Goal: Information Seeking & Learning: Learn about a topic

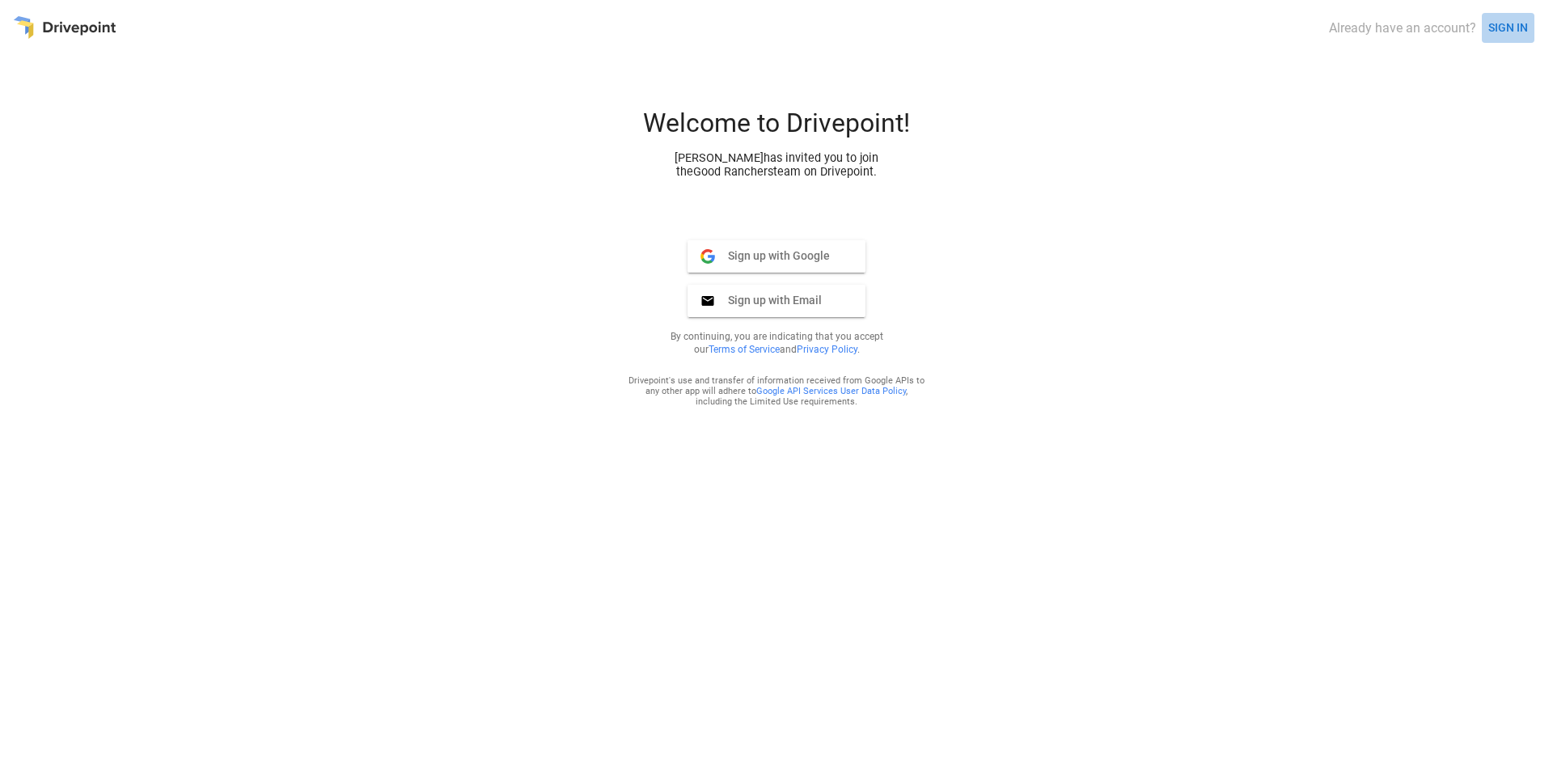
click at [1222, 30] on button "SIGN IN" at bounding box center [1508, 28] width 53 height 30
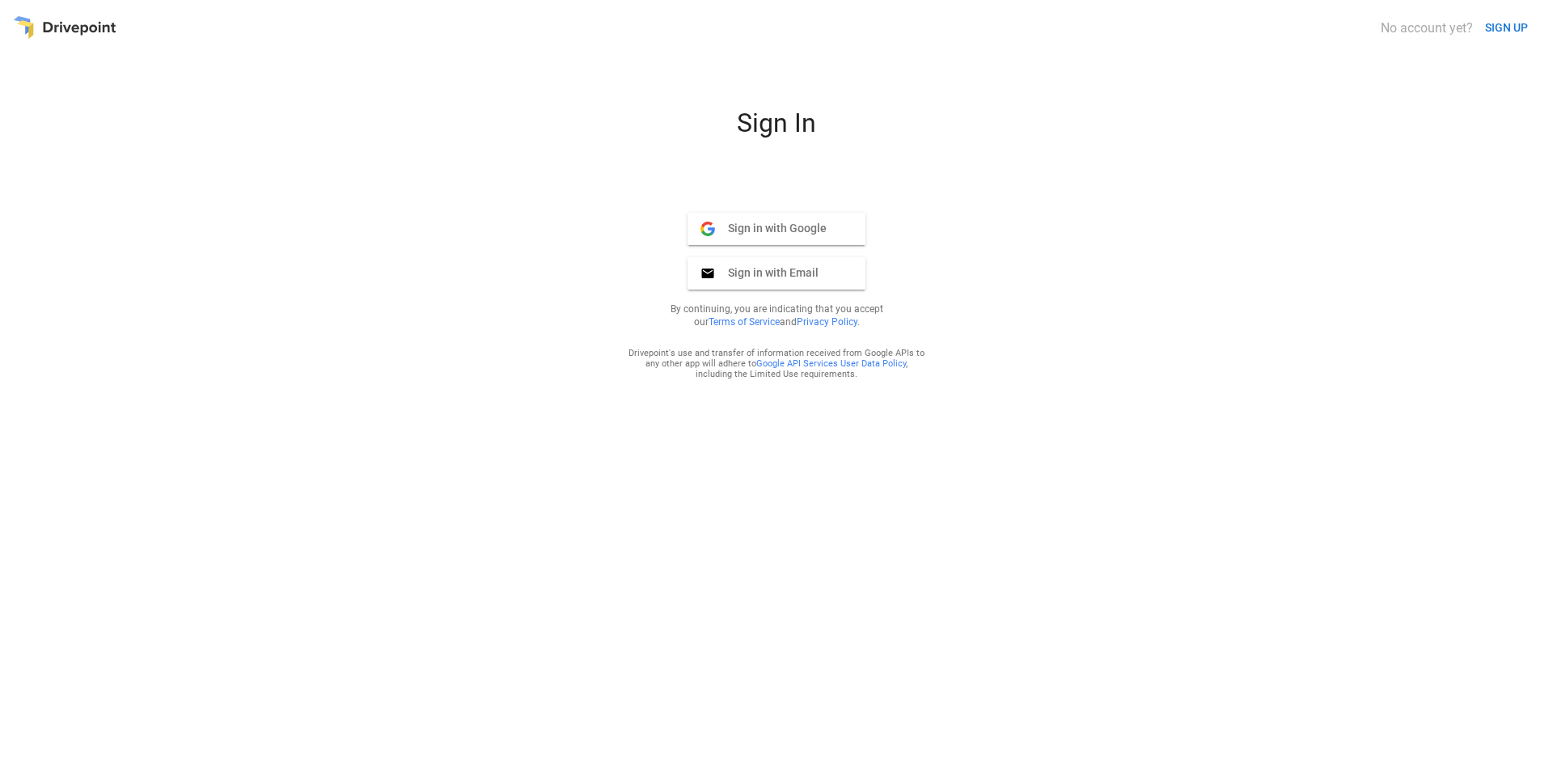
click at [808, 226] on span "Sign in with Google" at bounding box center [771, 228] width 112 height 15
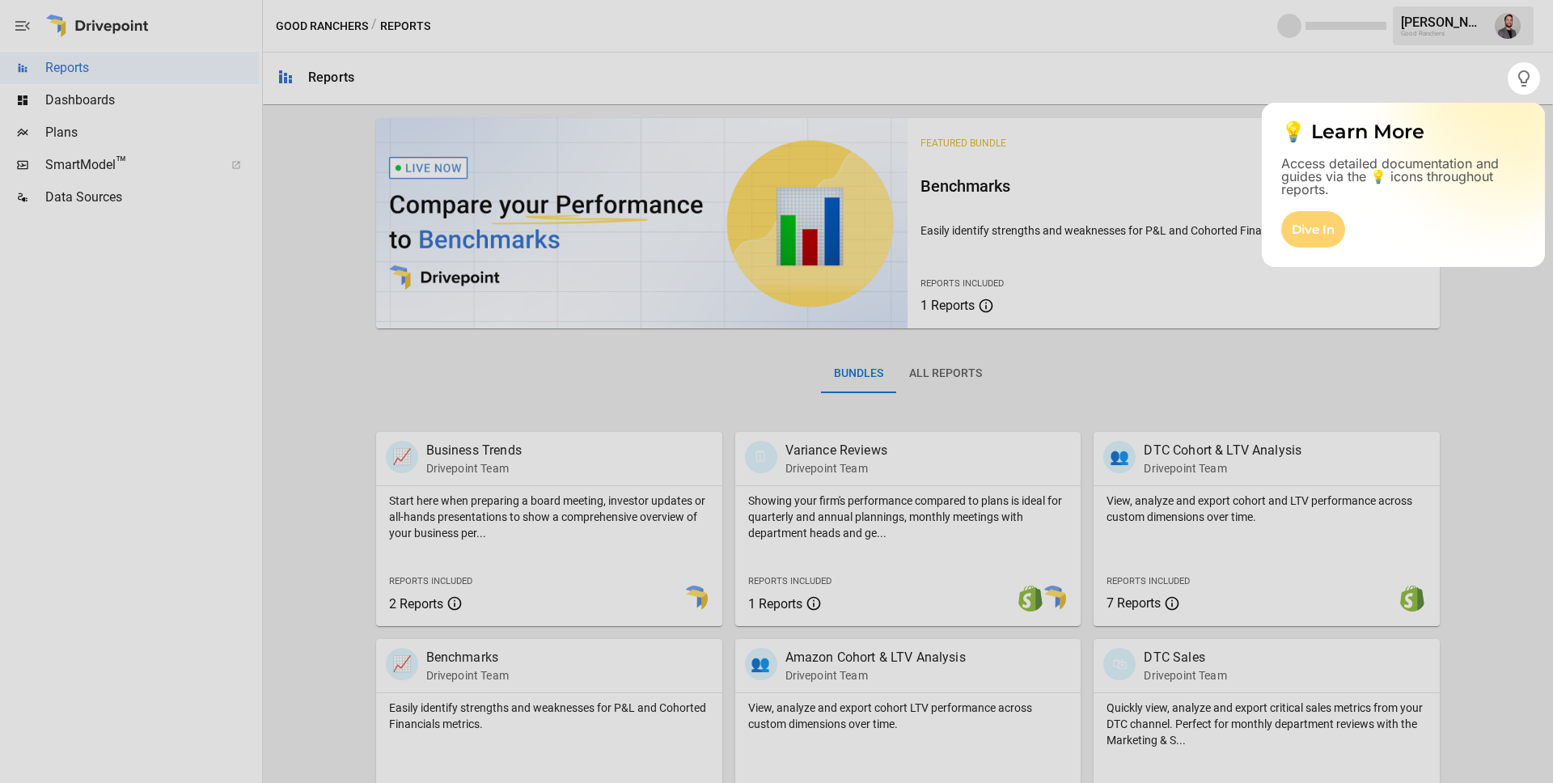
click at [1302, 222] on div "Dive In" at bounding box center [1314, 229] width 64 height 36
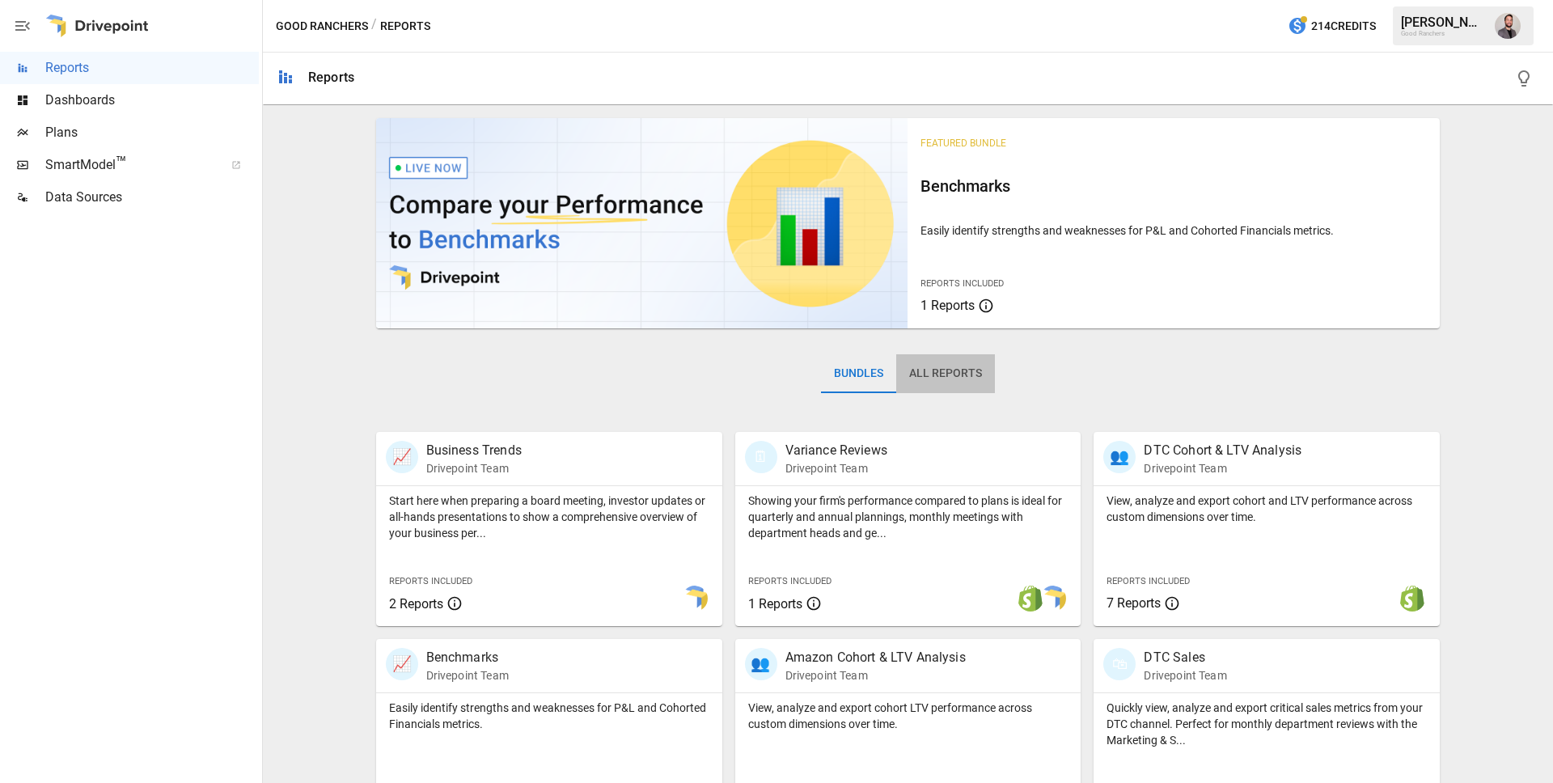
click at [961, 377] on button "All Reports" at bounding box center [945, 373] width 99 height 39
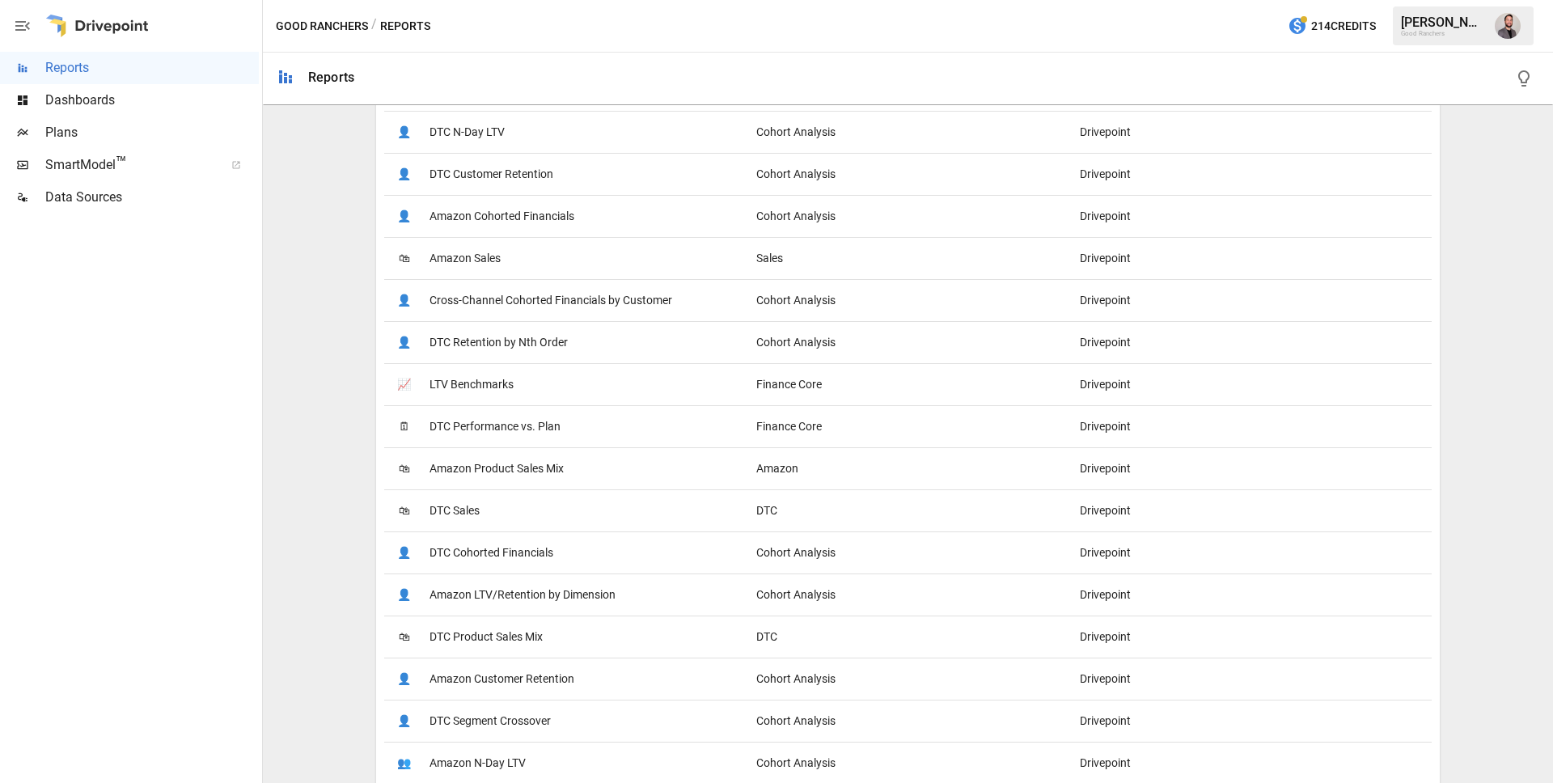
scroll to position [896, 0]
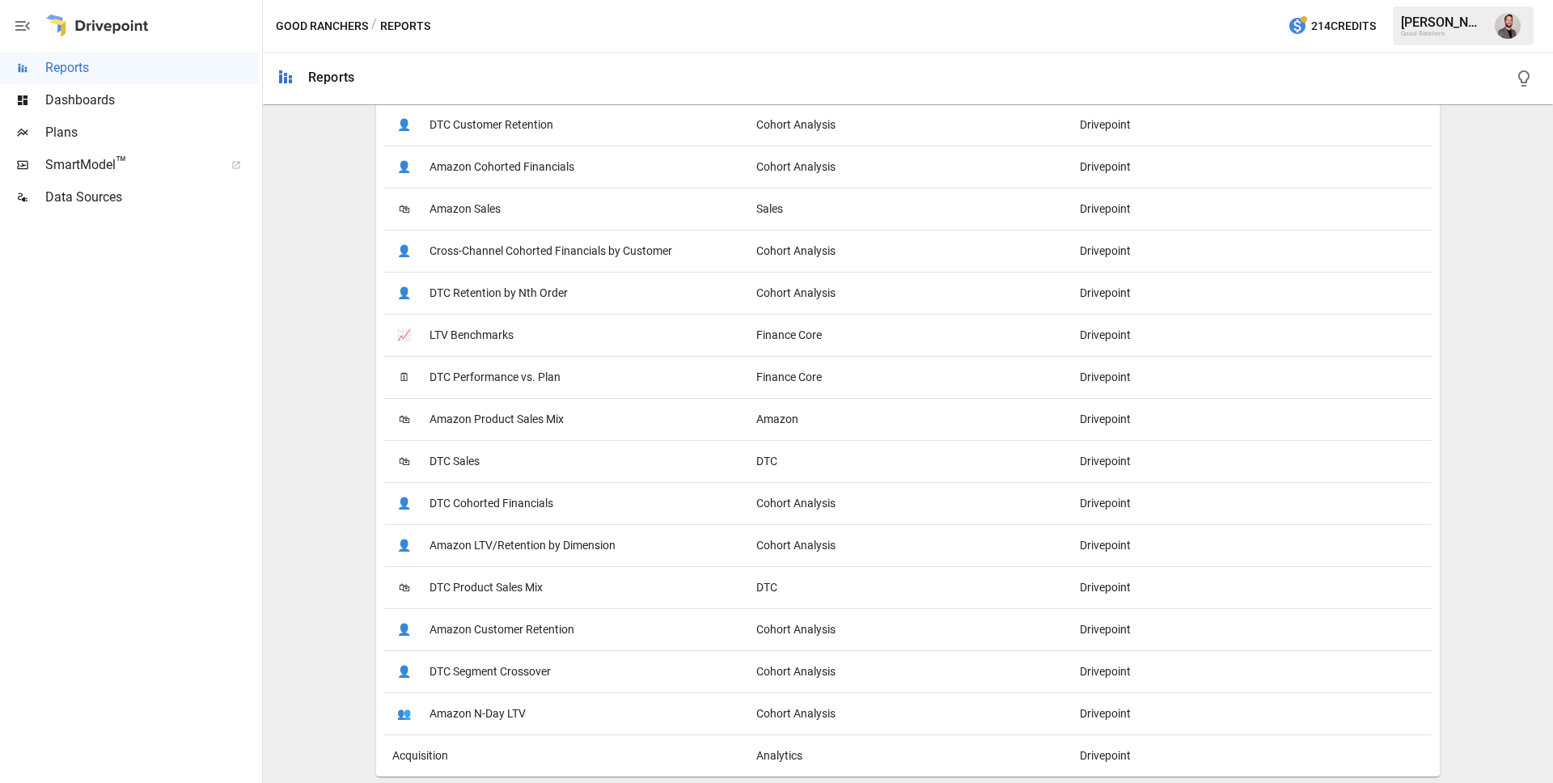
click at [501, 587] on span "DTC Product Sales Mix" at bounding box center [486, 587] width 113 height 41
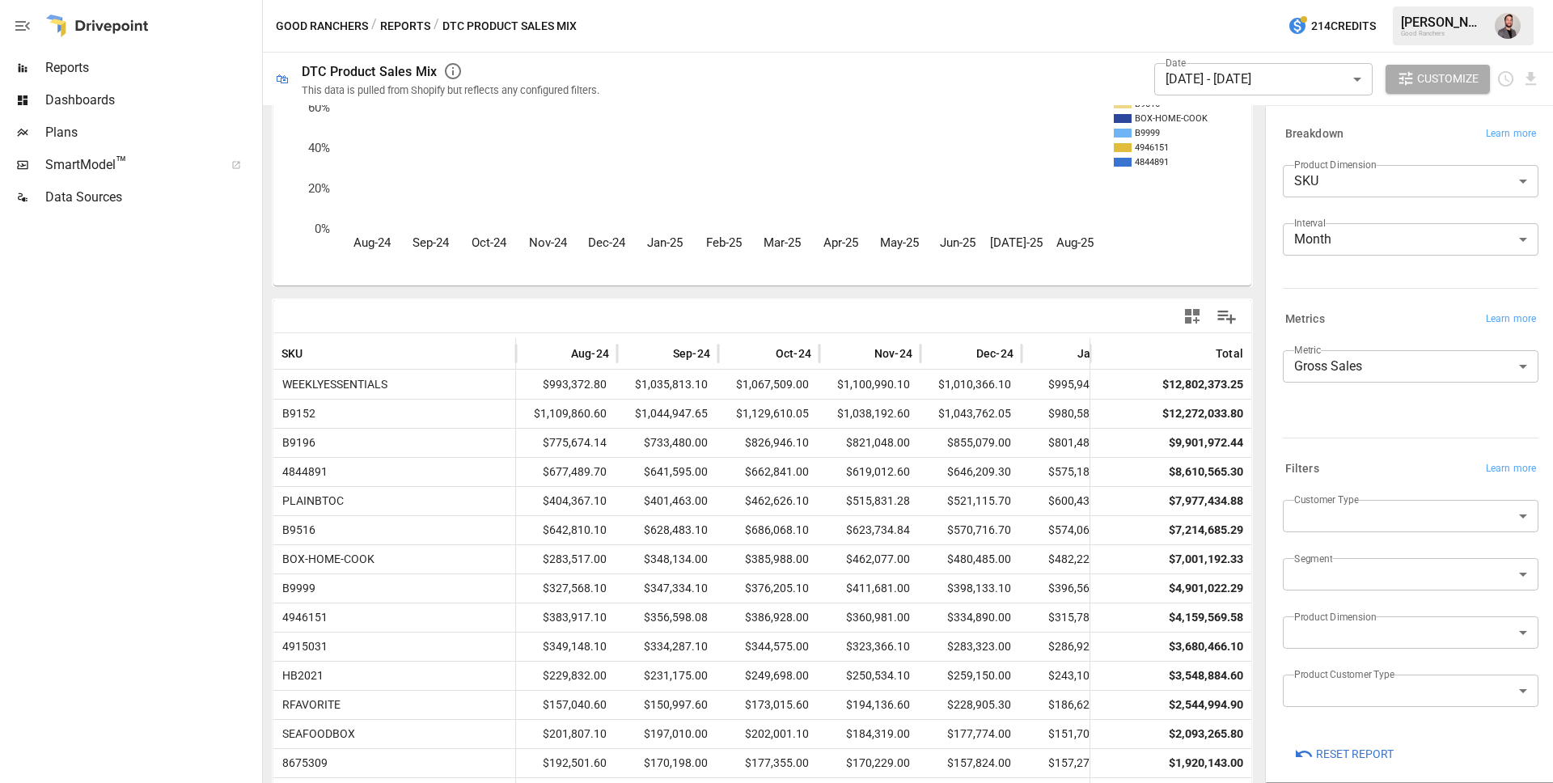
scroll to position [159, 0]
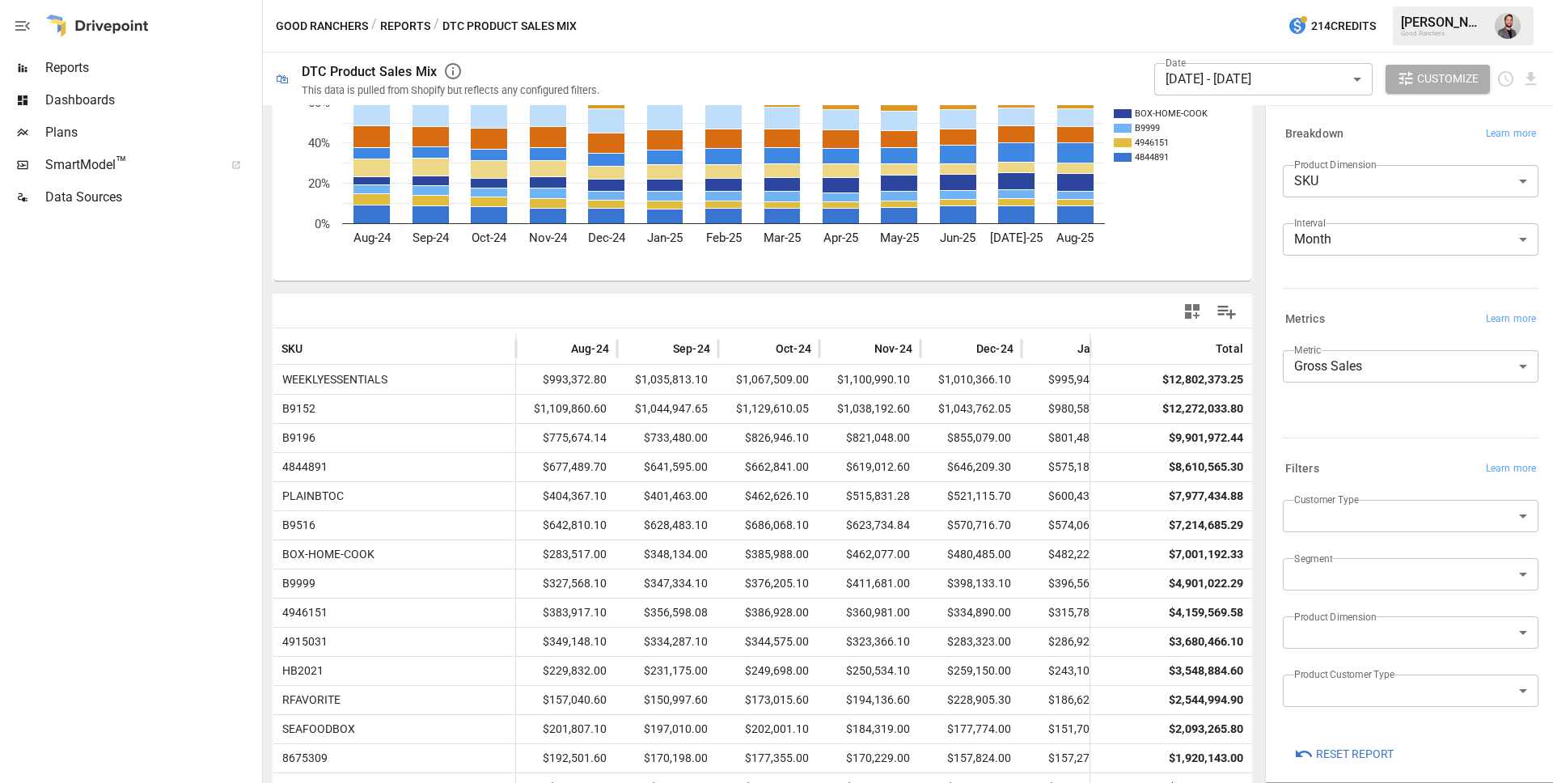
click at [1472, 0] on body "Reports Dashboards Plans SmartModel ™ Data Sources Good Ranchers / Reports / DT…" at bounding box center [776, 0] width 1553 height 0
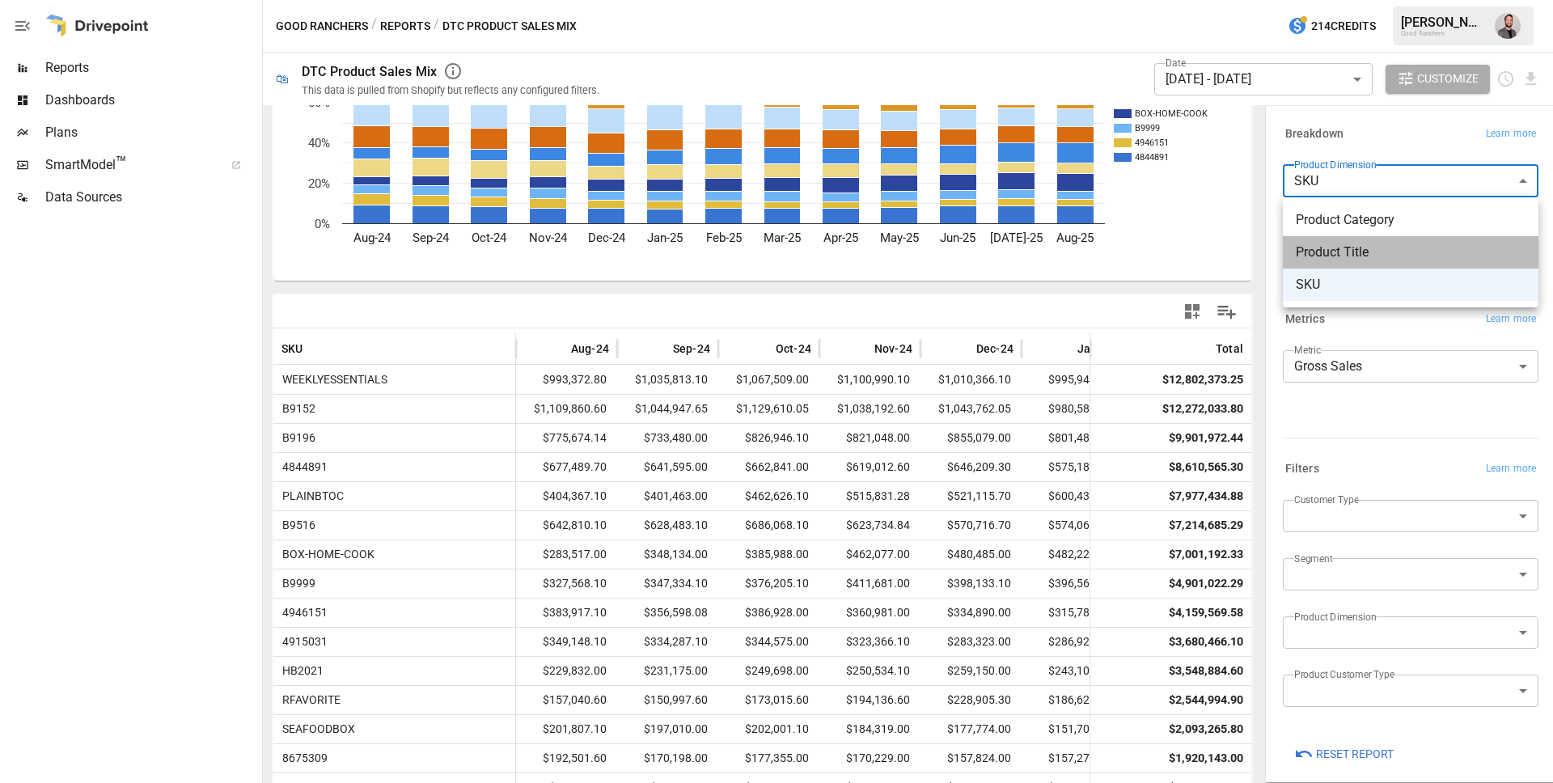
click at [1423, 243] on span "Product Title" at bounding box center [1411, 252] width 230 height 19
type input "**********"
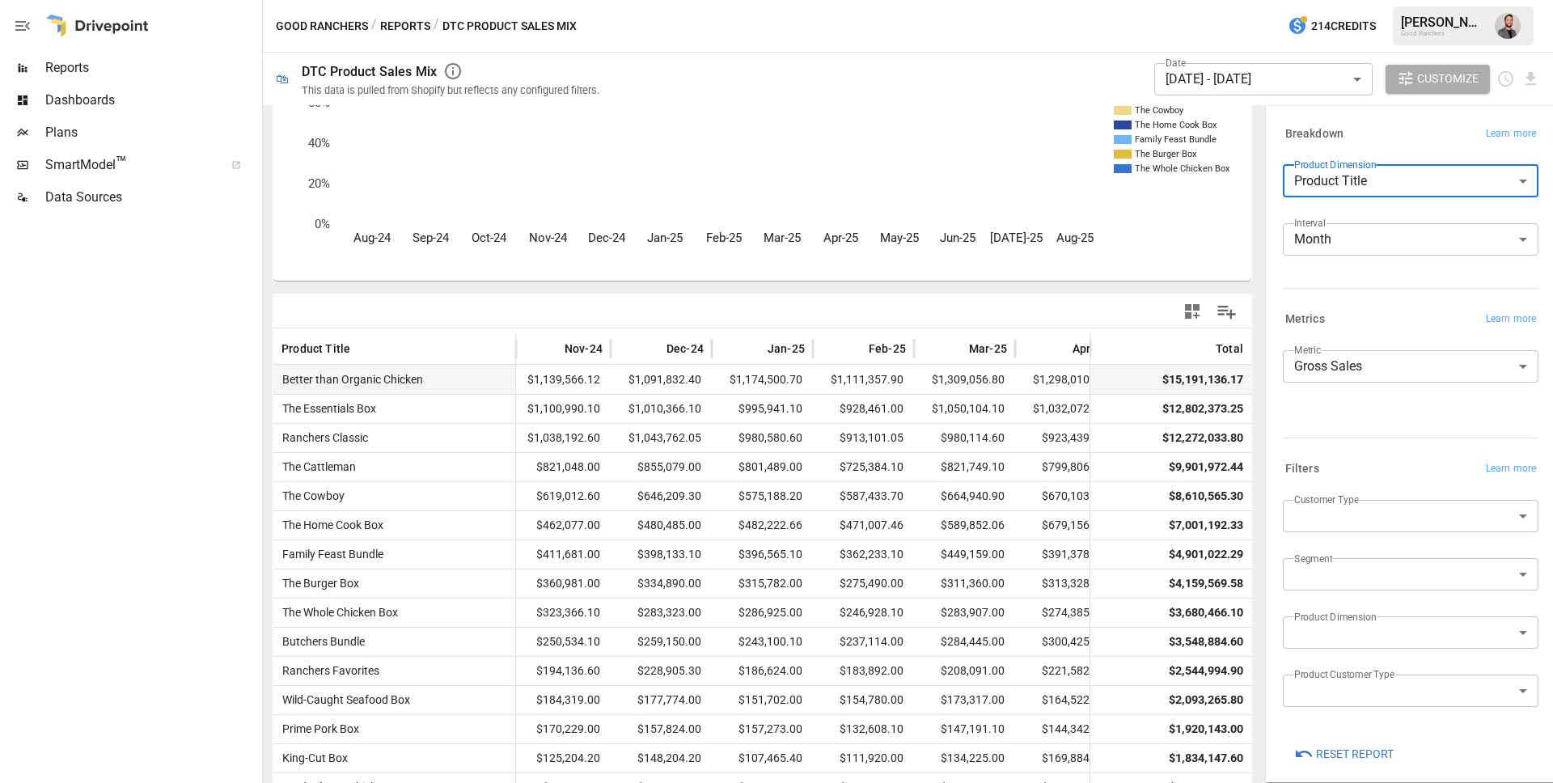
scroll to position [0, 741]
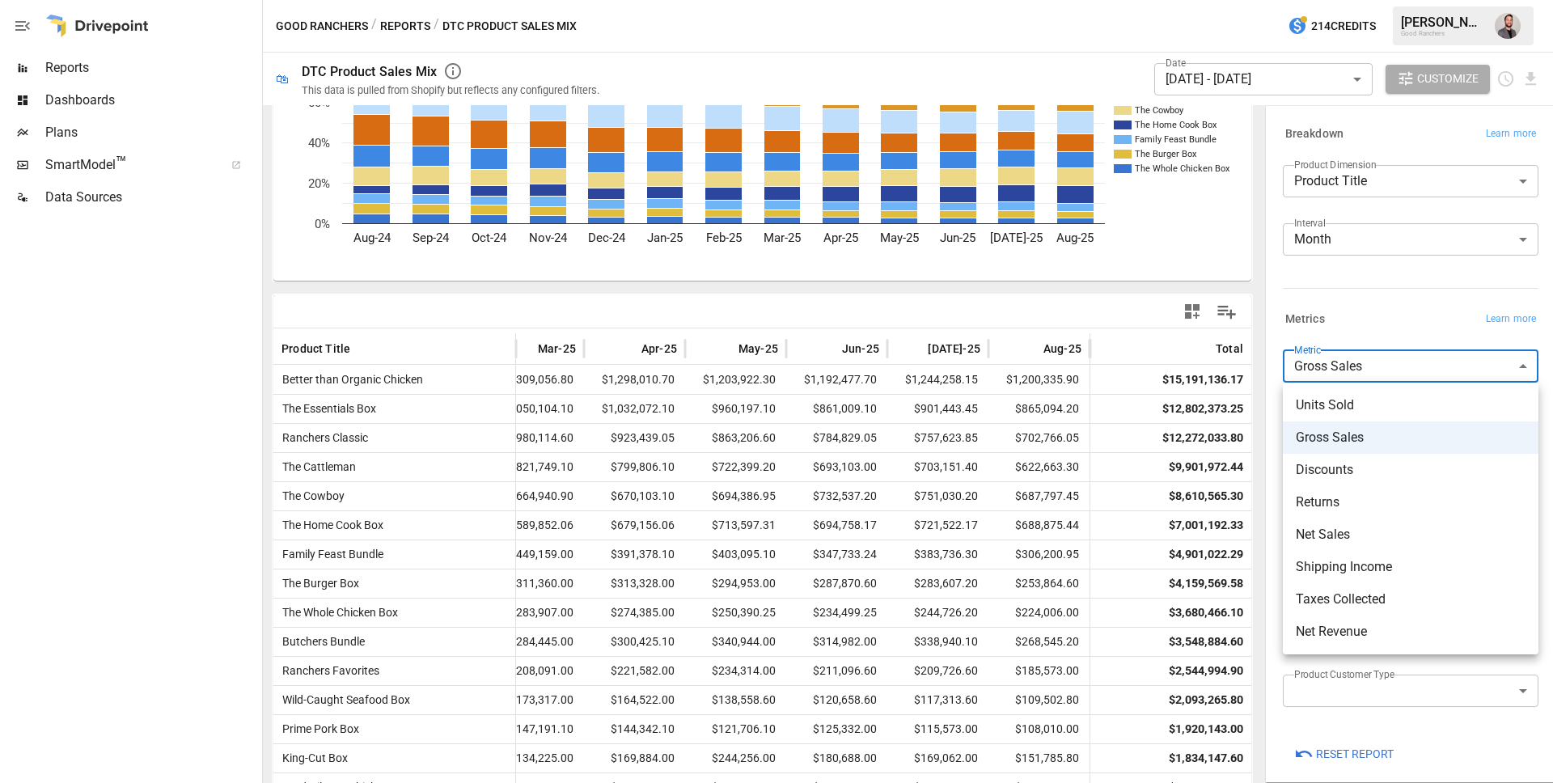
click at [1417, 0] on body "Reports Dashboards Plans SmartModel ™ Data Sources Good Ranchers / Reports / DT…" at bounding box center [776, 0] width 1553 height 0
click at [1320, 493] on span "Returns" at bounding box center [1411, 502] width 230 height 19
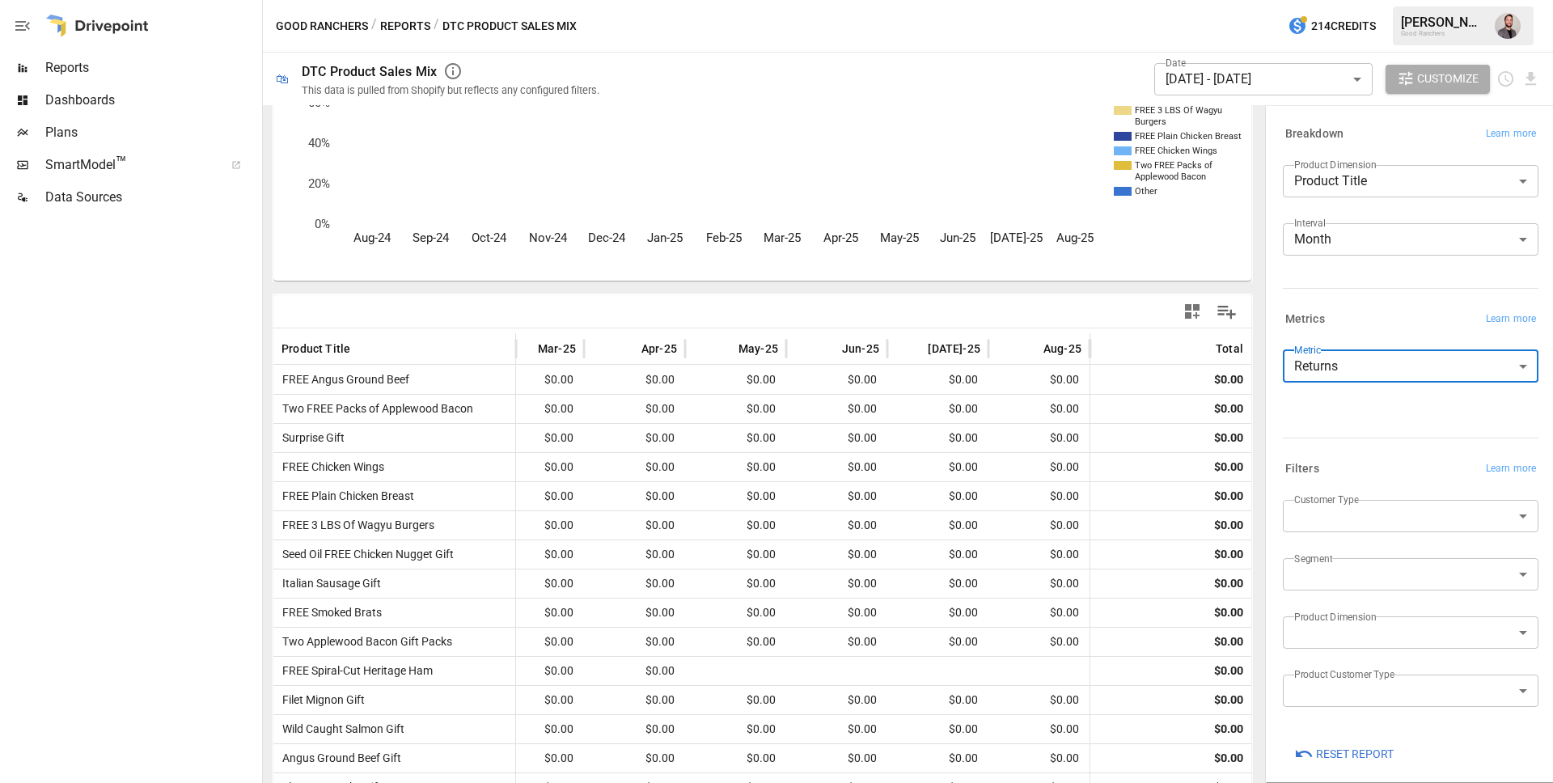
scroll to position [6, 0]
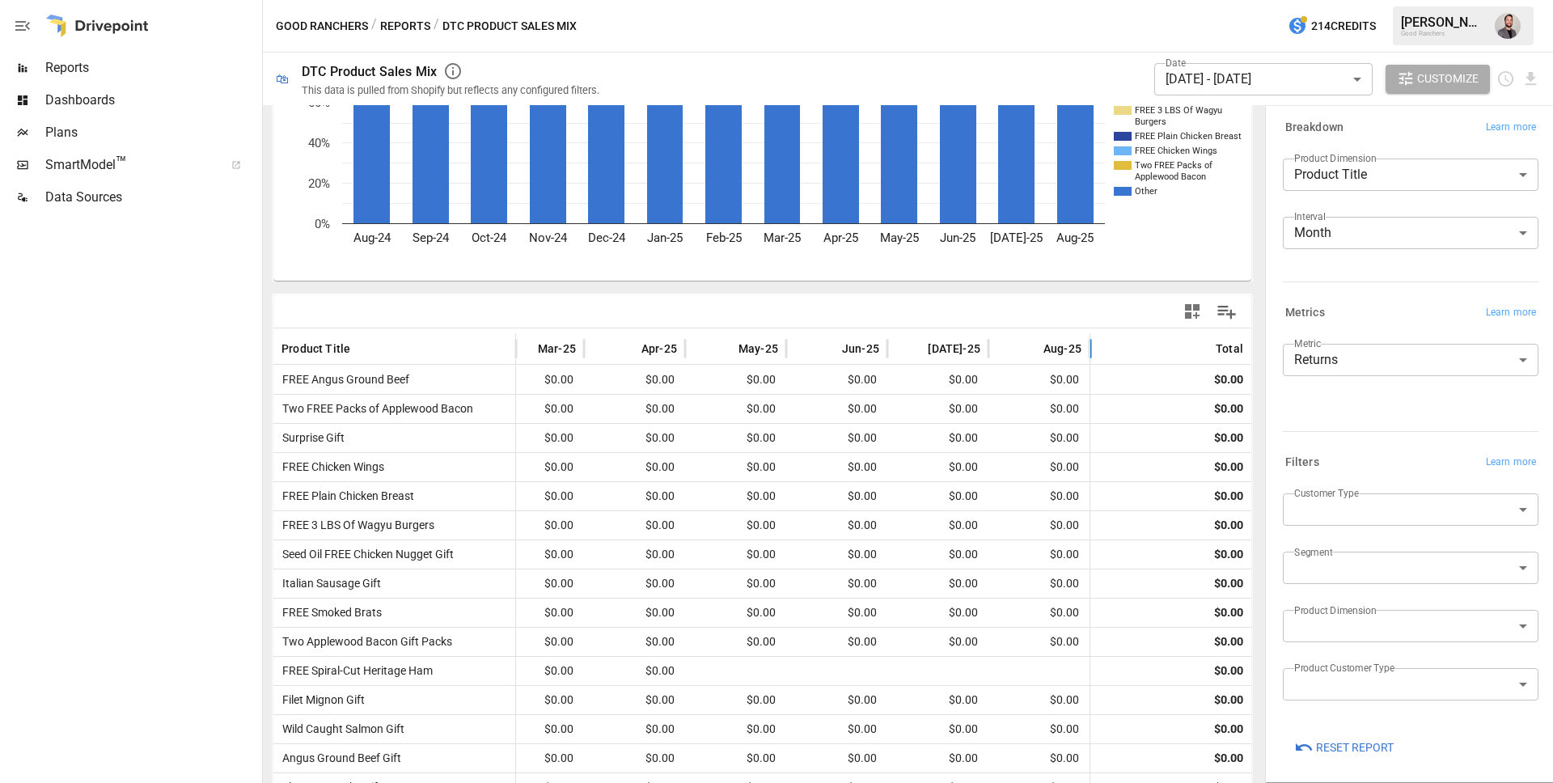
click at [1228, 349] on div "Total" at bounding box center [1230, 348] width 28 height 13
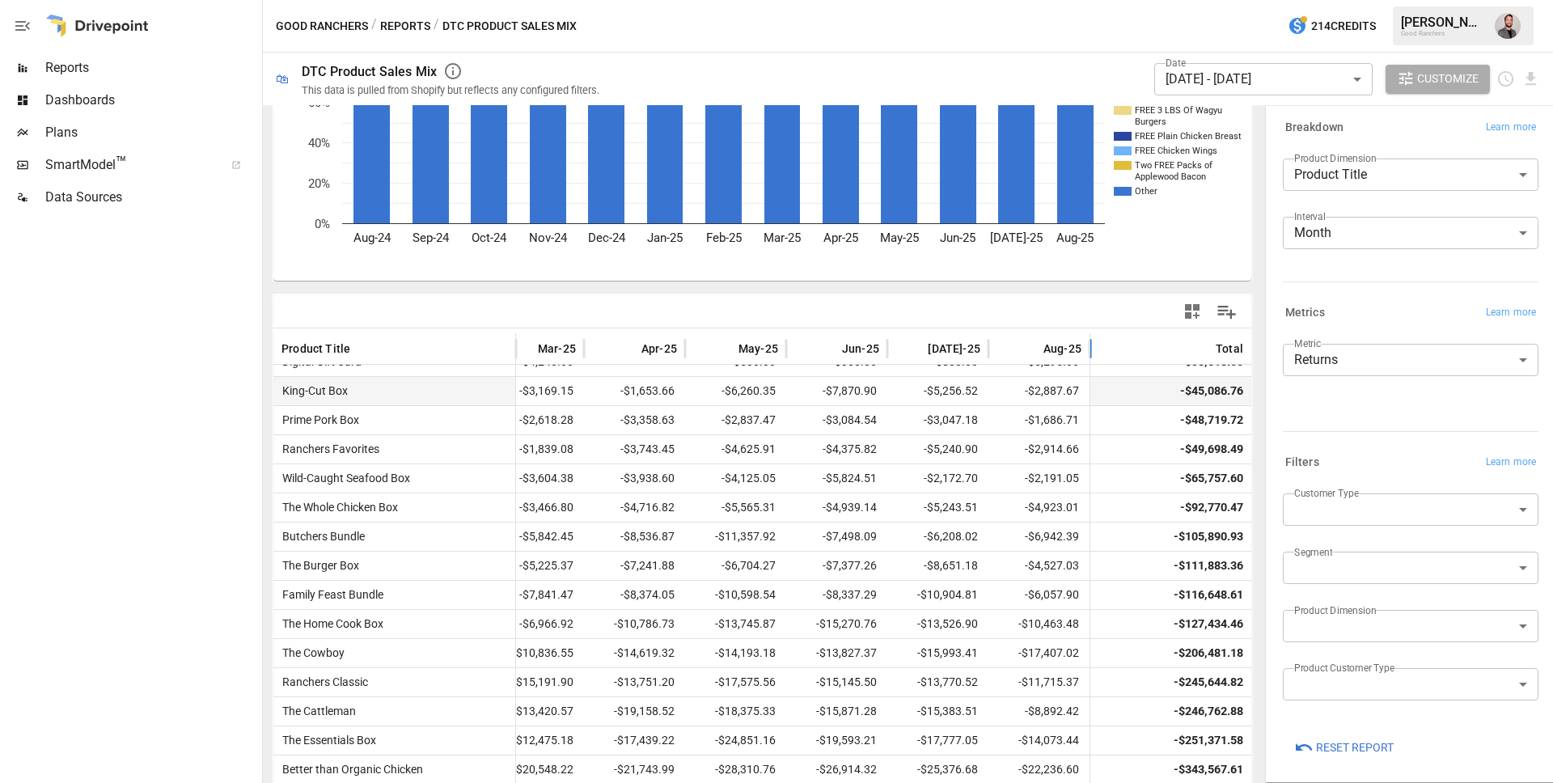
scroll to position [199, 0]
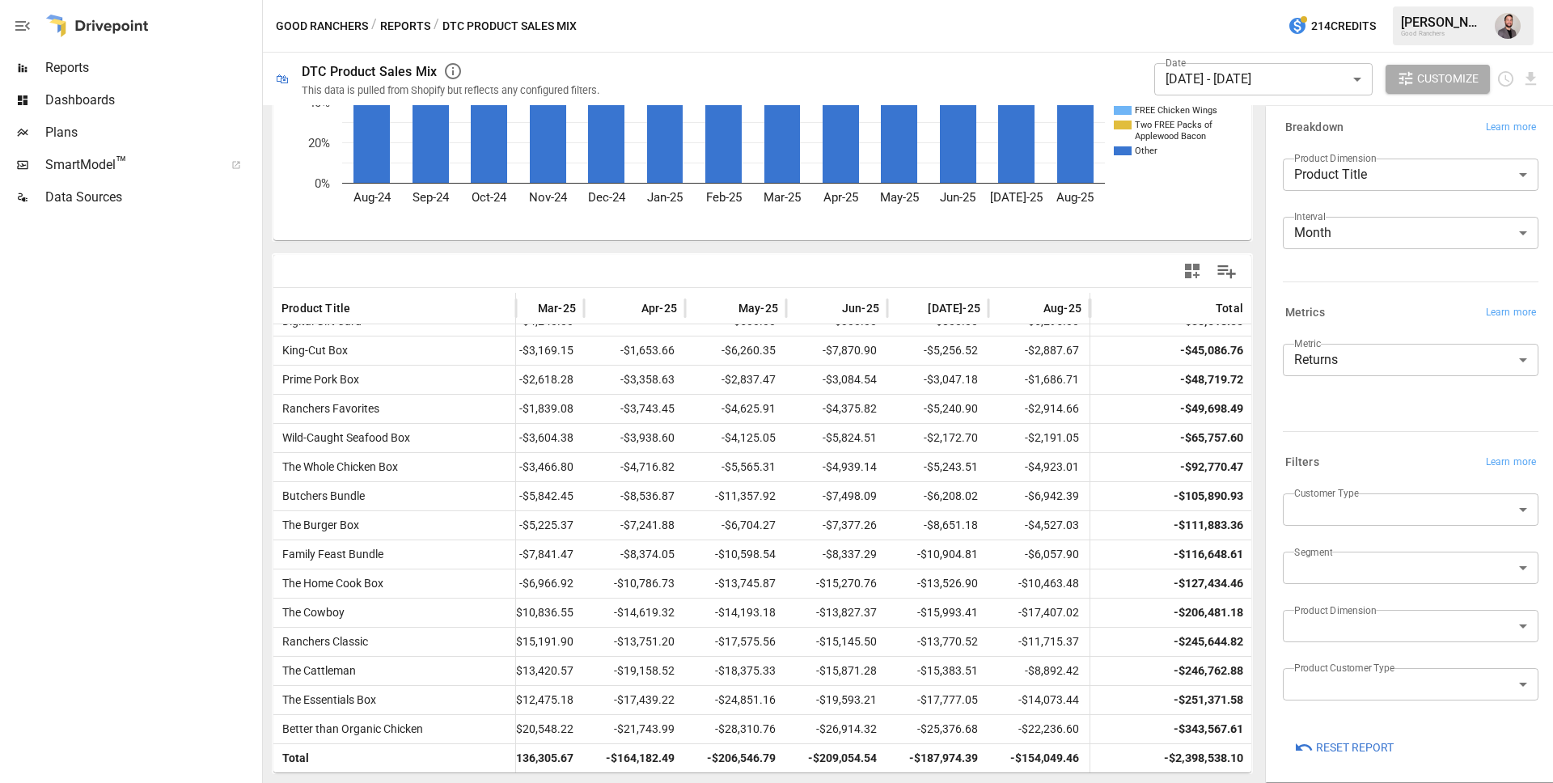
click at [1427, 0] on body "Reports Dashboards Plans SmartModel ™ Data Sources Good Ranchers / Reports / DT…" at bounding box center [776, 0] width 1553 height 0
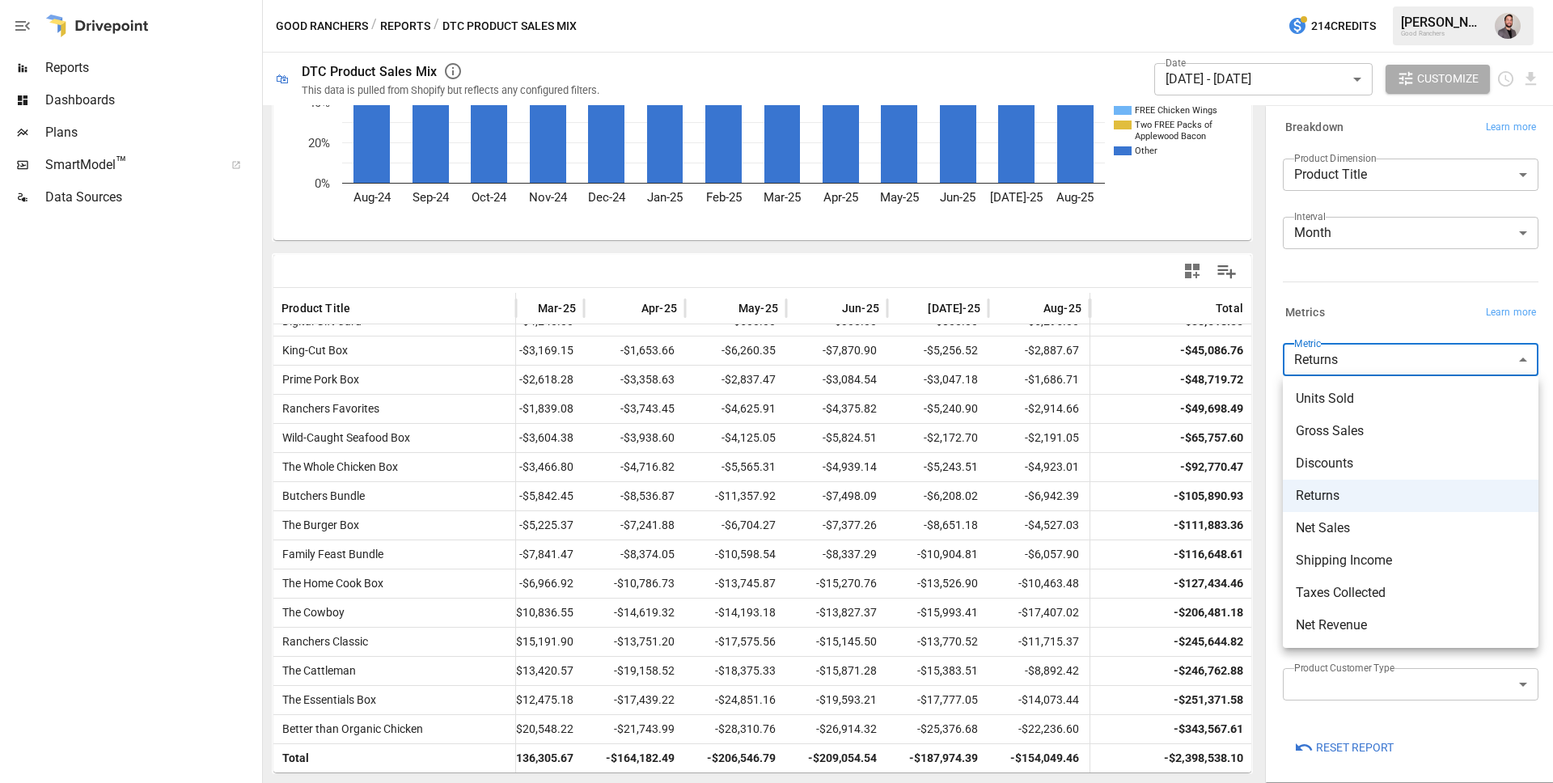
click at [1377, 439] on span "Gross Sales" at bounding box center [1411, 431] width 230 height 19
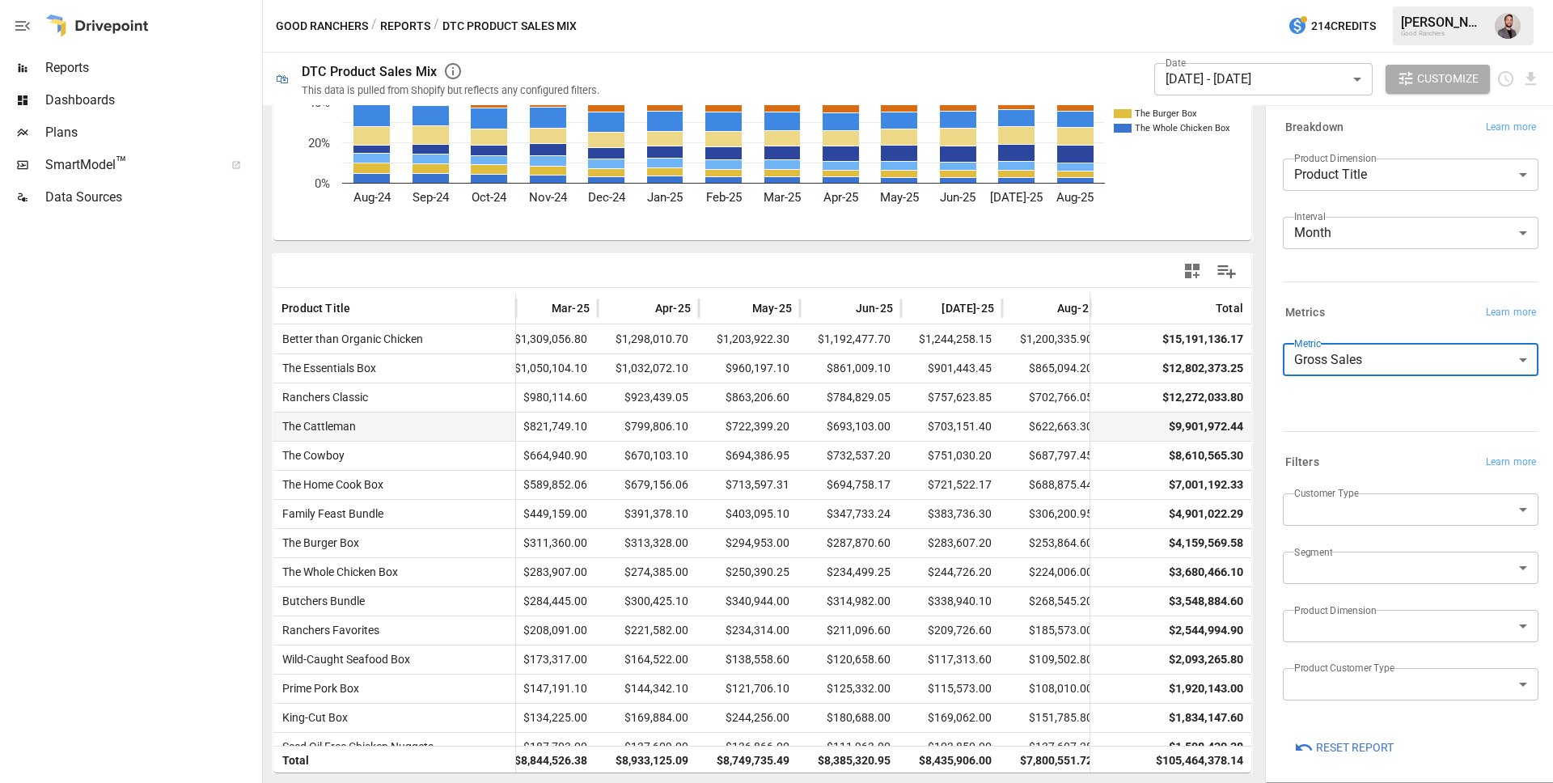
scroll to position [0, 741]
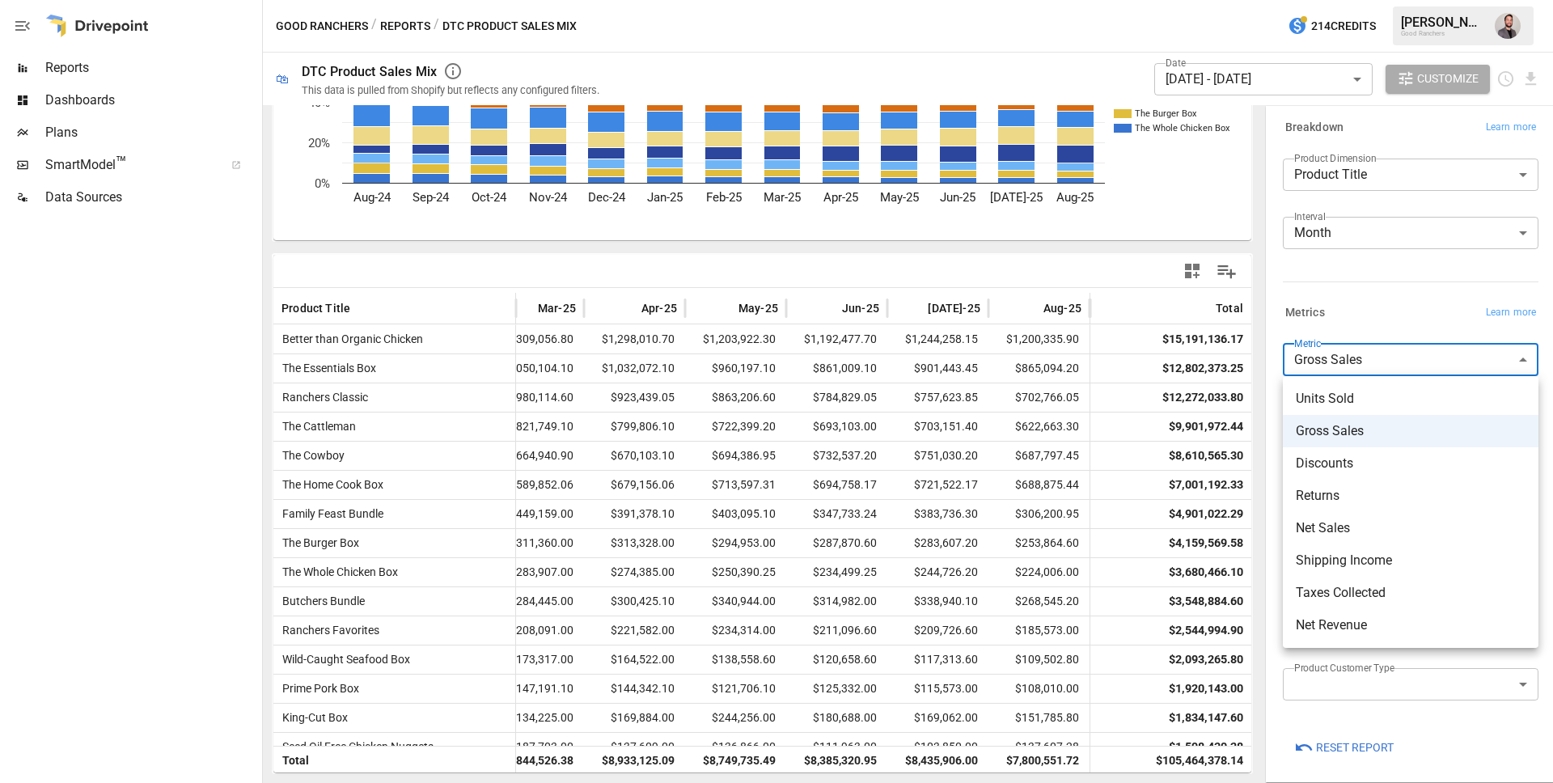
click at [1356, 0] on body "Reports Dashboards Plans SmartModel ™ Data Sources Good Ranchers / Reports / DT…" at bounding box center [776, 0] width 1553 height 0
click at [1376, 498] on span "Returns" at bounding box center [1411, 495] width 230 height 19
type input "*******"
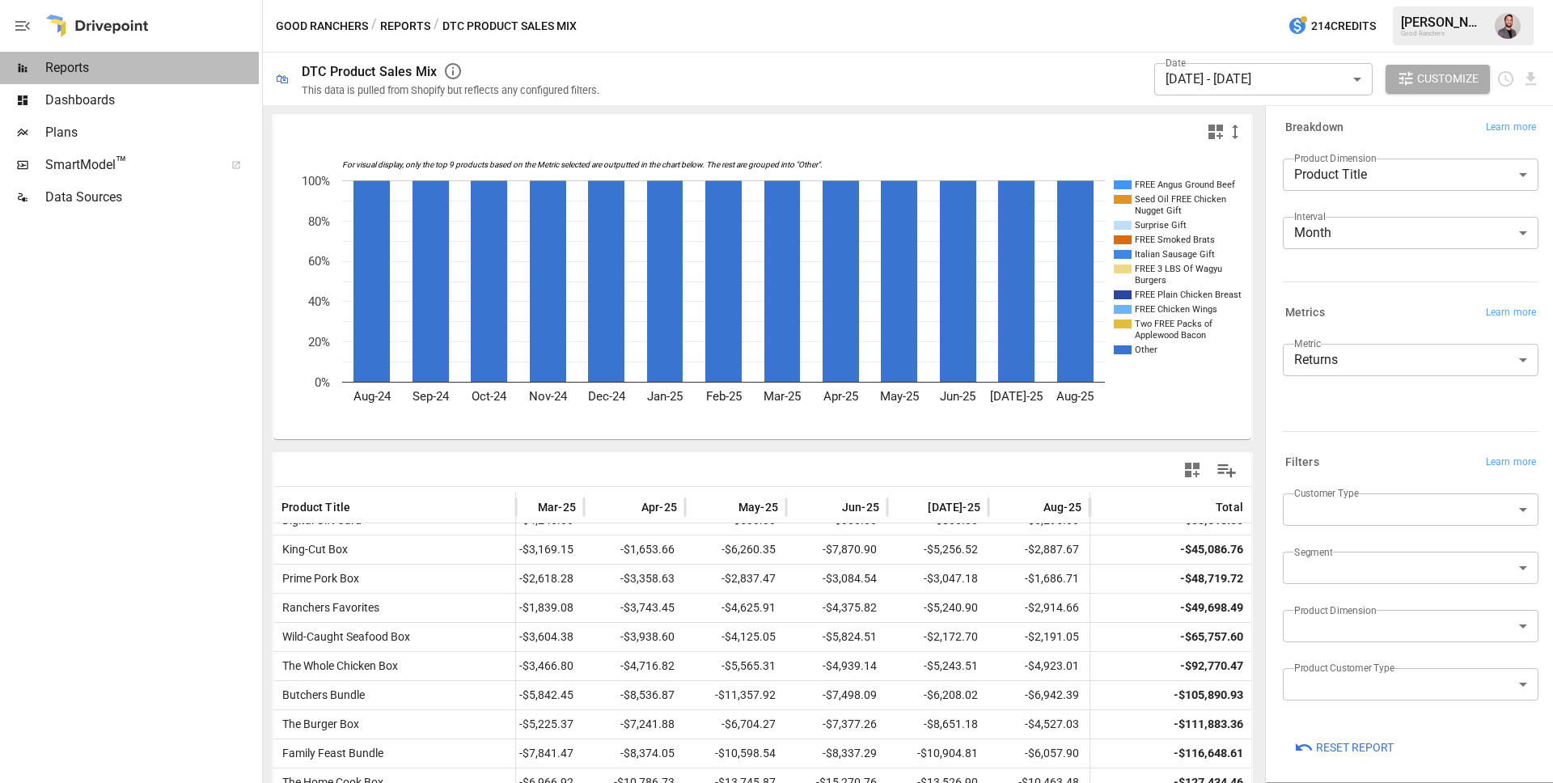
click at [70, 64] on span "Reports" at bounding box center [152, 67] width 214 height 19
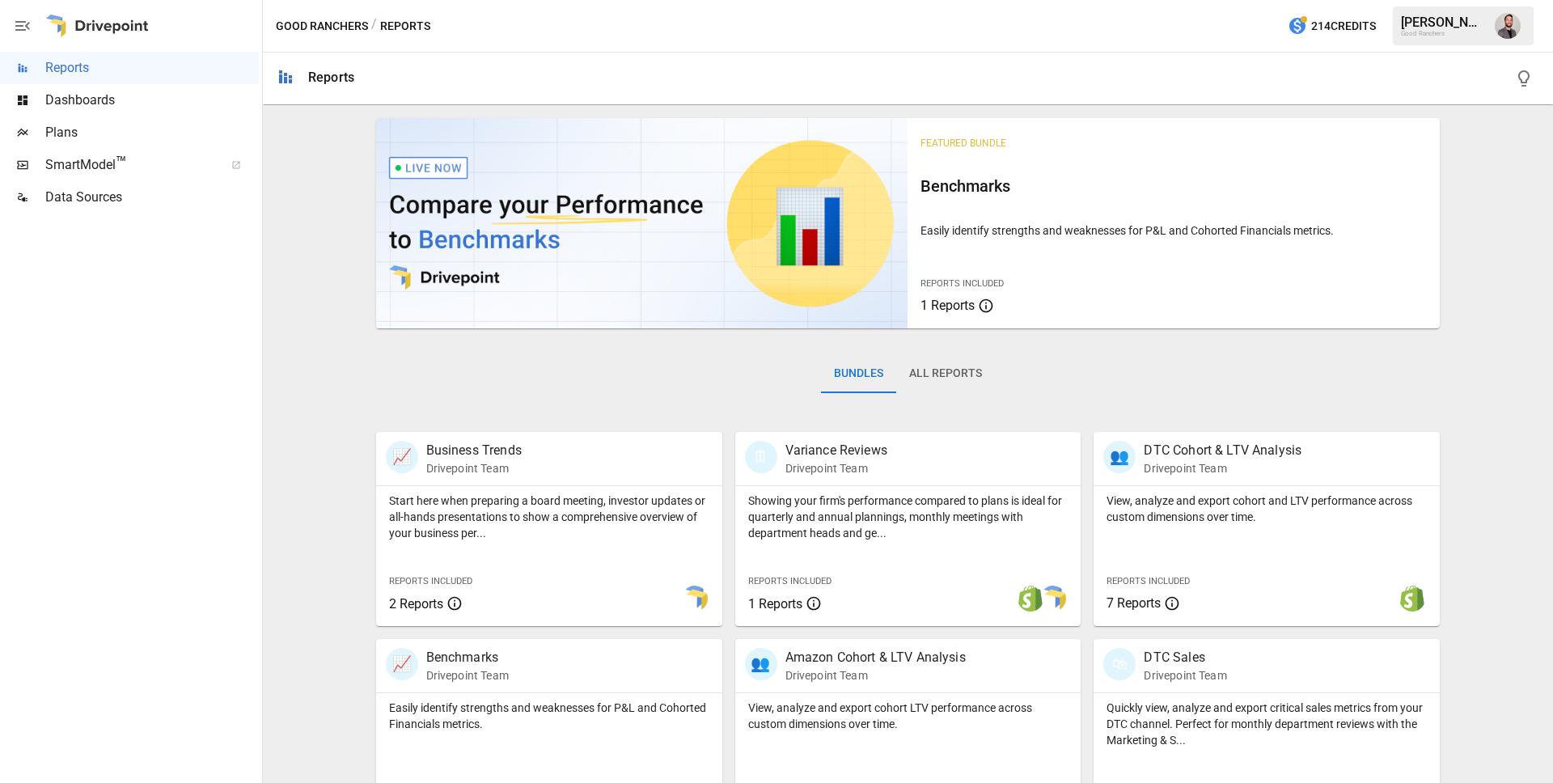
click at [979, 375] on button "All Reports" at bounding box center [945, 373] width 99 height 39
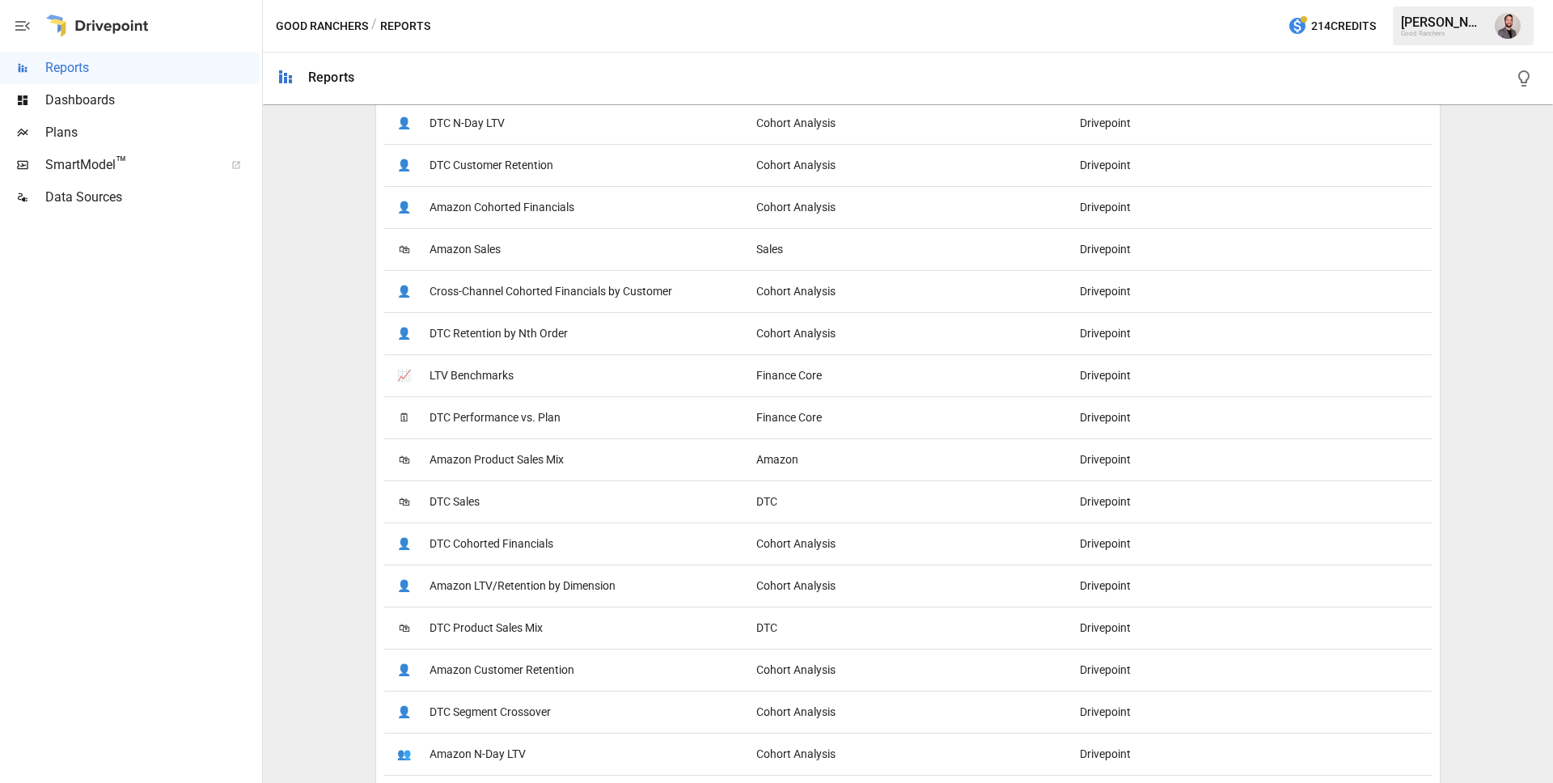
scroll to position [896, 0]
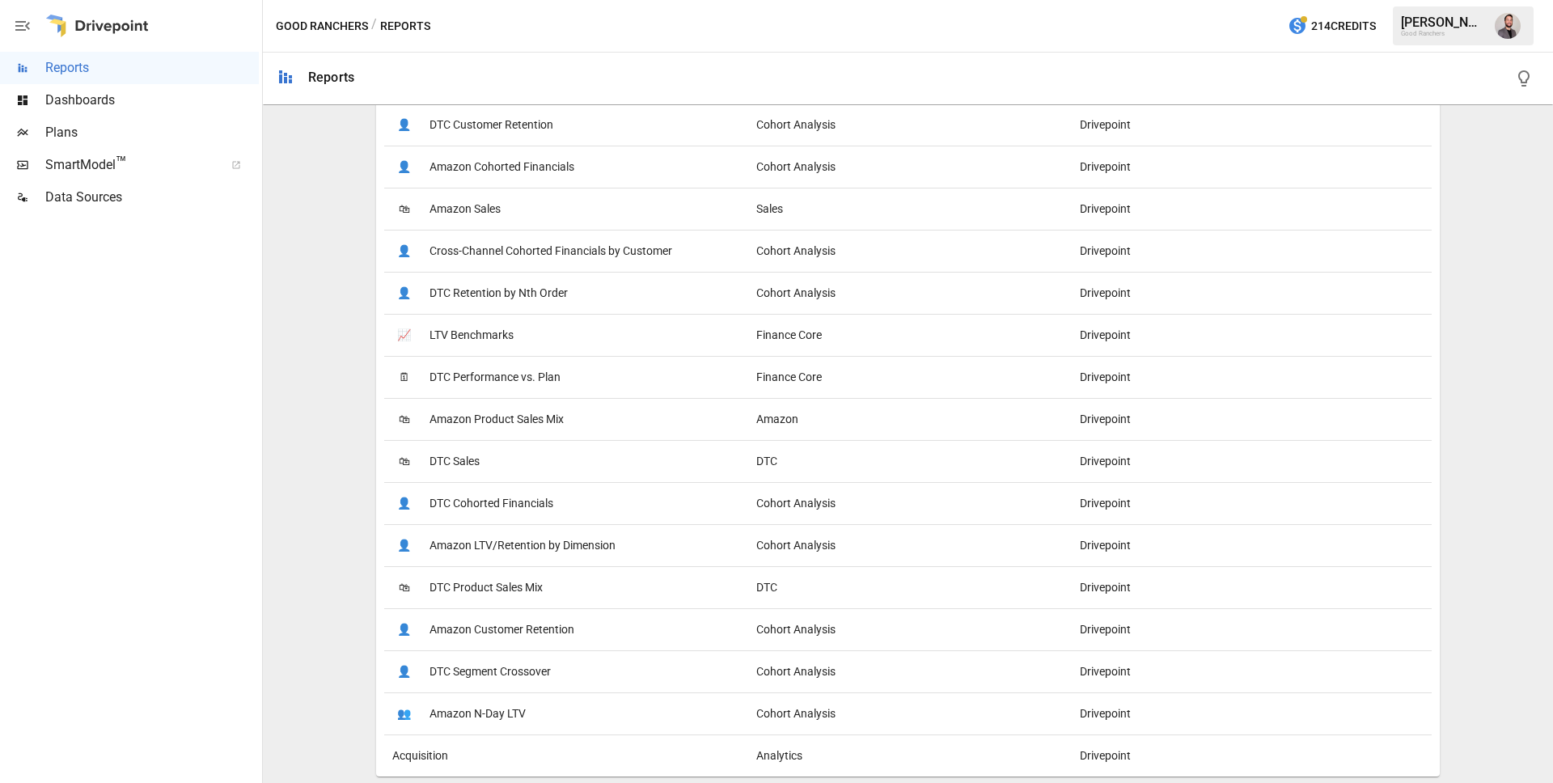
click at [472, 335] on span "LTV Benchmarks" at bounding box center [472, 335] width 84 height 41
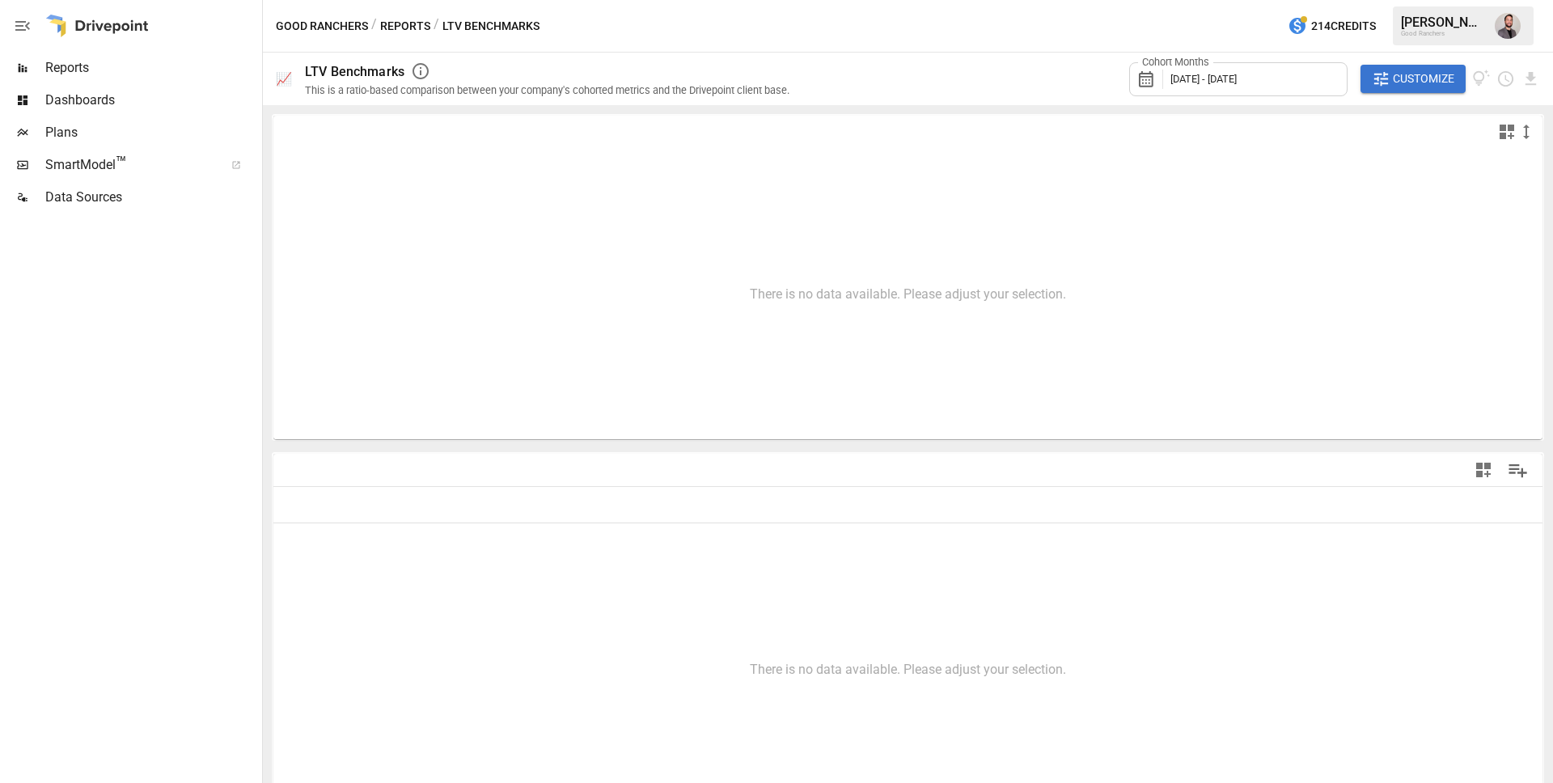
type input "**********"
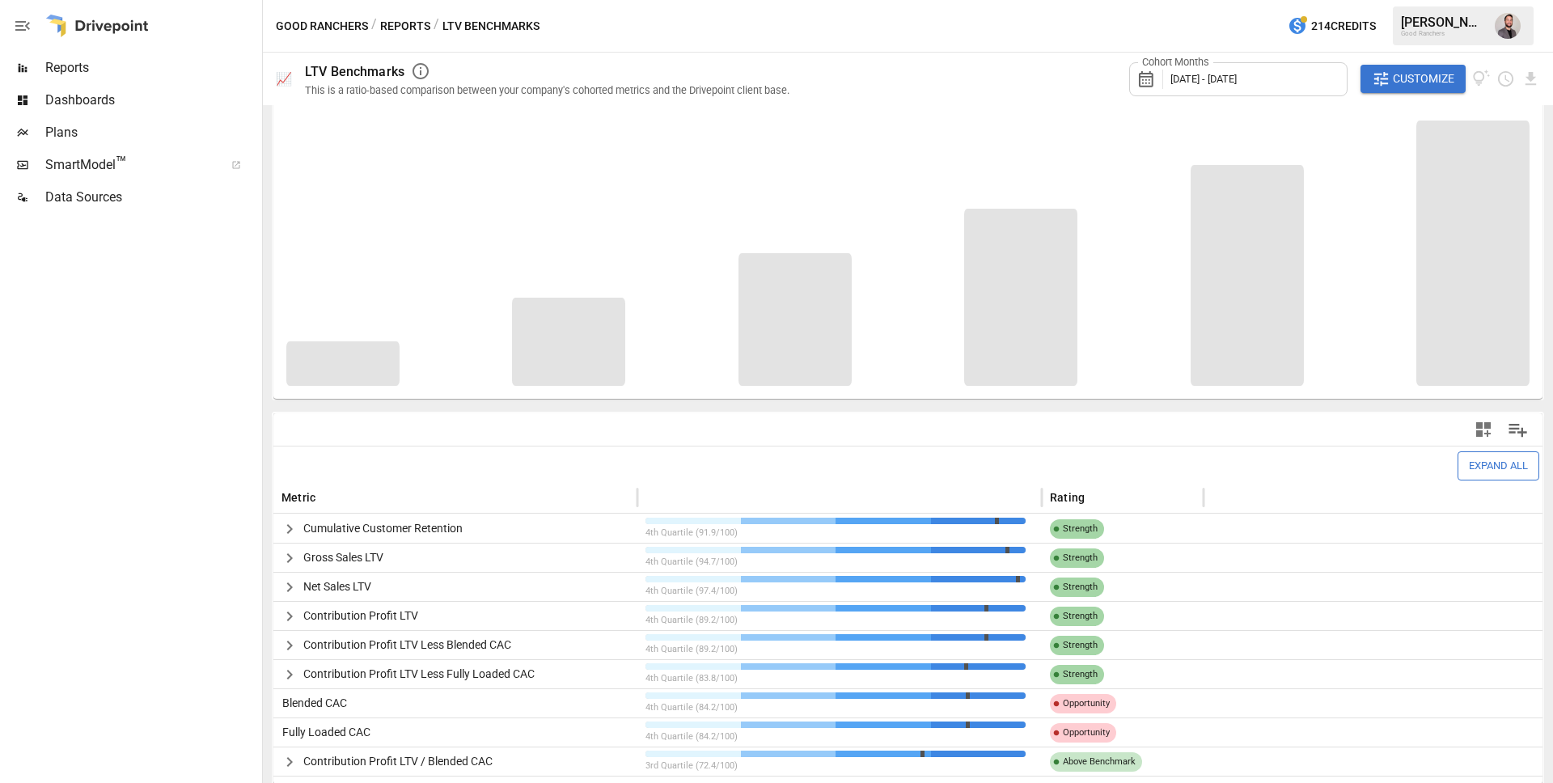
scroll to position [44, 0]
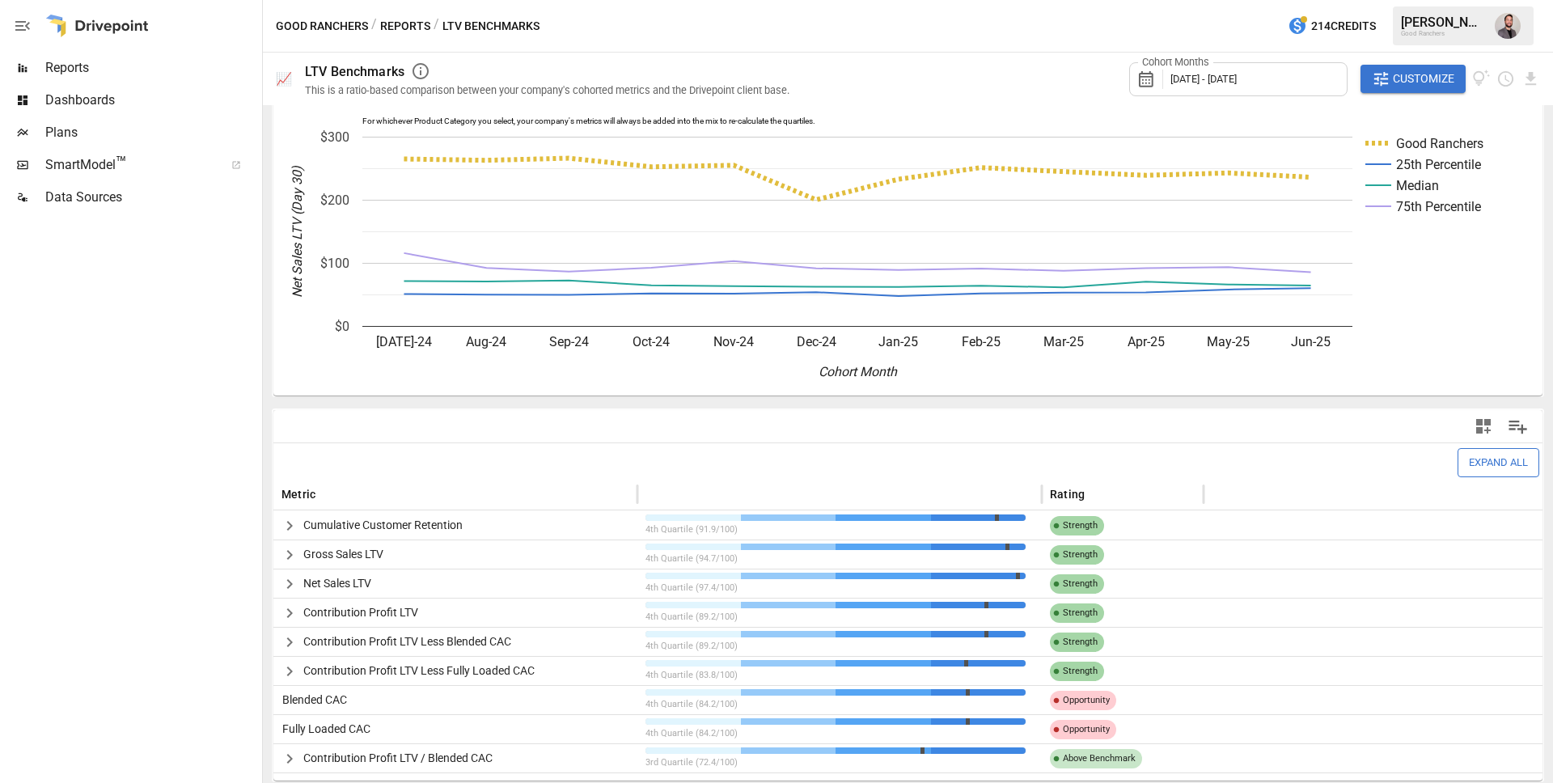
click at [293, 524] on icon "button" at bounding box center [289, 525] width 19 height 19
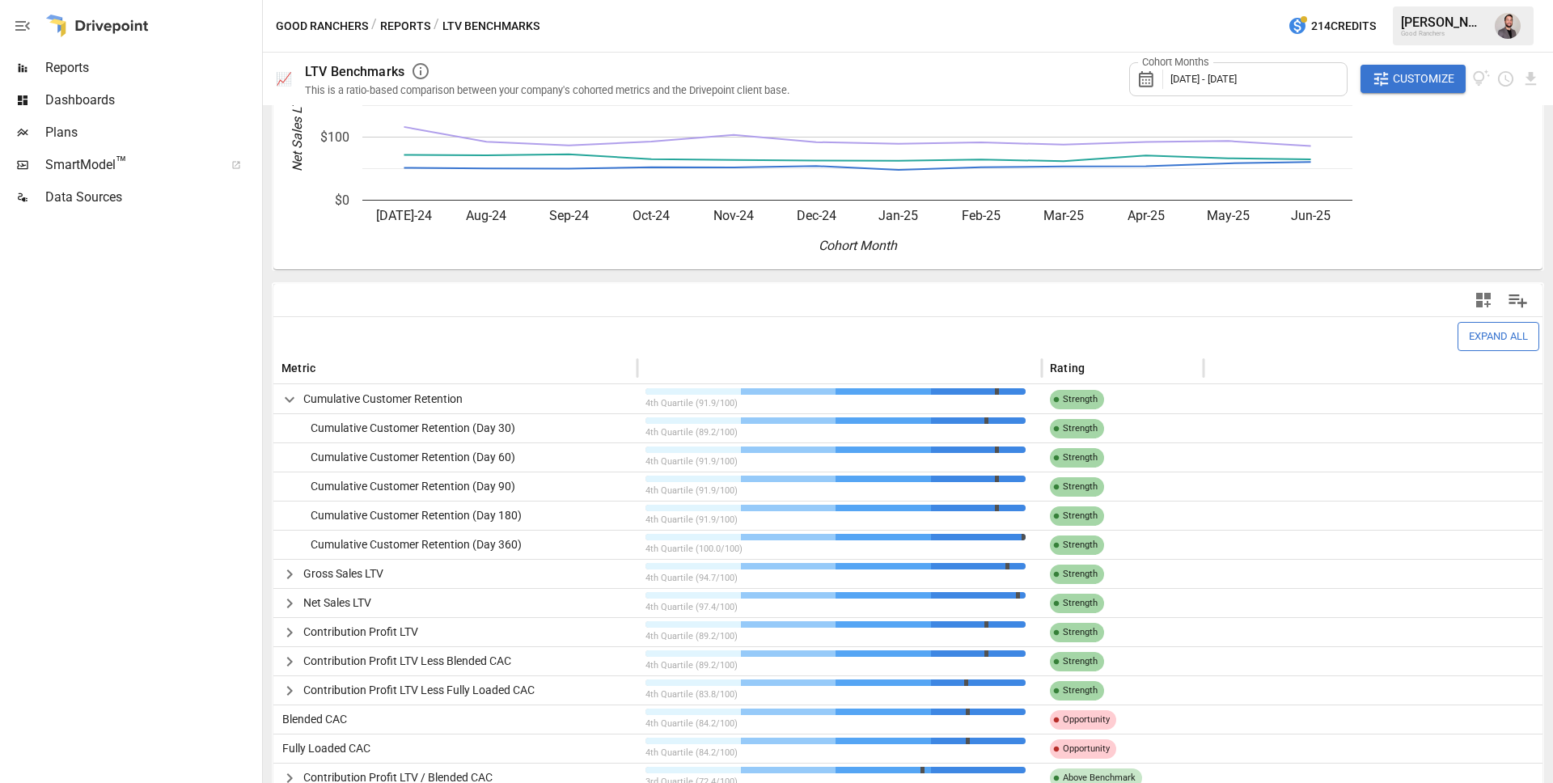
scroll to position [189, 0]
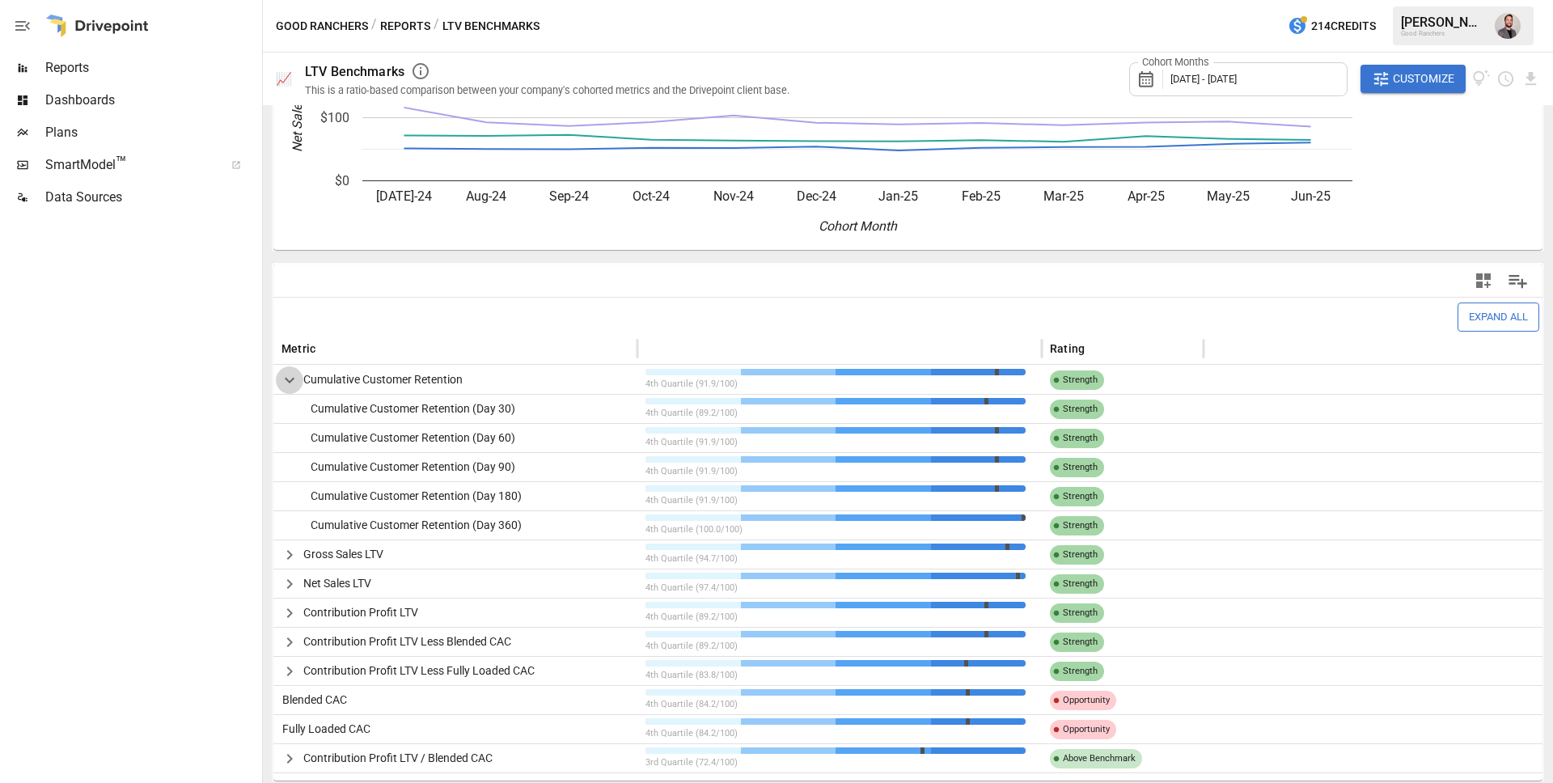
click at [283, 376] on icon "button" at bounding box center [289, 380] width 19 height 19
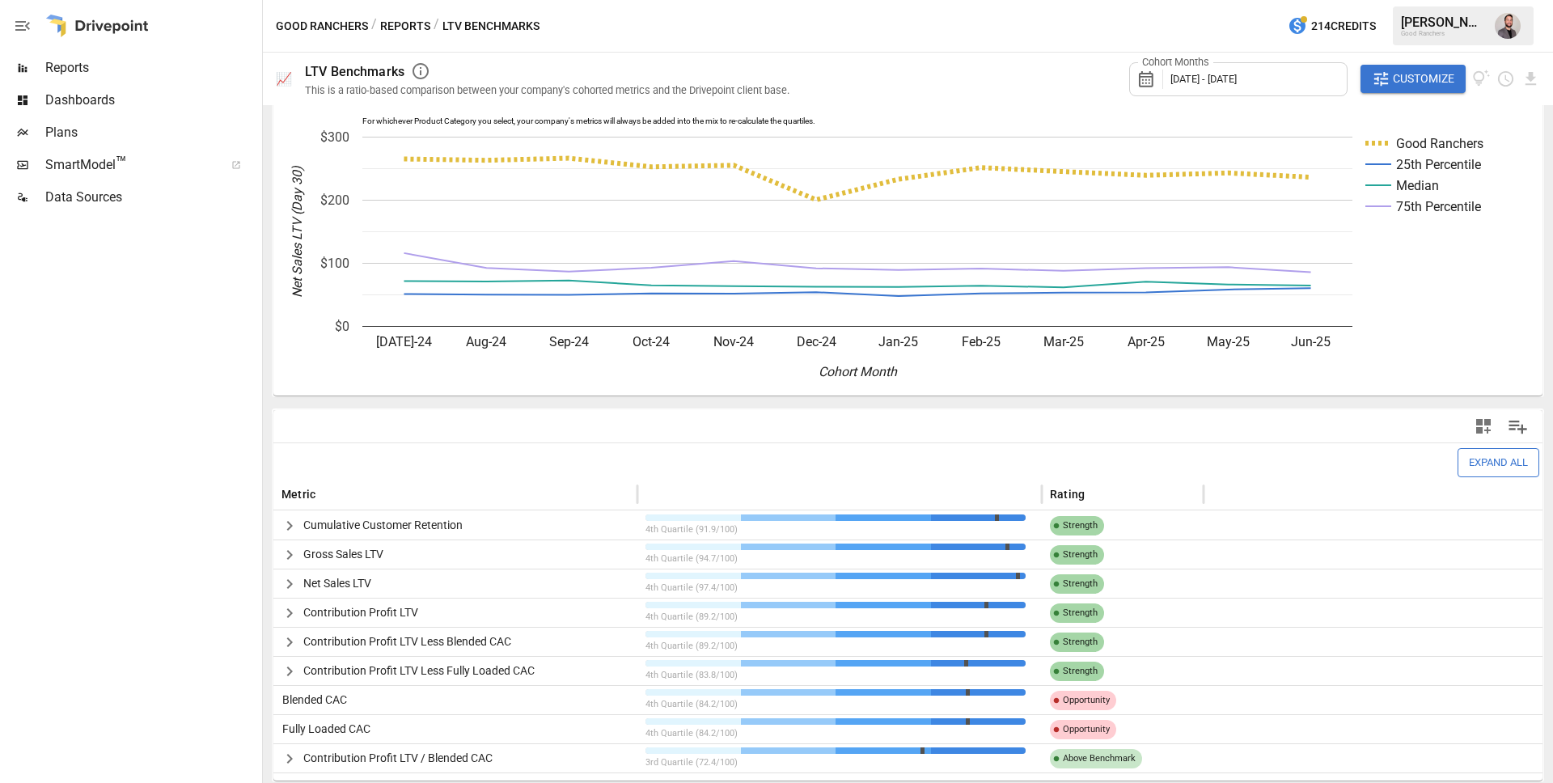
click at [290, 558] on icon "button" at bounding box center [289, 554] width 19 height 19
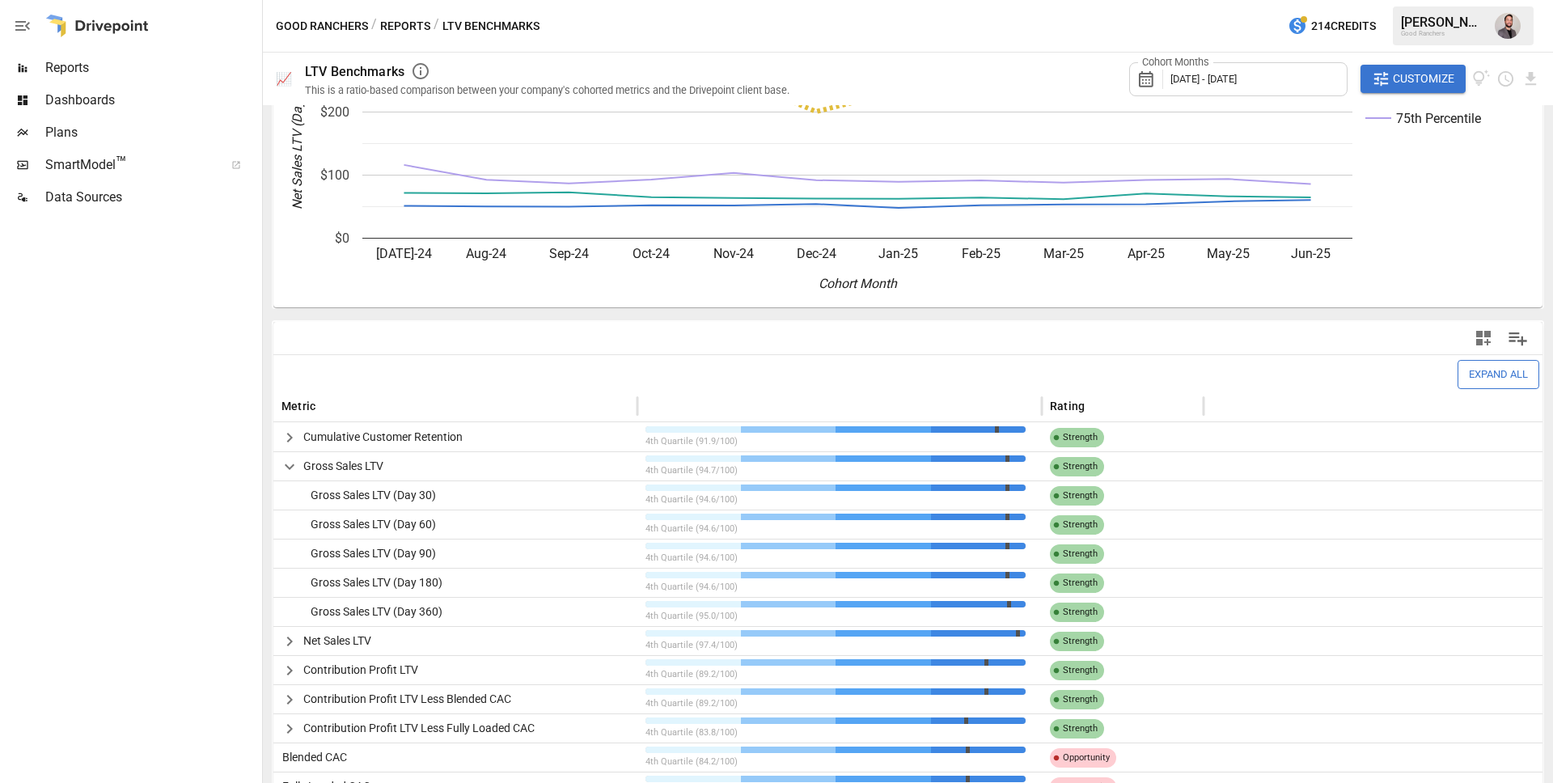
scroll to position [189, 0]
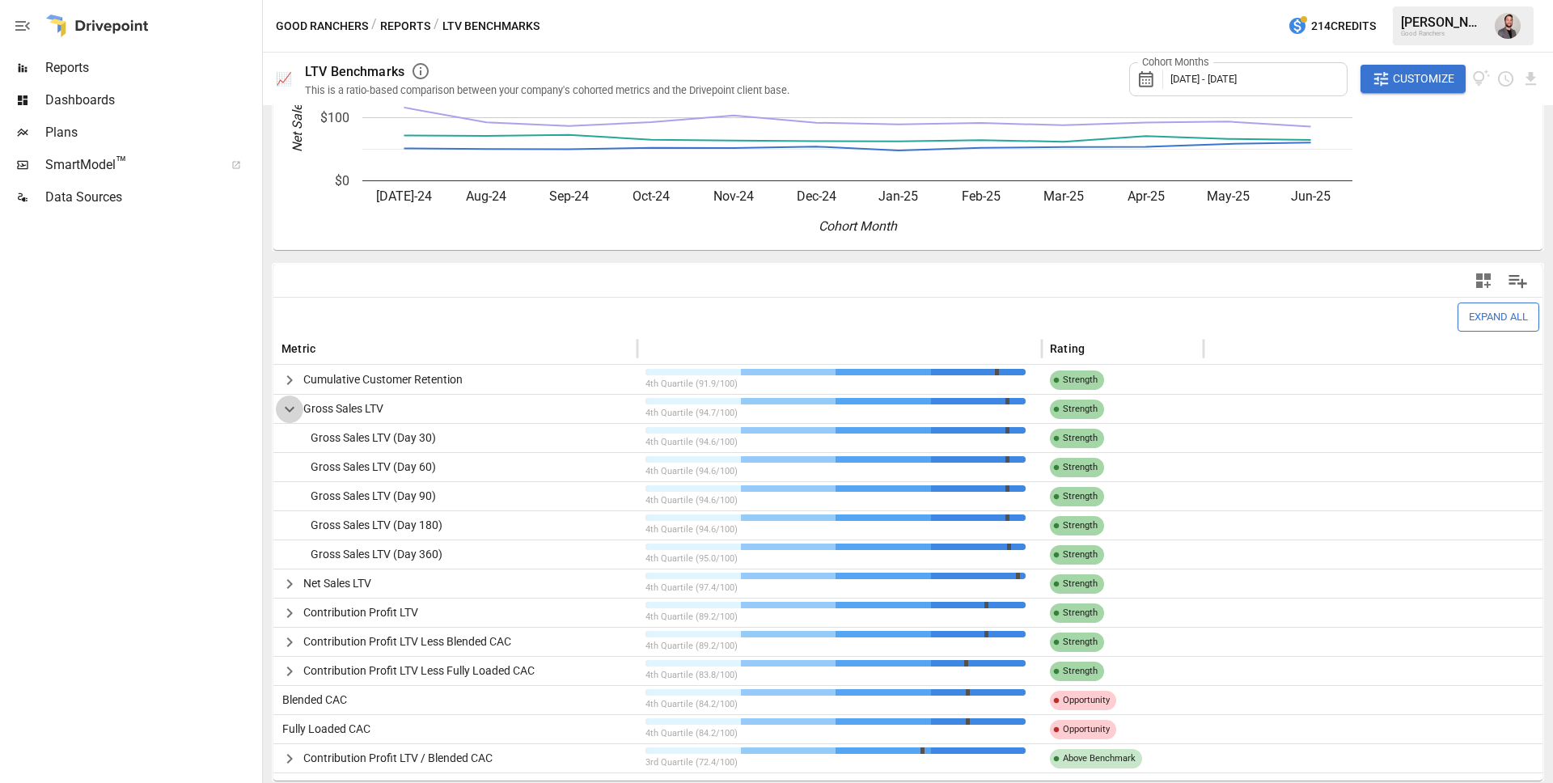
click at [287, 409] on icon "button" at bounding box center [290, 410] width 10 height 6
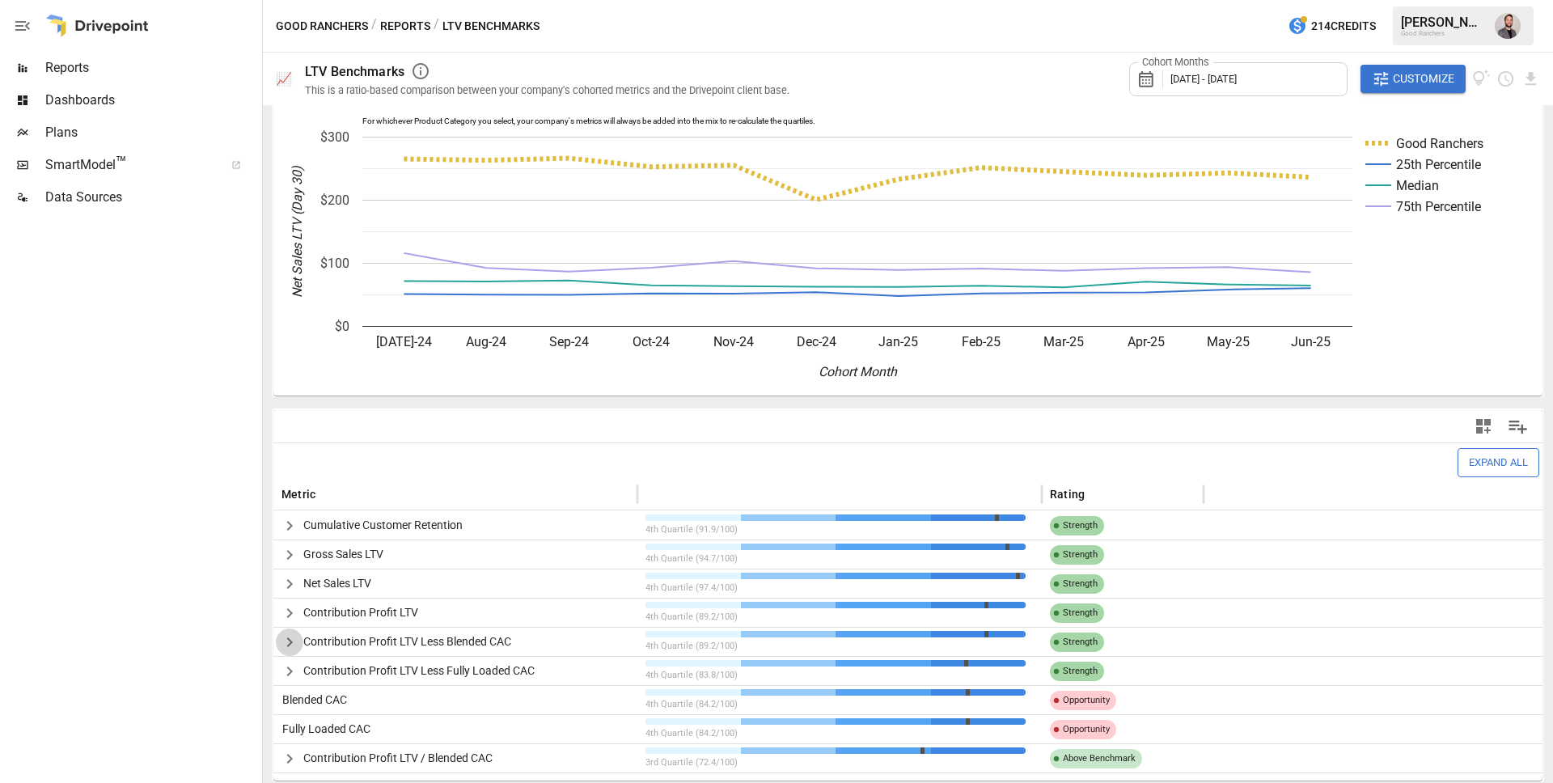
click at [282, 642] on icon "button" at bounding box center [289, 642] width 19 height 19
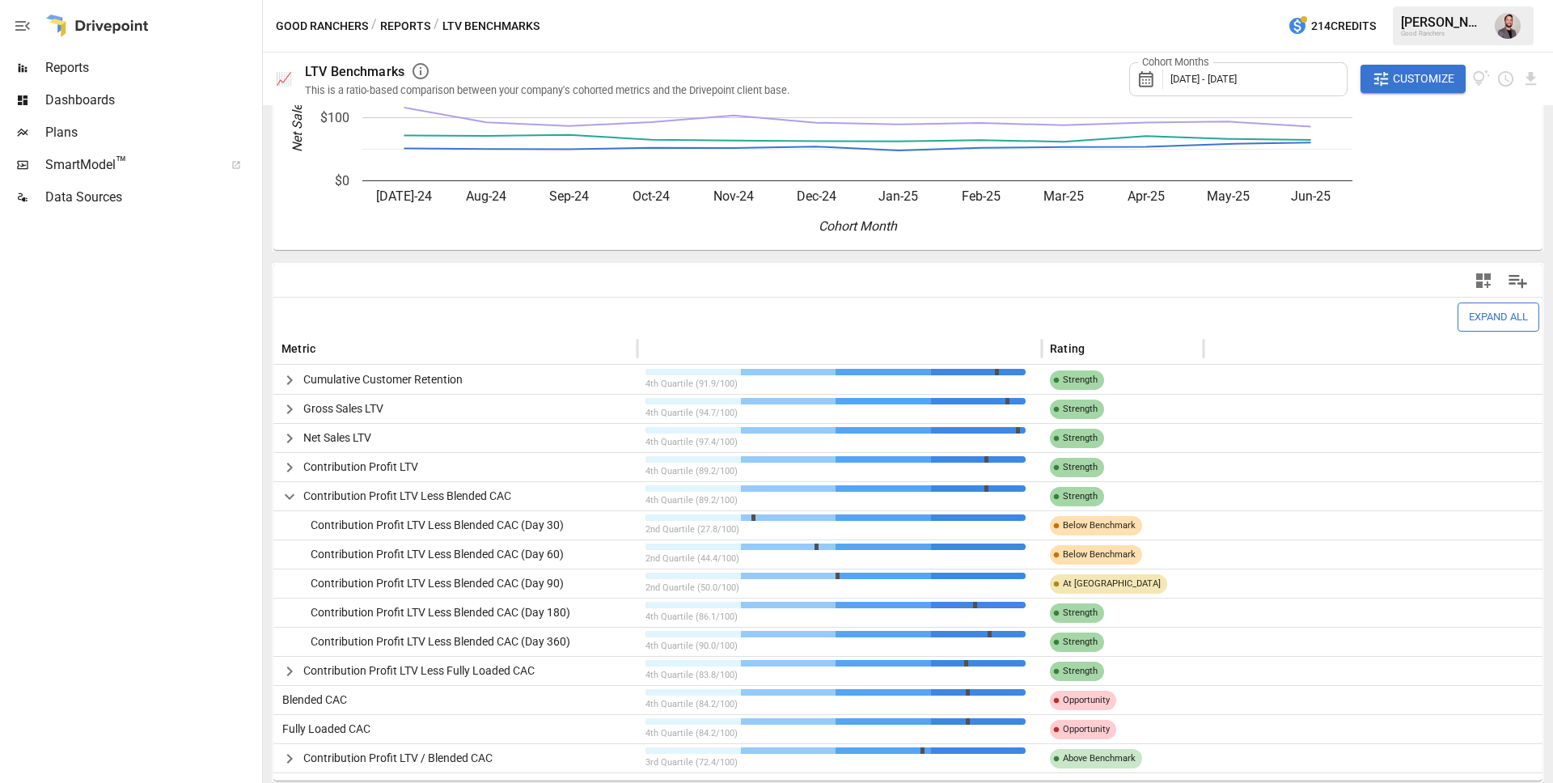
scroll to position [189, 0]
click at [289, 494] on icon "button" at bounding box center [289, 497] width 19 height 19
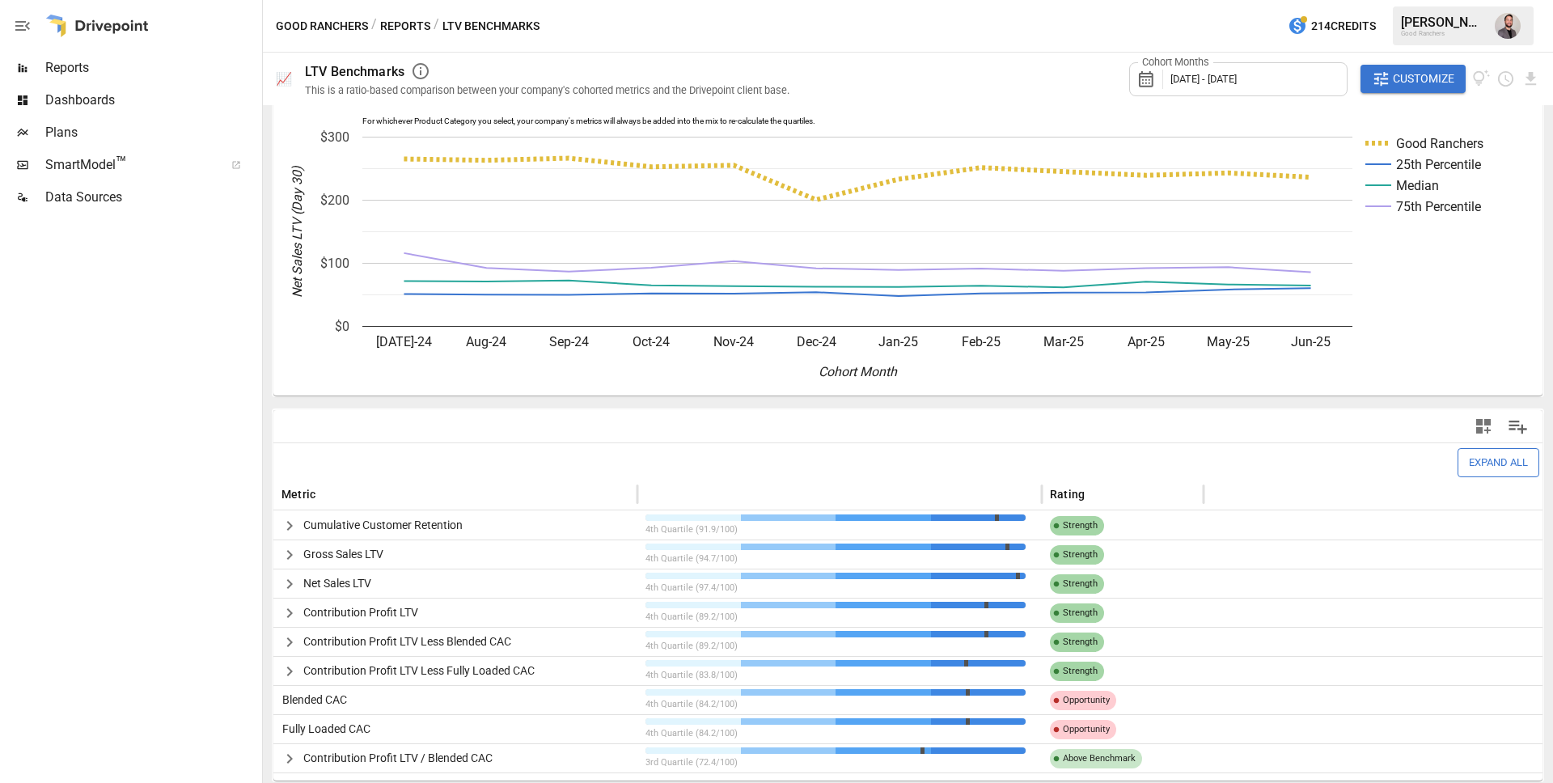
click at [338, 706] on span "Blended CAC" at bounding box center [311, 699] width 71 height 13
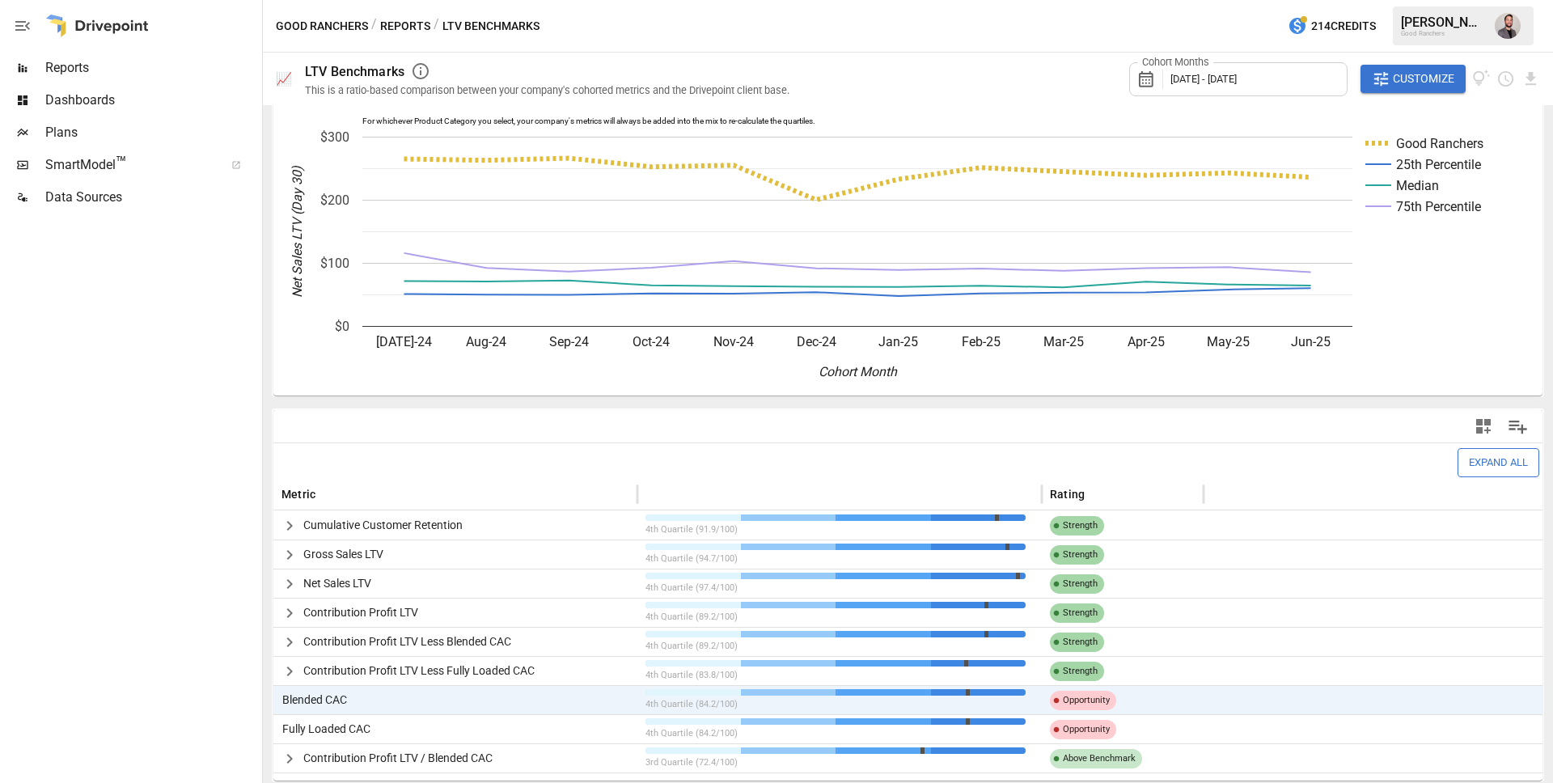
click at [284, 758] on icon "button" at bounding box center [289, 758] width 19 height 19
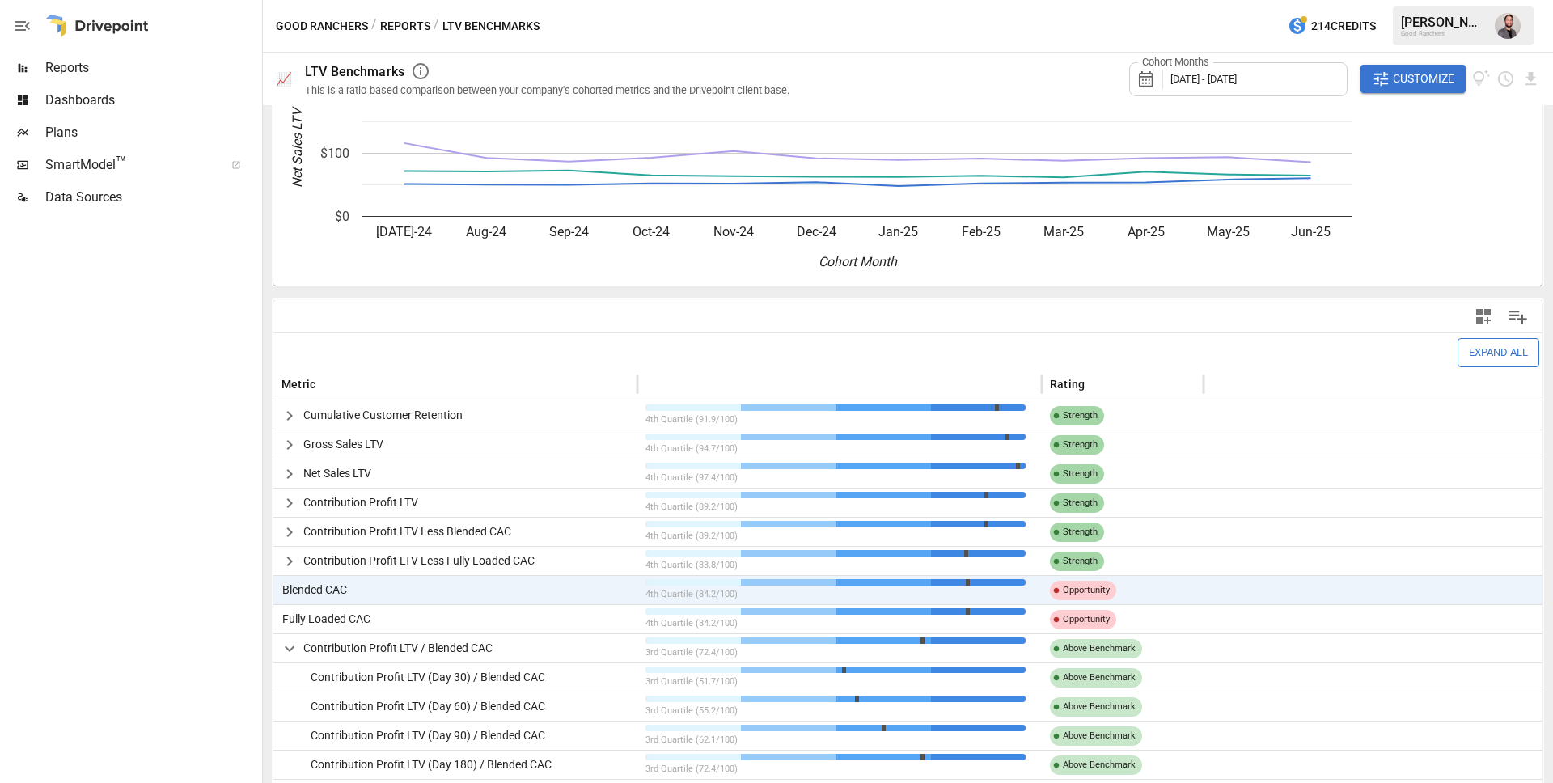
scroll to position [189, 0]
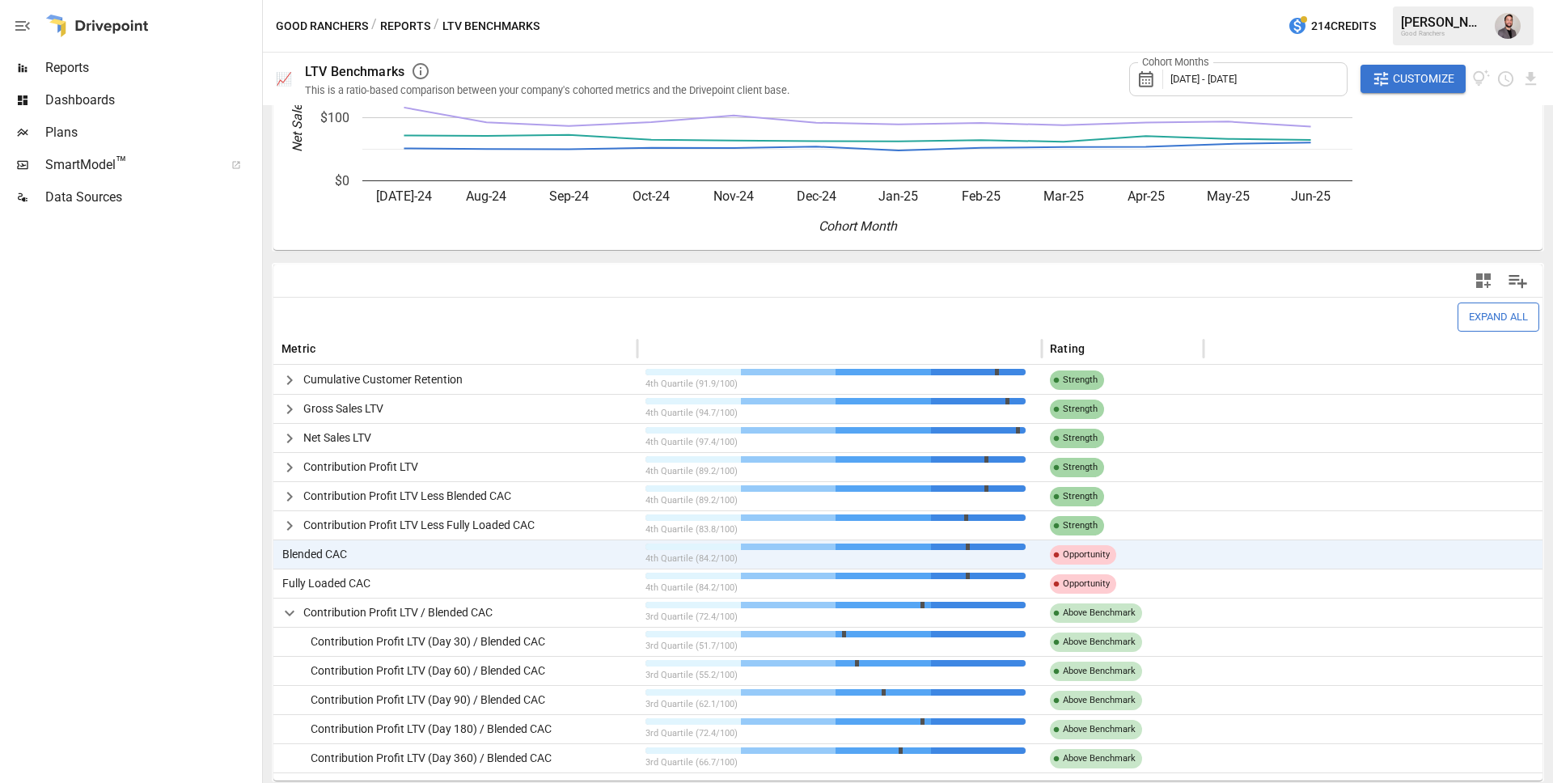
click at [115, 76] on span "Reports" at bounding box center [152, 67] width 214 height 19
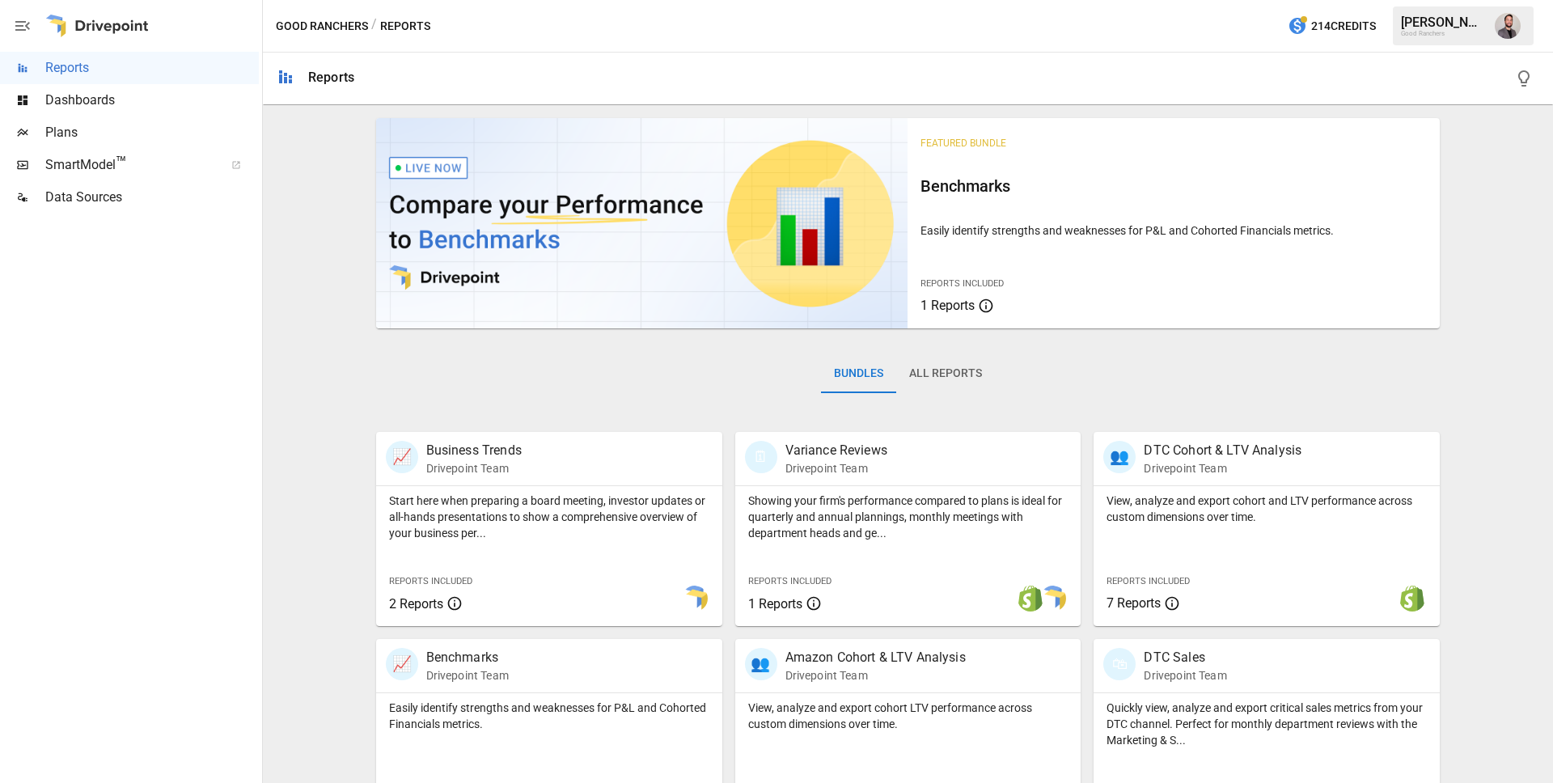
click at [963, 348] on div "Bundles All Reports" at bounding box center [908, 386] width 1065 height 91
click at [960, 371] on button "All Reports" at bounding box center [945, 373] width 99 height 39
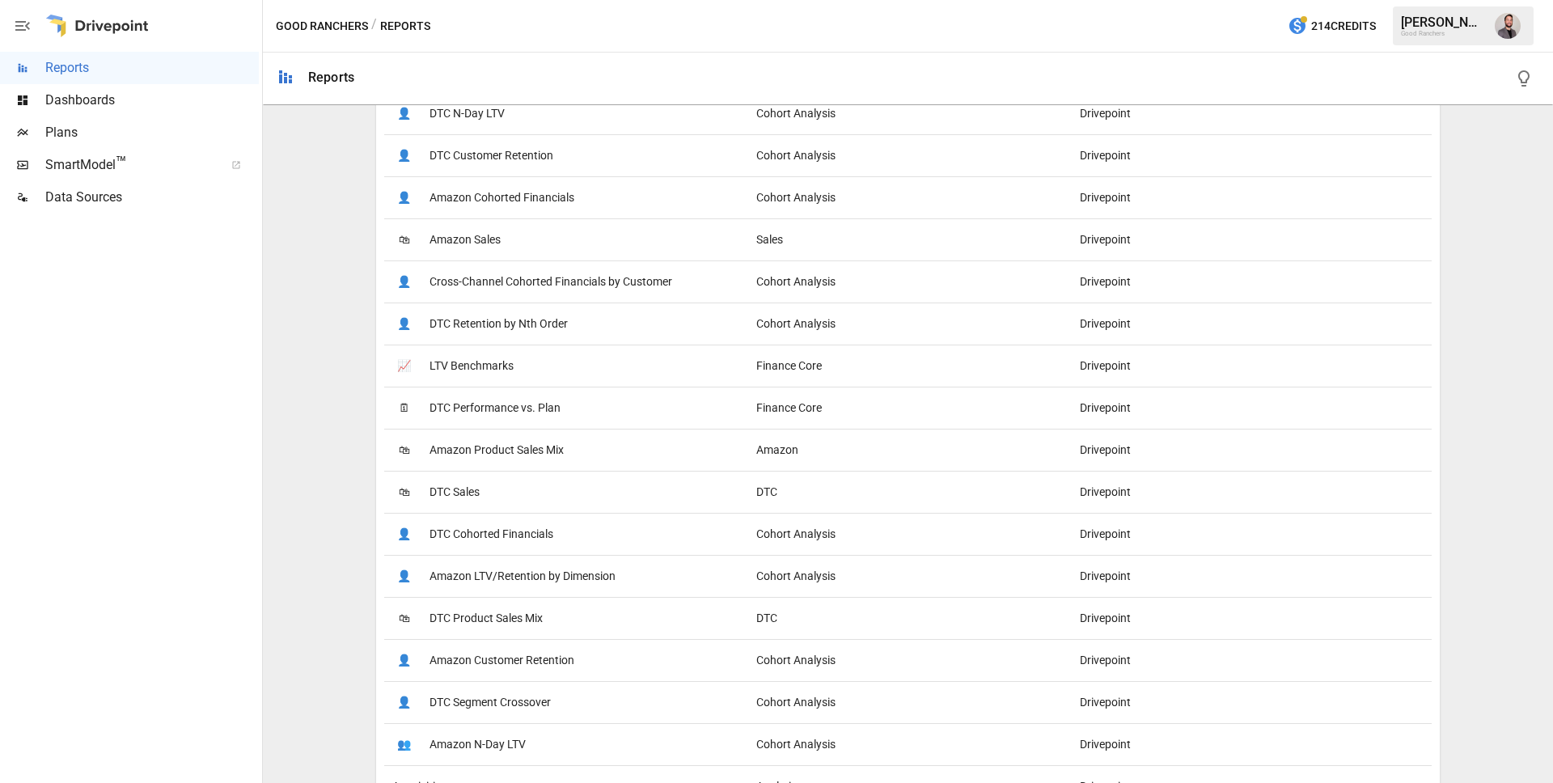
scroll to position [896, 0]
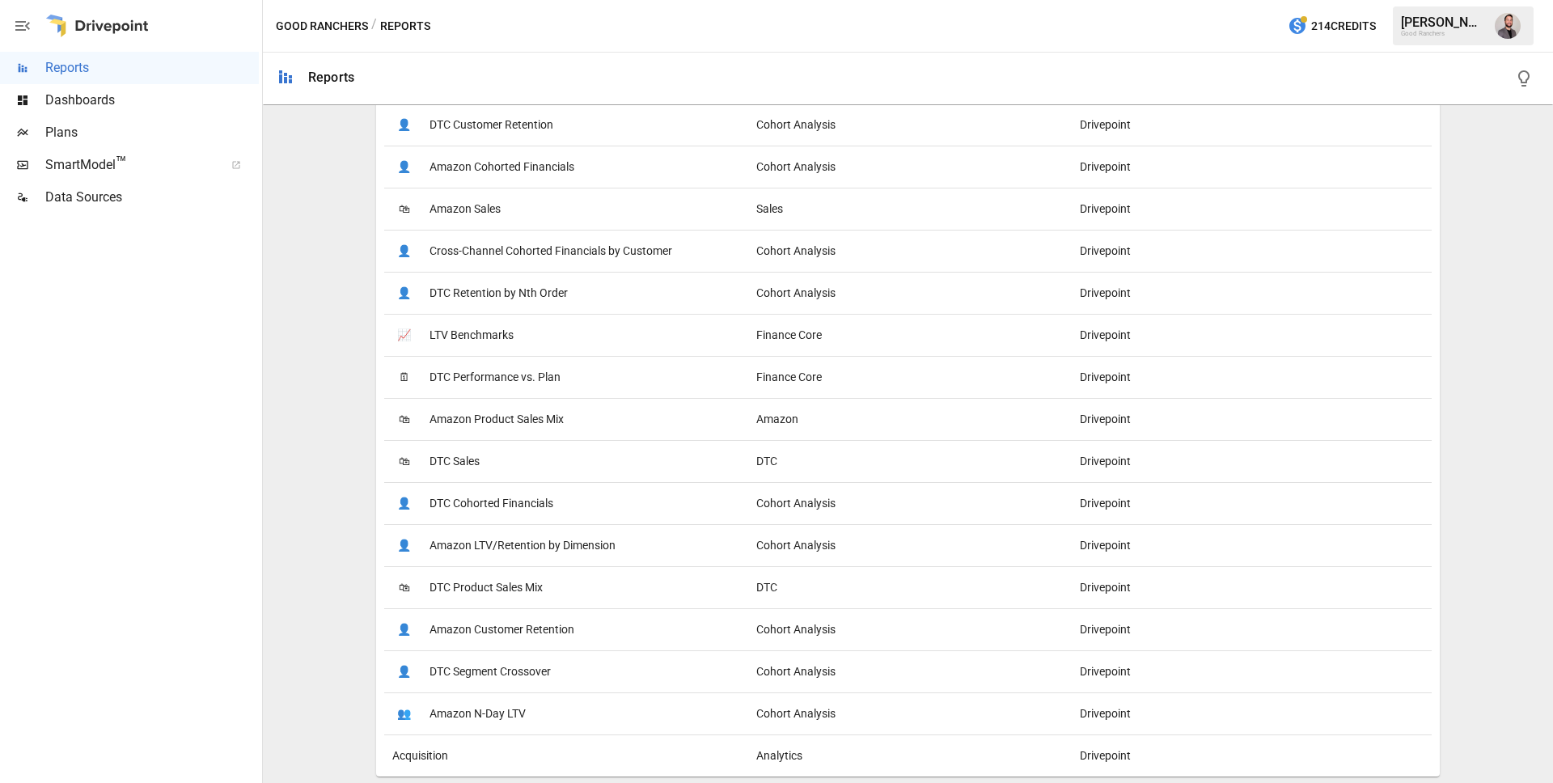
click at [481, 369] on span "DTC Performance vs. Plan" at bounding box center [495, 377] width 131 height 41
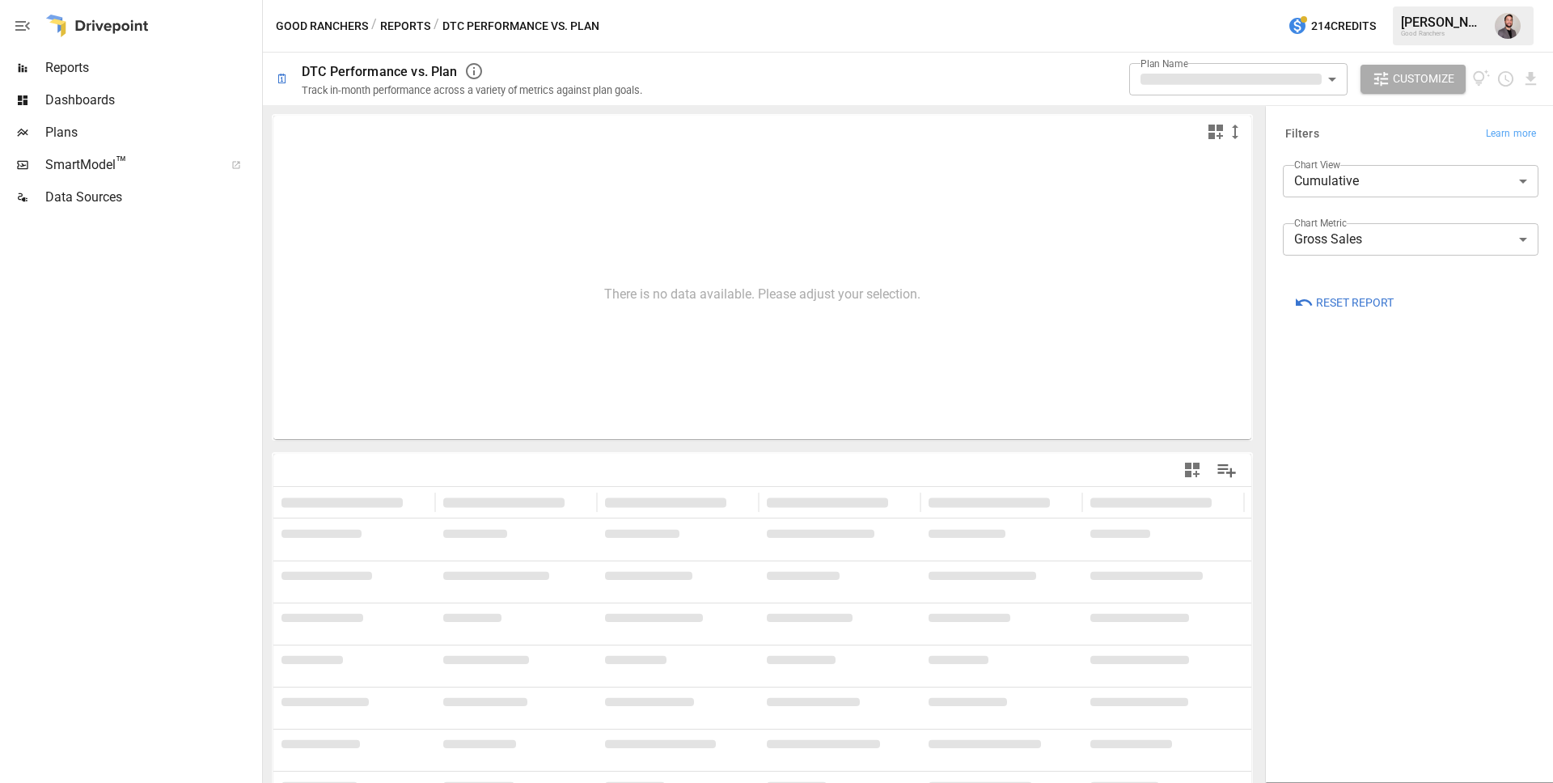
type input "**********"
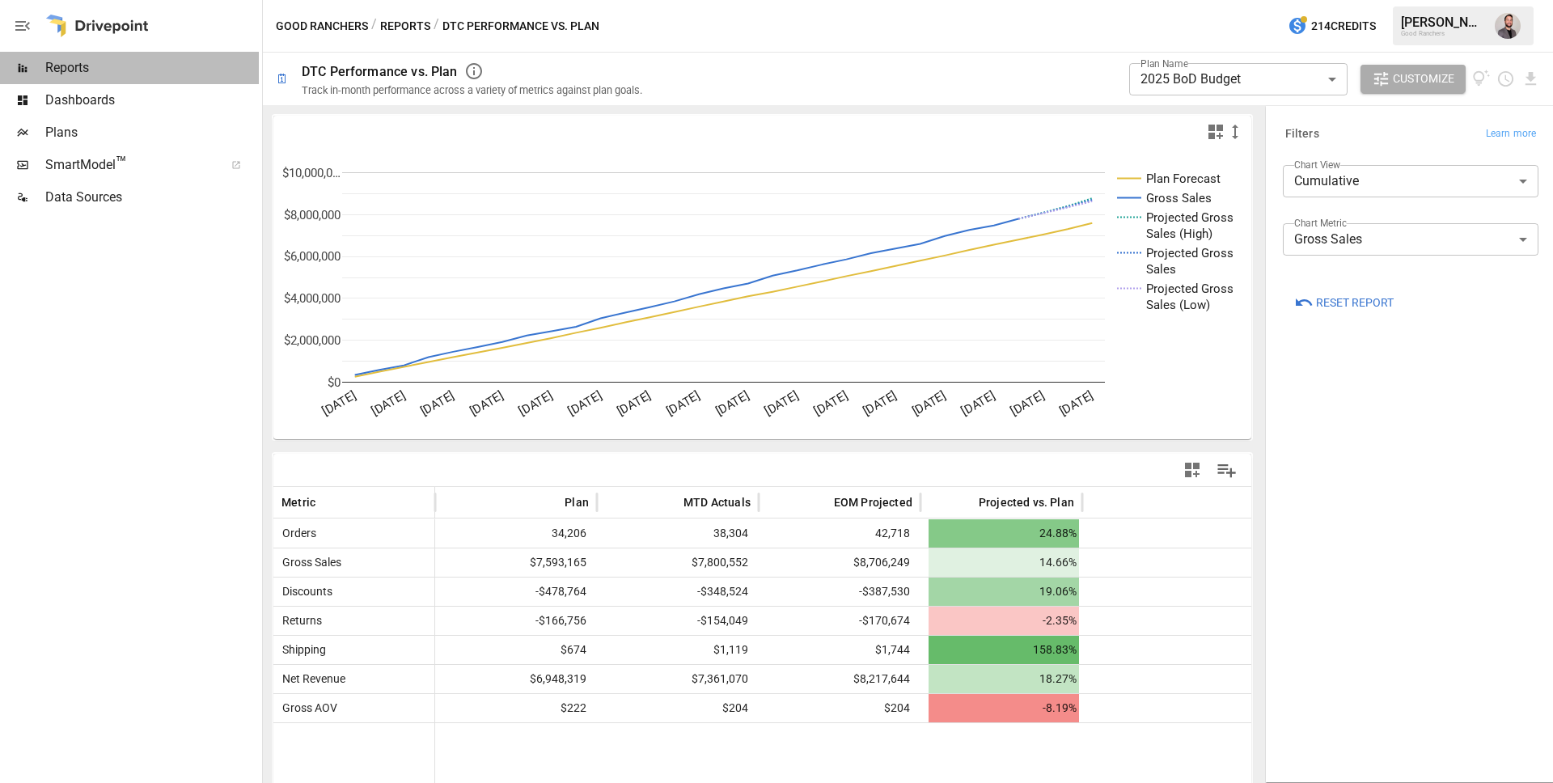
click at [85, 66] on span "Reports" at bounding box center [152, 67] width 214 height 19
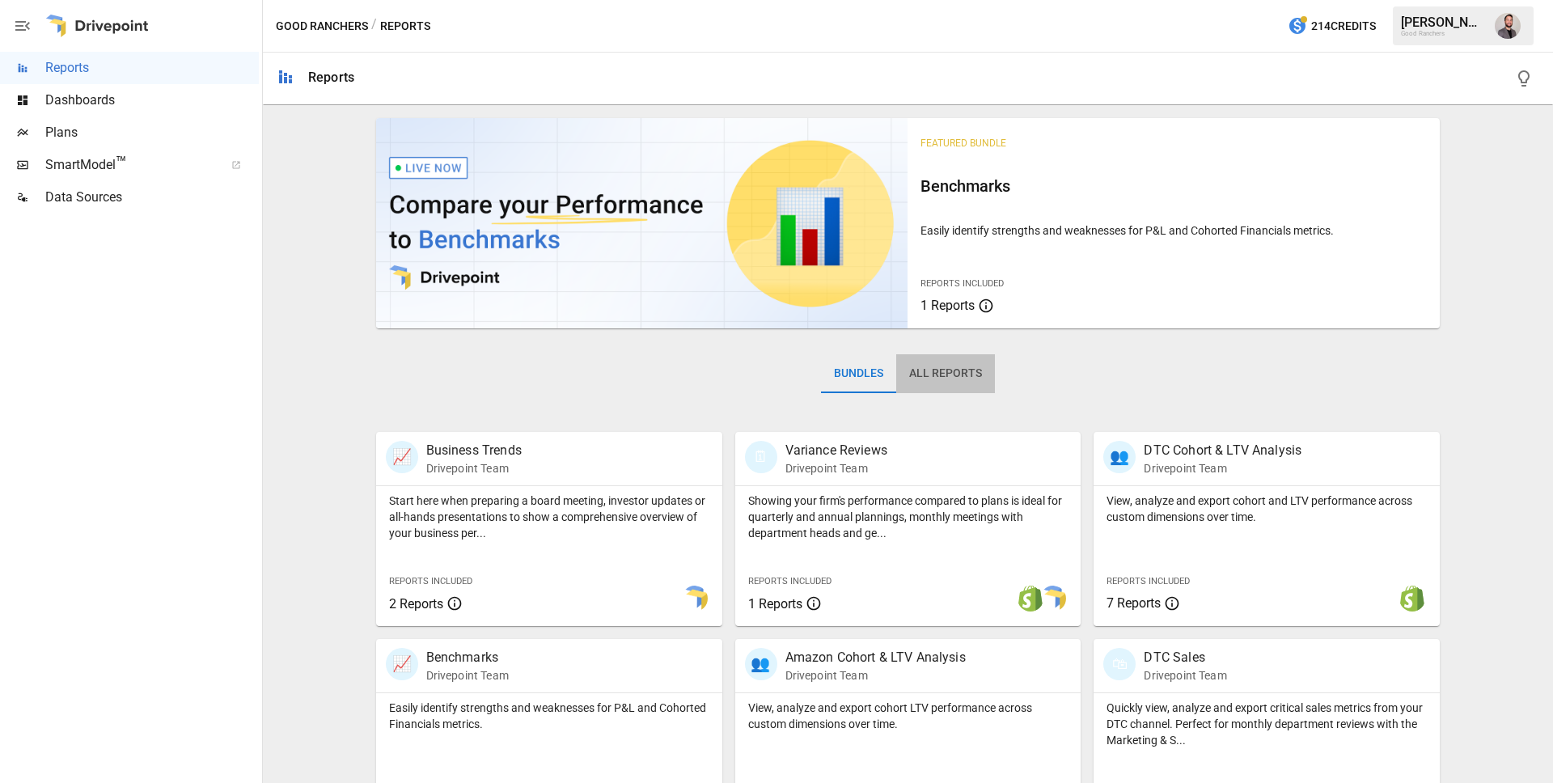
click at [949, 373] on button "All Reports" at bounding box center [945, 373] width 99 height 39
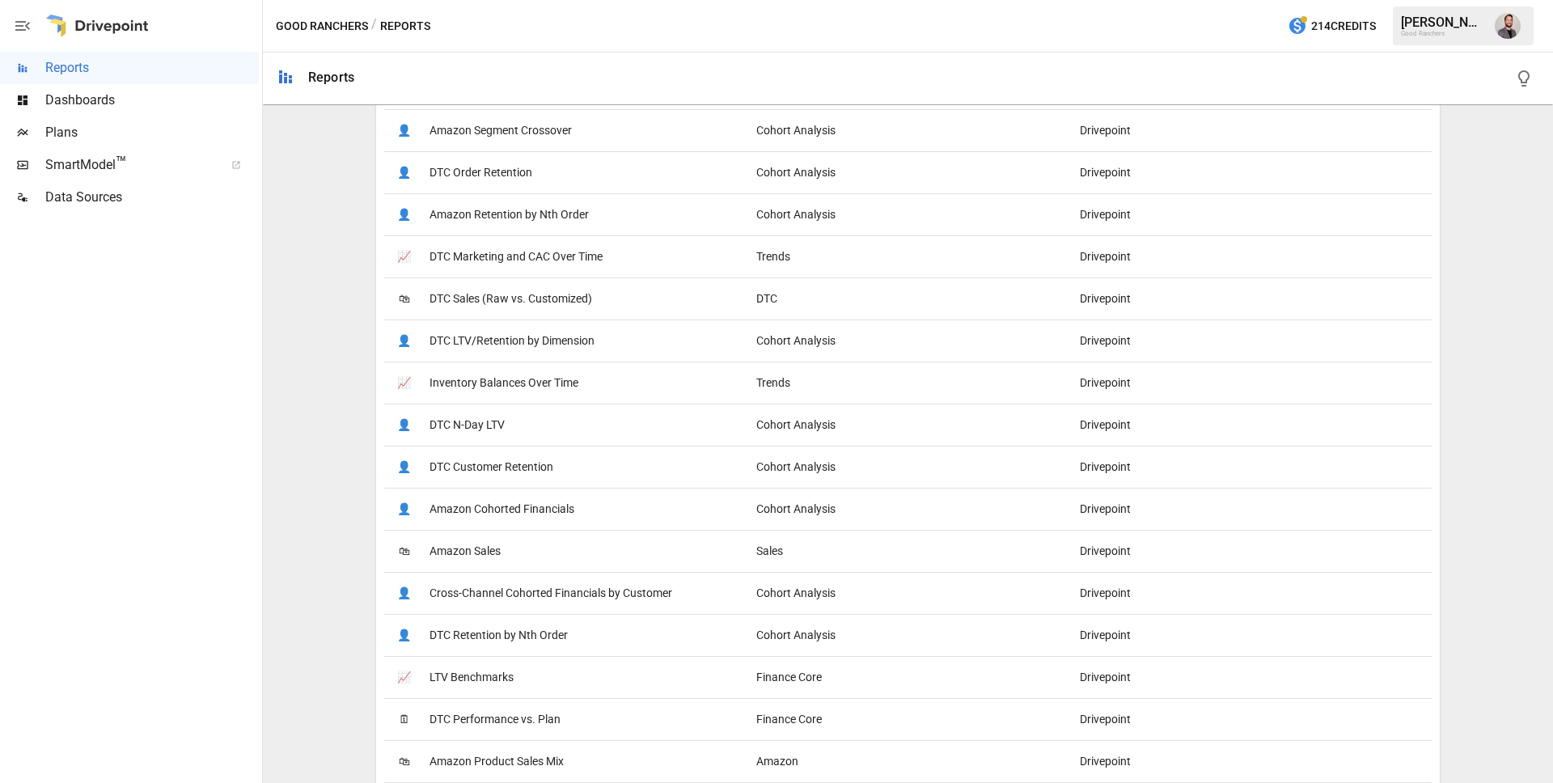
scroll to position [555, 0]
click at [536, 467] on span "DTC Customer Retention" at bounding box center [492, 466] width 124 height 41
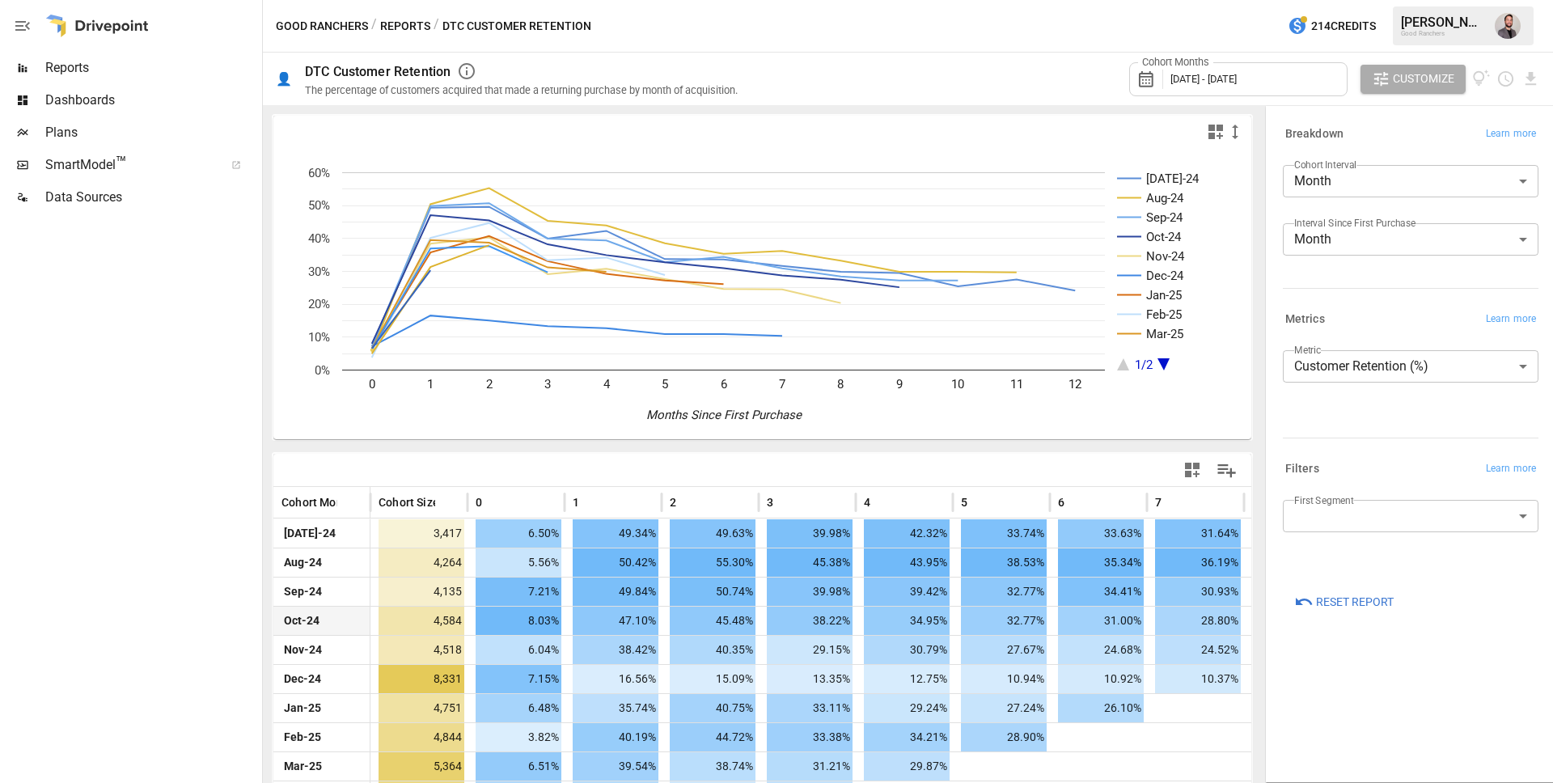
scroll to position [4, 0]
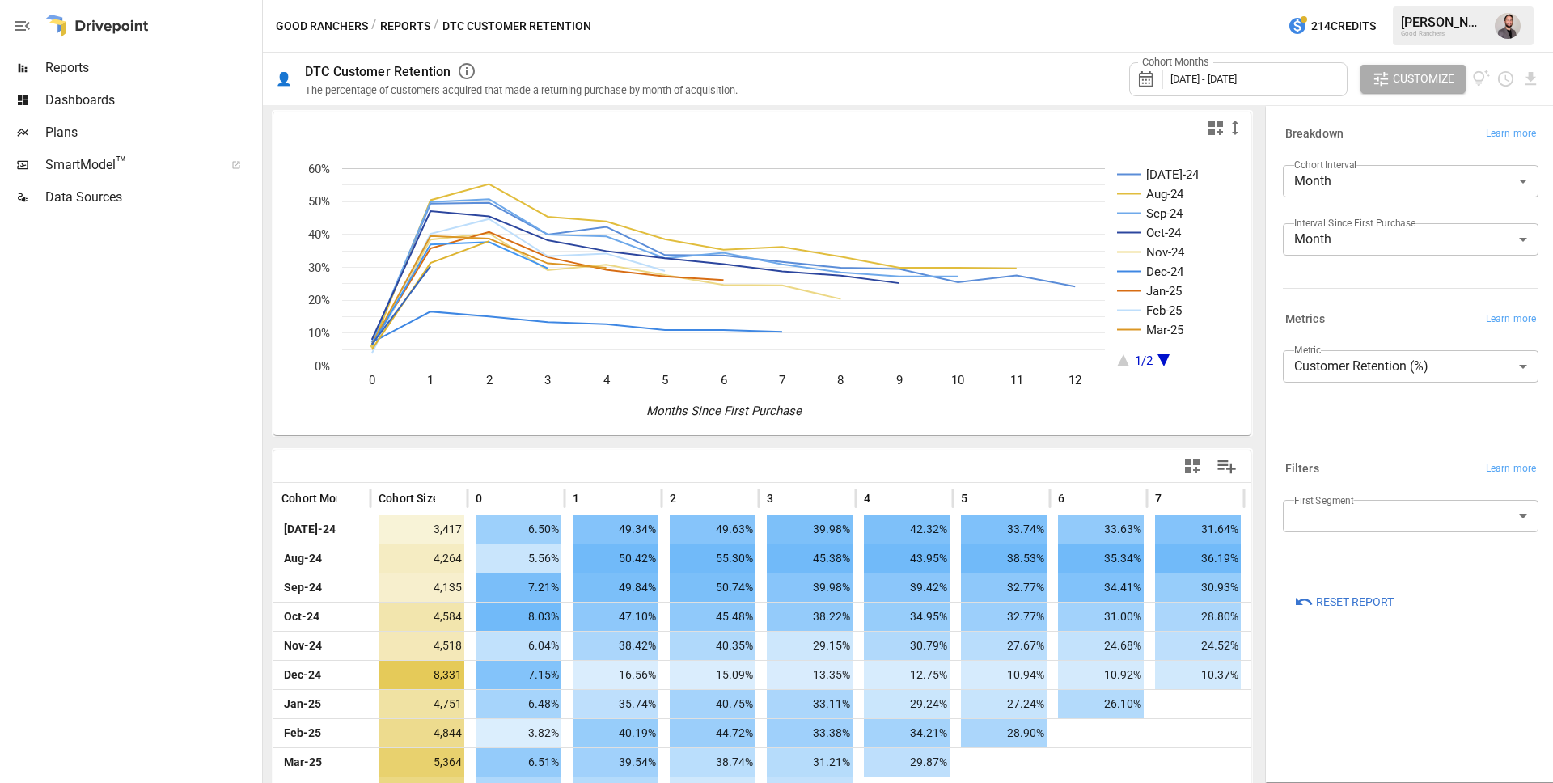
click at [1163, 358] on icon "A chart." at bounding box center [1164, 360] width 12 height 12
click at [1123, 362] on icon "A chart." at bounding box center [1123, 360] width 12 height 12
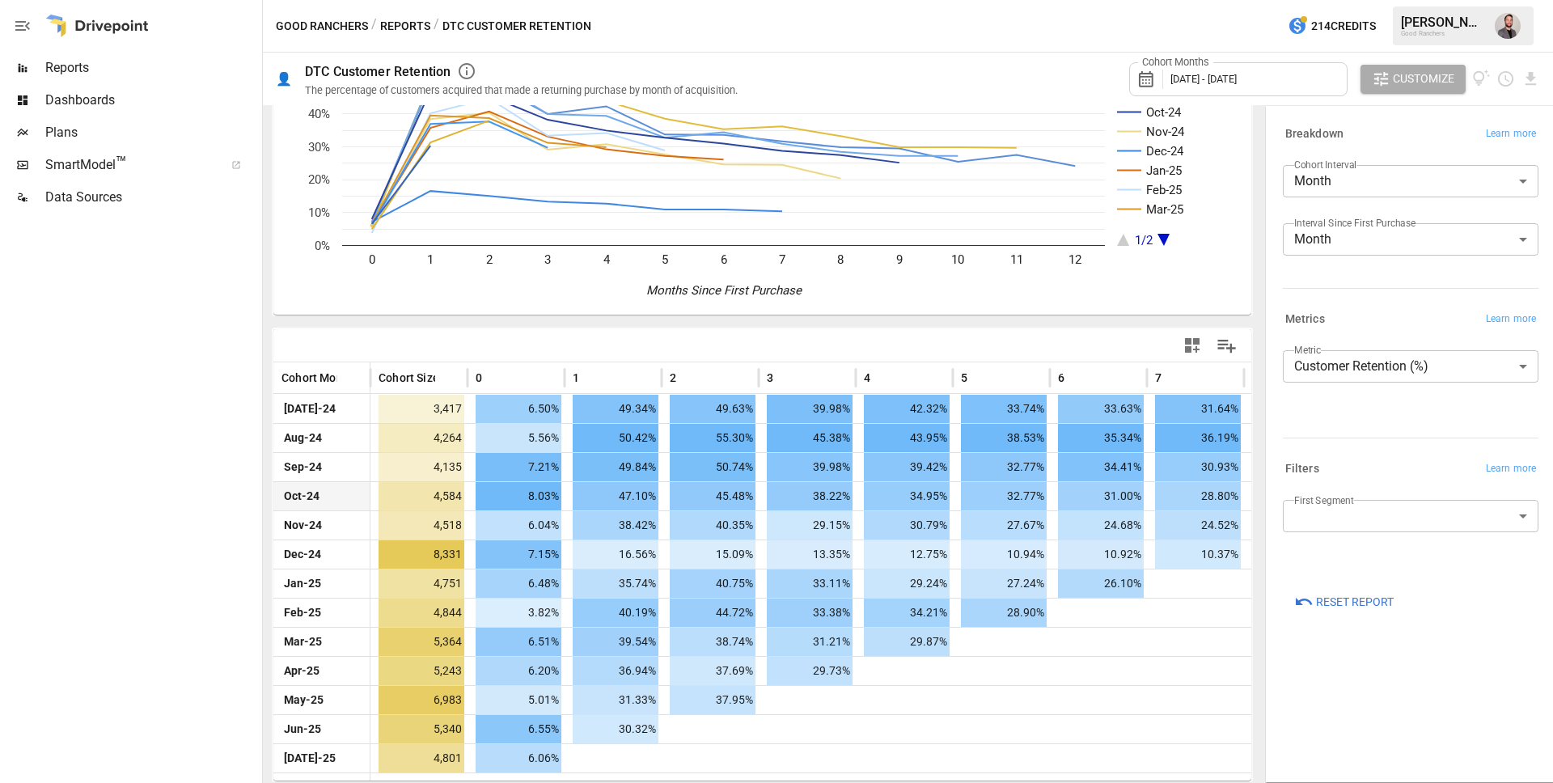
scroll to position [123, 0]
click at [532, 408] on span "6.50%" at bounding box center [519, 410] width 86 height 28
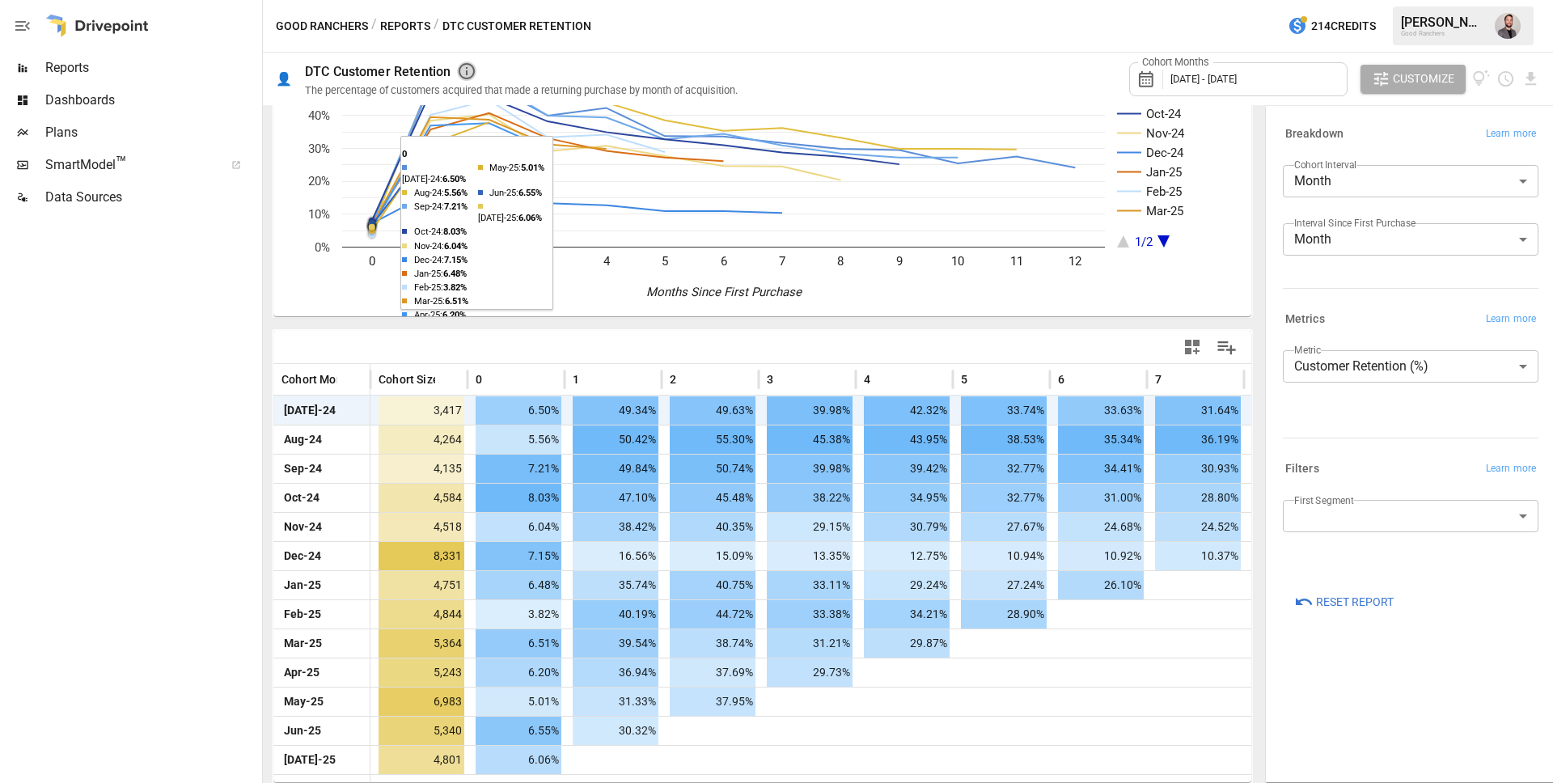
click at [469, 71] on icon "button" at bounding box center [466, 70] width 19 height 19
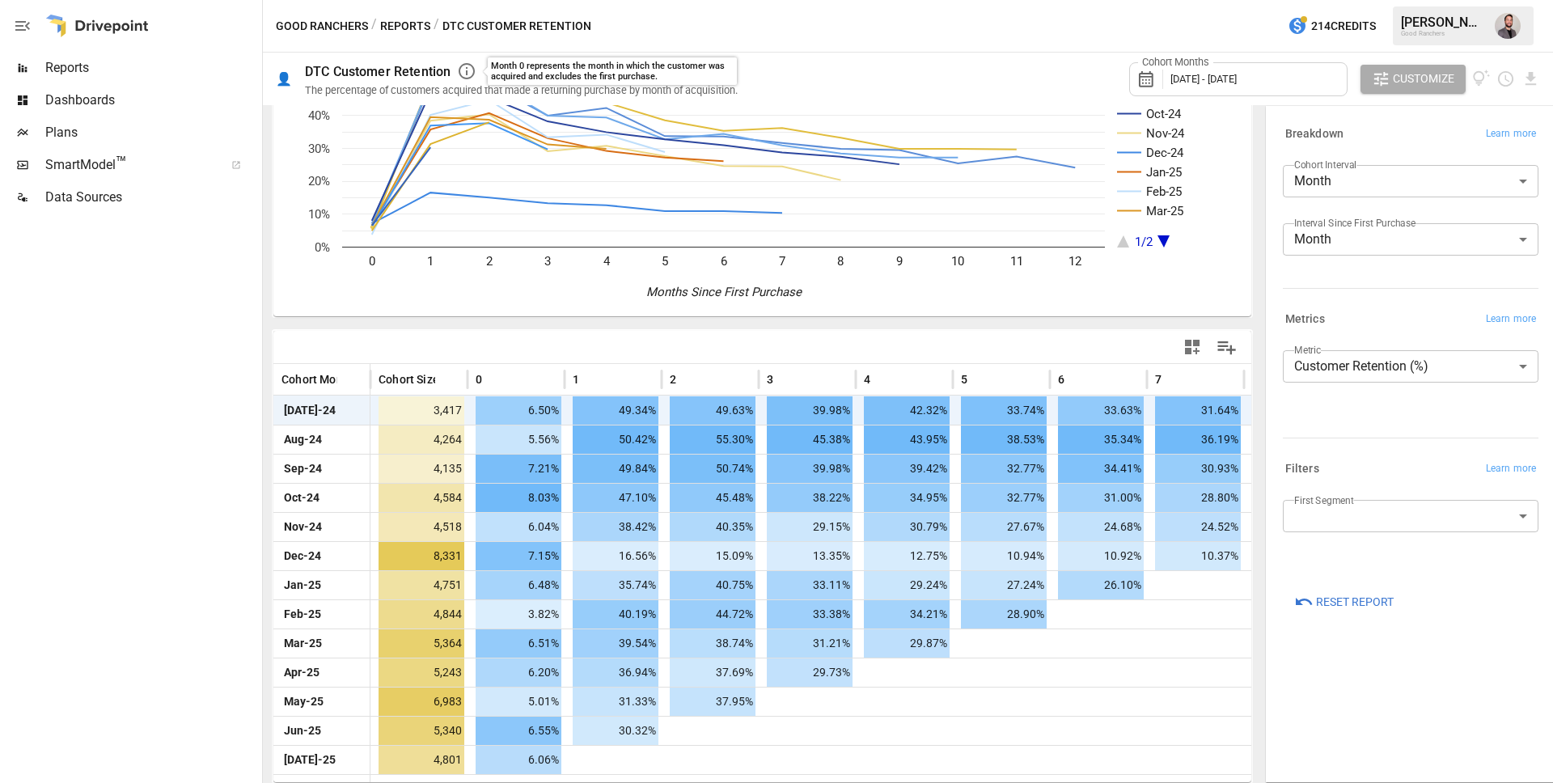
click at [530, 345] on div at bounding box center [762, 347] width 978 height 32
click at [1162, 375] on div "7" at bounding box center [1195, 379] width 81 height 31
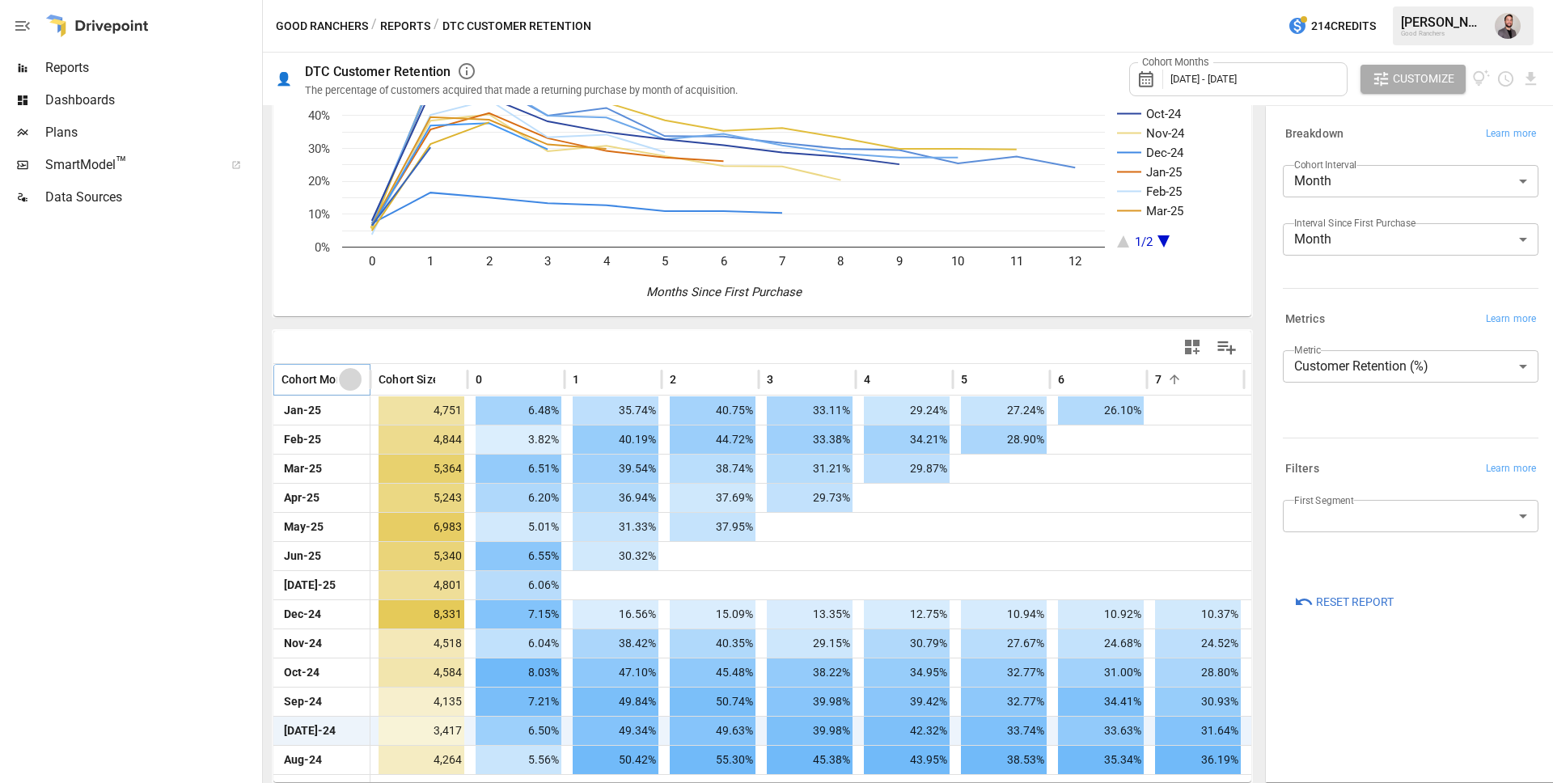
click at [348, 384] on icon "Sort" at bounding box center [350, 379] width 15 height 15
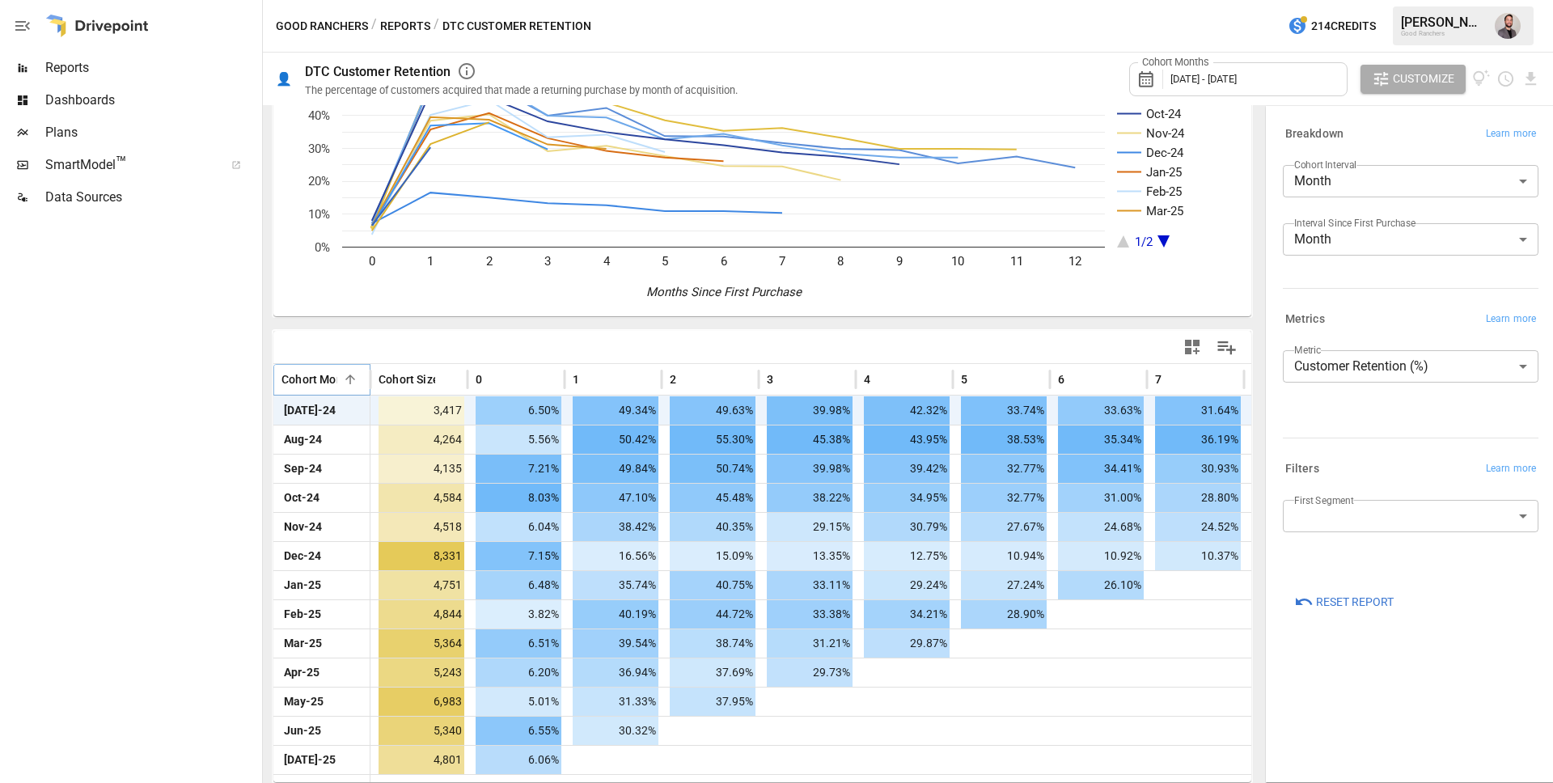
click at [348, 384] on icon "Sort" at bounding box center [350, 379] width 15 height 15
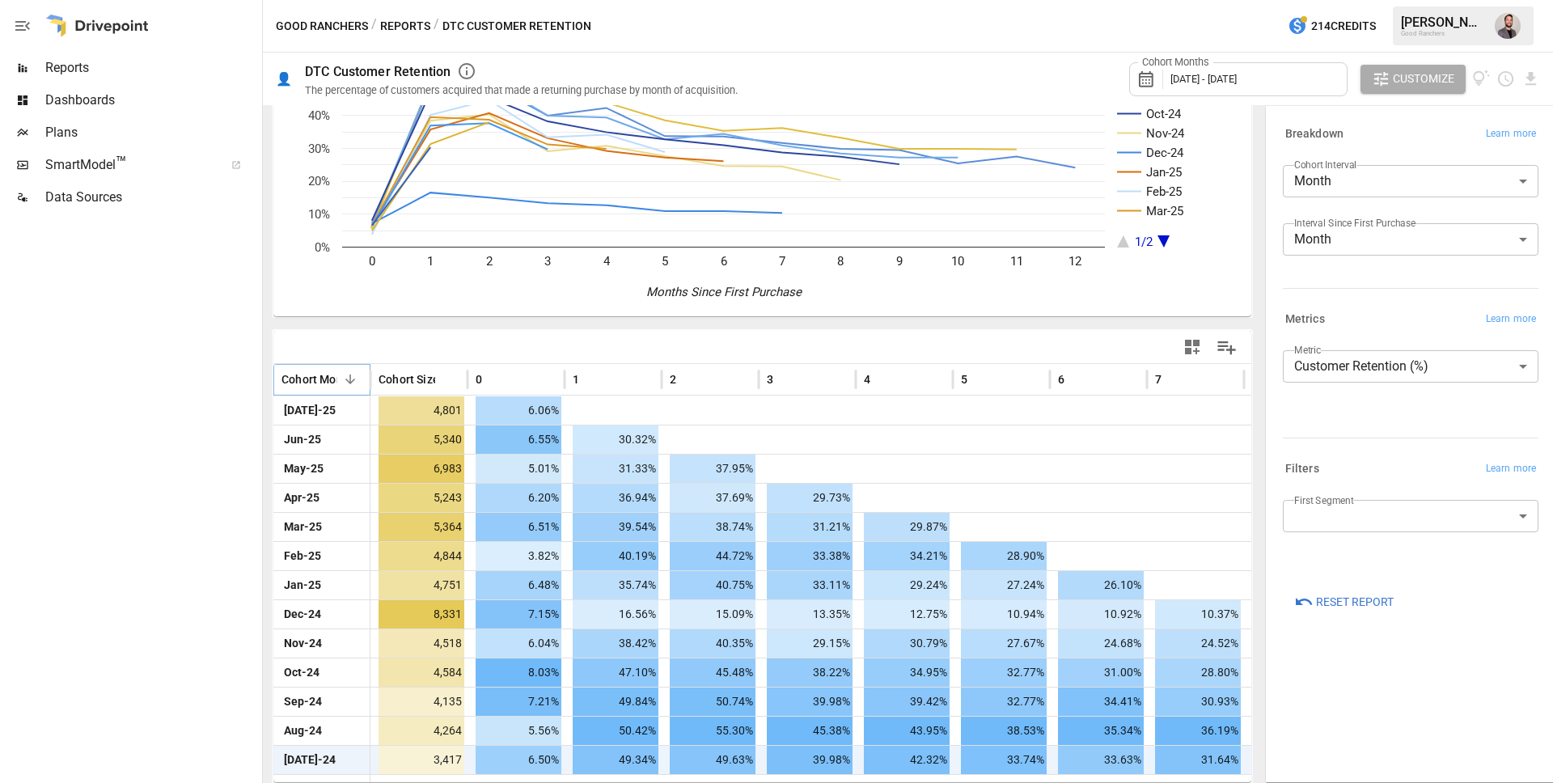
click at [348, 384] on icon "Sort" at bounding box center [350, 379] width 15 height 15
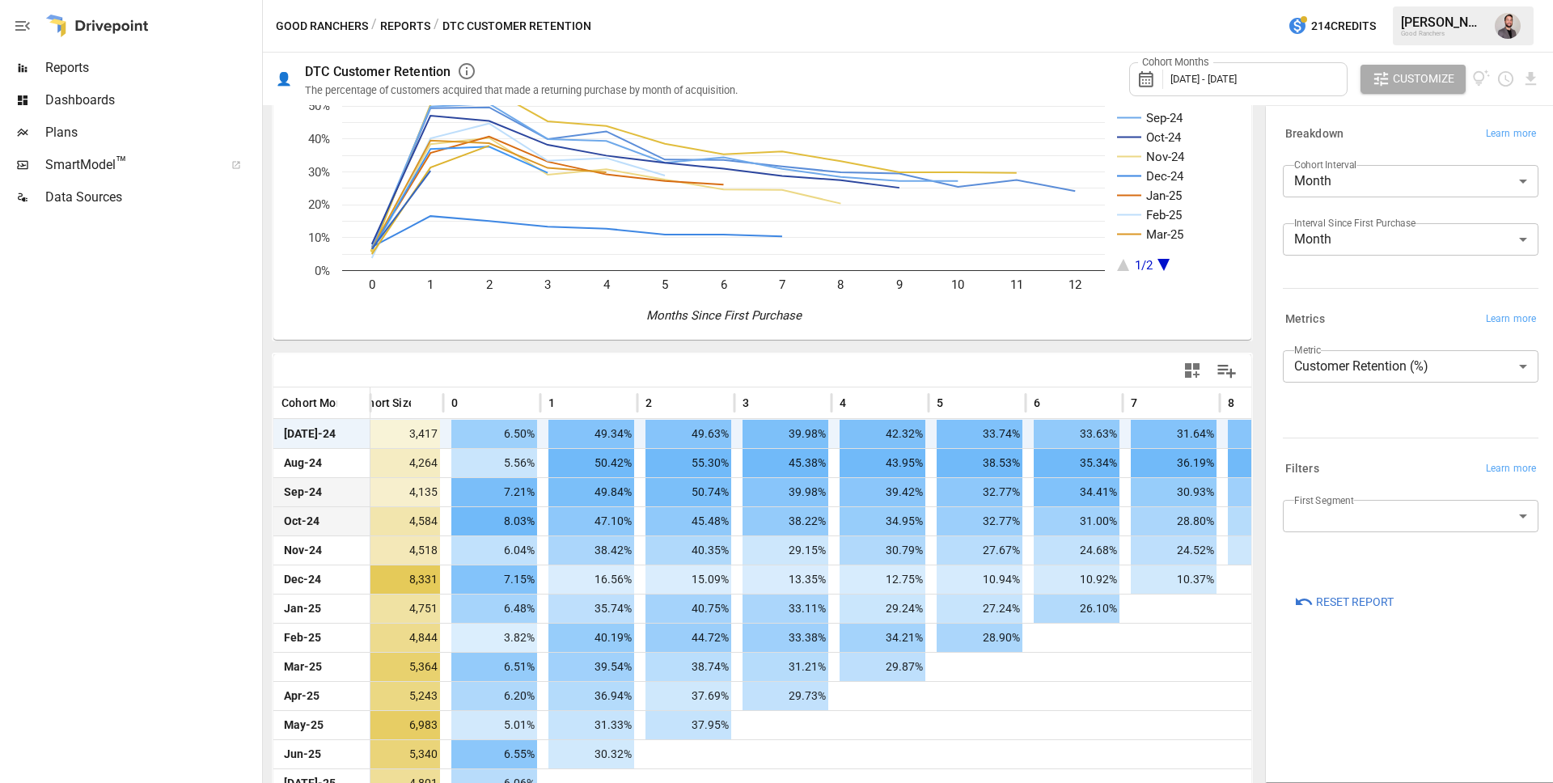
scroll to position [0, 0]
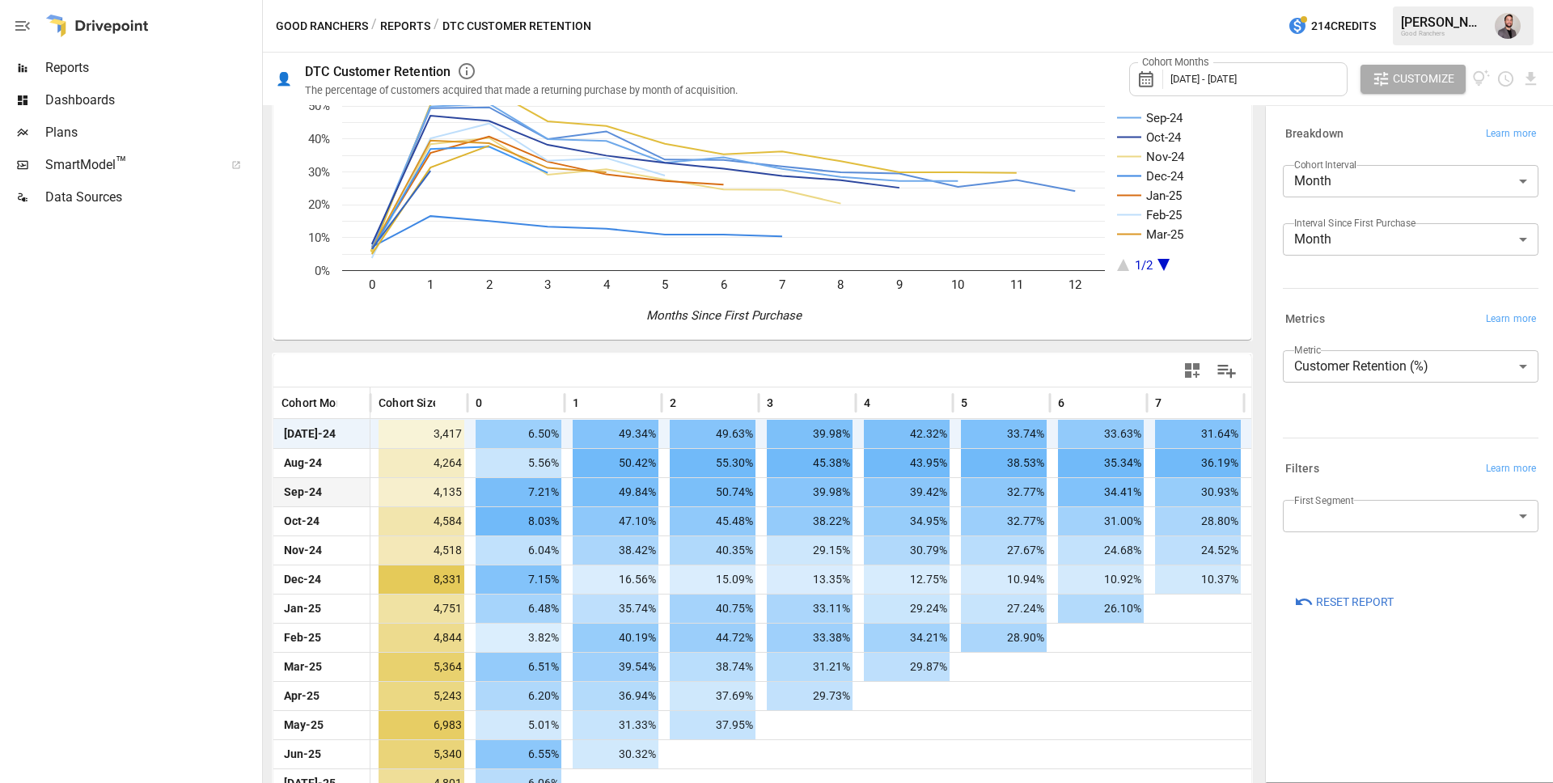
click at [1443, 0] on body "Reports Dashboards Plans SmartModel ™ Data Sources Good Ranchers / Reports / DT…" at bounding box center [776, 0] width 1553 height 0
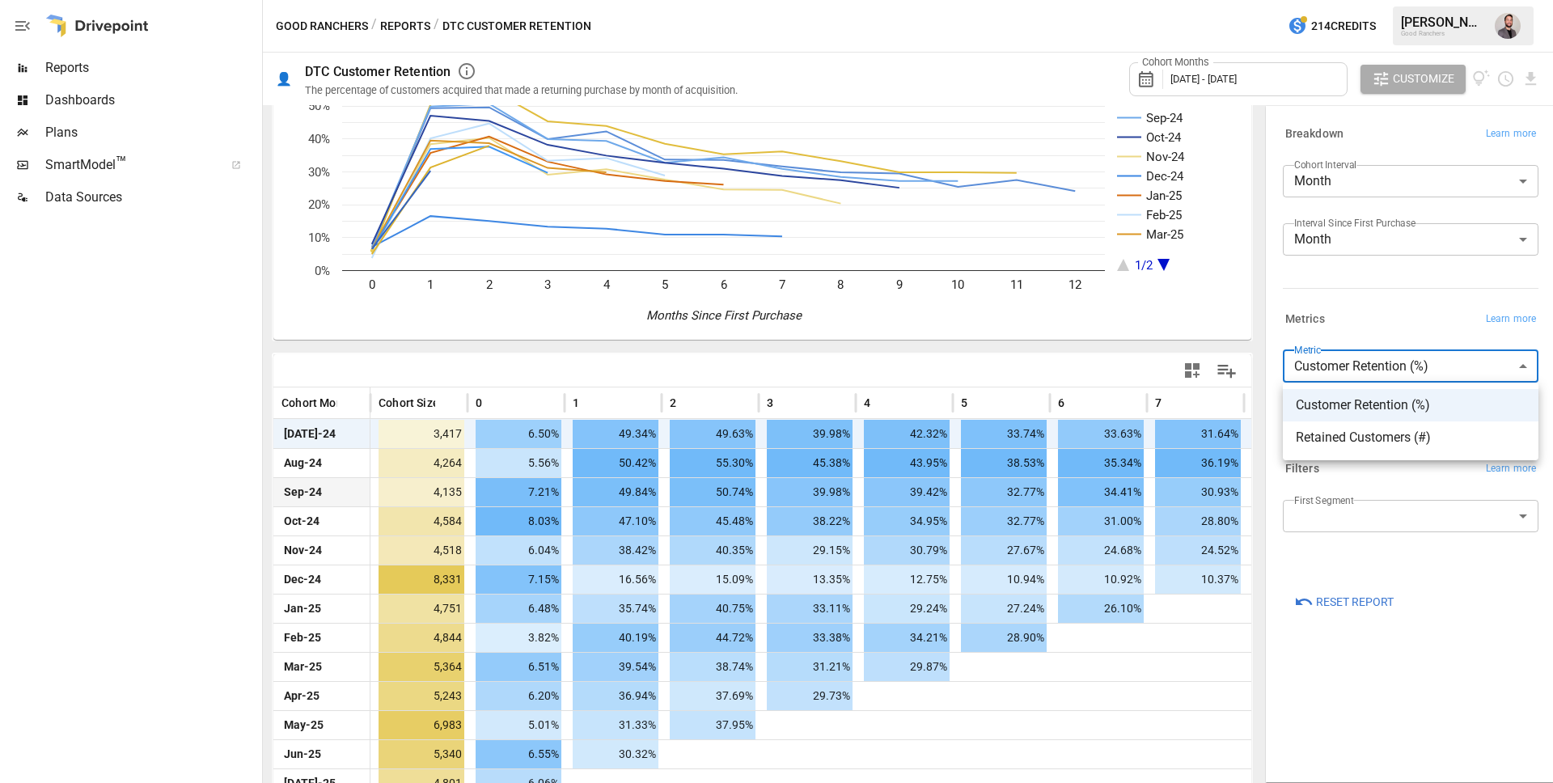
click at [1439, 444] on span "Retained Customers (#)" at bounding box center [1411, 437] width 230 height 19
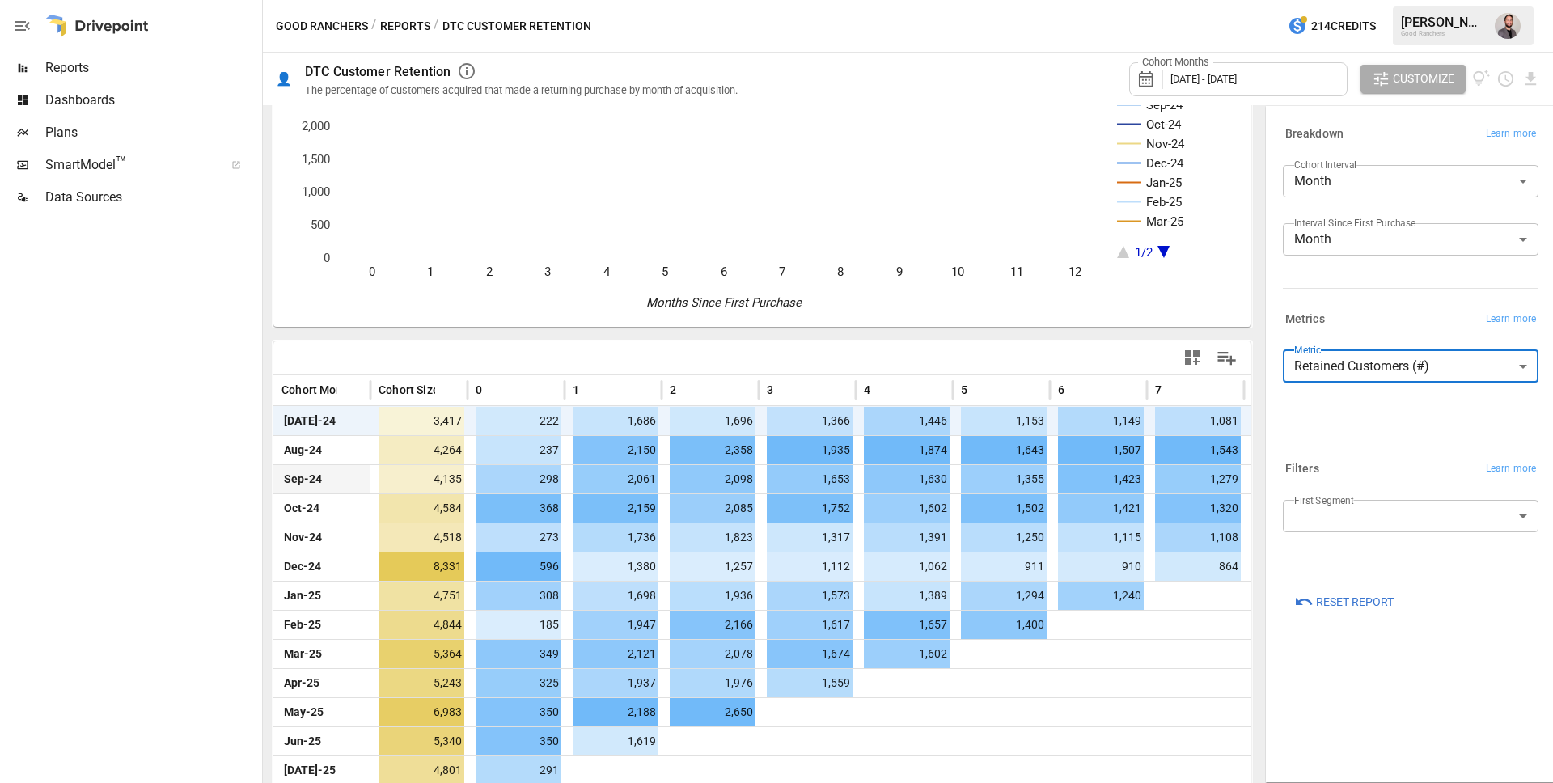
scroll to position [125, 0]
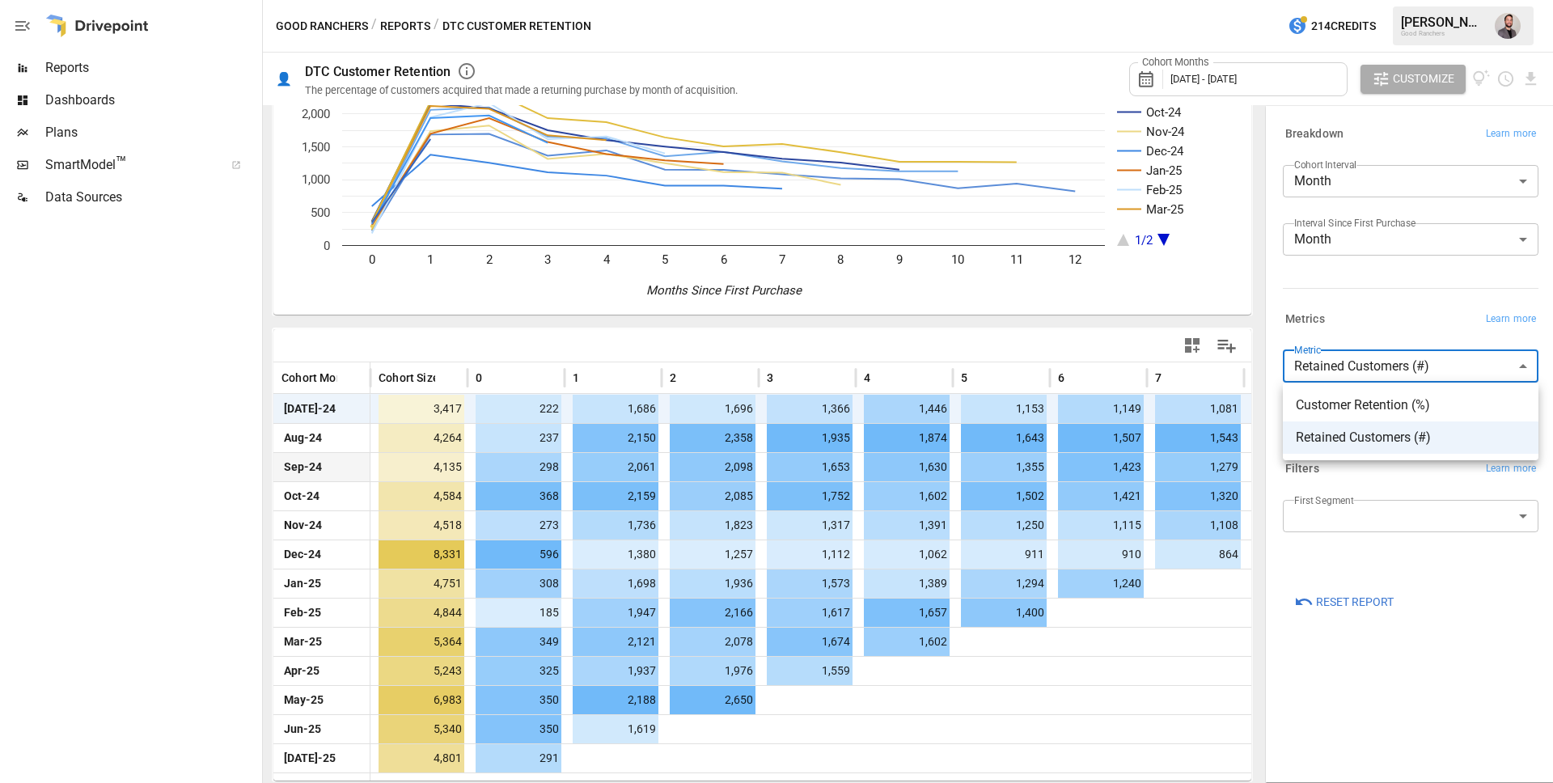
click at [1422, 0] on body "Reports Dashboards Plans SmartModel ™ Data Sources Good Ranchers / Reports / DT…" at bounding box center [776, 0] width 1553 height 0
click at [1371, 411] on span "Customer Retention (%)" at bounding box center [1411, 405] width 230 height 19
type input "**********"
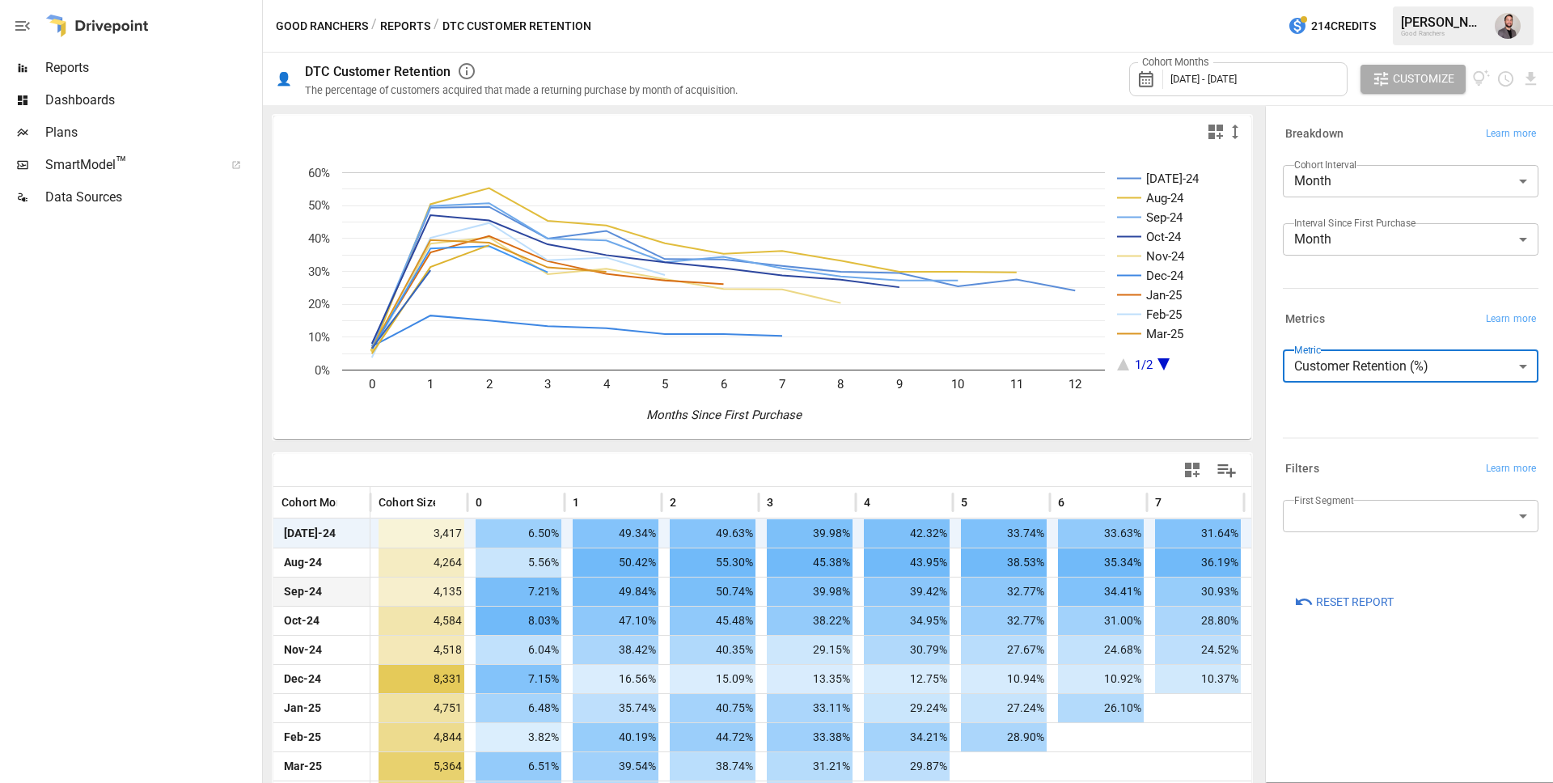
click at [81, 66] on span "Reports" at bounding box center [152, 67] width 214 height 19
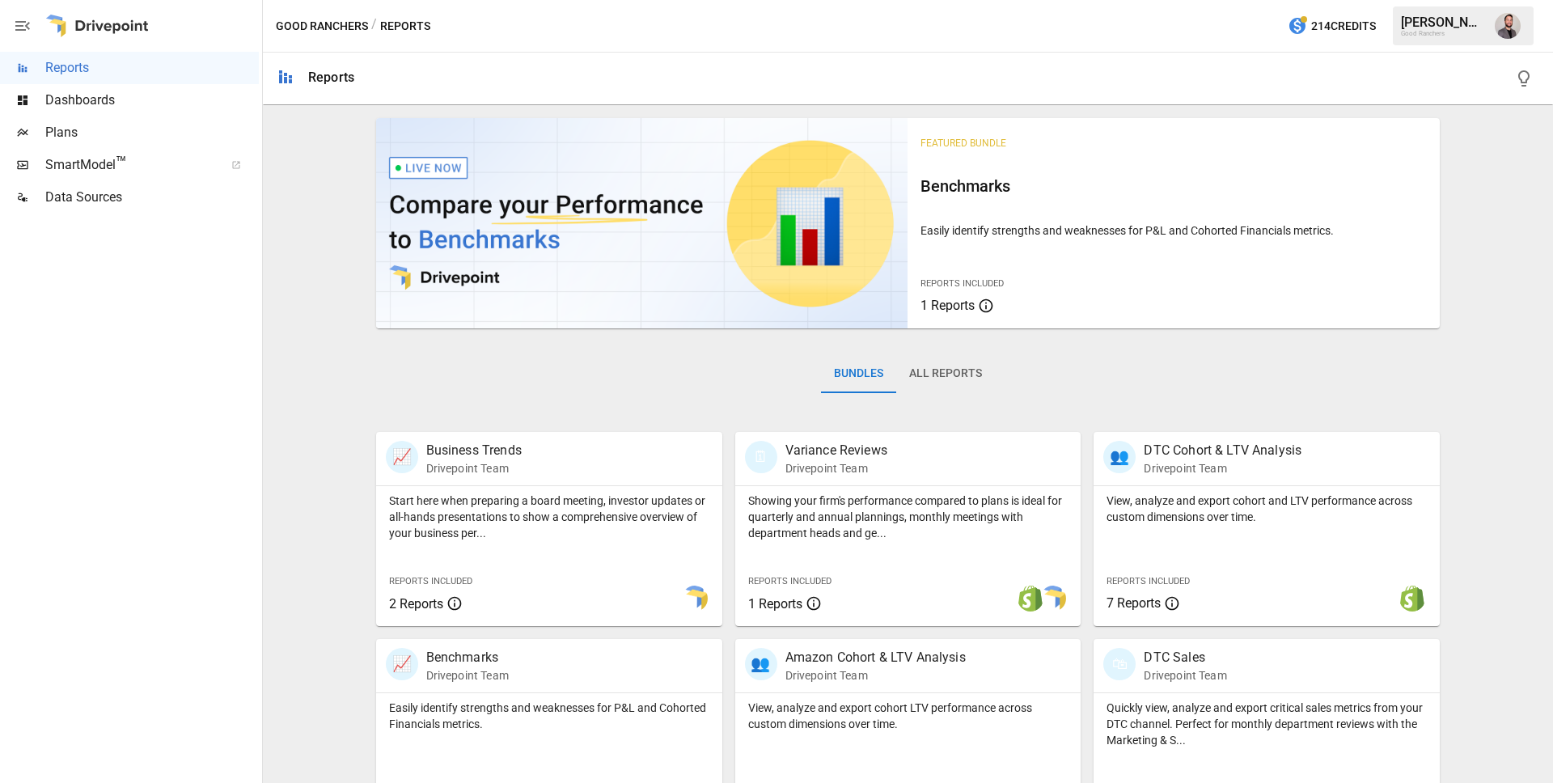
click at [962, 379] on button "All Reports" at bounding box center [945, 373] width 99 height 39
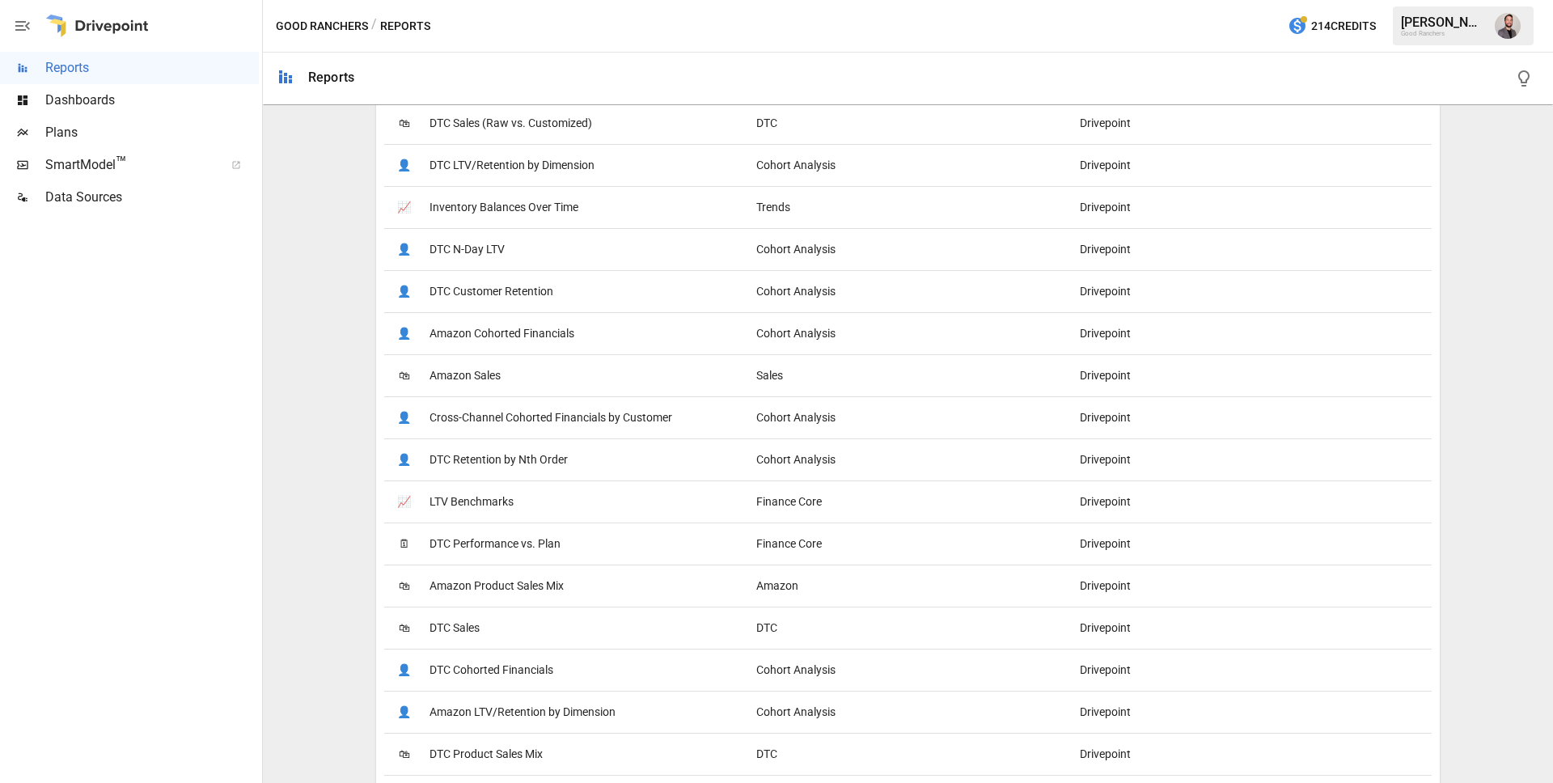
scroll to position [731, 0]
click at [523, 416] on span "Cross-Channel Cohorted Financials by Customer" at bounding box center [551, 416] width 243 height 41
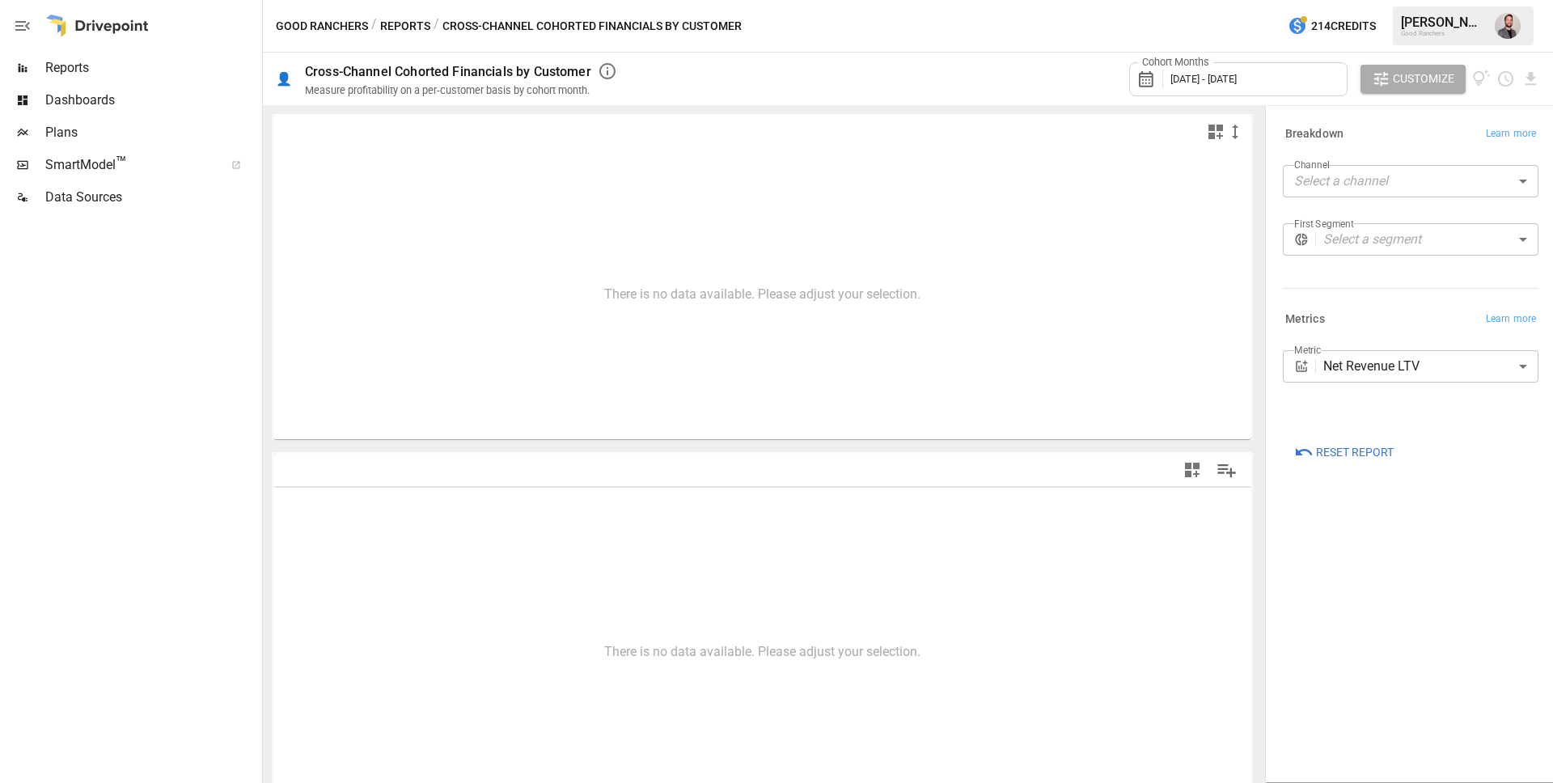
scroll to position [5, 0]
click at [1468, 0] on body "**********" at bounding box center [776, 0] width 1553 height 0
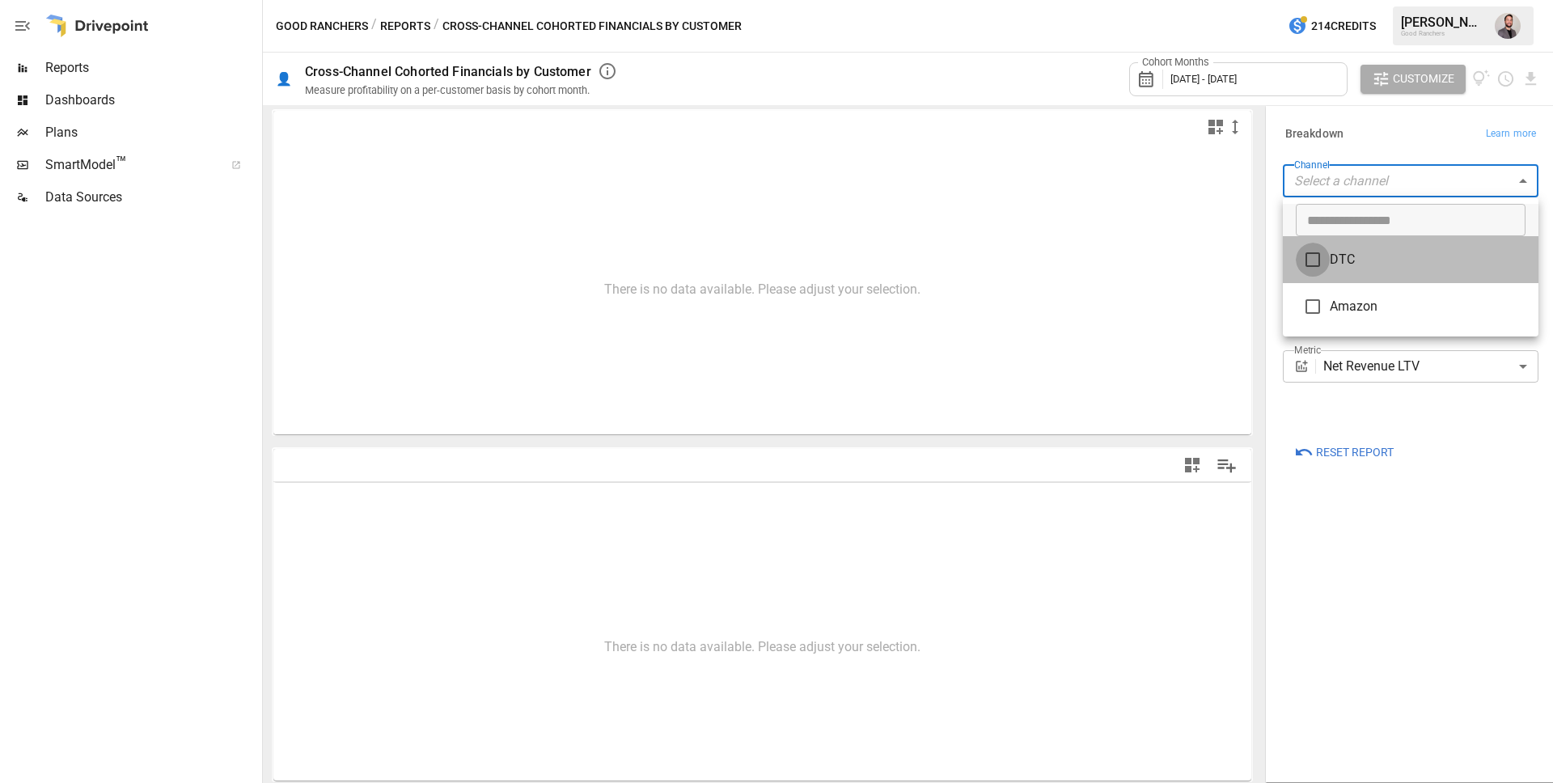
type input "***"
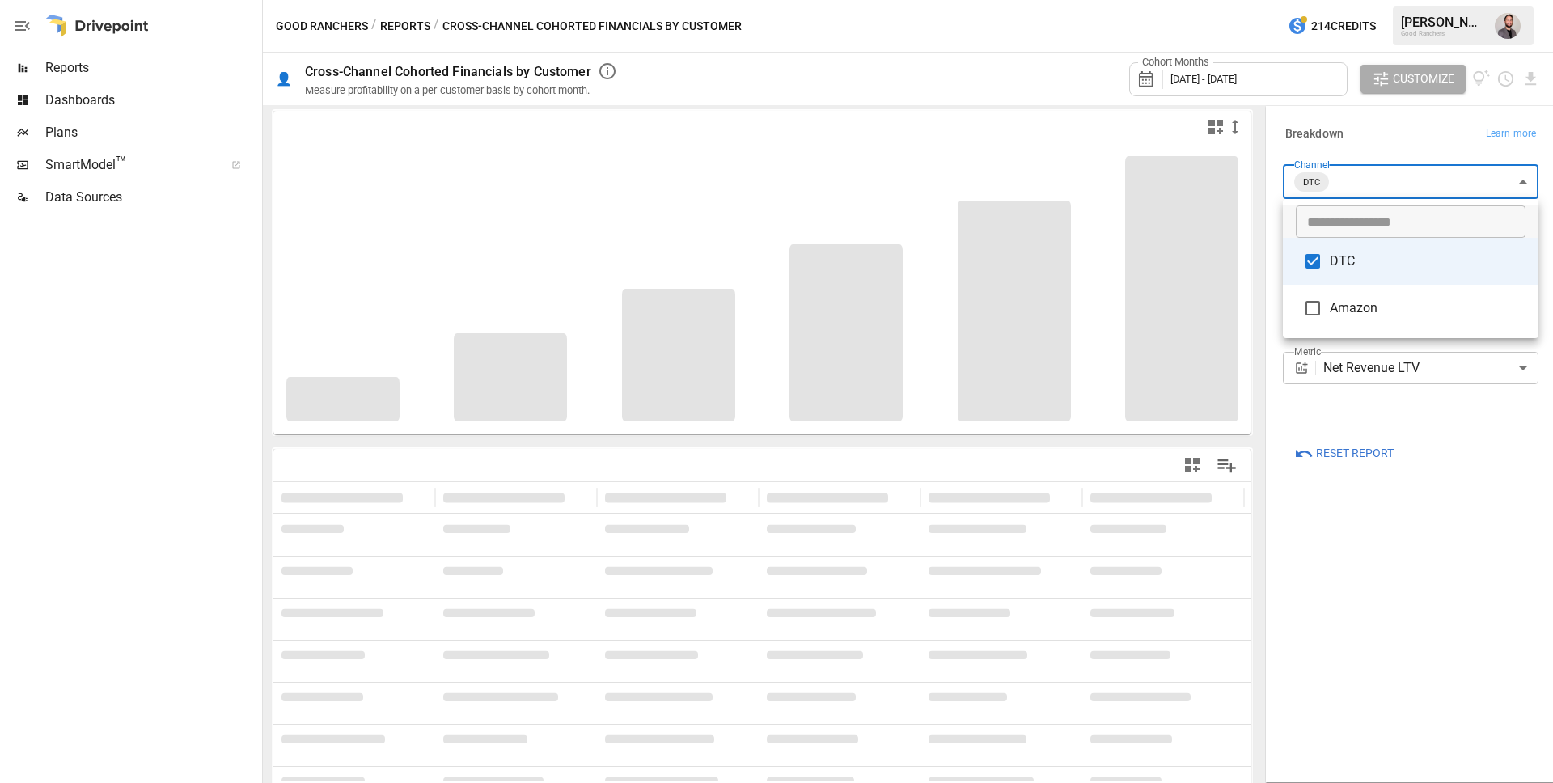
click at [1485, 475] on div at bounding box center [776, 391] width 1553 height 783
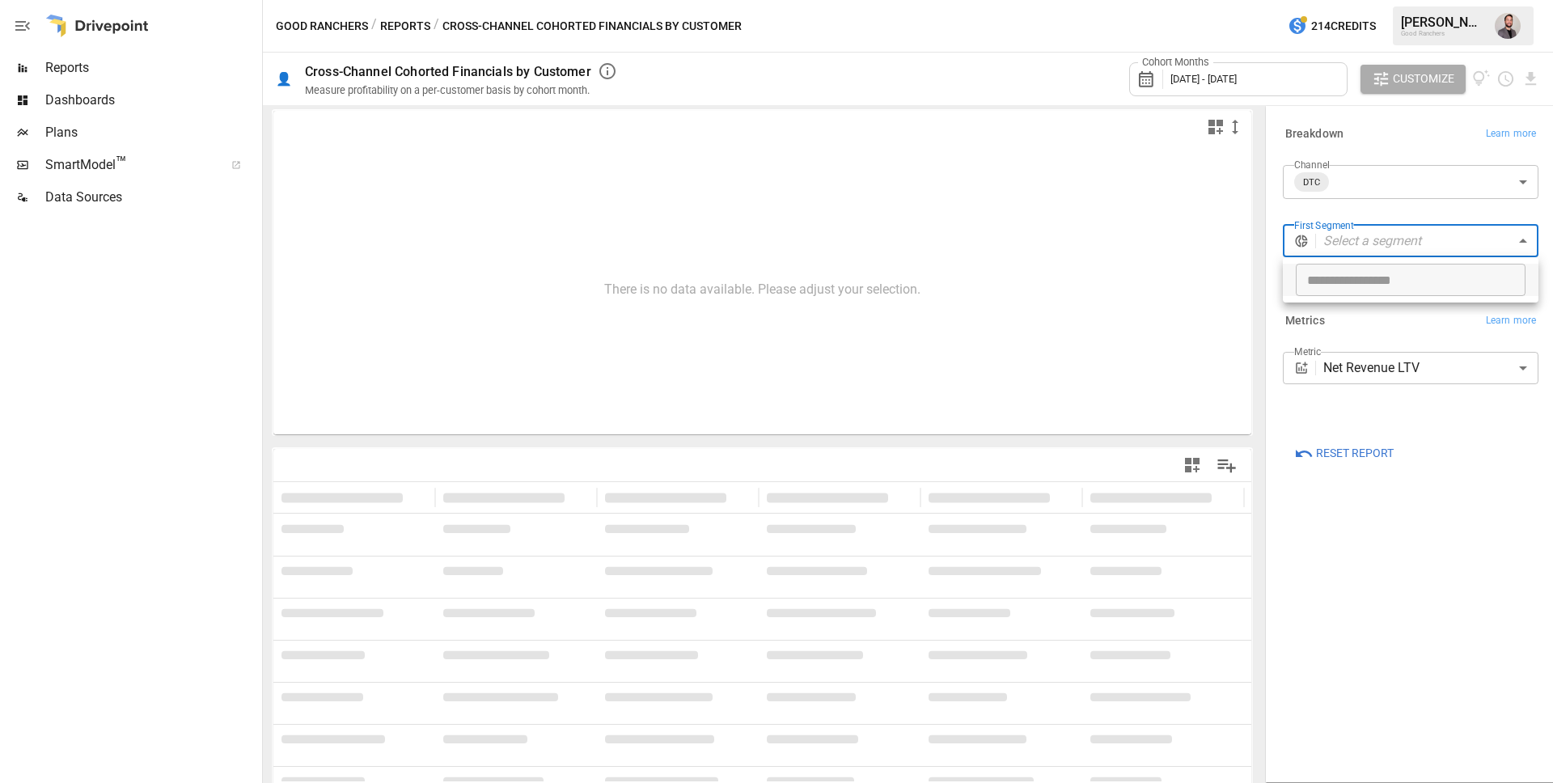
click at [1409, 0] on body "**********" at bounding box center [776, 0] width 1553 height 0
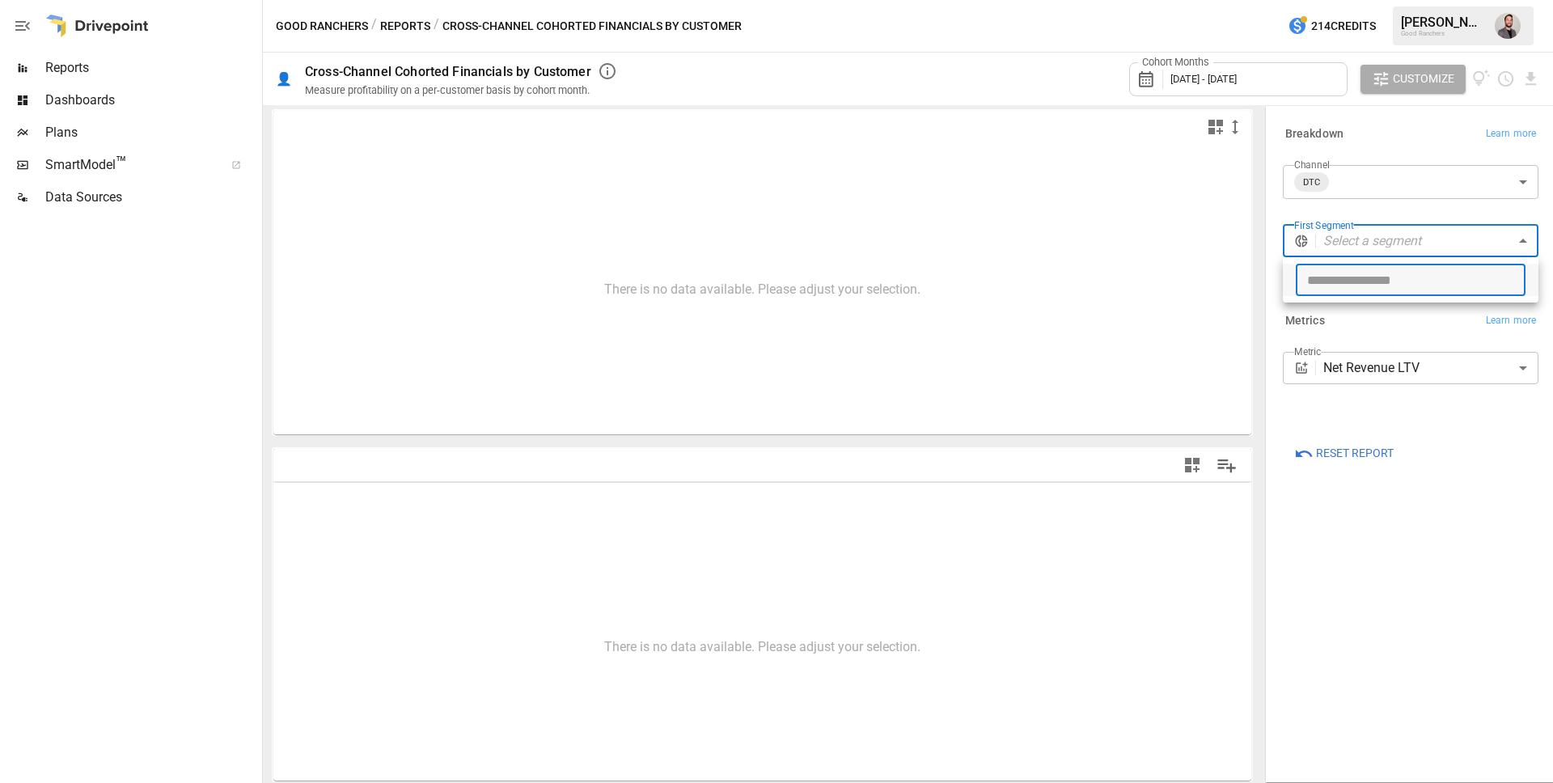
click at [1392, 278] on input "text" at bounding box center [1411, 280] width 230 height 32
click at [1452, 477] on div at bounding box center [776, 391] width 1553 height 783
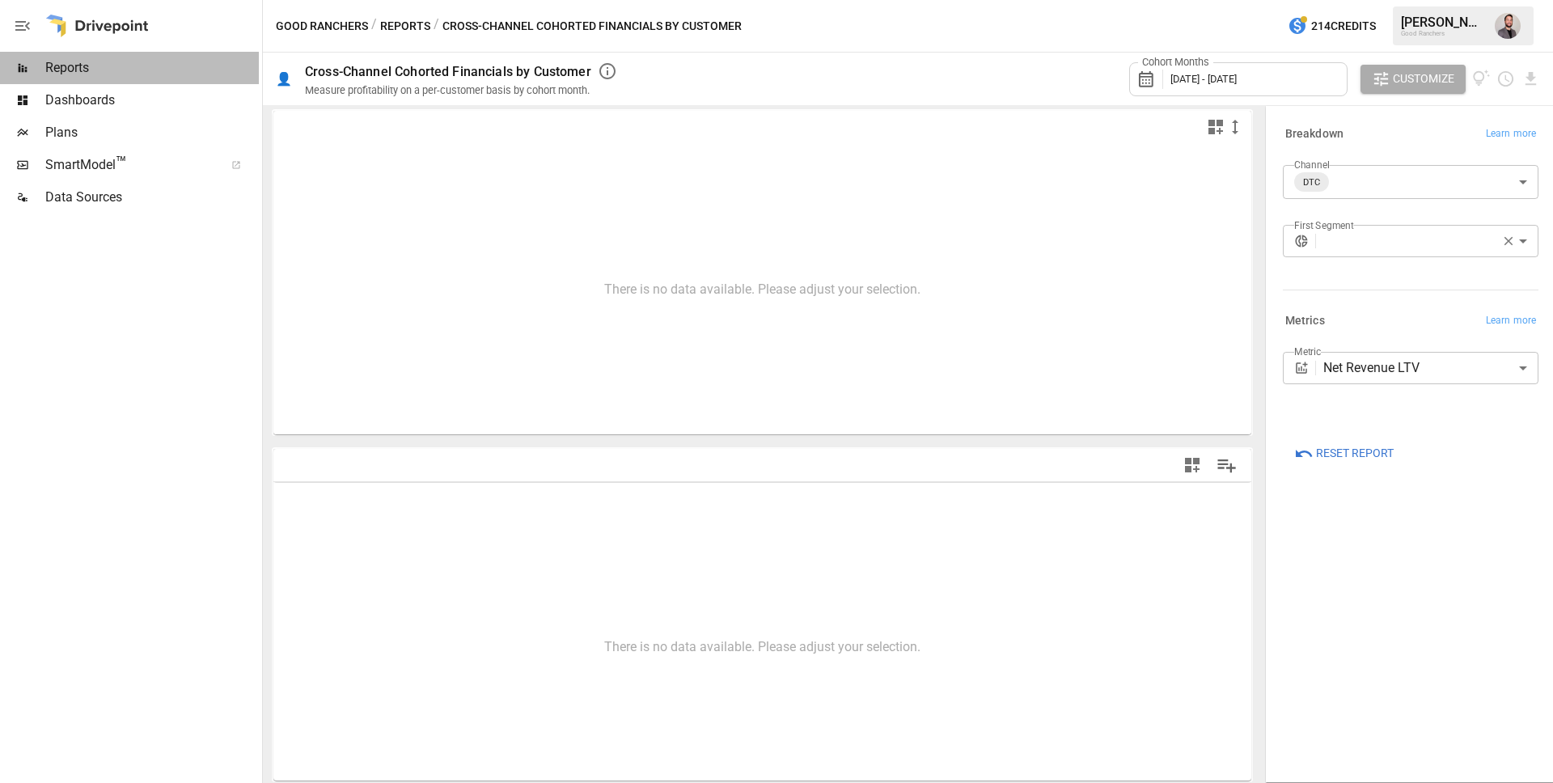
click at [54, 65] on span "Reports" at bounding box center [152, 67] width 214 height 19
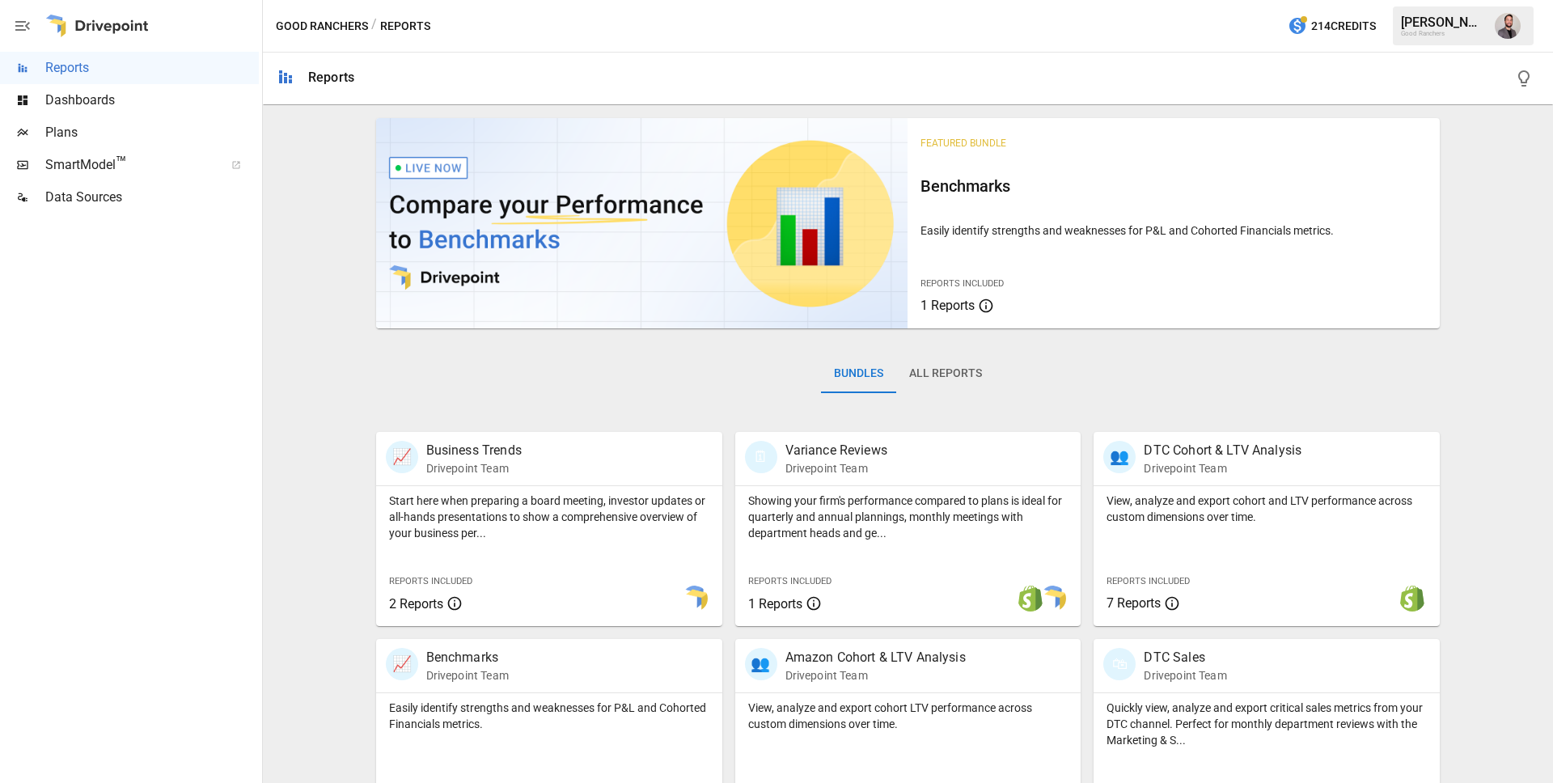
click at [956, 367] on button "All Reports" at bounding box center [945, 373] width 99 height 39
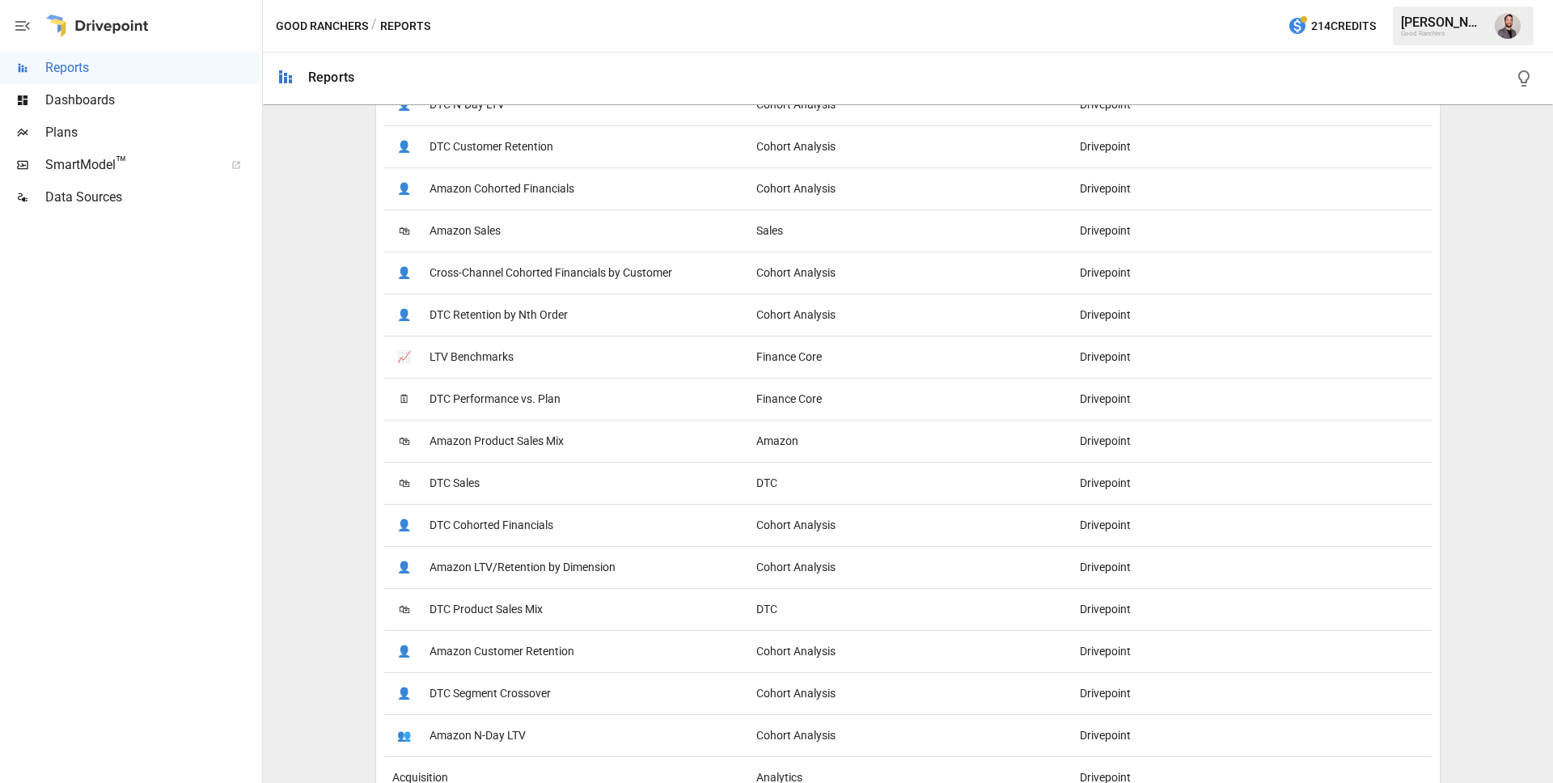
scroll to position [896, 0]
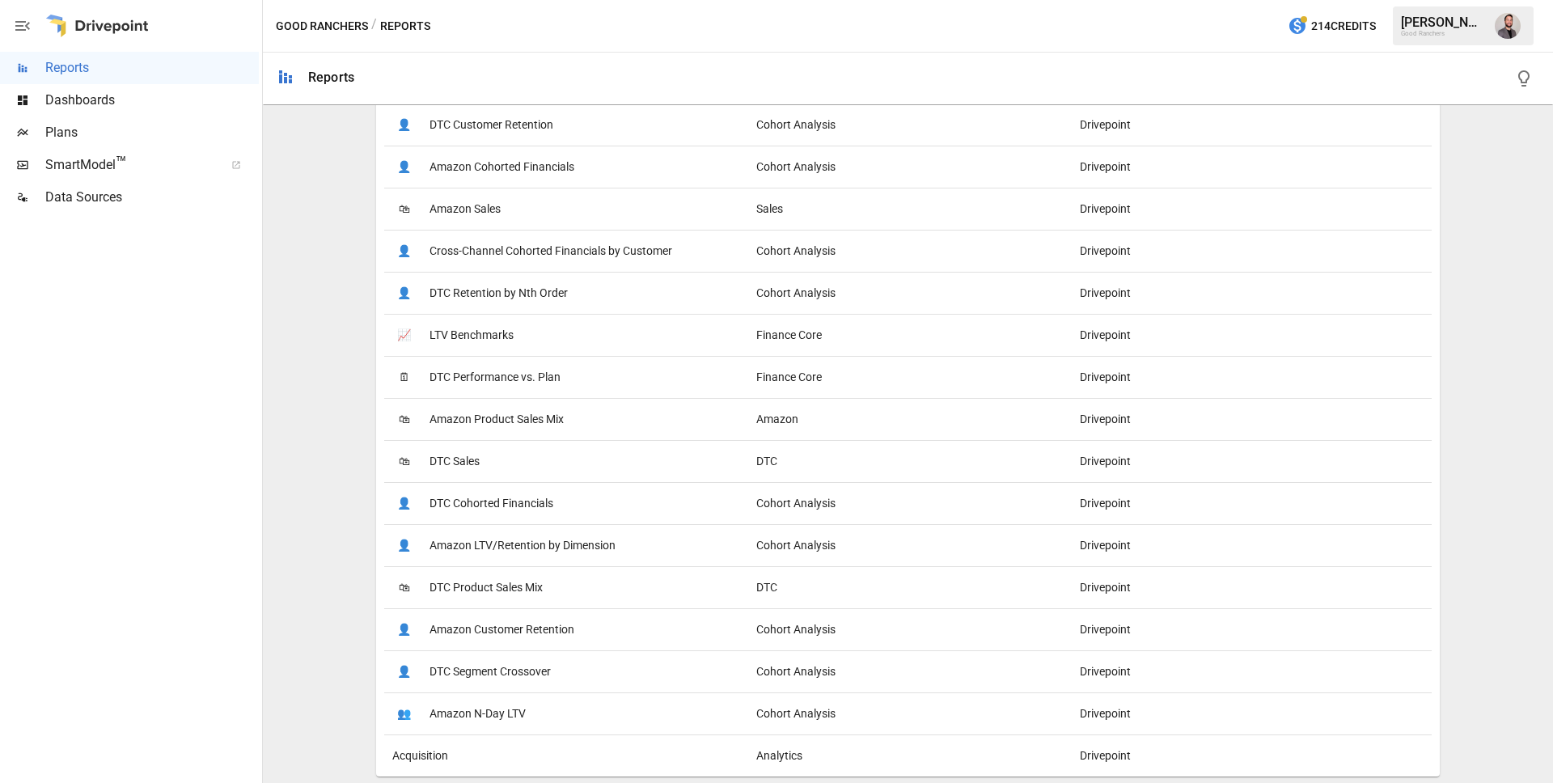
click at [506, 665] on span "DTC Segment Crossover" at bounding box center [490, 671] width 121 height 41
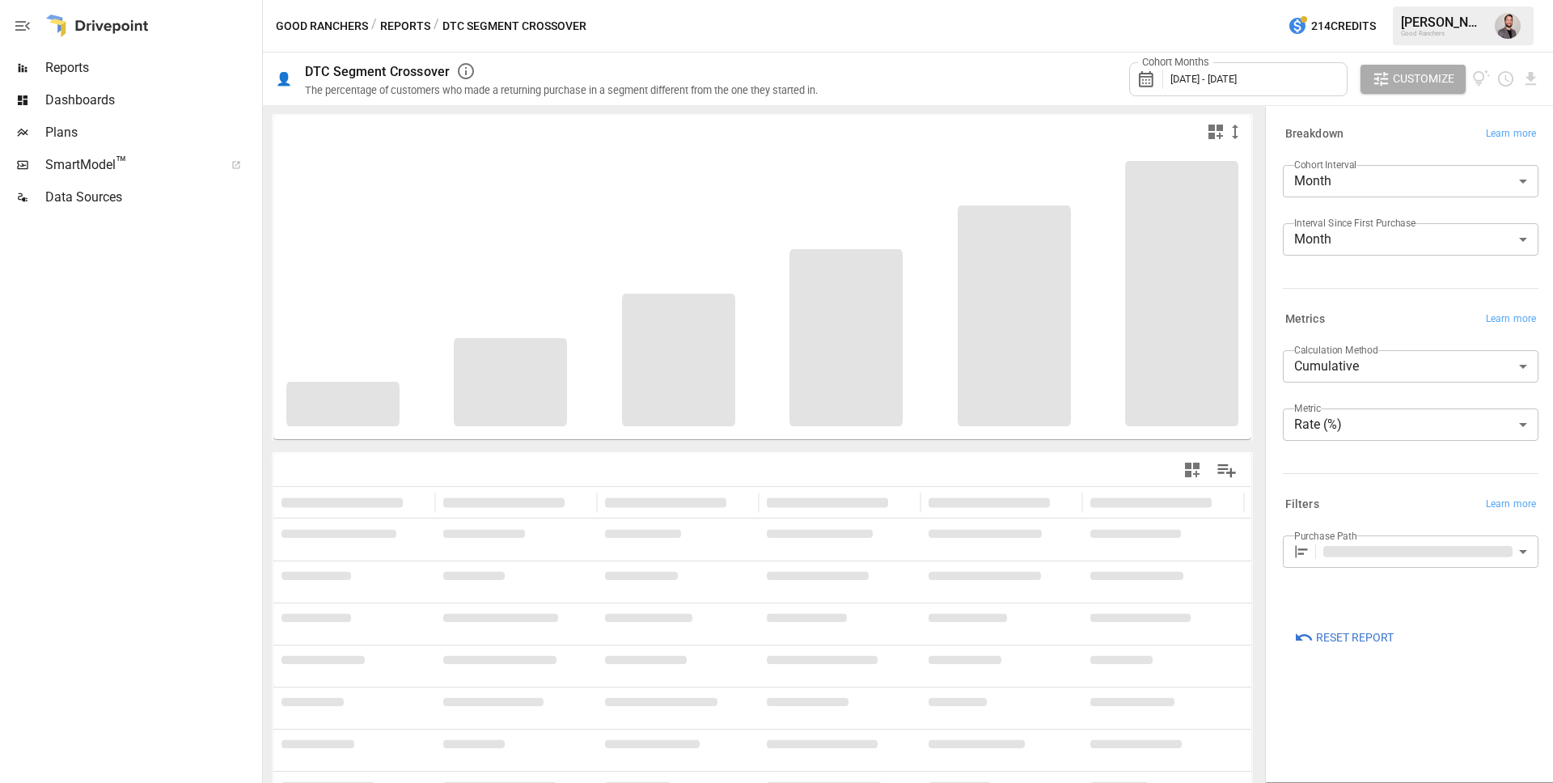
type input "**********"
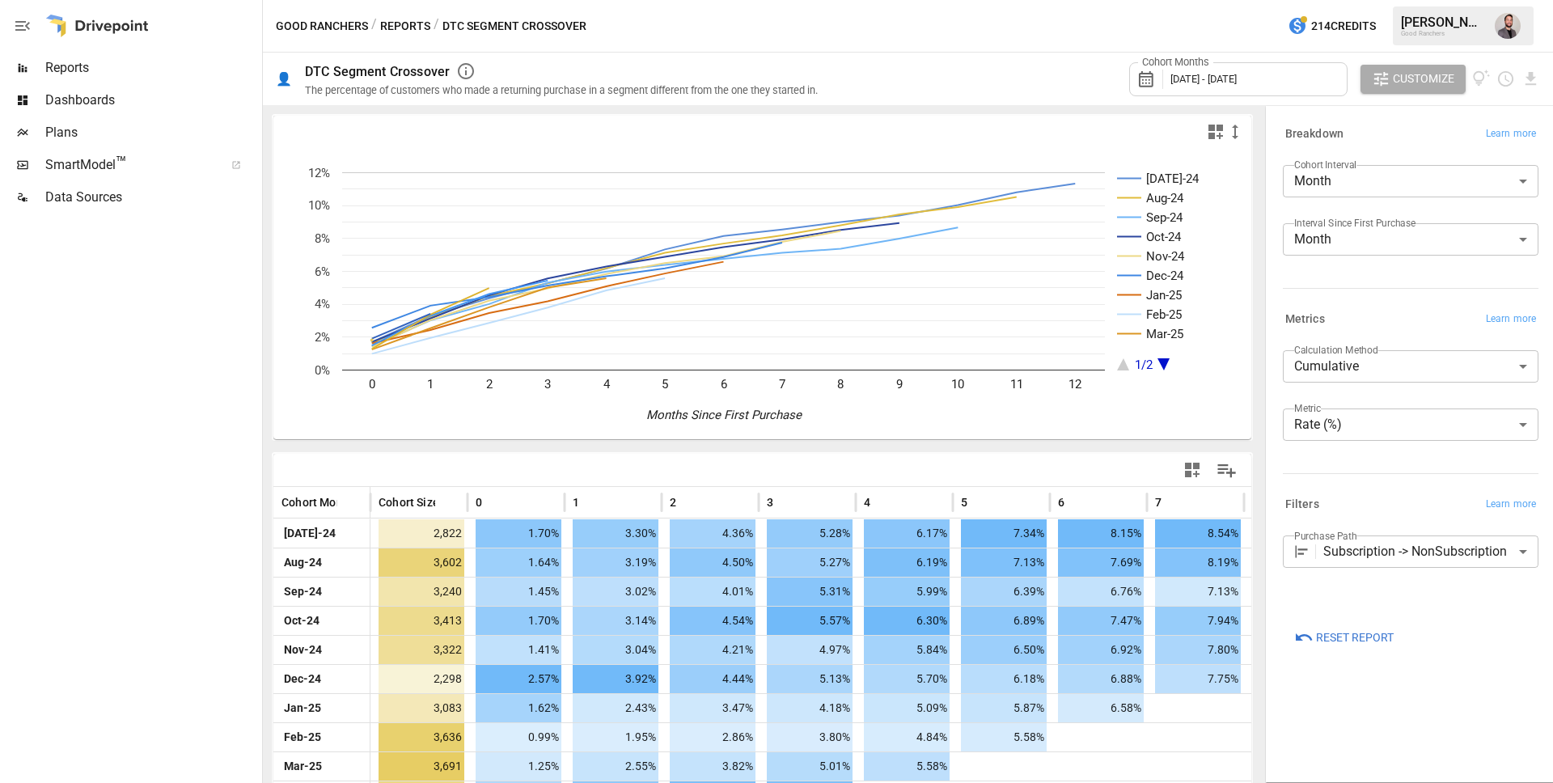
click at [1381, 0] on body "Reports Dashboards Plans SmartModel ™ Data Sources Good Ranchers / Reports / DT…" at bounding box center [776, 0] width 1553 height 0
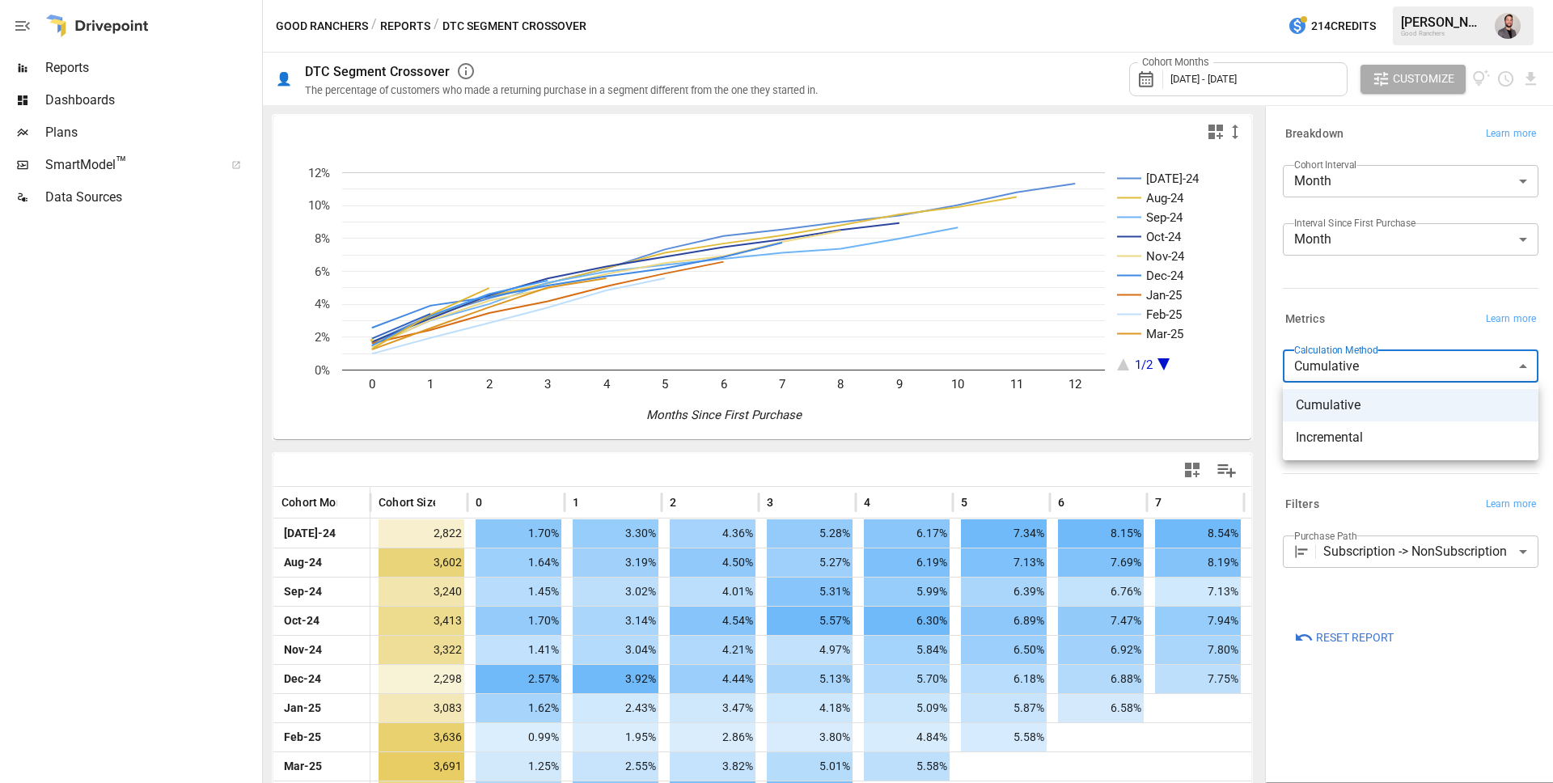
click at [1396, 315] on div at bounding box center [776, 391] width 1553 height 783
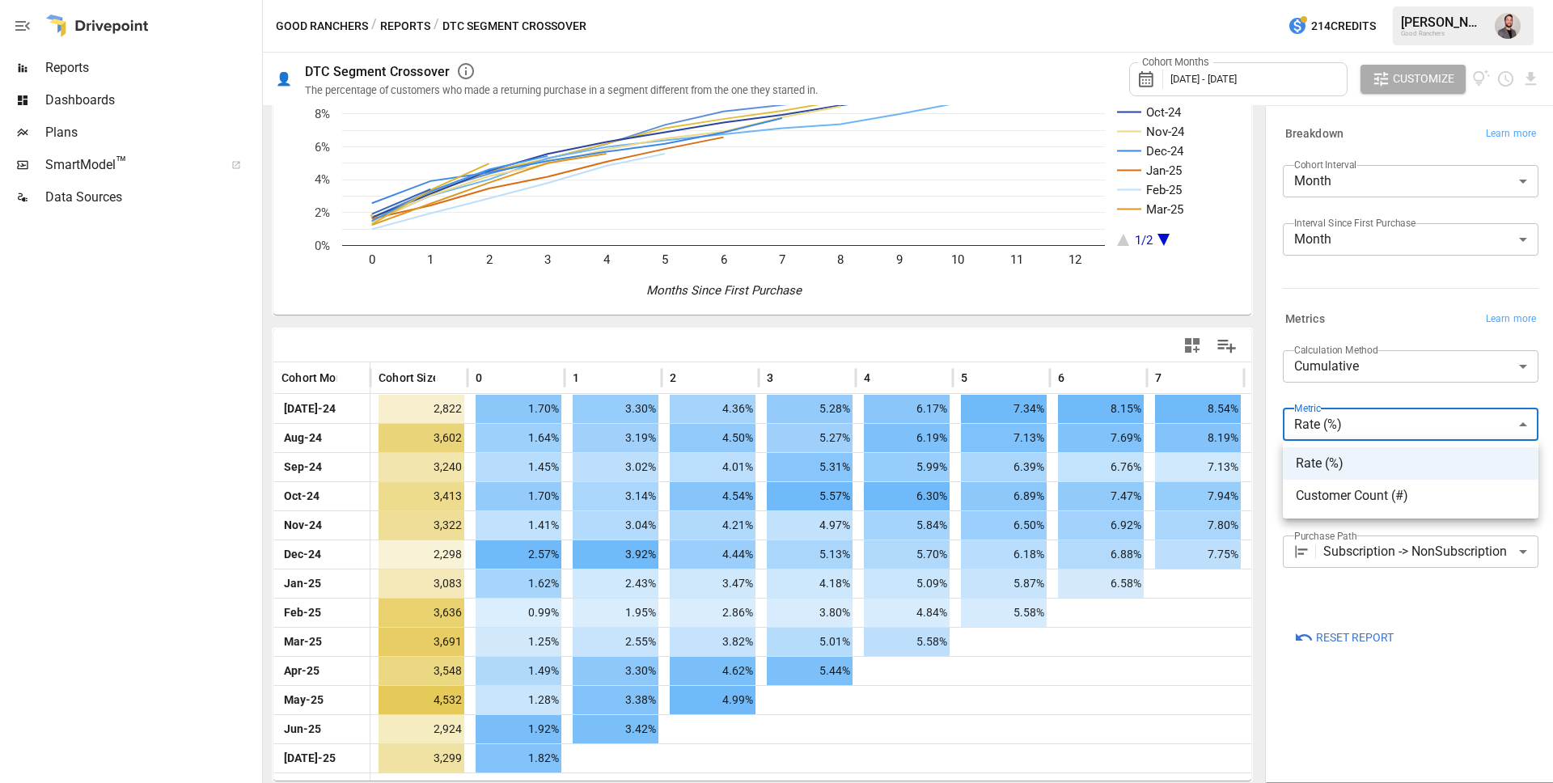
click at [1400, 0] on body "Reports Dashboards Plans SmartModel ™ Data Sources Good Ranchers / Reports / DT…" at bounding box center [776, 0] width 1553 height 0
click at [1371, 497] on span "Customer Count (#)" at bounding box center [1411, 495] width 230 height 19
type input "**********"
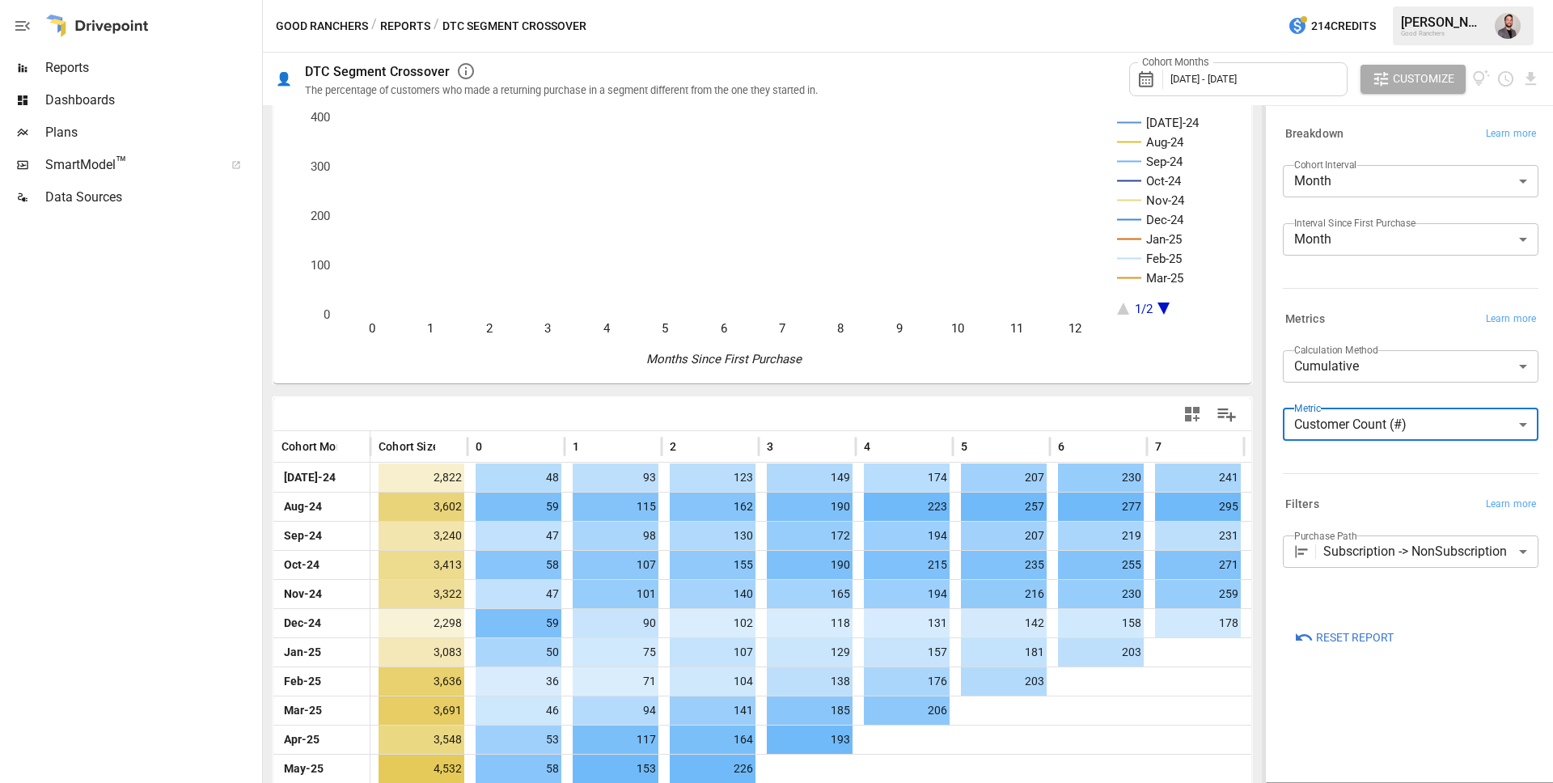
scroll to position [125, 0]
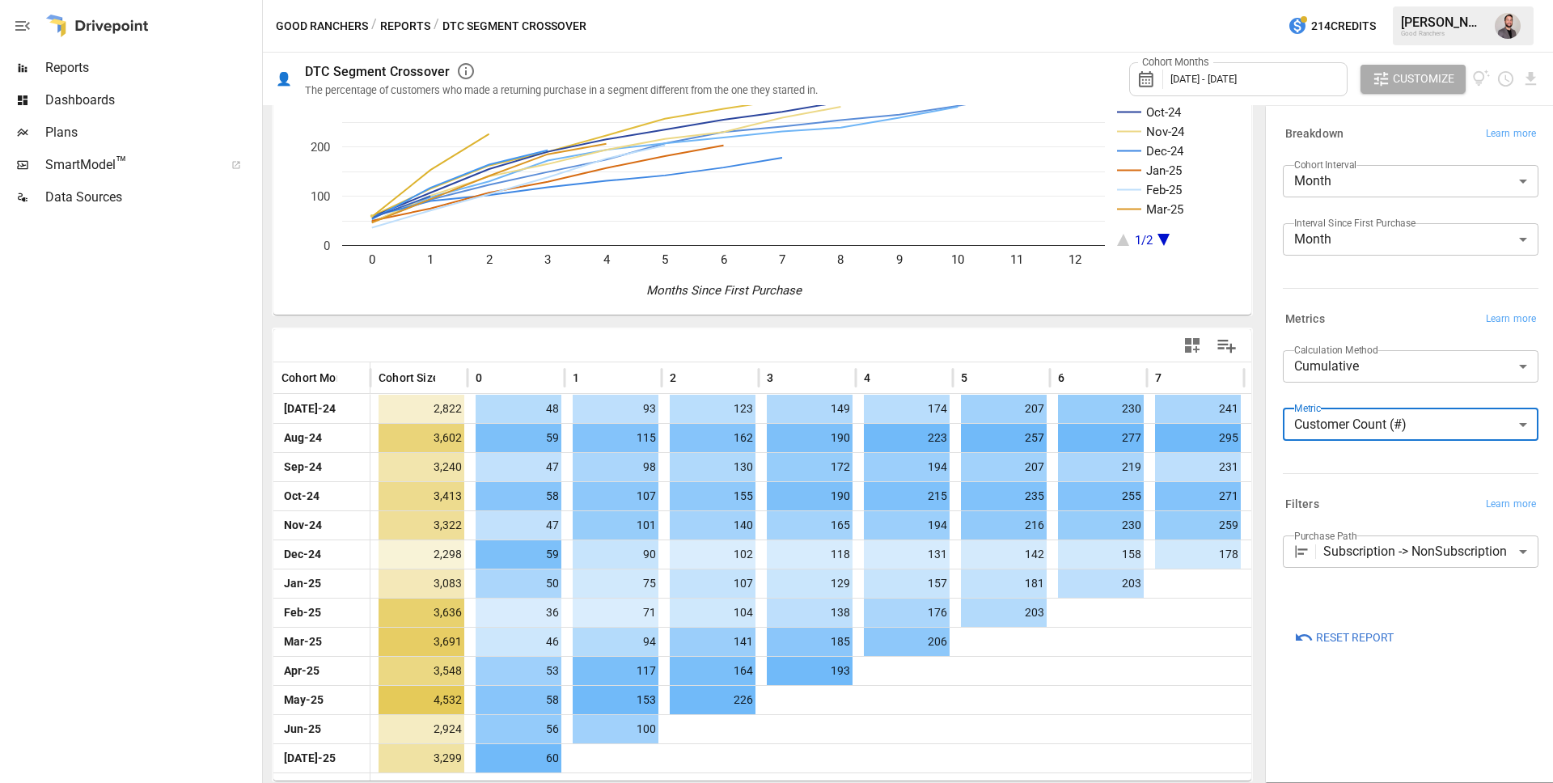
click at [1370, 0] on body "Reports Dashboards Plans SmartModel ™ Data Sources Good Ranchers / Reports / DT…" at bounding box center [776, 0] width 1553 height 0
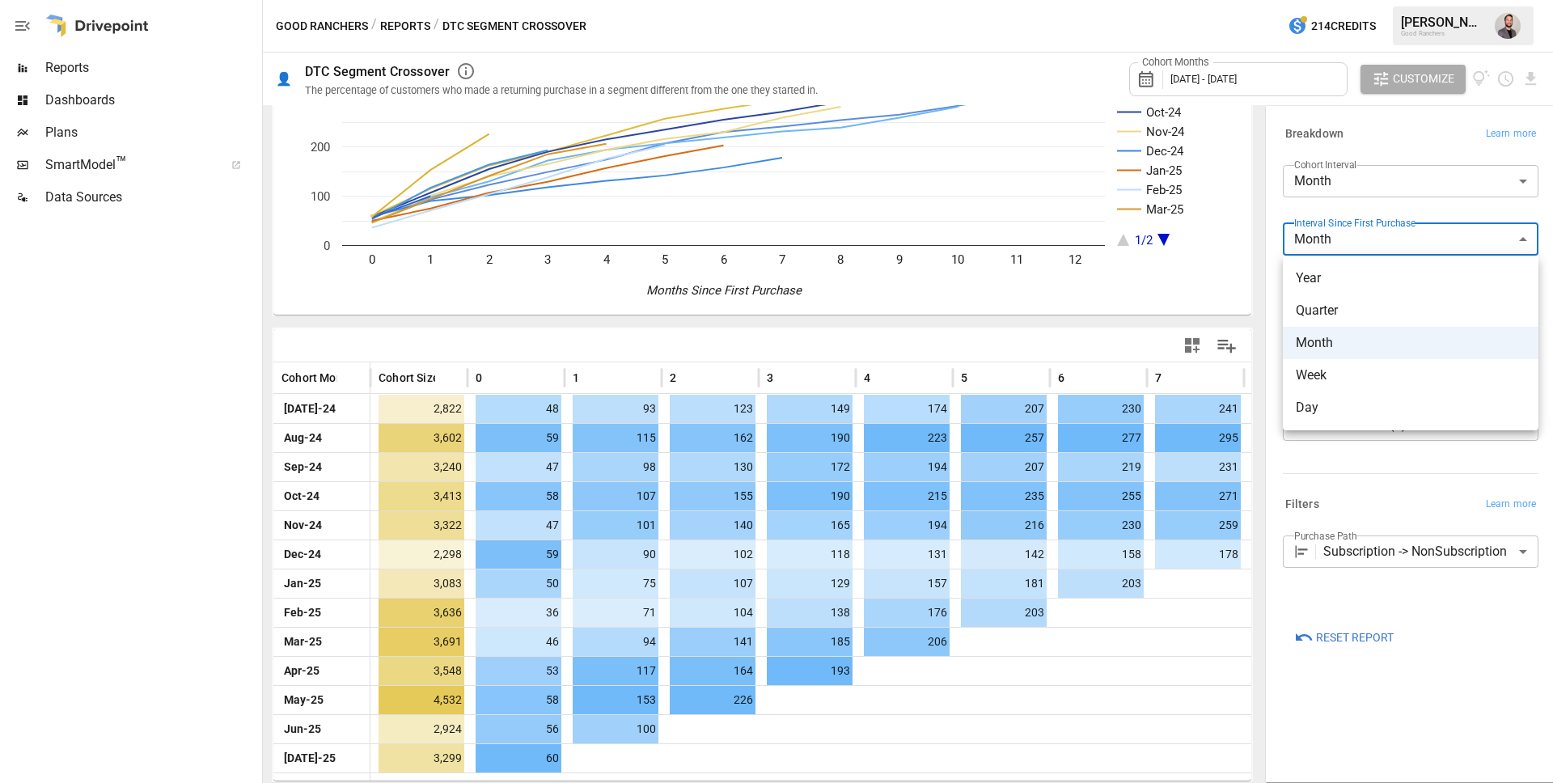
click at [1373, 407] on span "Day" at bounding box center [1411, 407] width 230 height 19
type input "***"
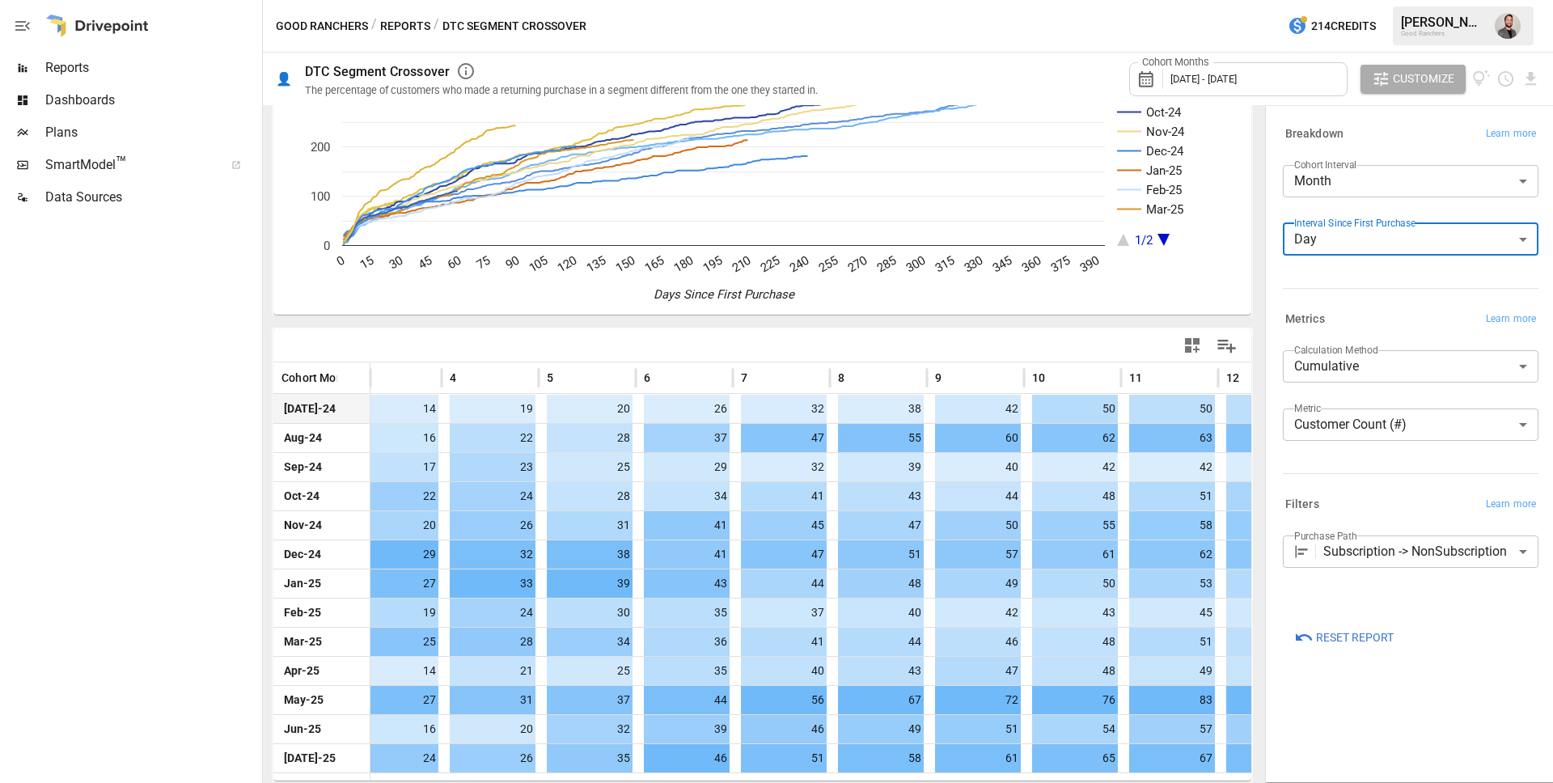
scroll to position [0, 415]
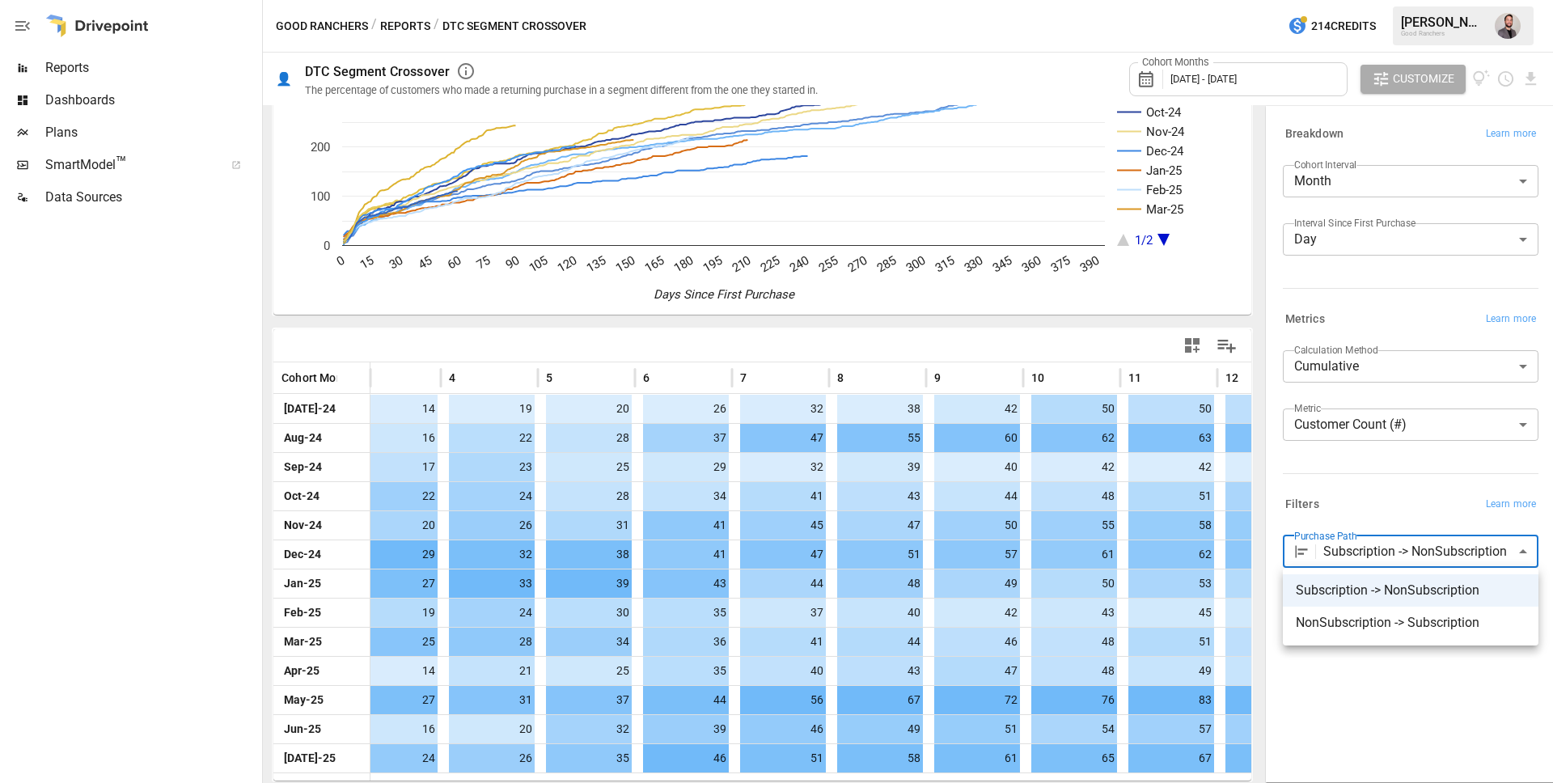
click at [1443, 0] on body "Reports Dashboards Plans SmartModel ™ Data Sources Good Ranchers / Reports / DT…" at bounding box center [776, 0] width 1553 height 0
click at [1427, 628] on span "NonSubscription -> Subscription" at bounding box center [1411, 622] width 230 height 19
type input "**********"
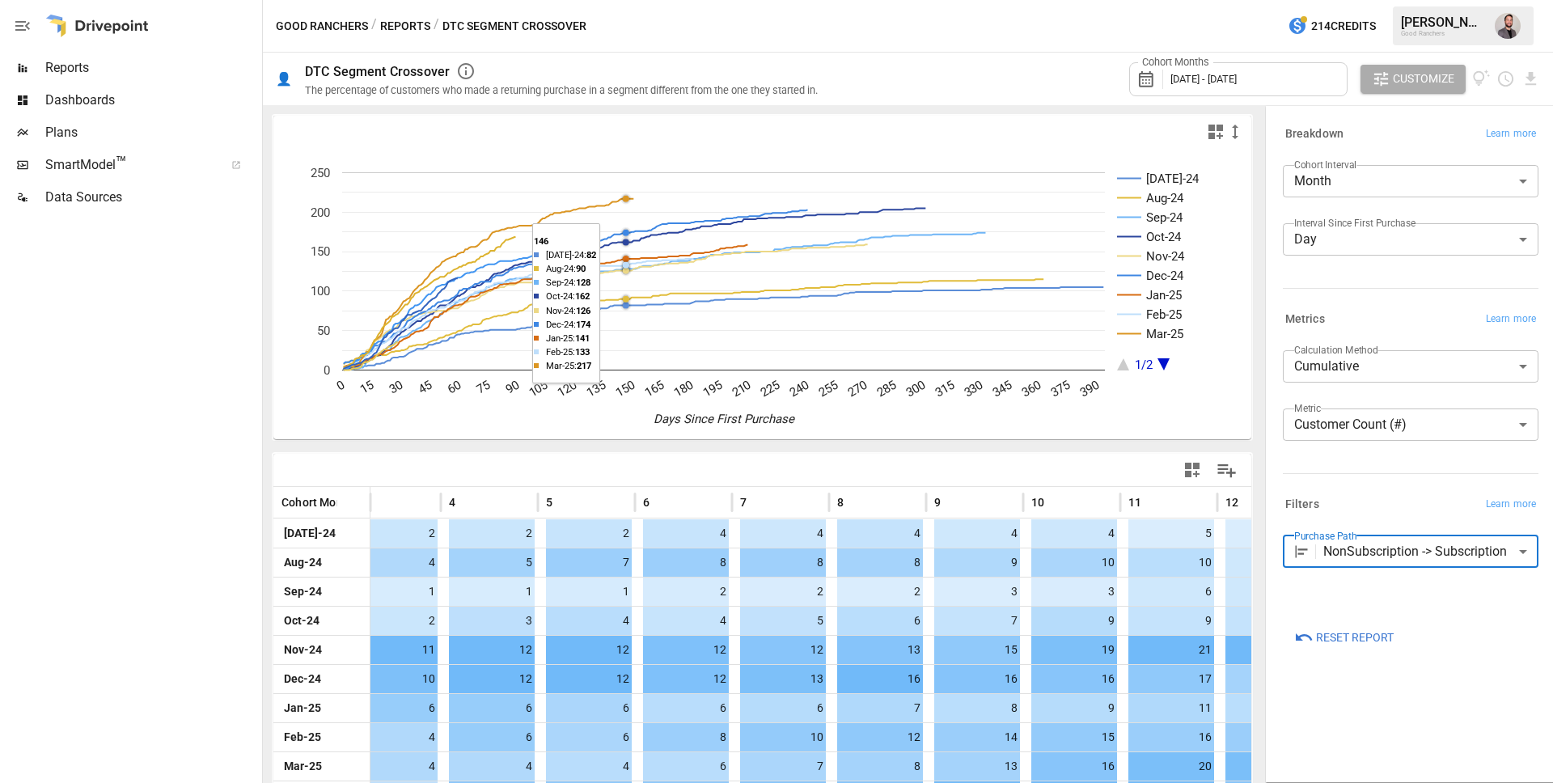
click at [625, 197] on circle "A chart." at bounding box center [626, 199] width 6 height 6
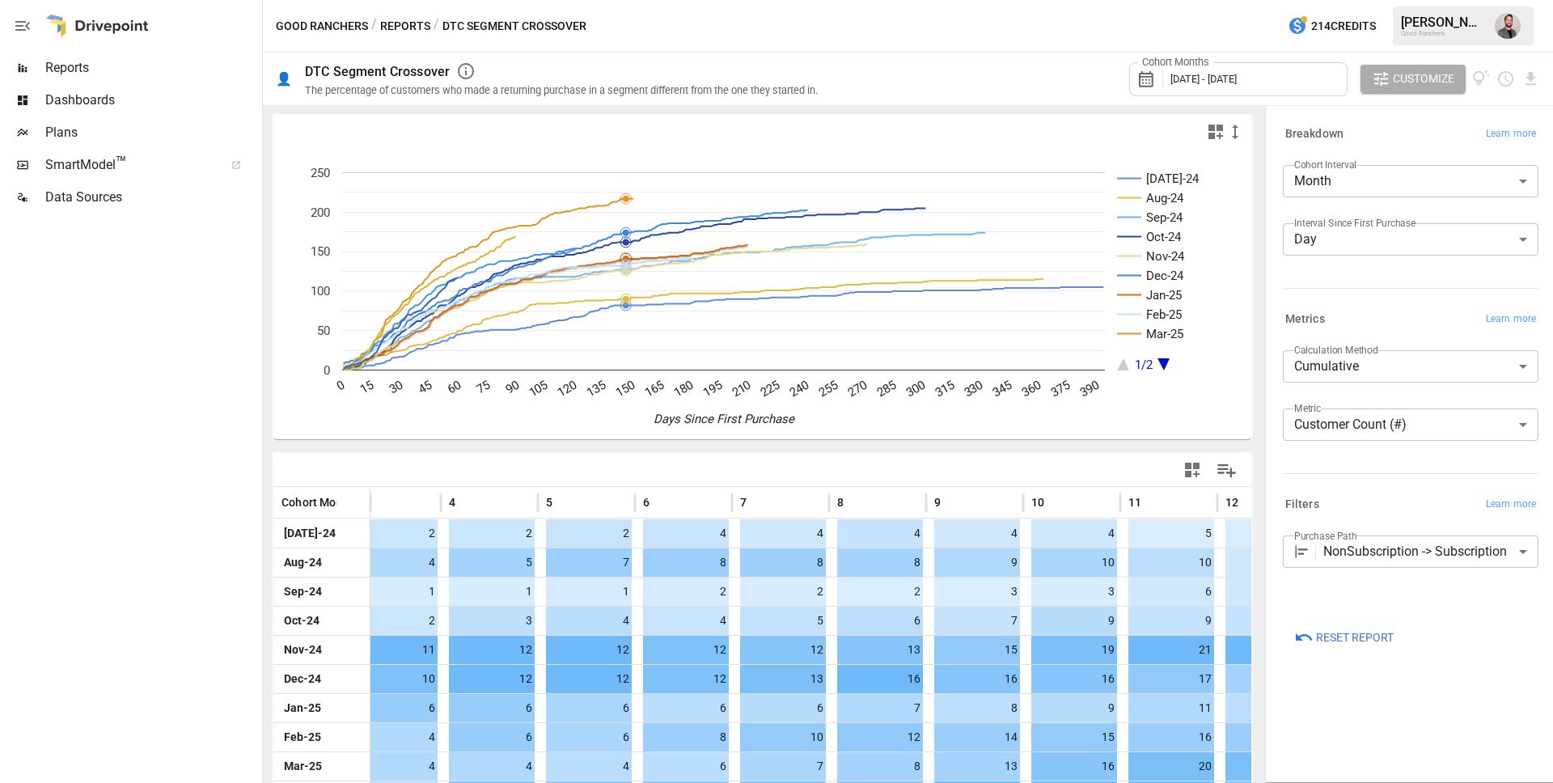
click at [1167, 297] on text "Jan-25" at bounding box center [1164, 295] width 36 height 15
click at [1133, 295] on icon "A chart." at bounding box center [1129, 295] width 24 height 0
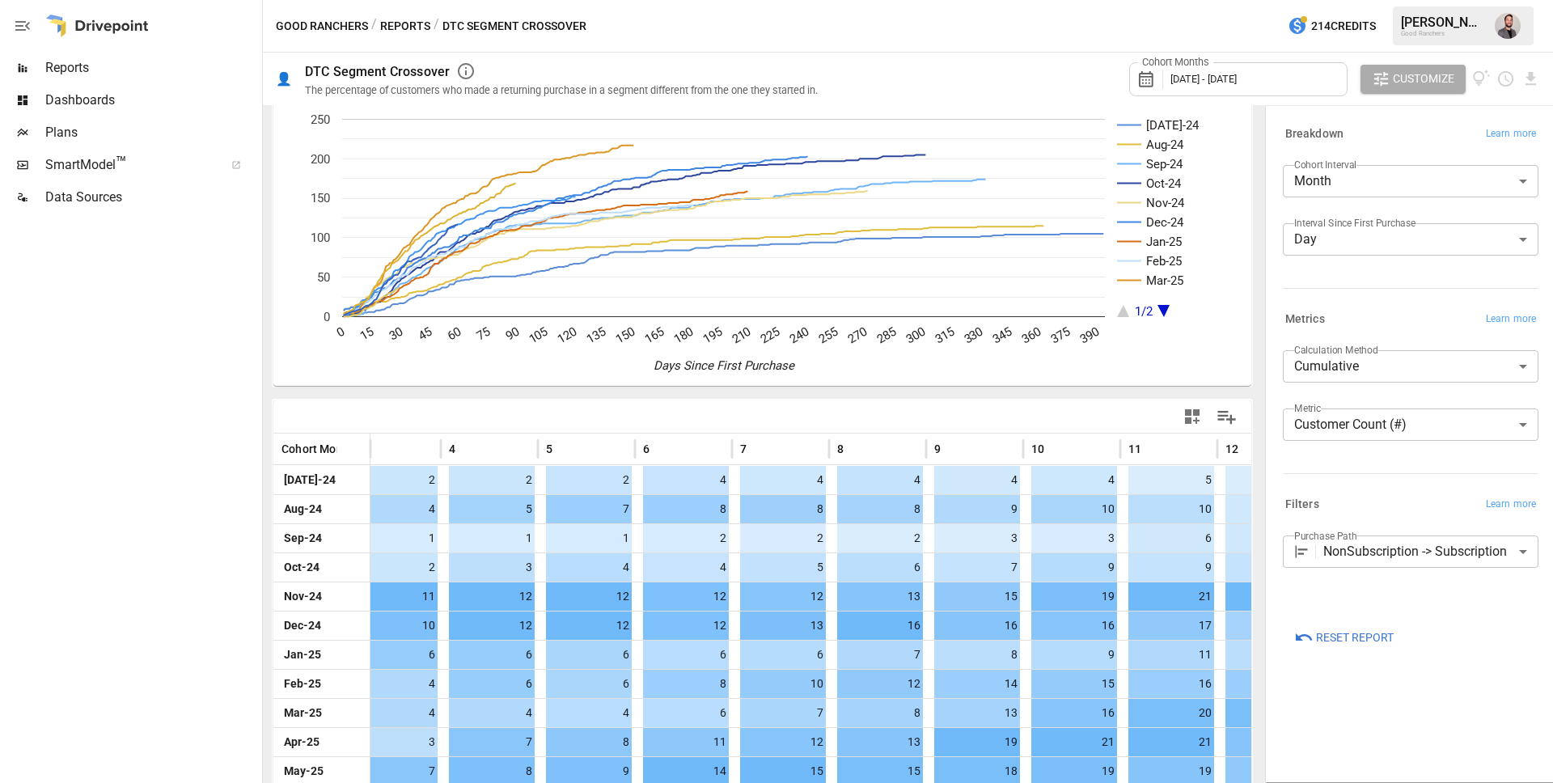
click at [1160, 308] on icon "A chart." at bounding box center [1164, 311] width 12 height 12
click at [1127, 312] on rect "A chart." at bounding box center [1178, 218] width 122 height 198
click at [1122, 314] on icon "A chart." at bounding box center [1123, 311] width 12 height 12
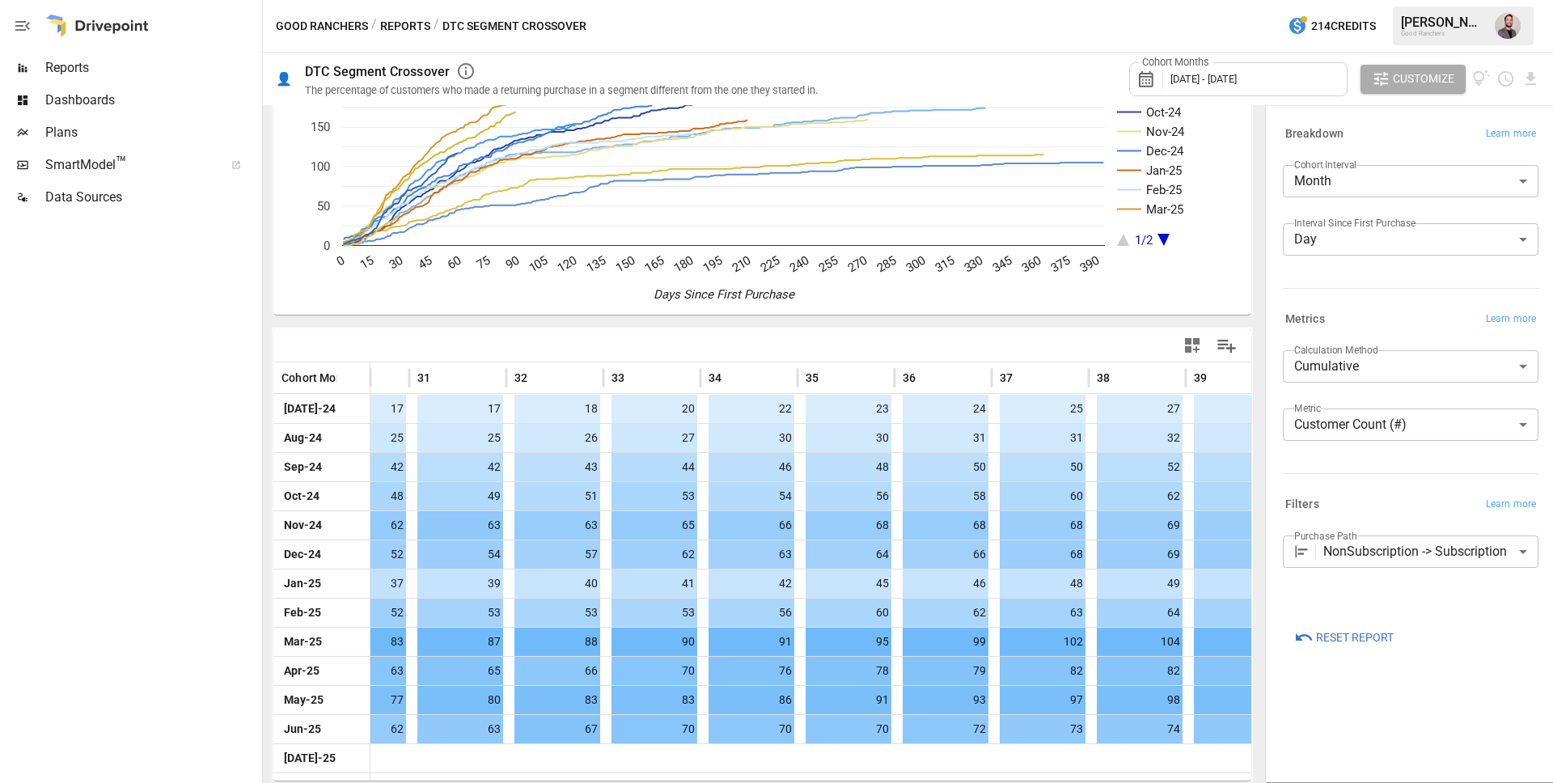
scroll to position [0, 3124]
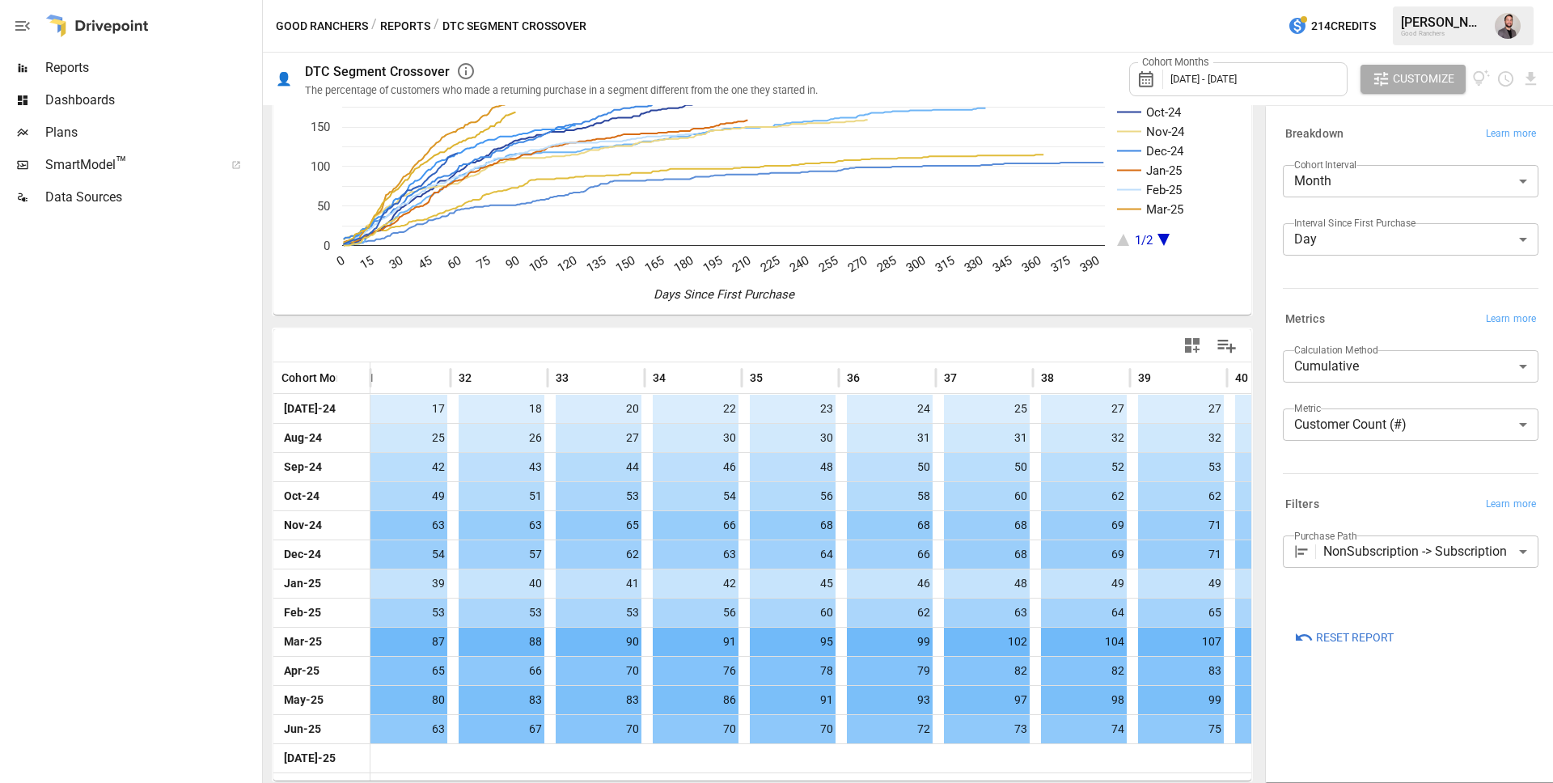
click at [1424, 0] on body "Reports Dashboards Plans SmartModel ™ Data Sources Good Ranchers / Reports / DT…" at bounding box center [776, 0] width 1553 height 0
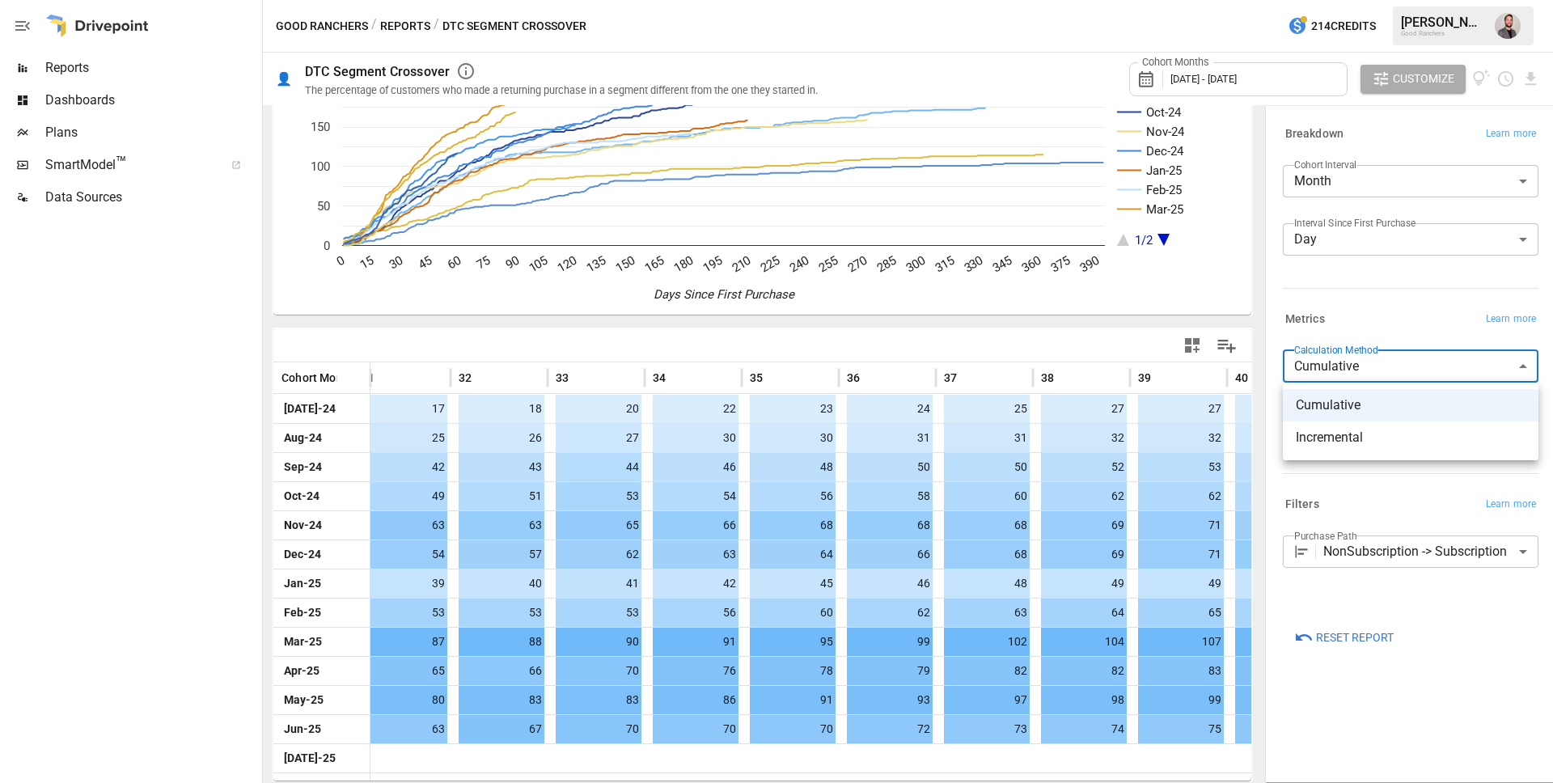
click at [1368, 434] on span "Incremental" at bounding box center [1411, 437] width 230 height 19
type input "**********"
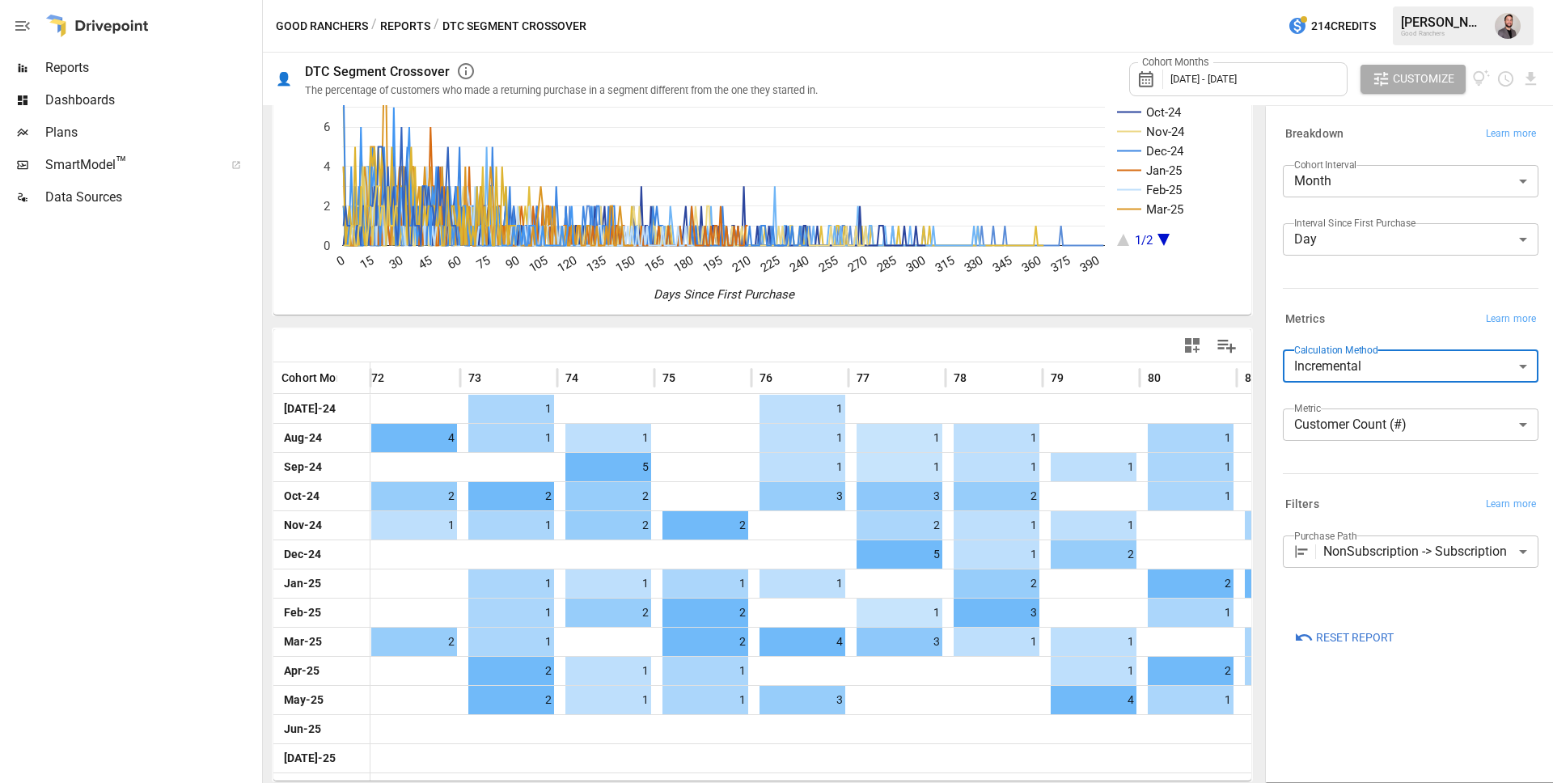
scroll to position [0, 7117]
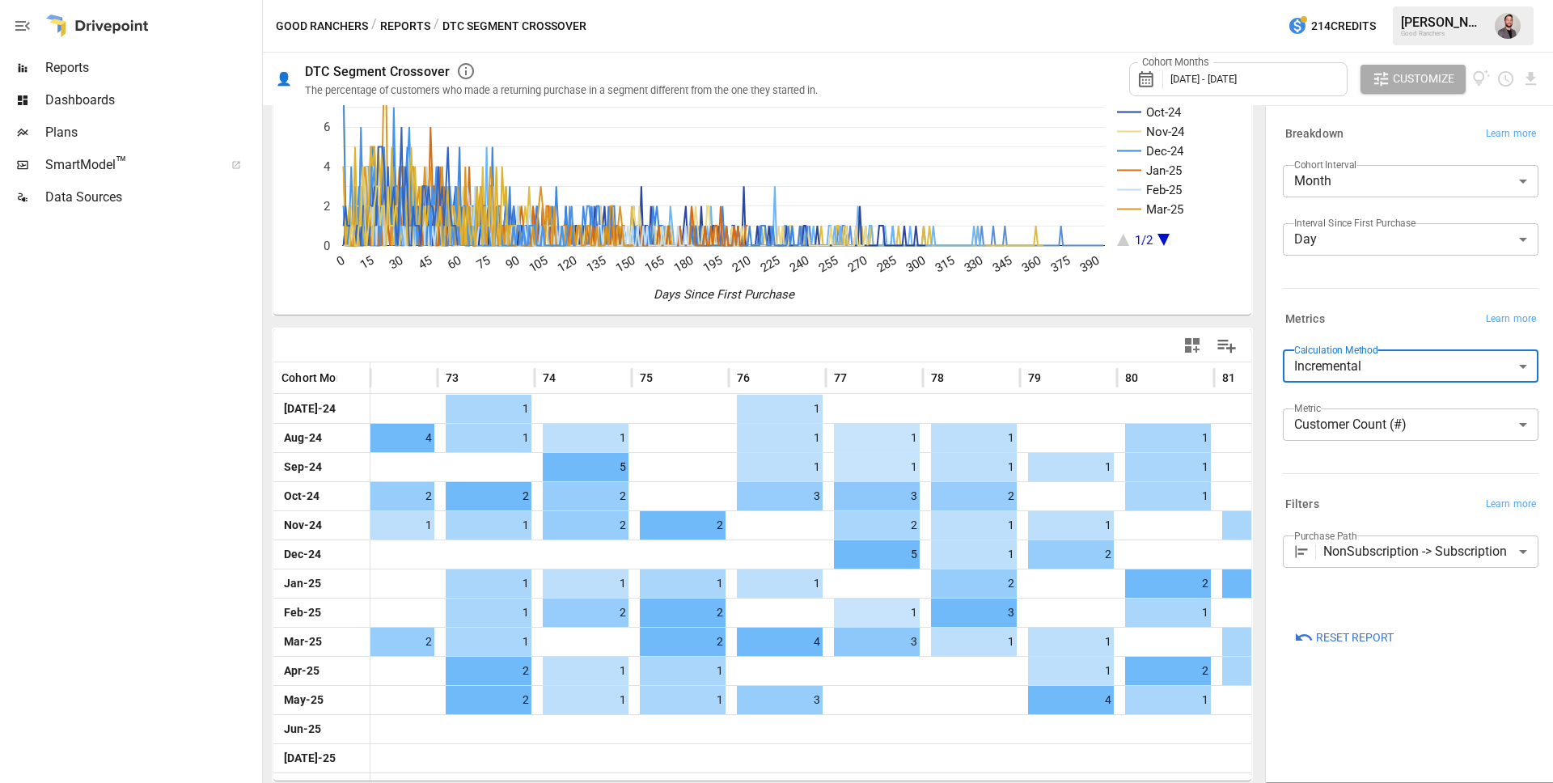
click at [1476, 0] on body "Reports Dashboards Plans SmartModel ™ Data Sources Good Ranchers / Reports / DT…" at bounding box center [776, 0] width 1553 height 0
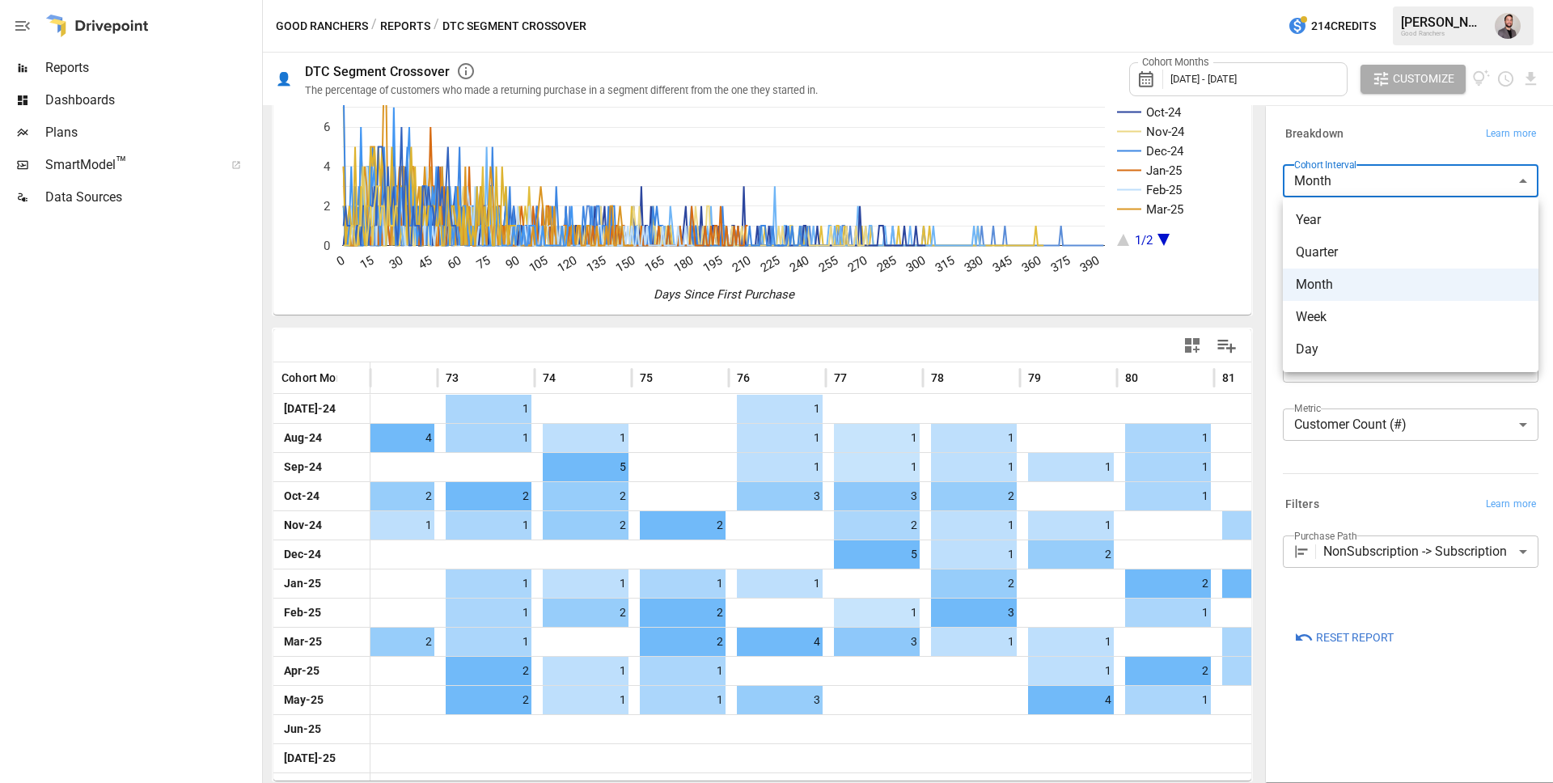
click at [1345, 218] on span "Year" at bounding box center [1411, 219] width 230 height 19
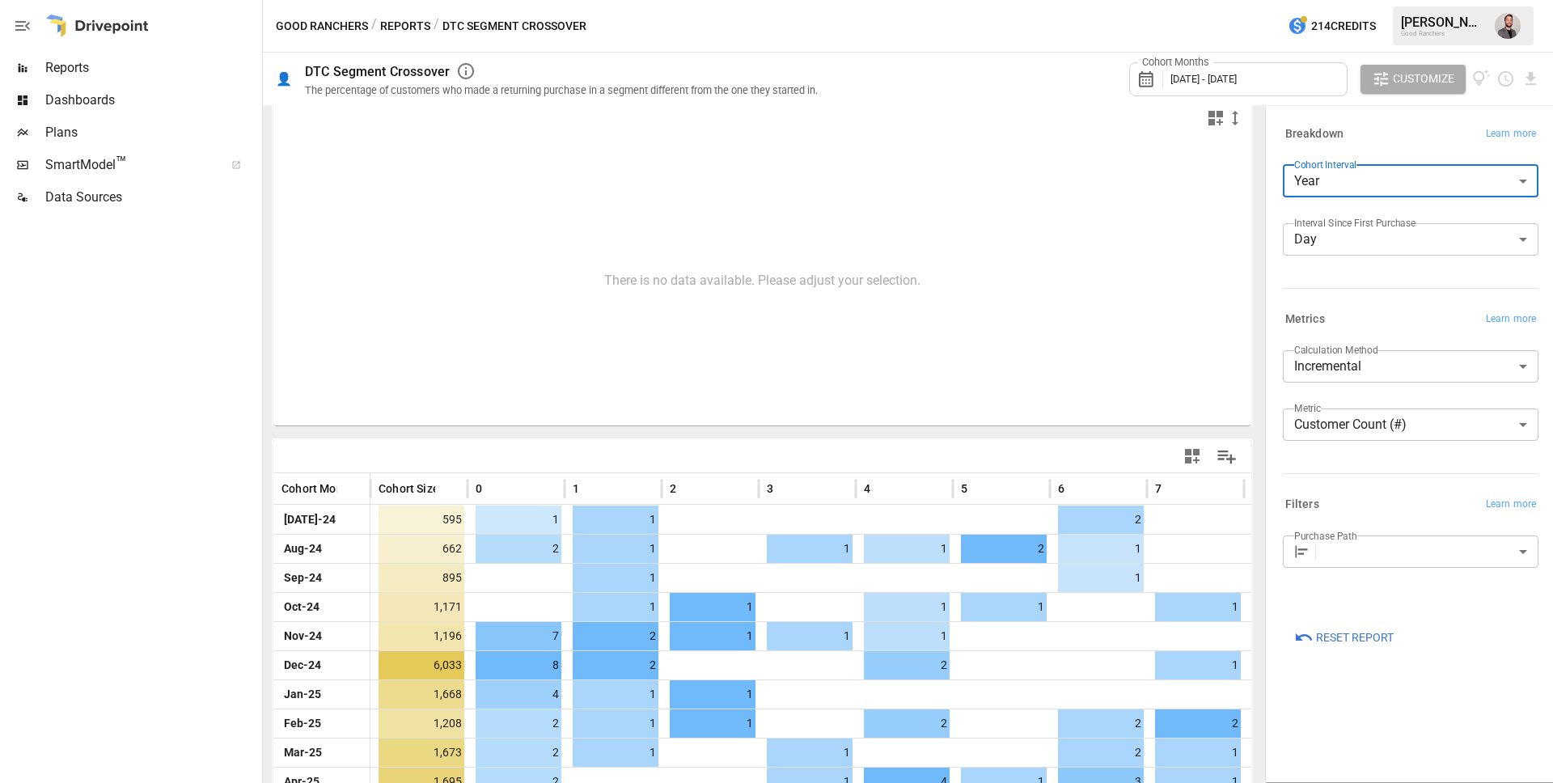
scroll to position [5, 0]
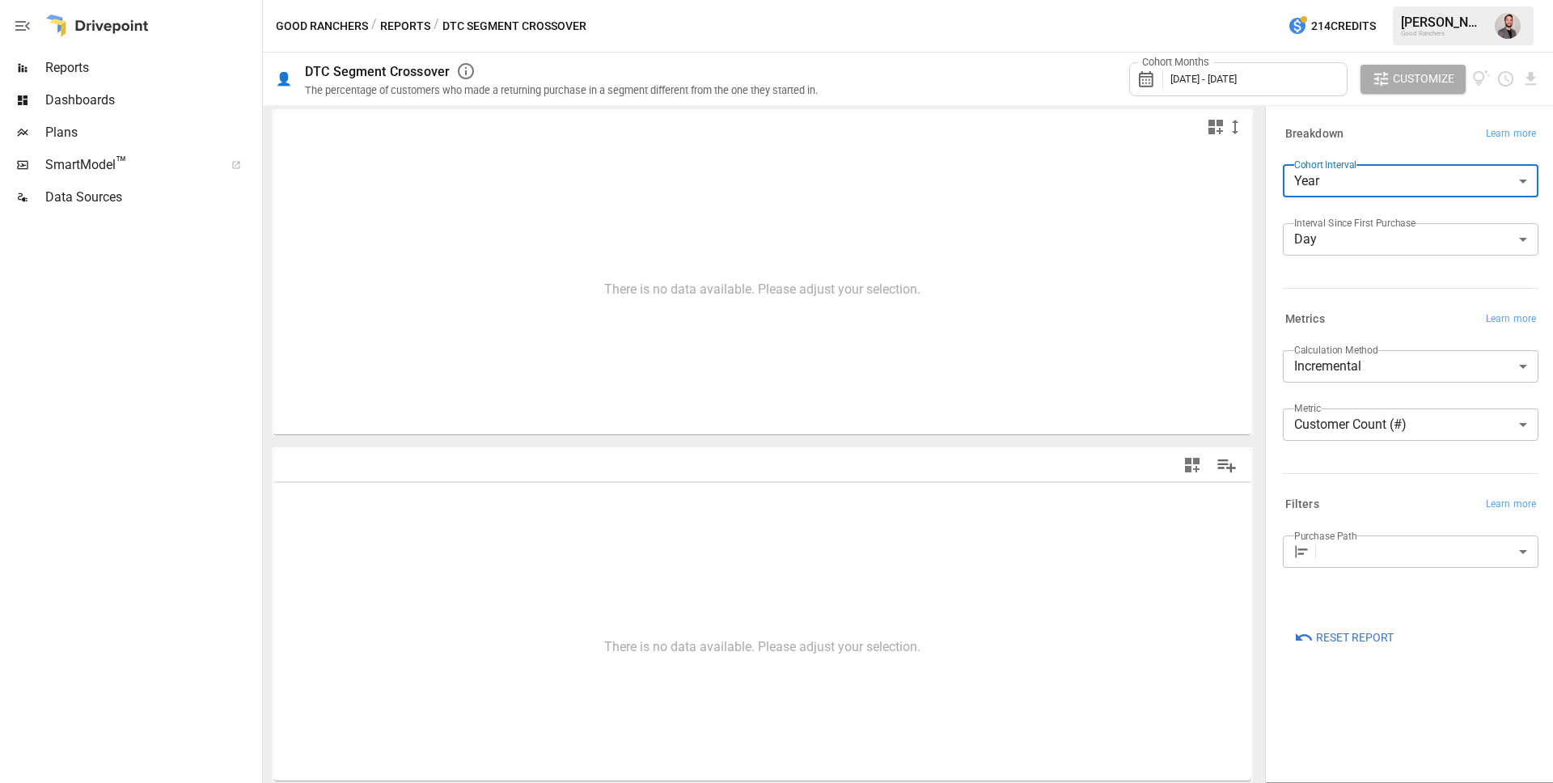
click at [1404, 0] on body "**********" at bounding box center [776, 0] width 1553 height 0
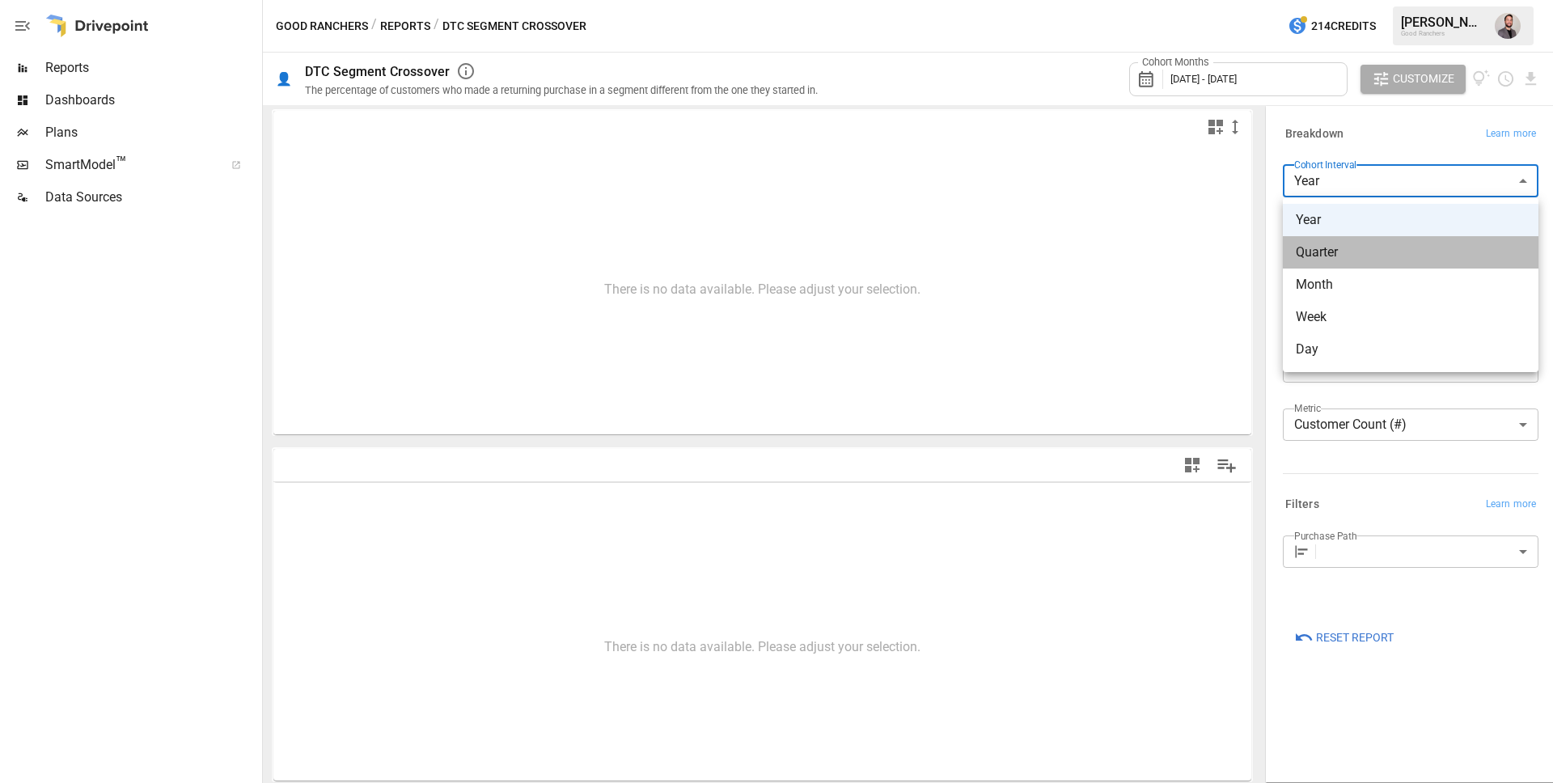
click at [1386, 256] on span "Quarter" at bounding box center [1411, 252] width 230 height 19
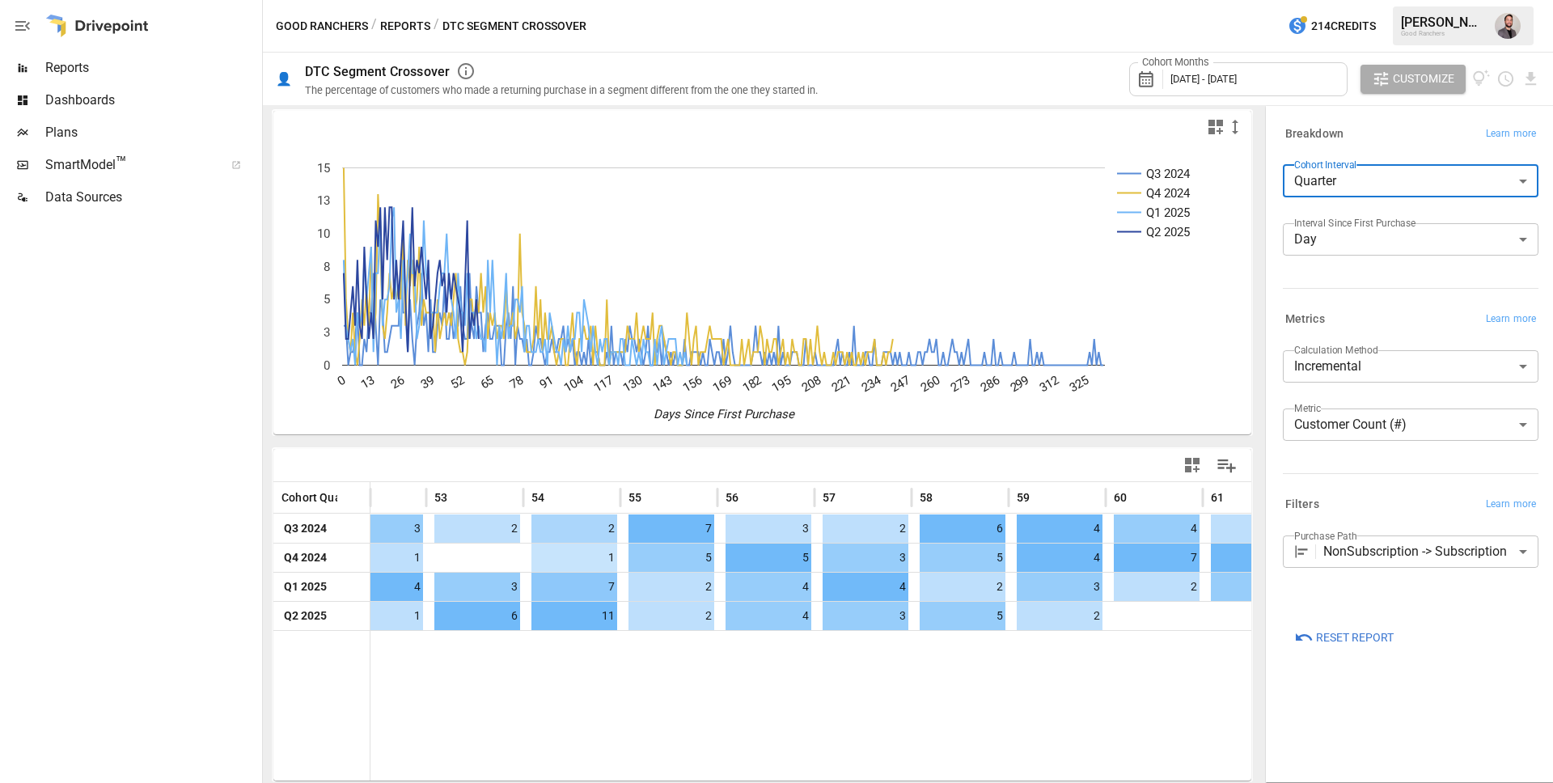
scroll to position [0, 5184]
click at [1395, 0] on body "**********" at bounding box center [776, 0] width 1553 height 0
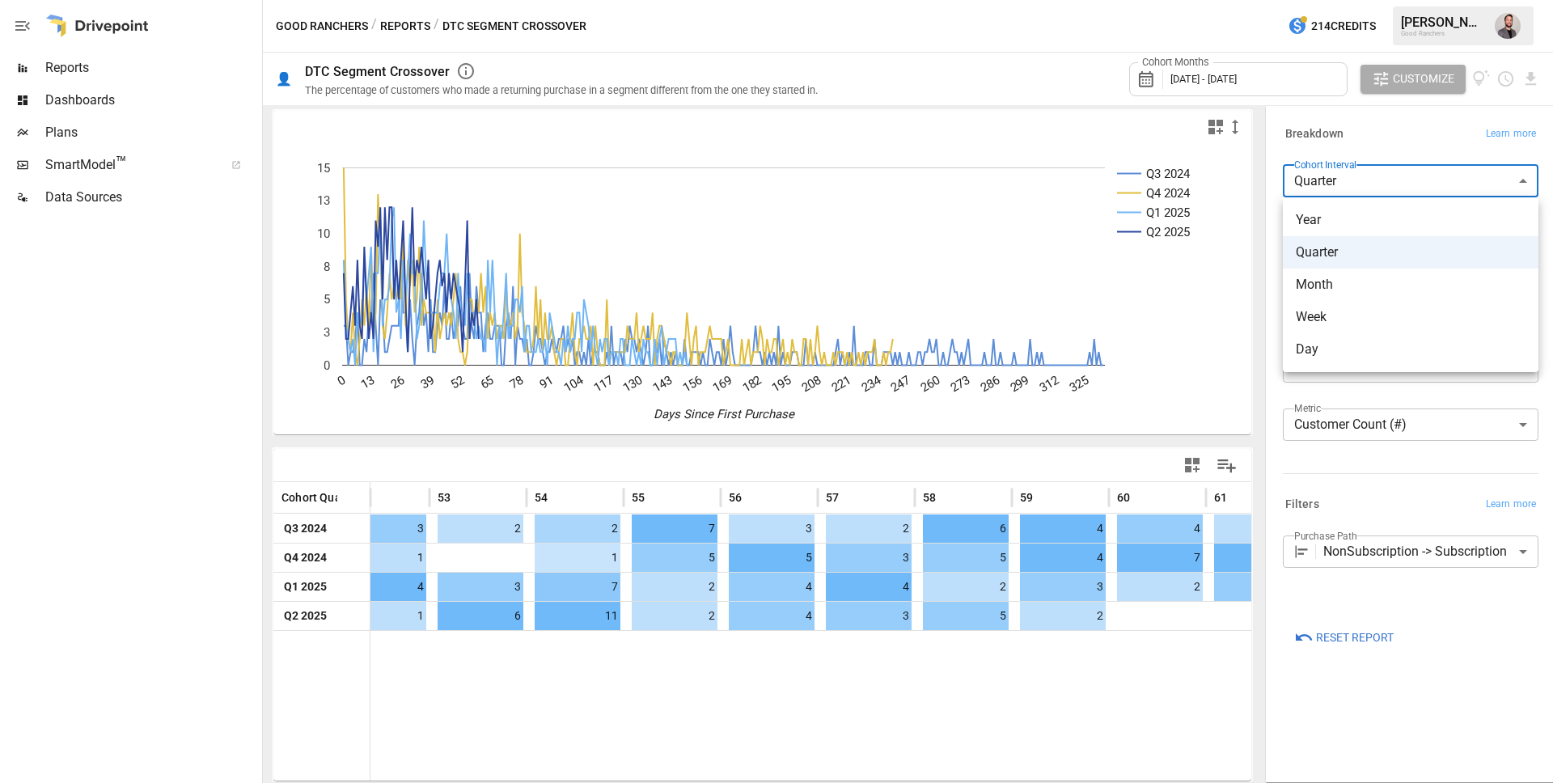
click at [1333, 284] on span "Month" at bounding box center [1411, 284] width 230 height 19
type input "*****"
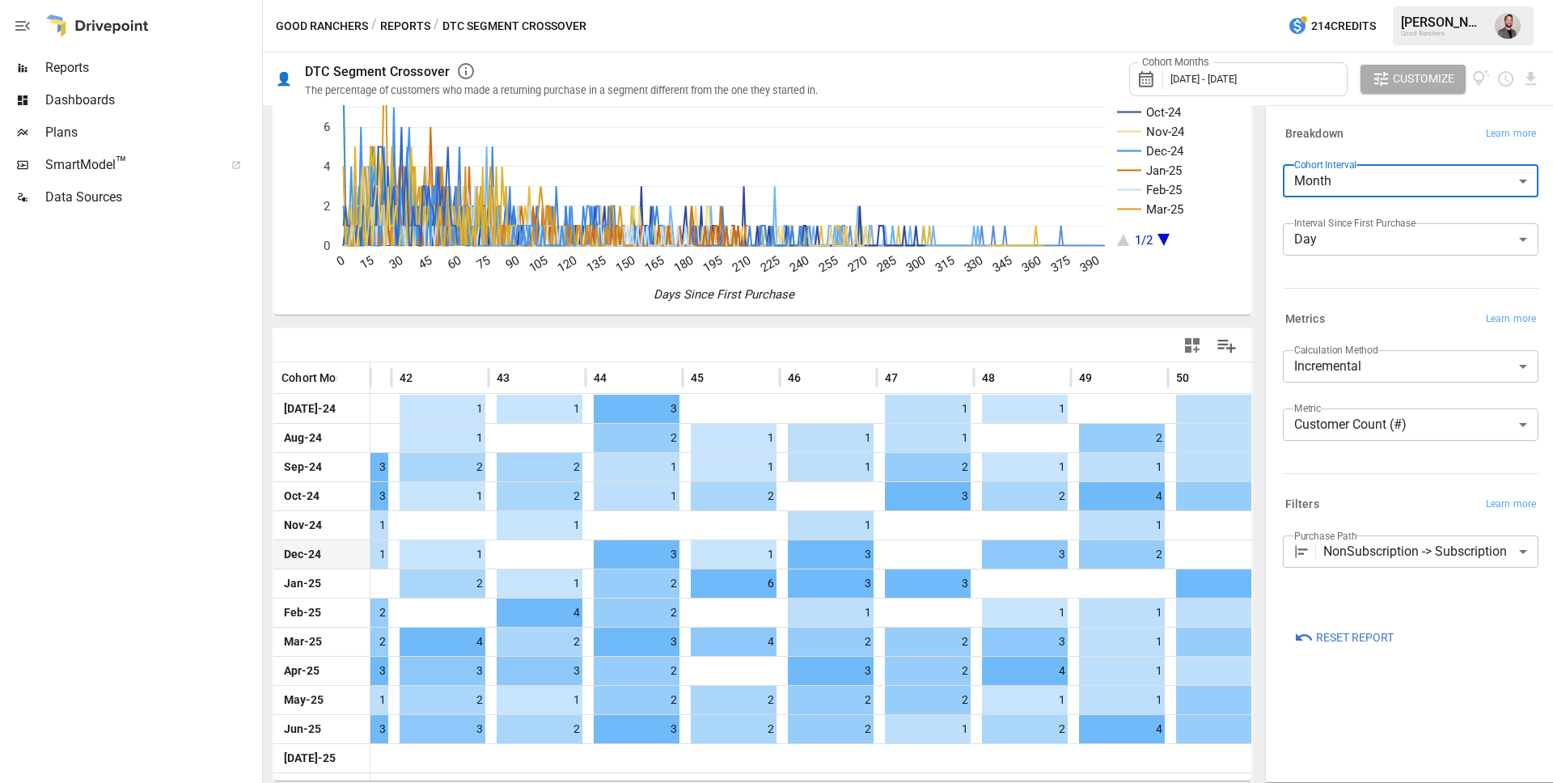
scroll to position [0, 4164]
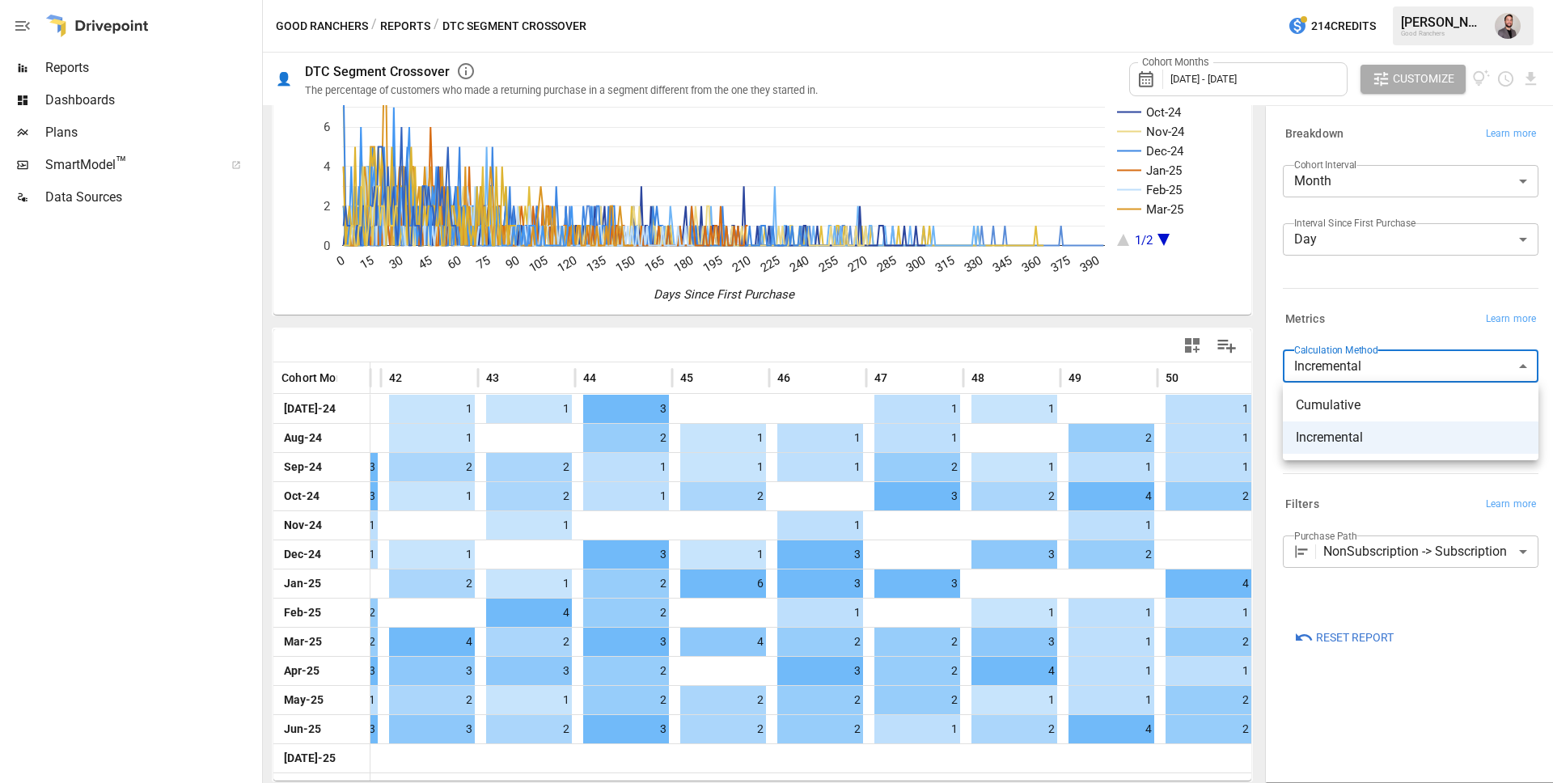
click at [1399, 0] on body "Reports Dashboards Plans SmartModel ™ Data Sources Good Ranchers / Reports / DT…" at bounding box center [776, 0] width 1553 height 0
click at [1360, 404] on span "Cumulative" at bounding box center [1411, 405] width 230 height 19
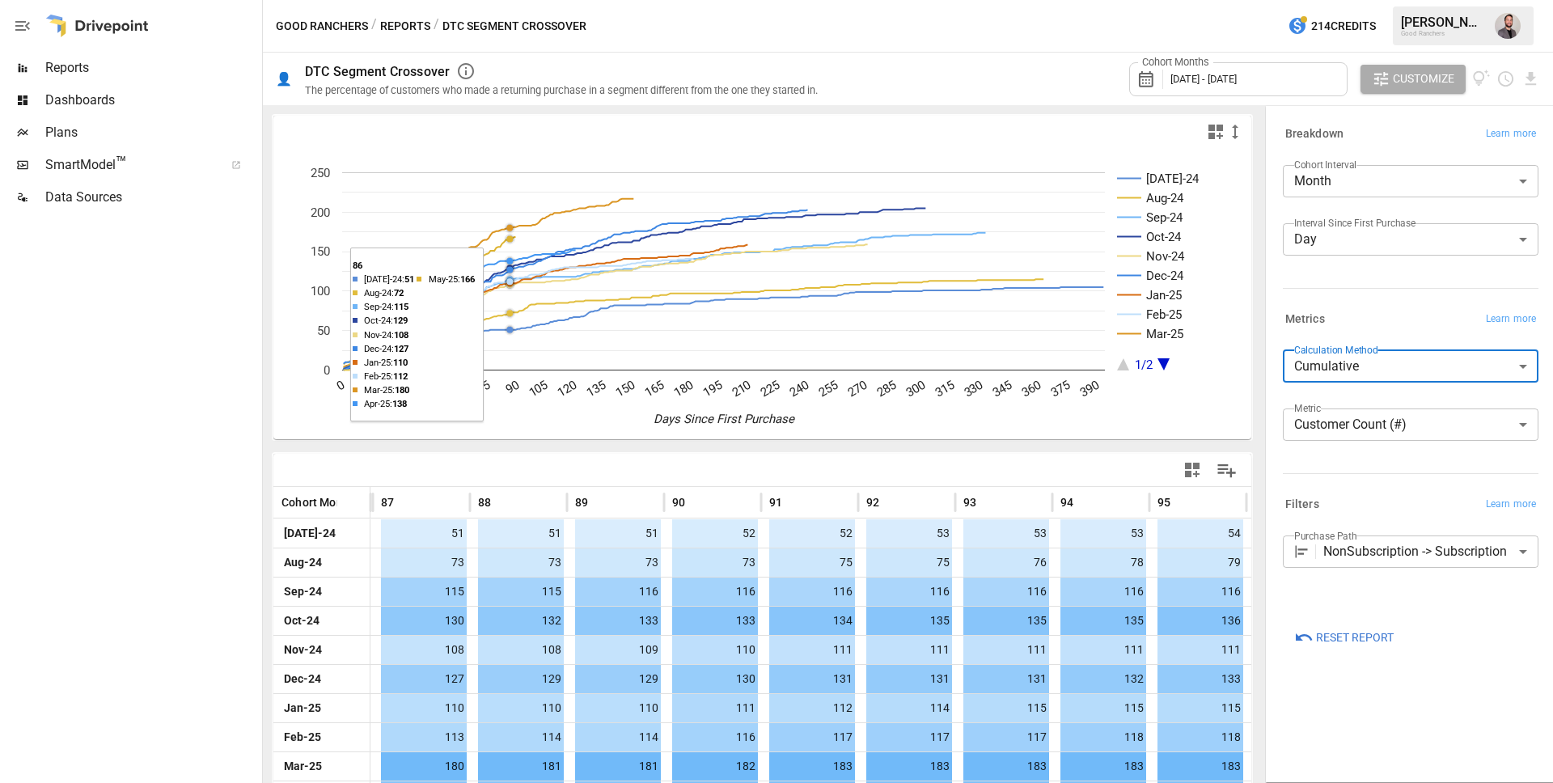
scroll to position [2, 0]
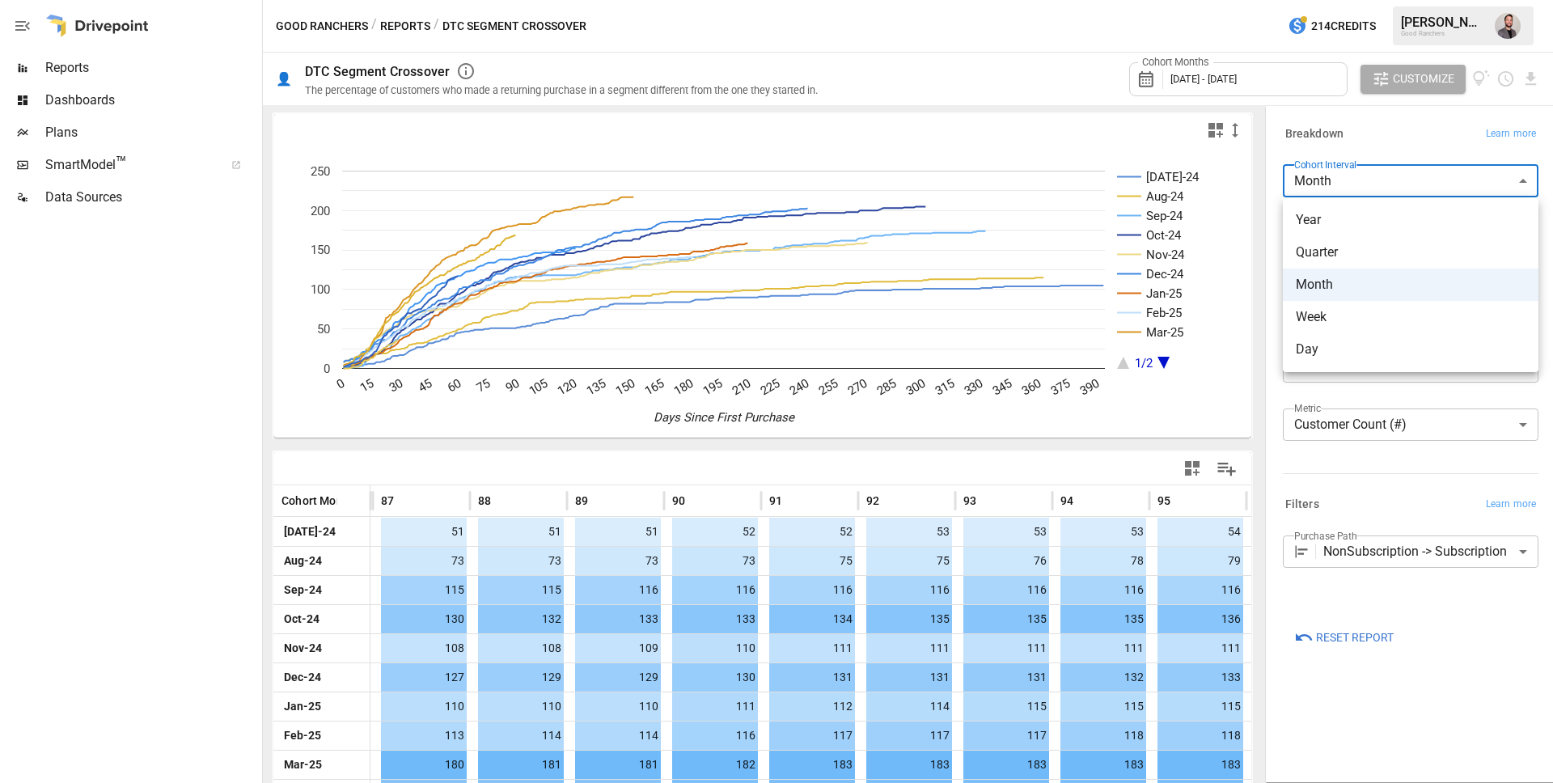
click at [1390, 0] on body "Reports Dashboards Plans SmartModel ™ Data Sources Good Ranchers / Reports / DT…" at bounding box center [776, 0] width 1553 height 0
click at [1396, 139] on div at bounding box center [776, 391] width 1553 height 783
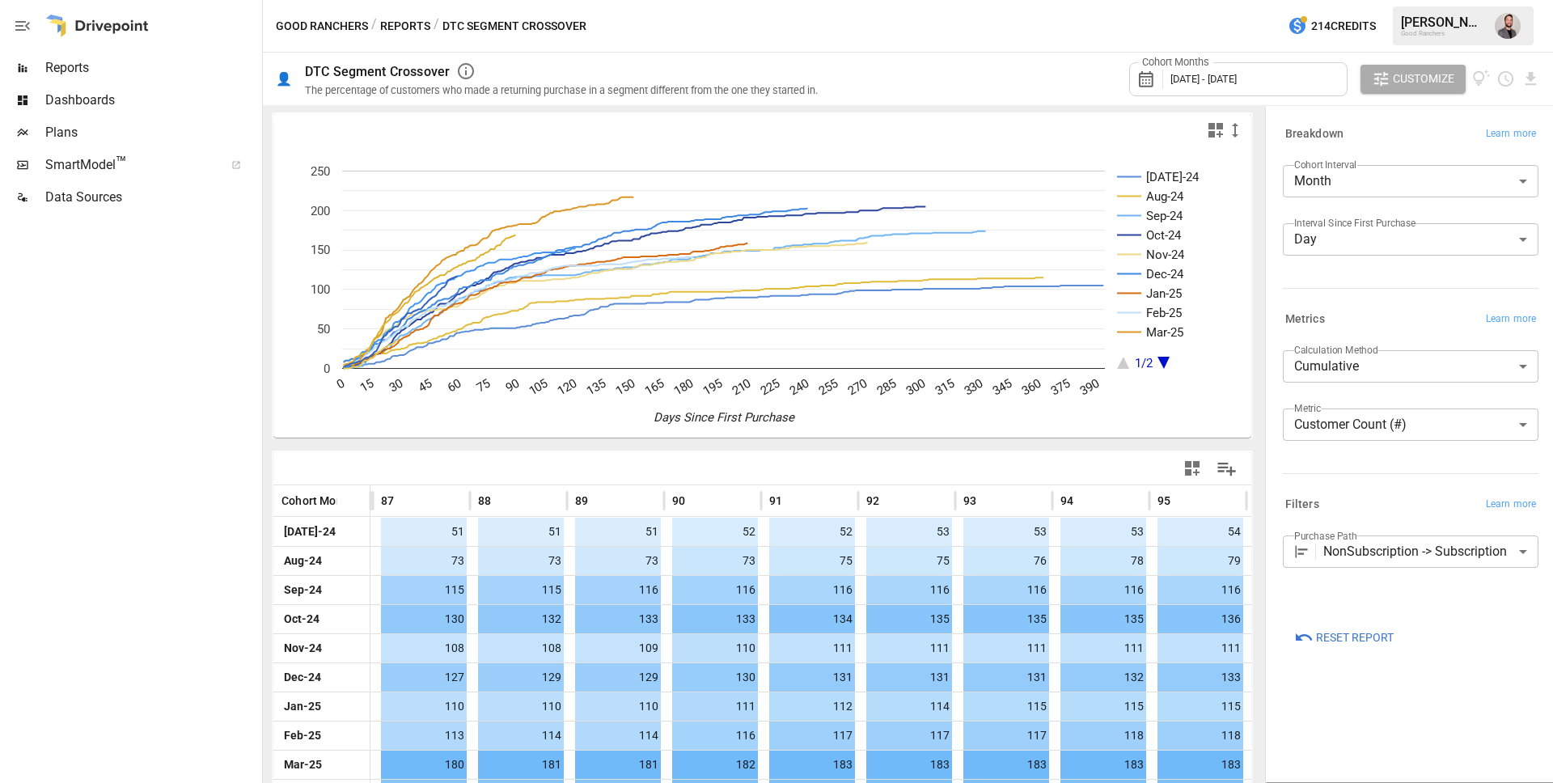
click at [1146, 83] on icon at bounding box center [1146, 79] width 15 height 16
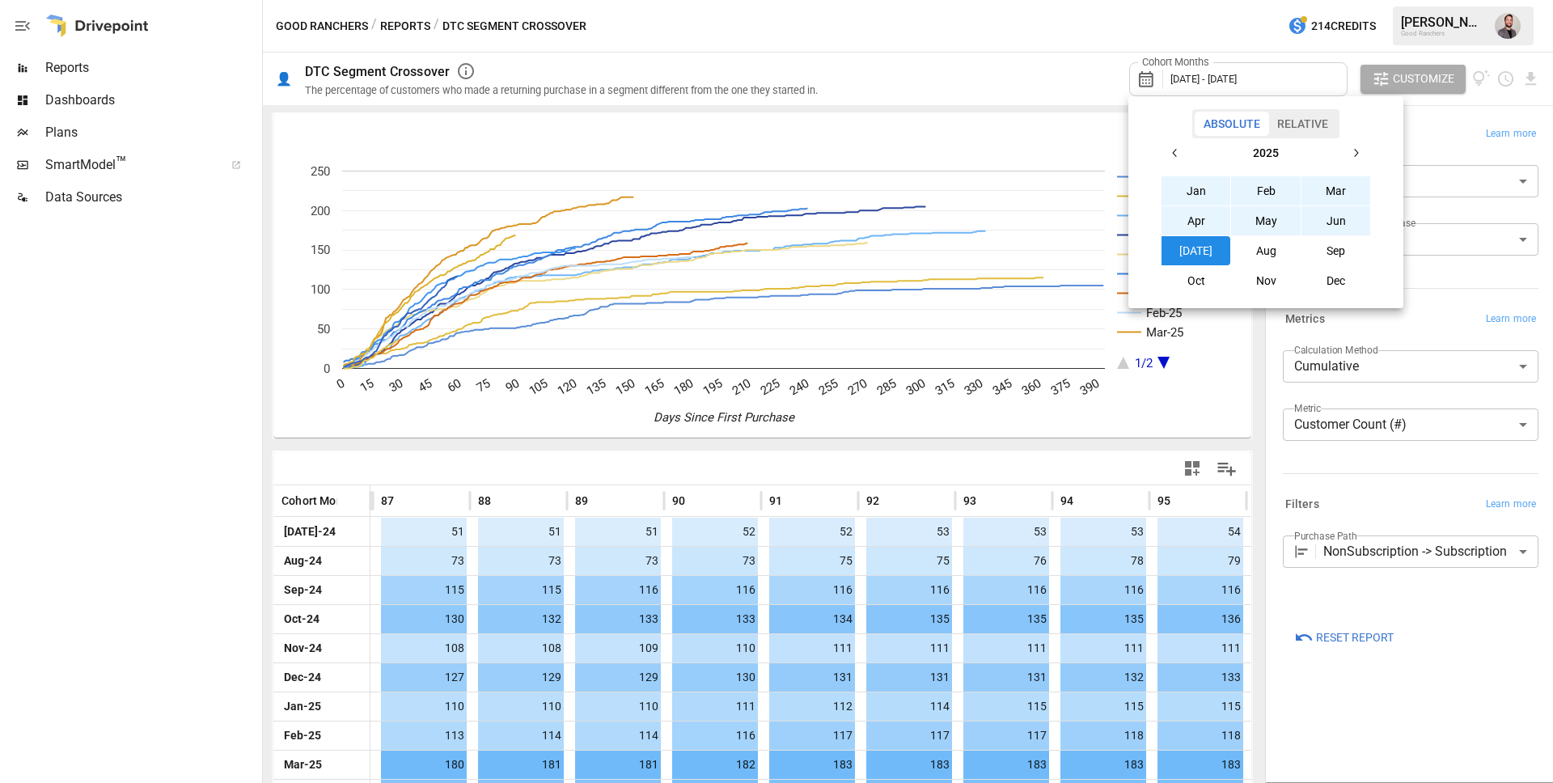
click at [1332, 277] on button "Dec" at bounding box center [1337, 280] width 70 height 29
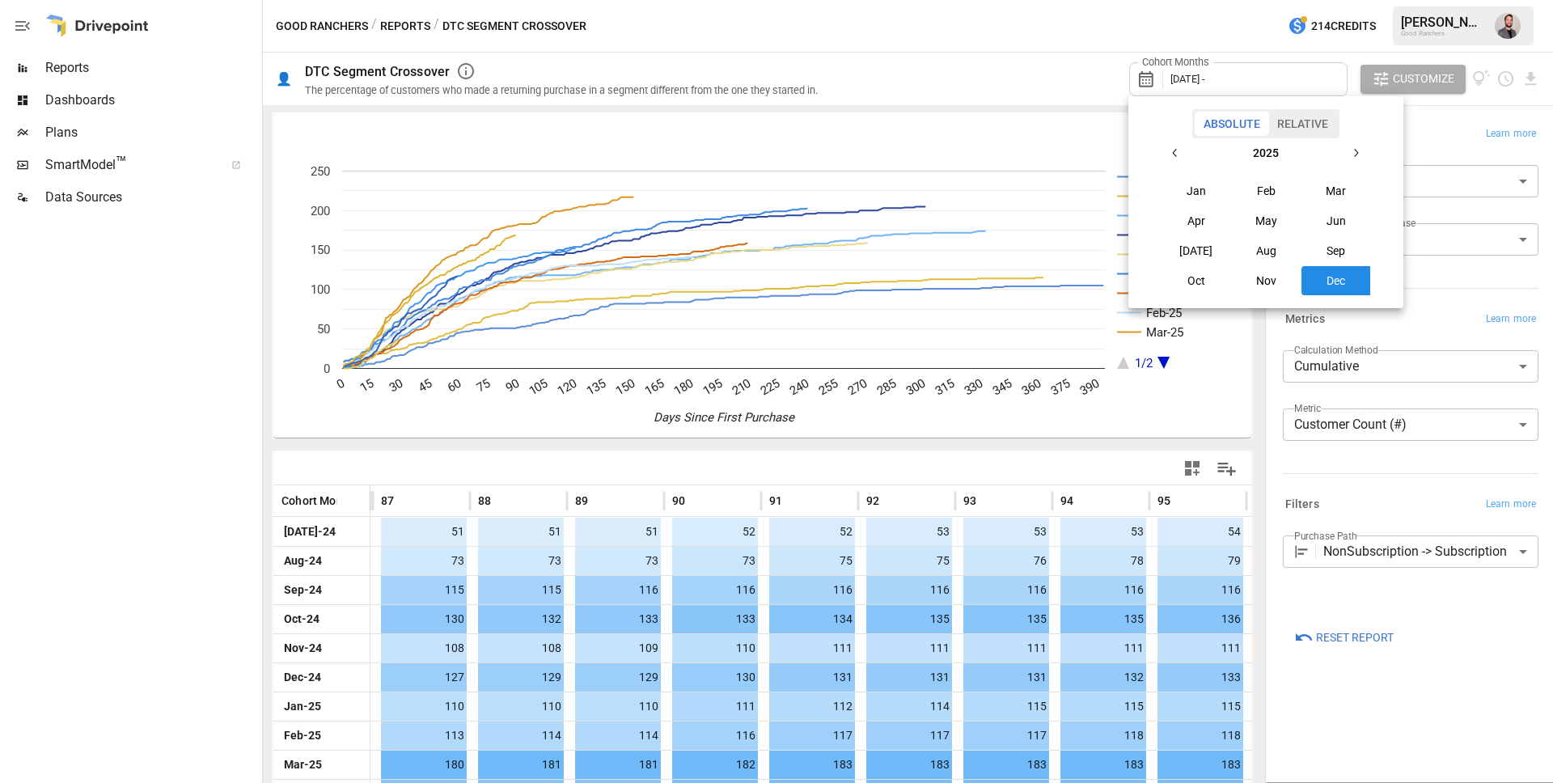
click at [1332, 277] on button "Dec" at bounding box center [1337, 280] width 70 height 29
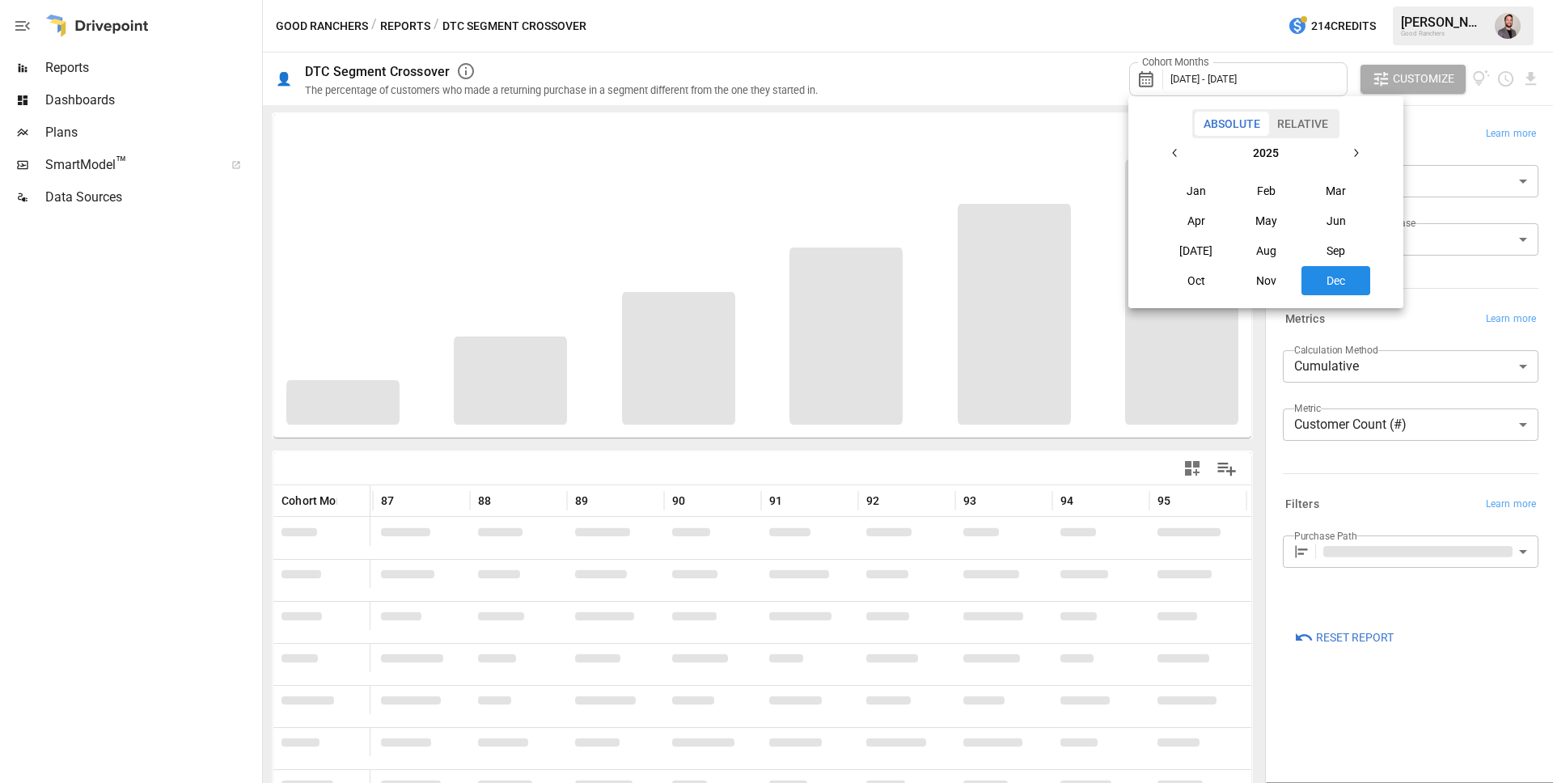
click at [1146, 78] on div at bounding box center [776, 391] width 1553 height 783
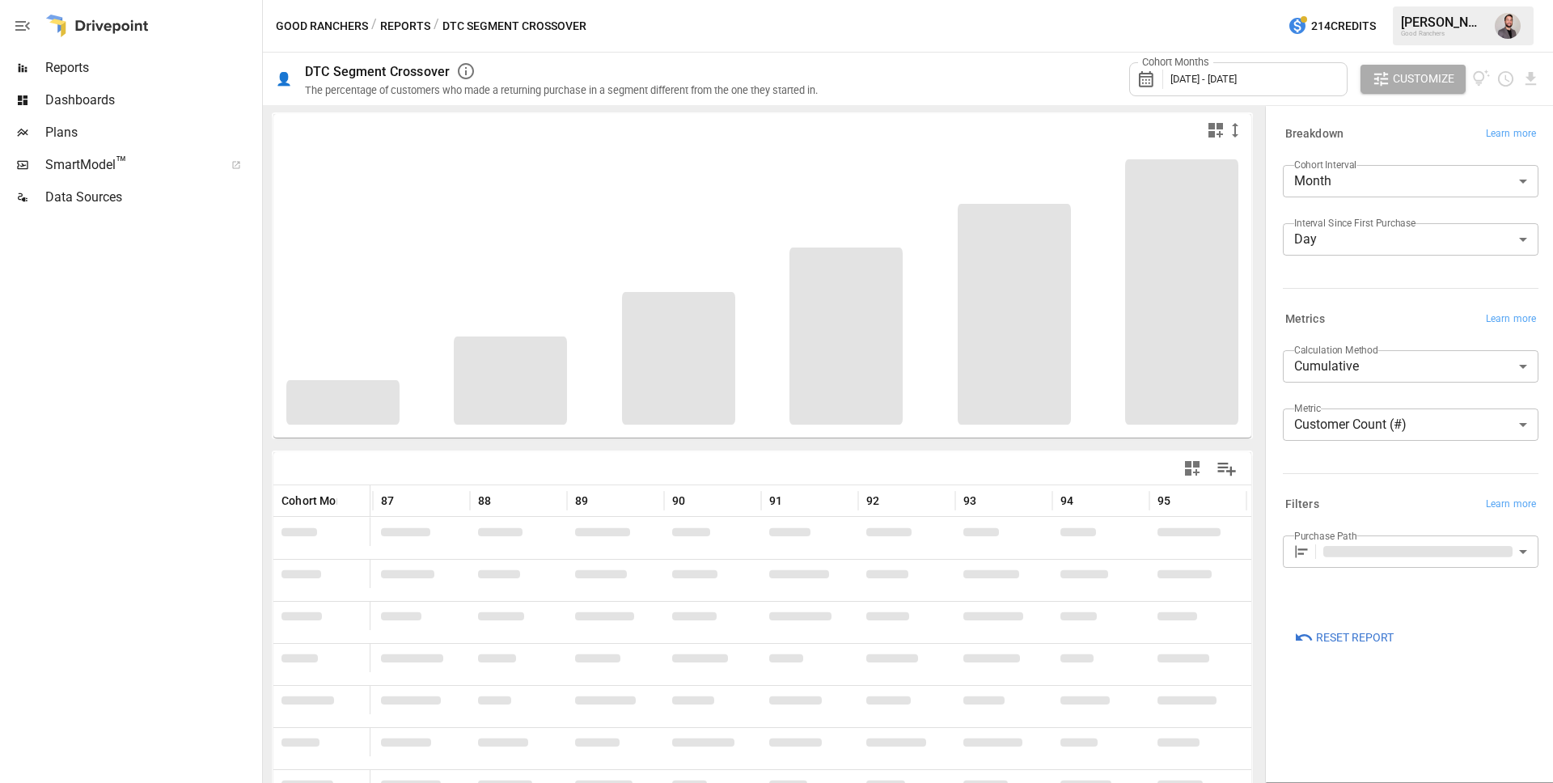
click at [1146, 80] on icon at bounding box center [1146, 79] width 15 height 16
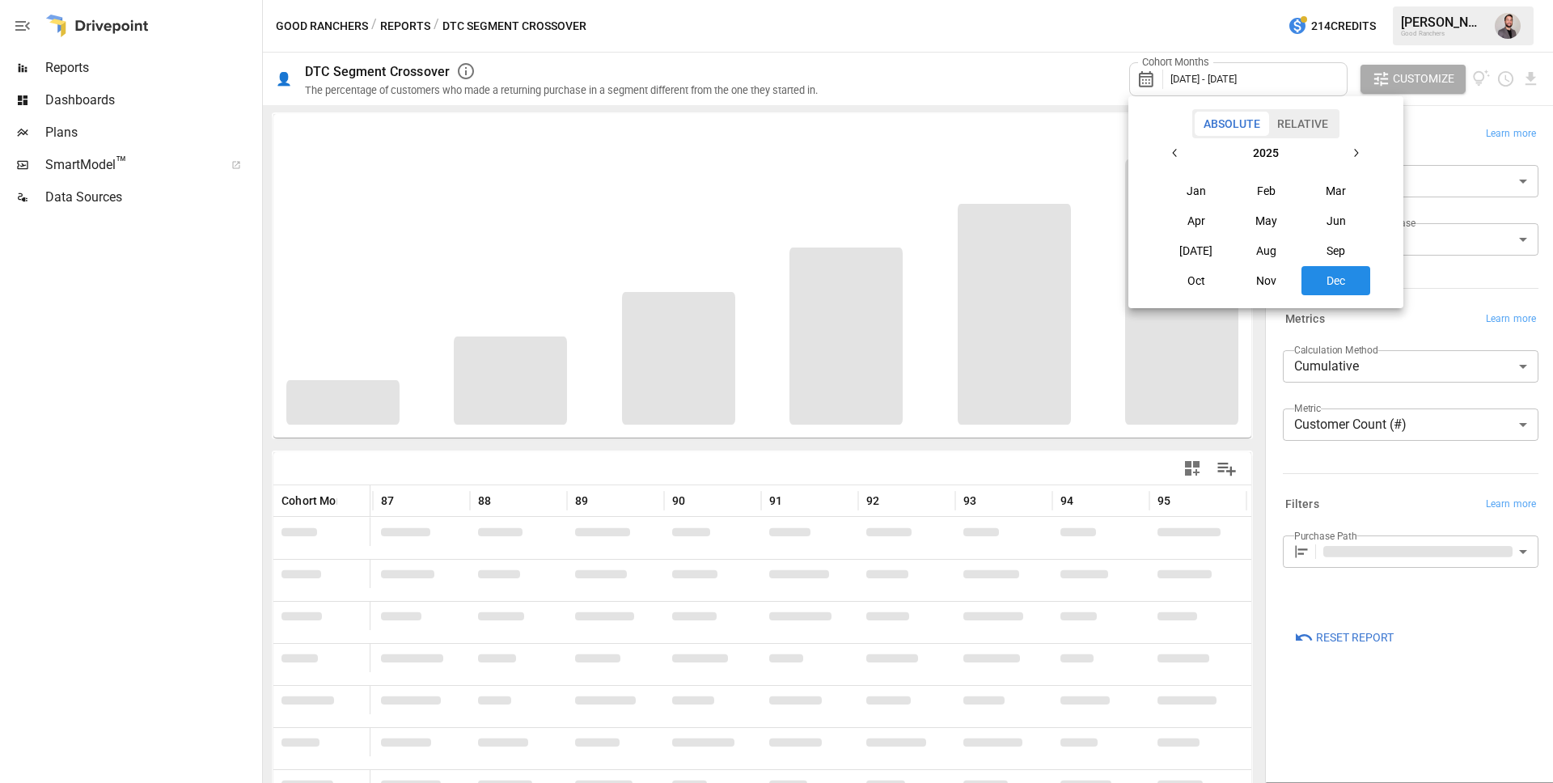
click at [1179, 148] on icon "button" at bounding box center [1175, 152] width 13 height 13
click at [1337, 281] on button "Dec" at bounding box center [1337, 280] width 70 height 29
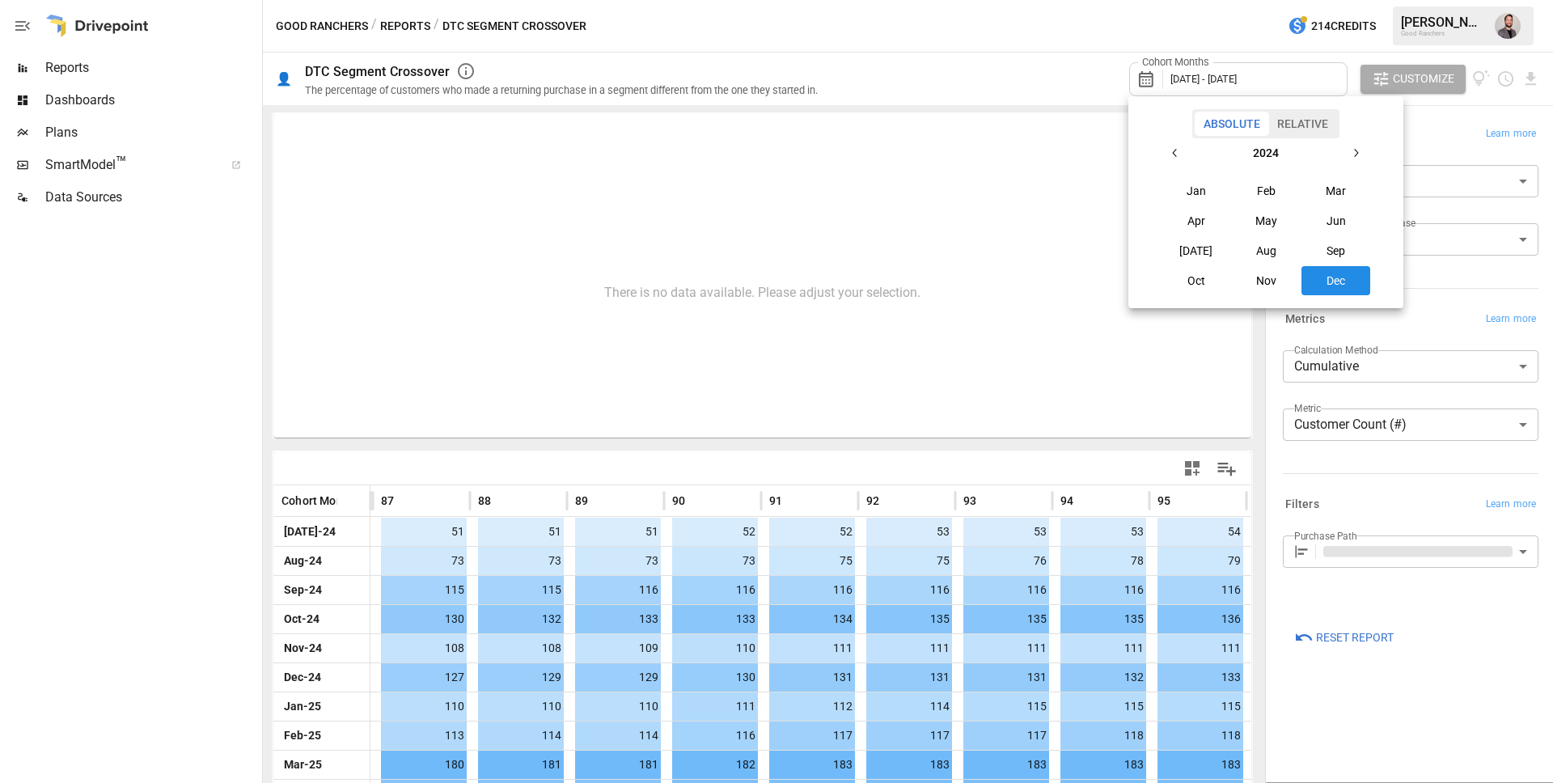
scroll to position [0, 2258]
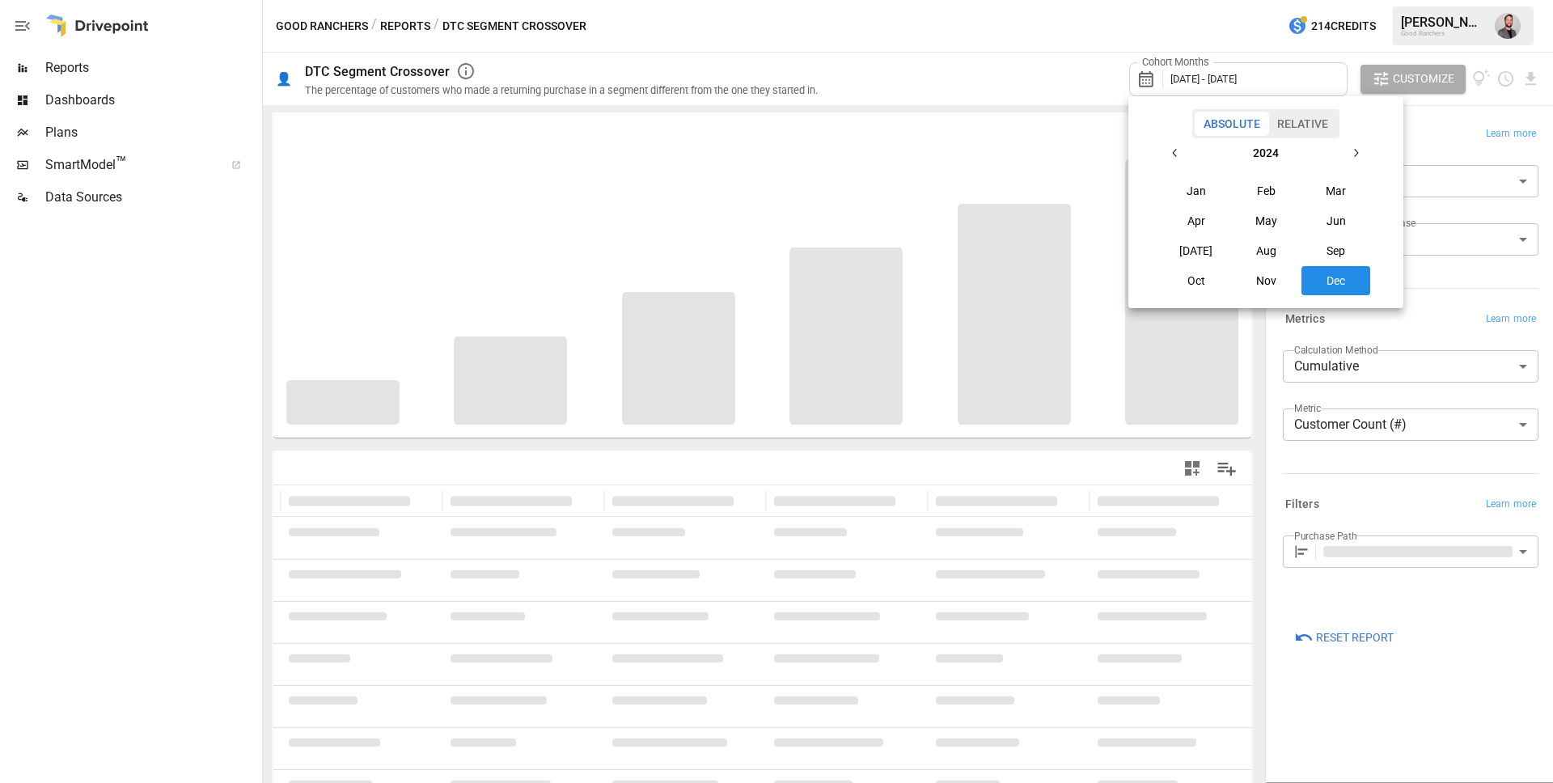
click at [1031, 83] on div at bounding box center [776, 391] width 1553 height 783
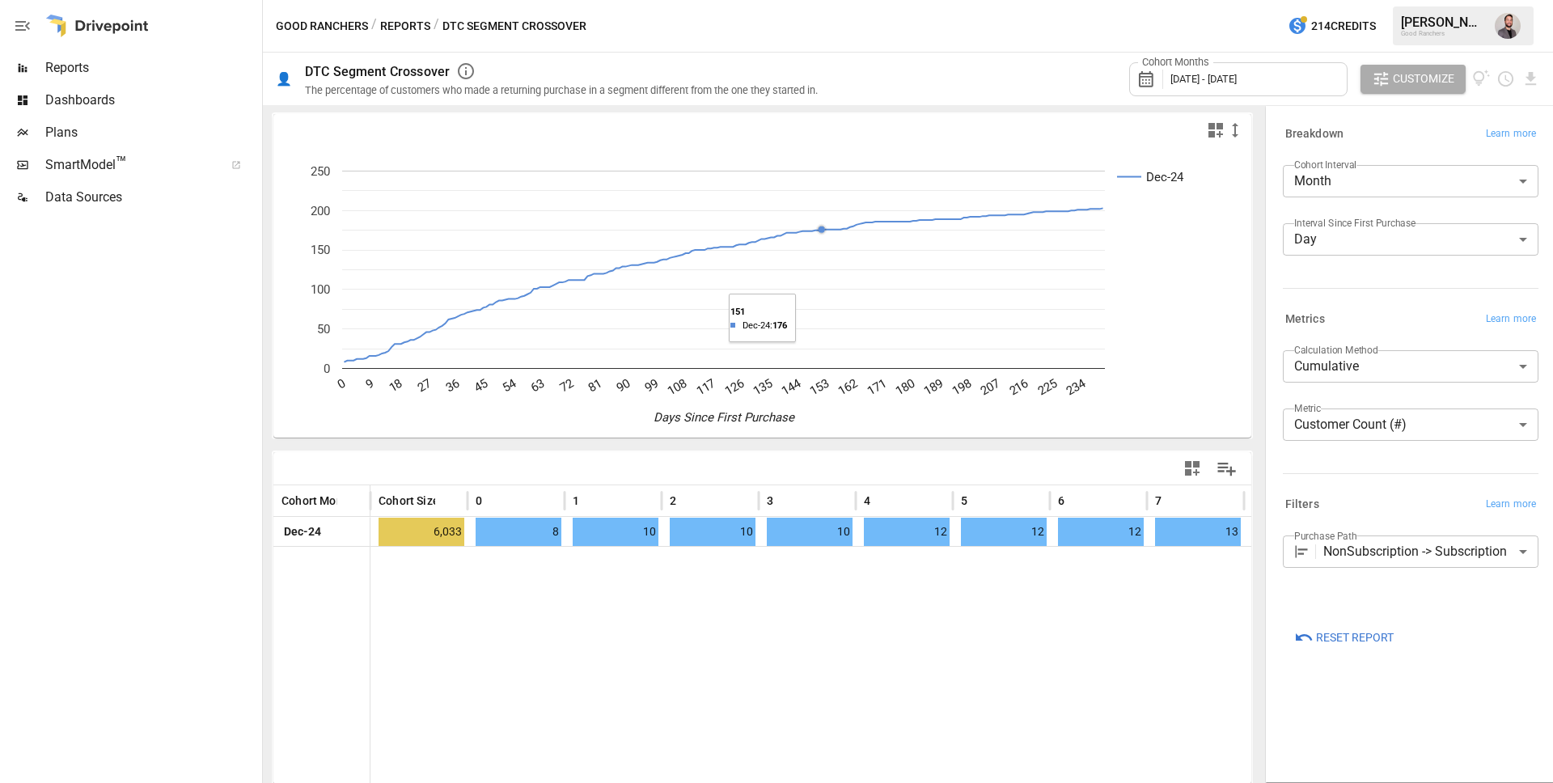
scroll to position [5, 0]
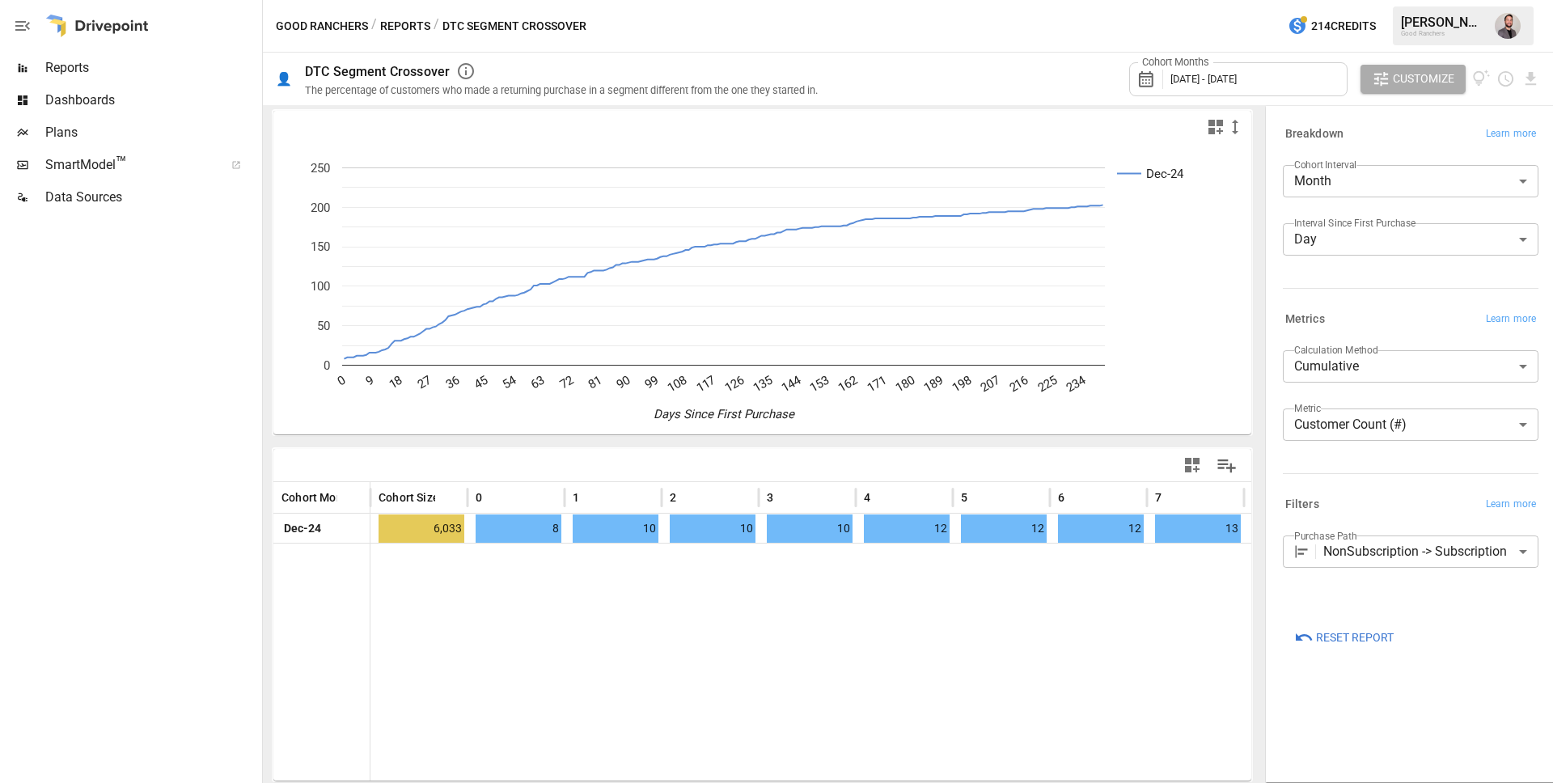
click at [1474, 0] on body "**********" at bounding box center [776, 0] width 1553 height 0
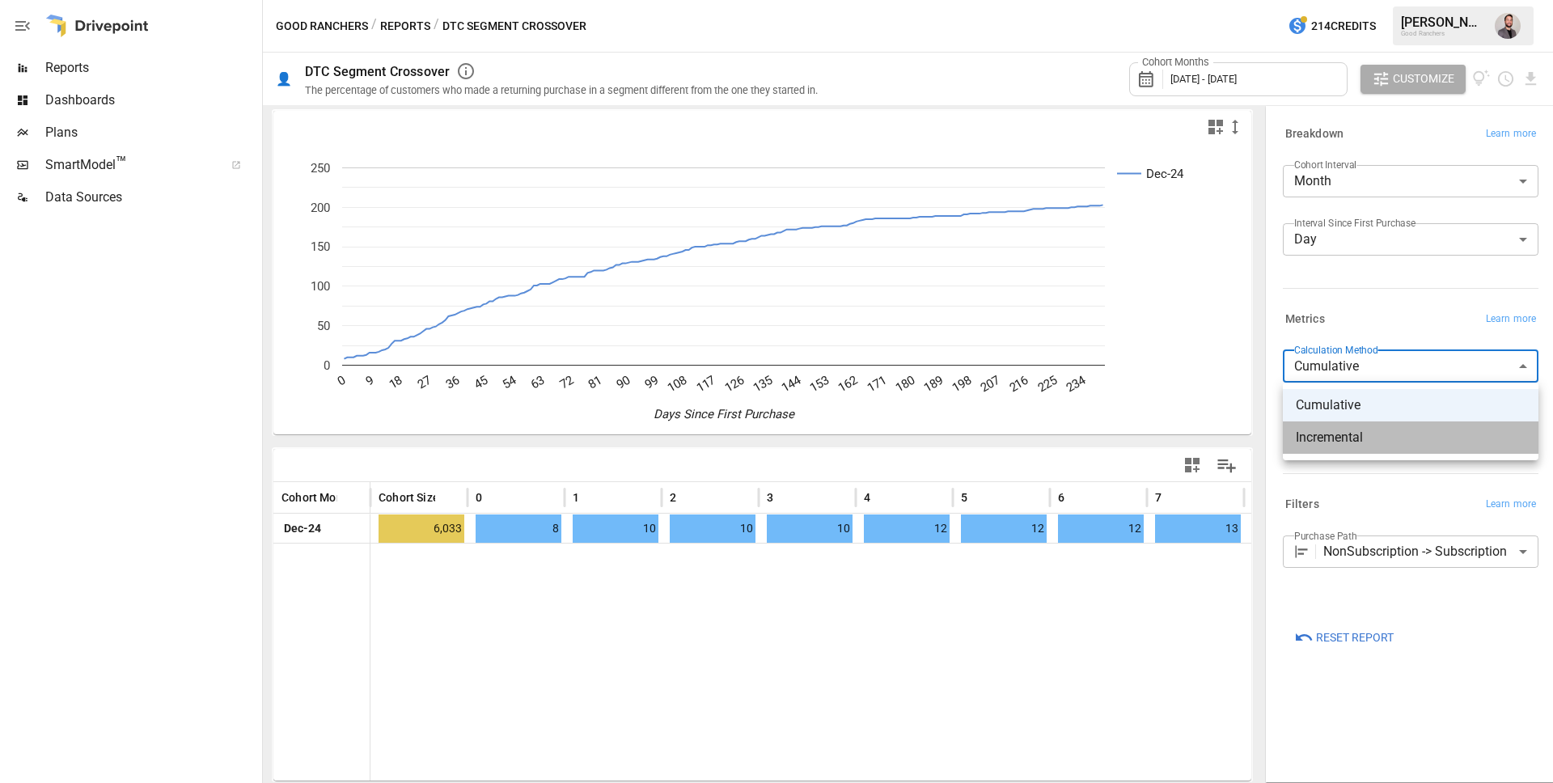
click at [1358, 445] on span "Incremental" at bounding box center [1411, 437] width 230 height 19
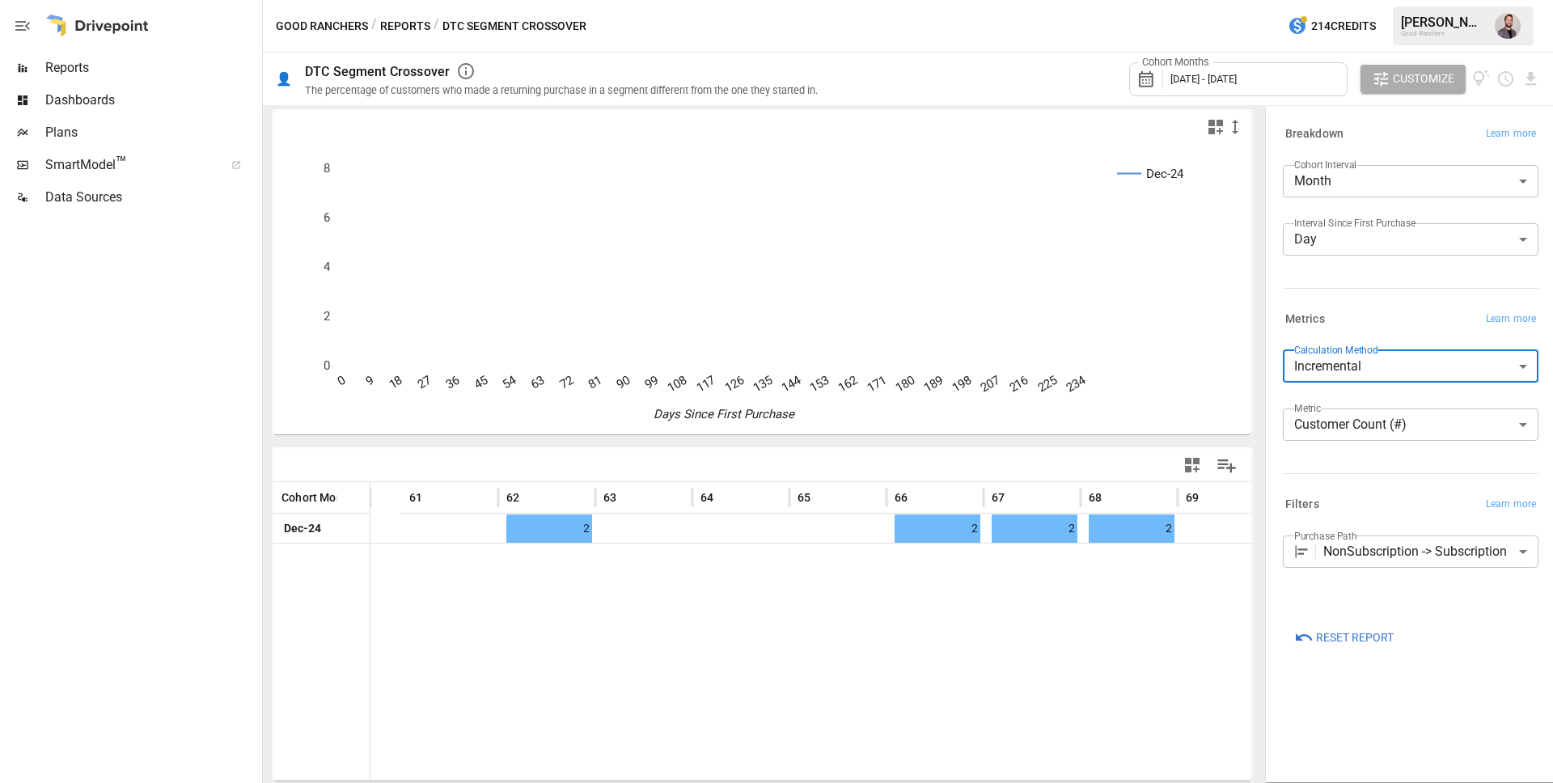
scroll to position [0, 6035]
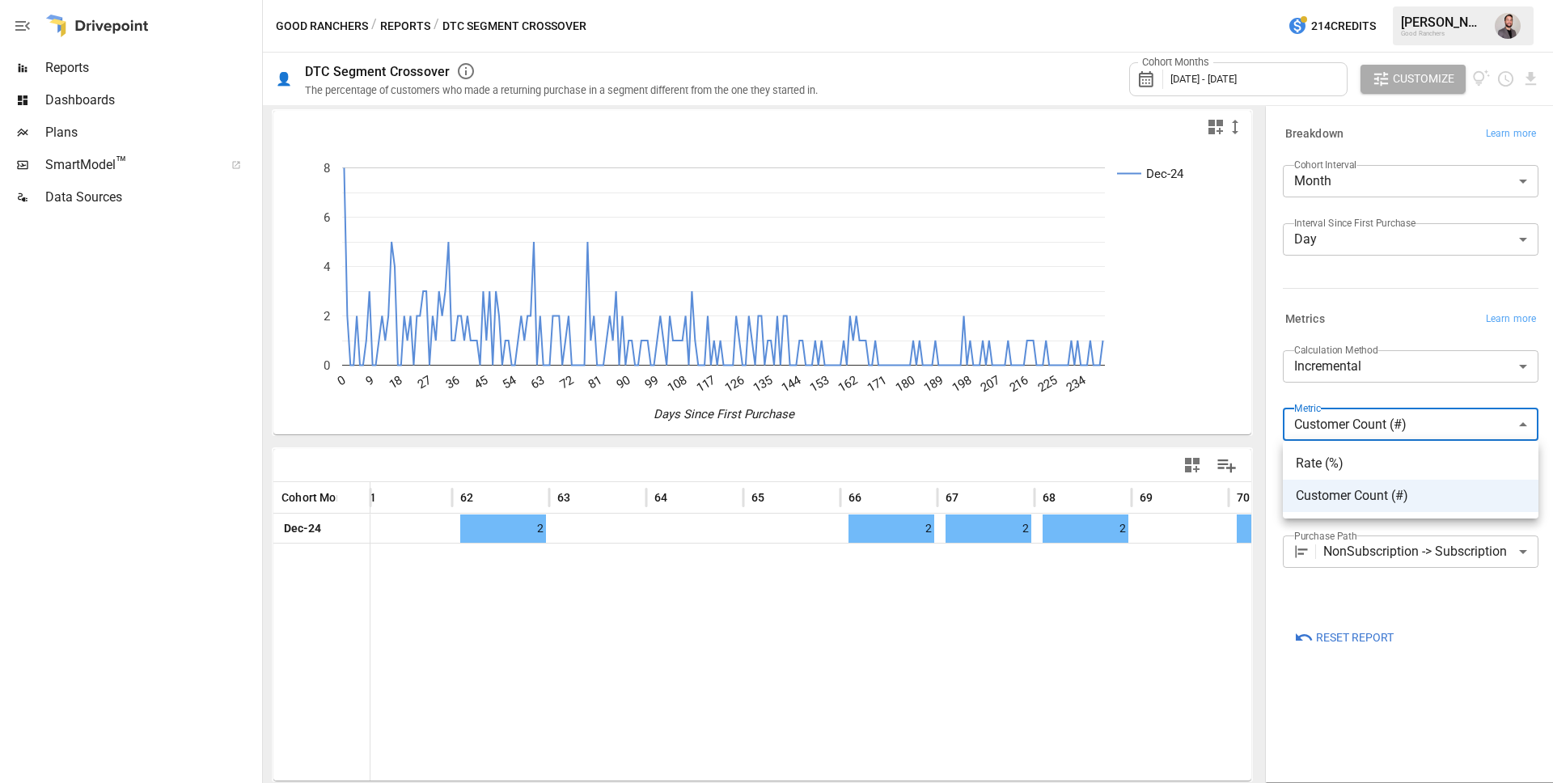
click at [1325, 0] on body "**********" at bounding box center [776, 0] width 1553 height 0
click at [1327, 379] on div at bounding box center [776, 391] width 1553 height 783
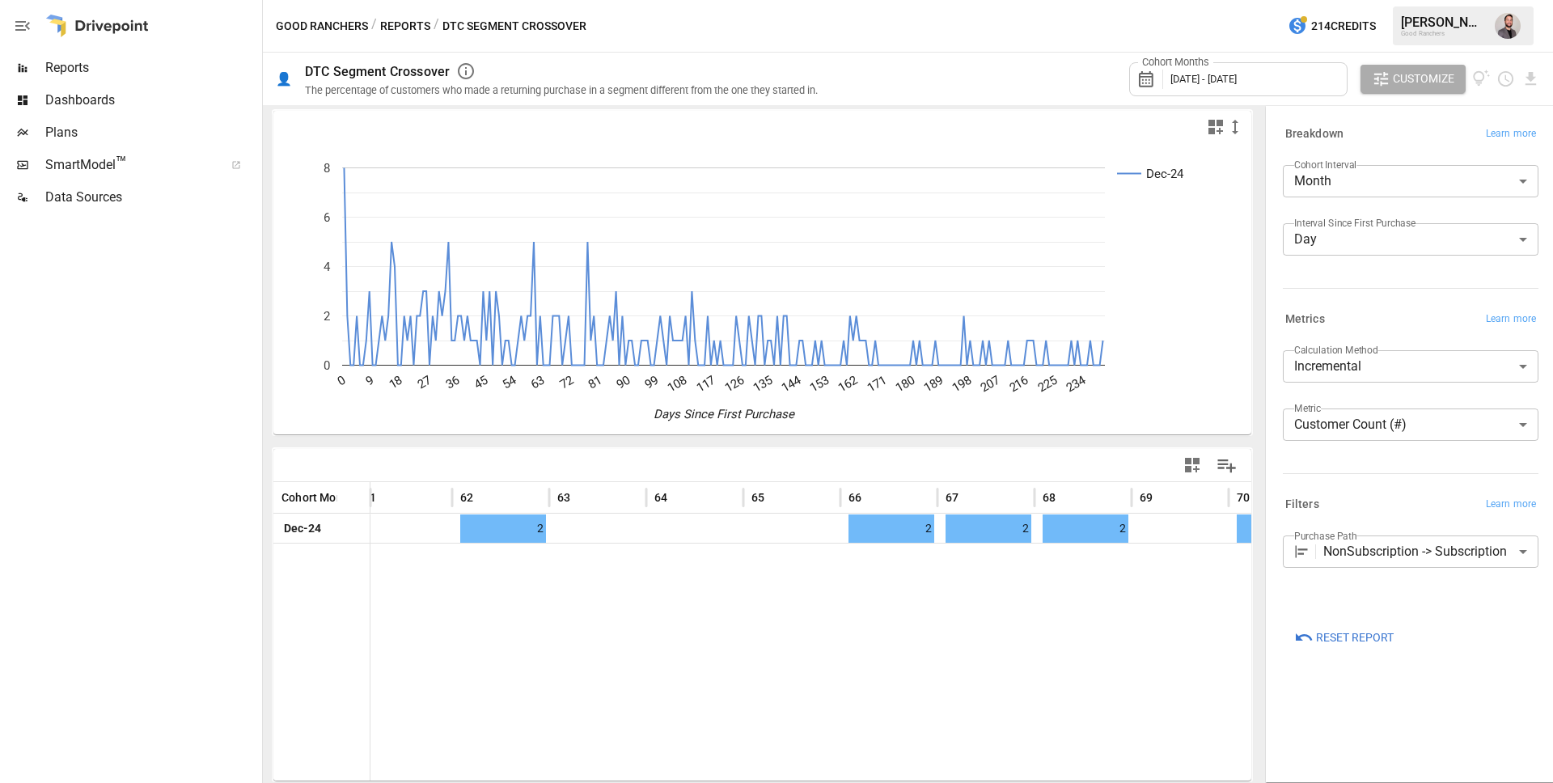
click at [1320, 0] on body "**********" at bounding box center [776, 0] width 1553 height 0
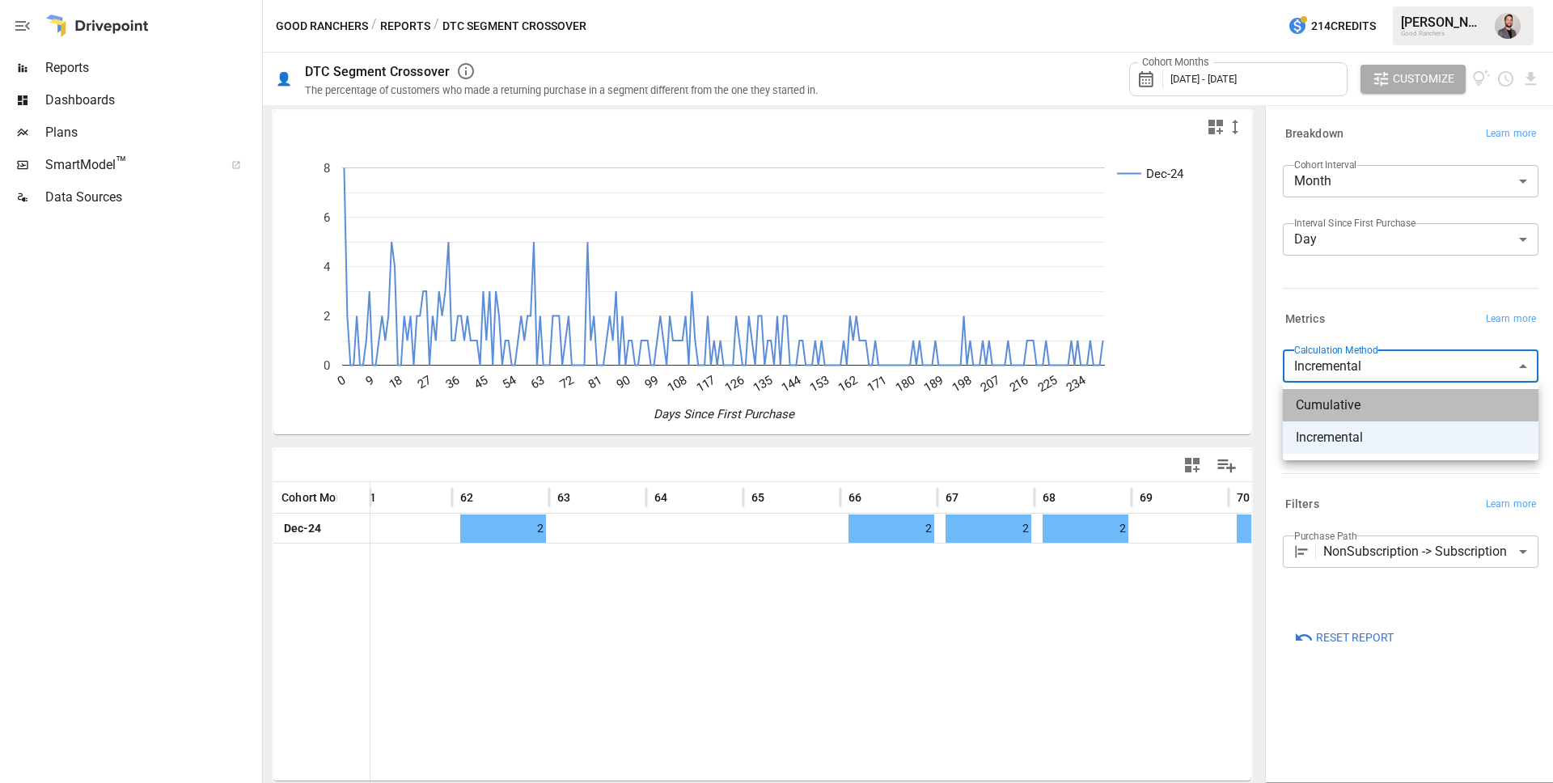
click at [1346, 409] on span "Cumulative" at bounding box center [1411, 405] width 230 height 19
type input "**********"
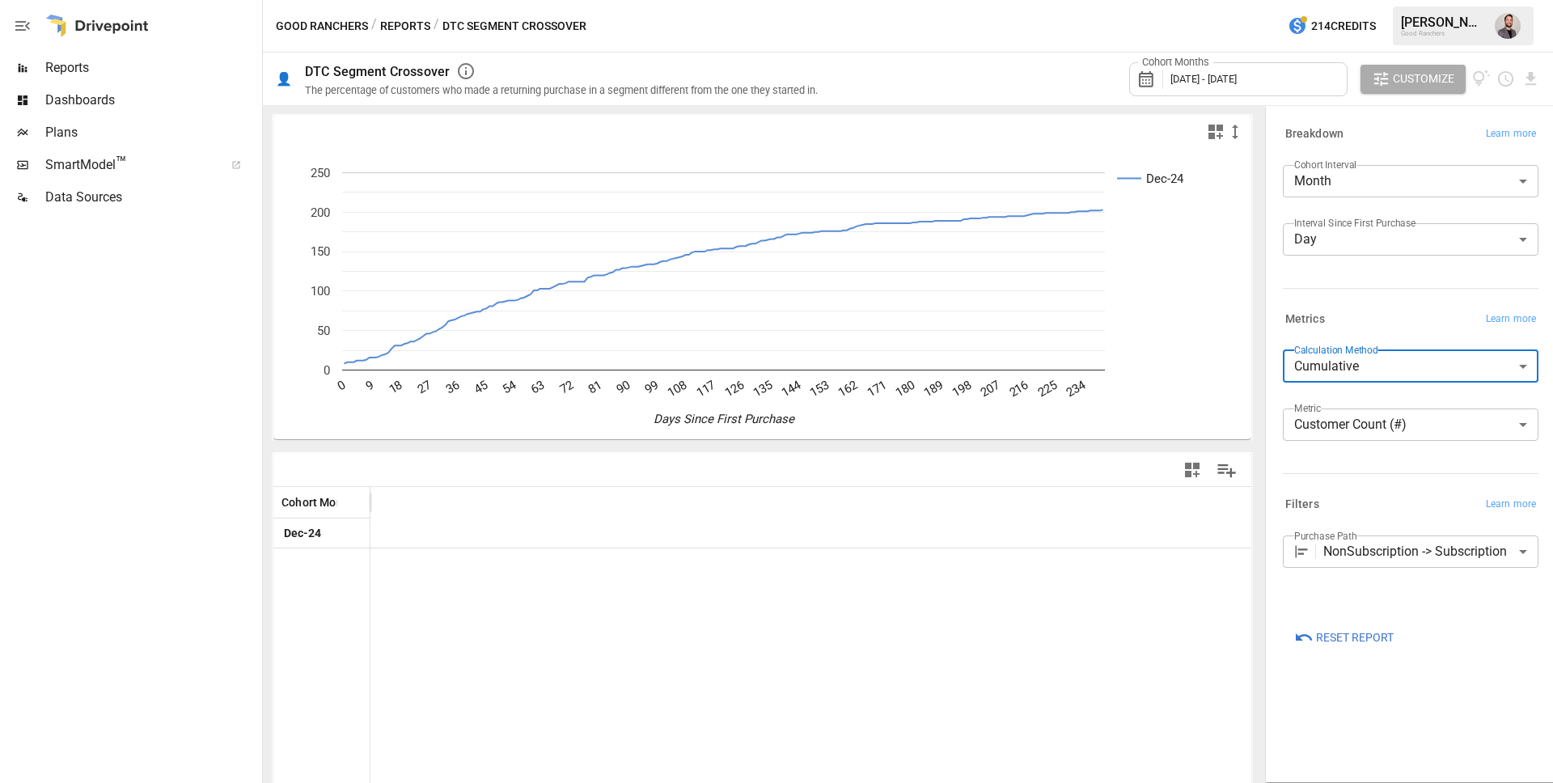
scroll to position [0, 6035]
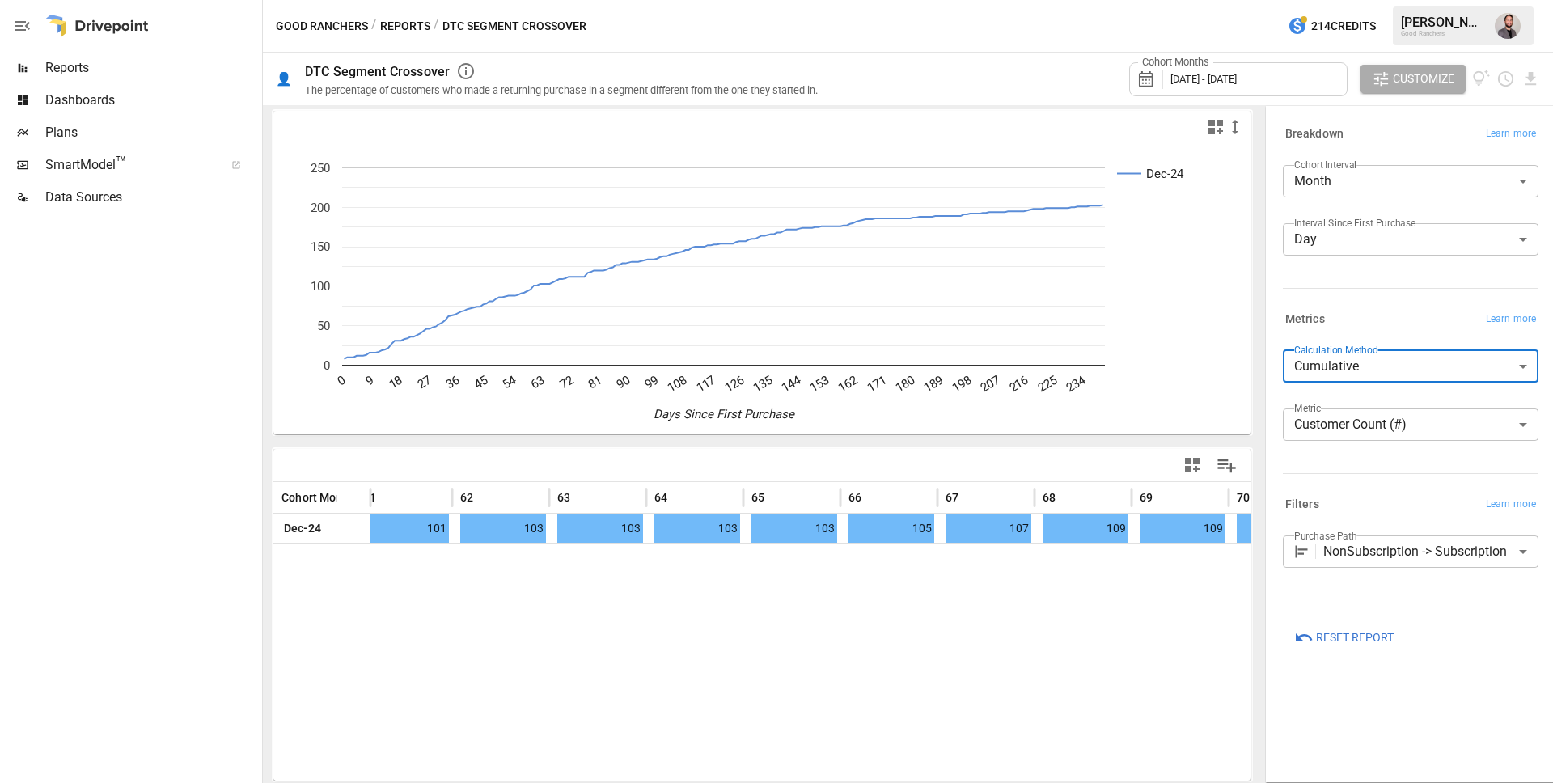
click at [1439, 0] on body "**********" at bounding box center [776, 0] width 1553 height 0
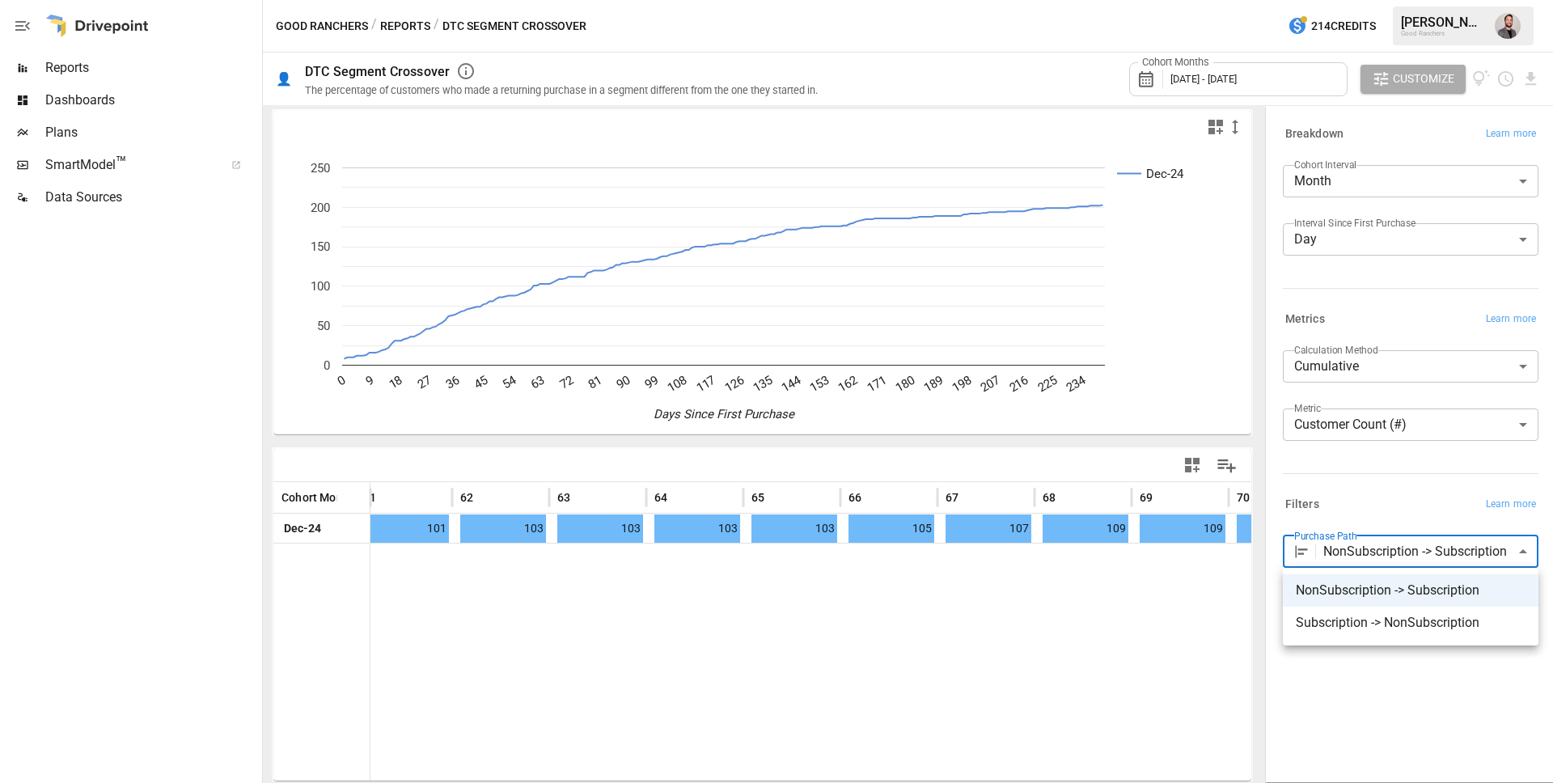
click at [1480, 686] on div at bounding box center [776, 391] width 1553 height 783
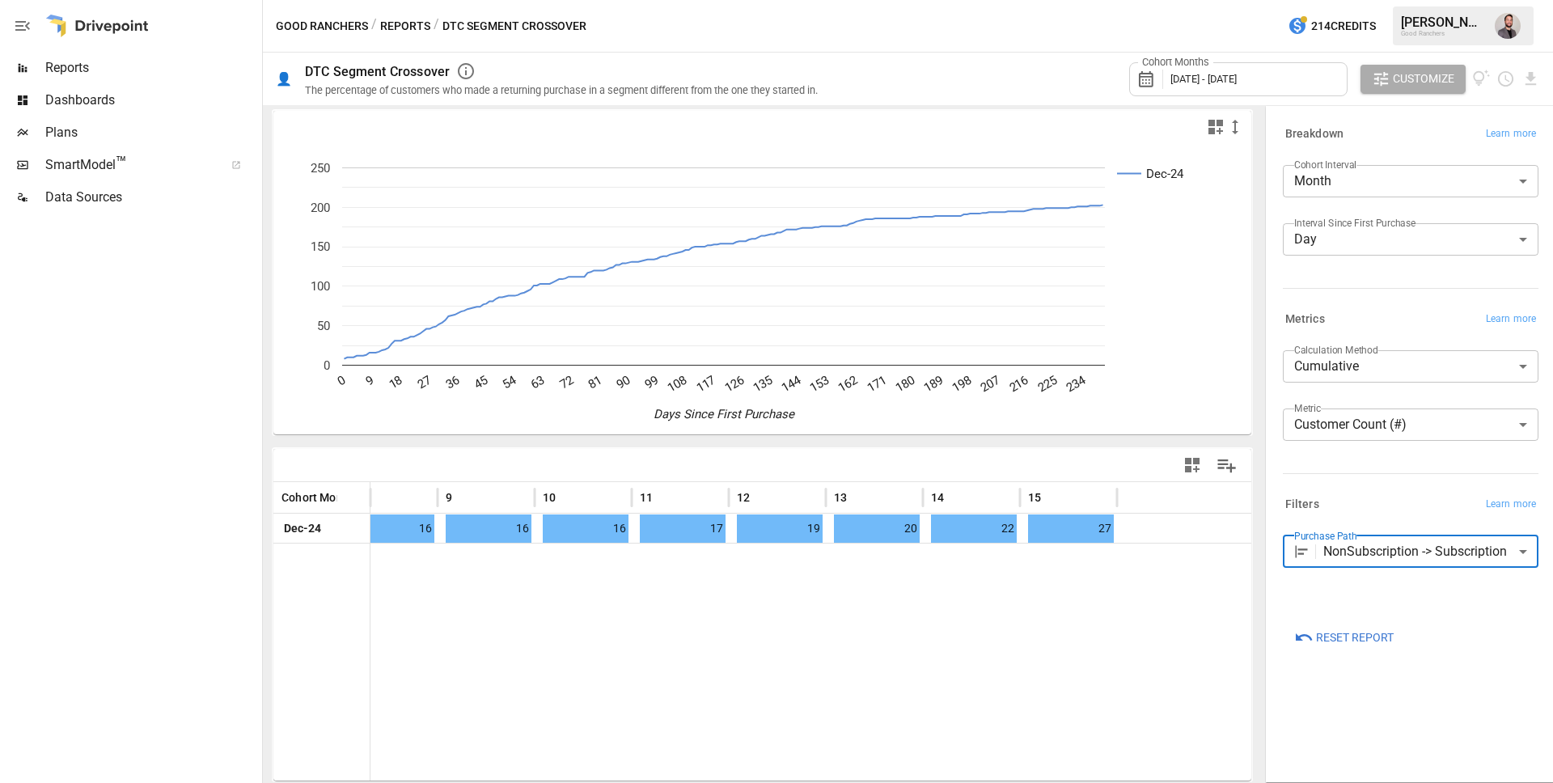
scroll to position [0, 0]
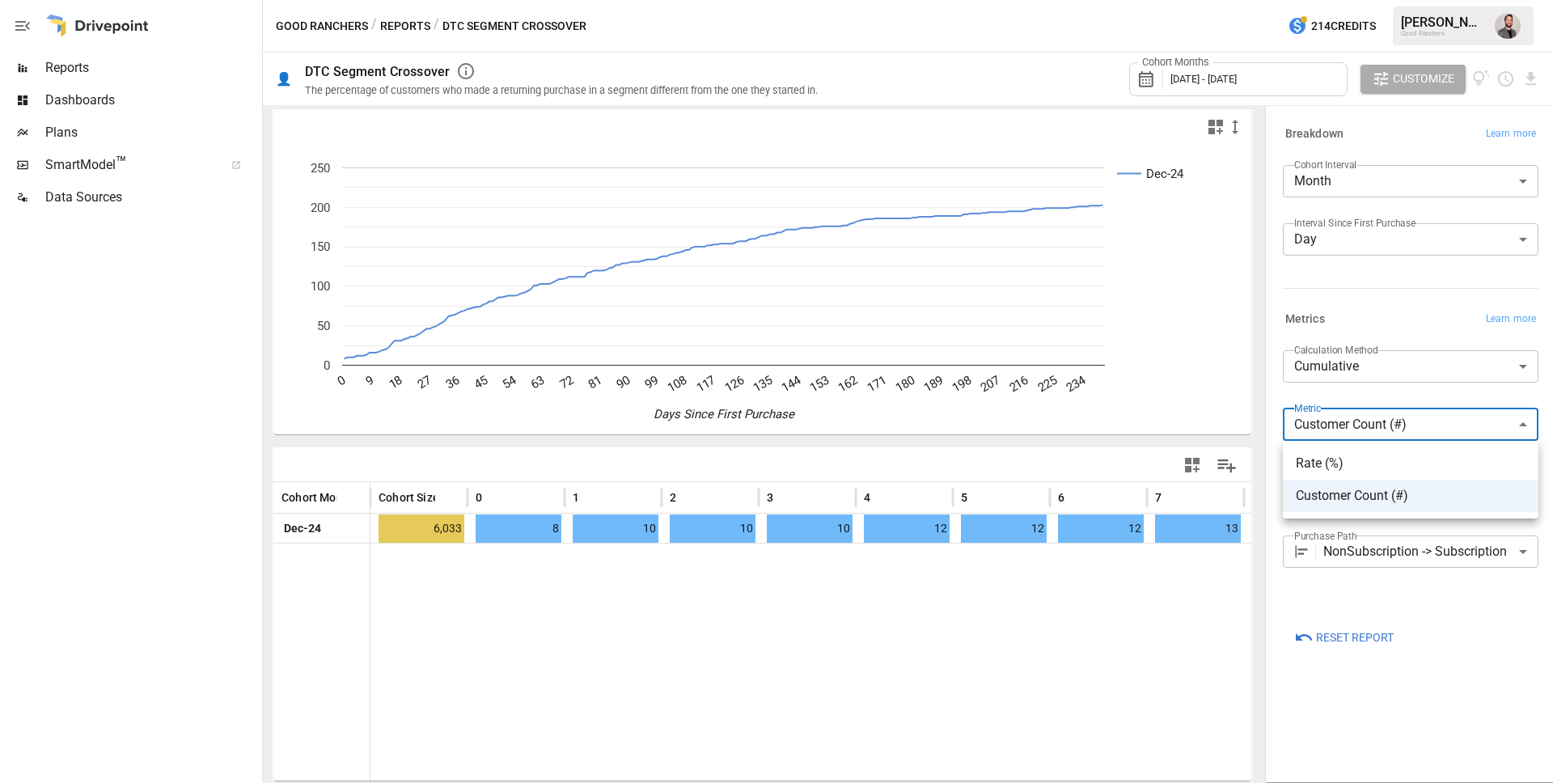
click at [1348, 0] on body "**********" at bounding box center [776, 0] width 1553 height 0
click at [1341, 460] on span "Rate (%)" at bounding box center [1411, 463] width 230 height 19
type input "********"
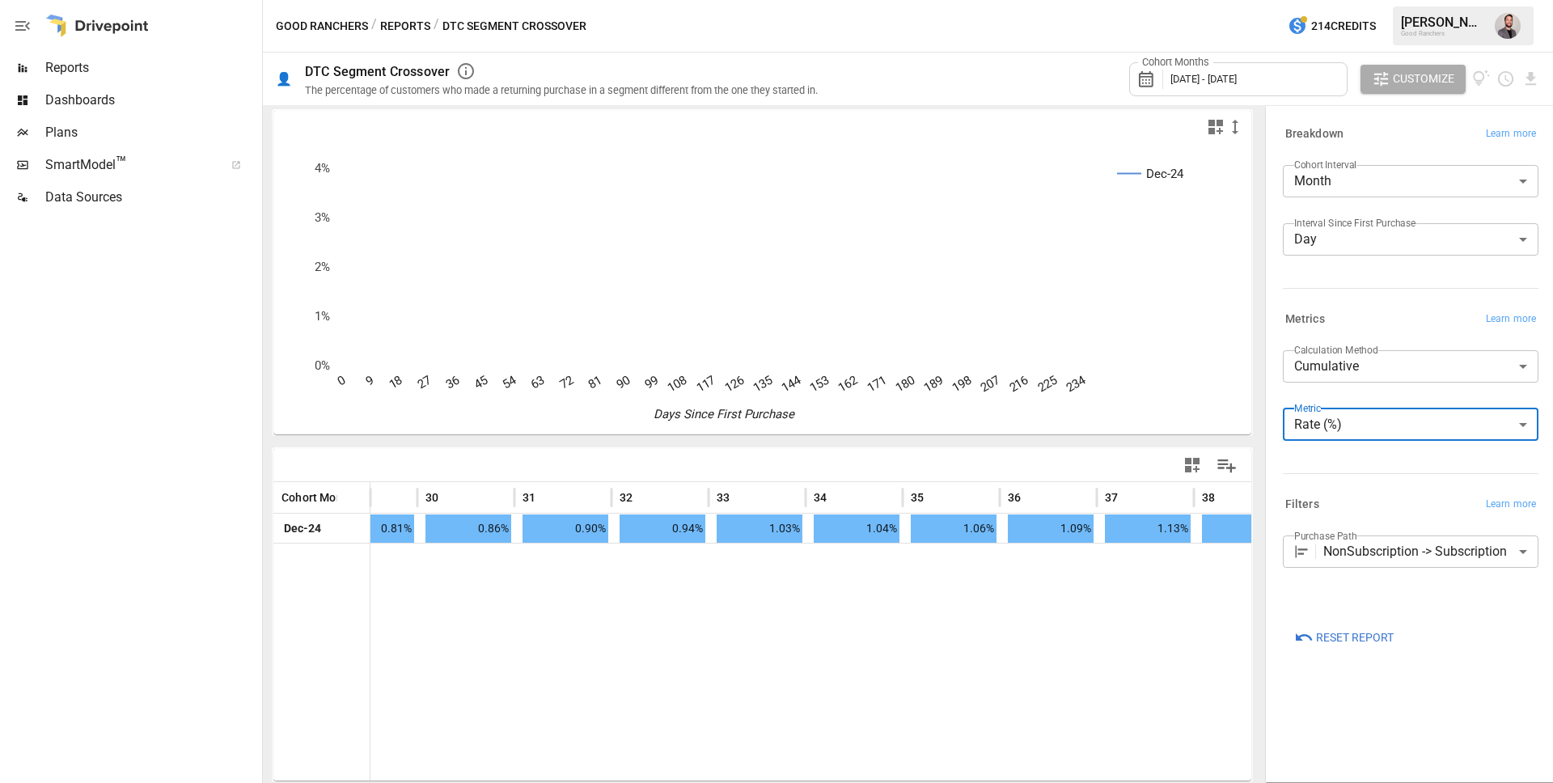
scroll to position [0, 2965]
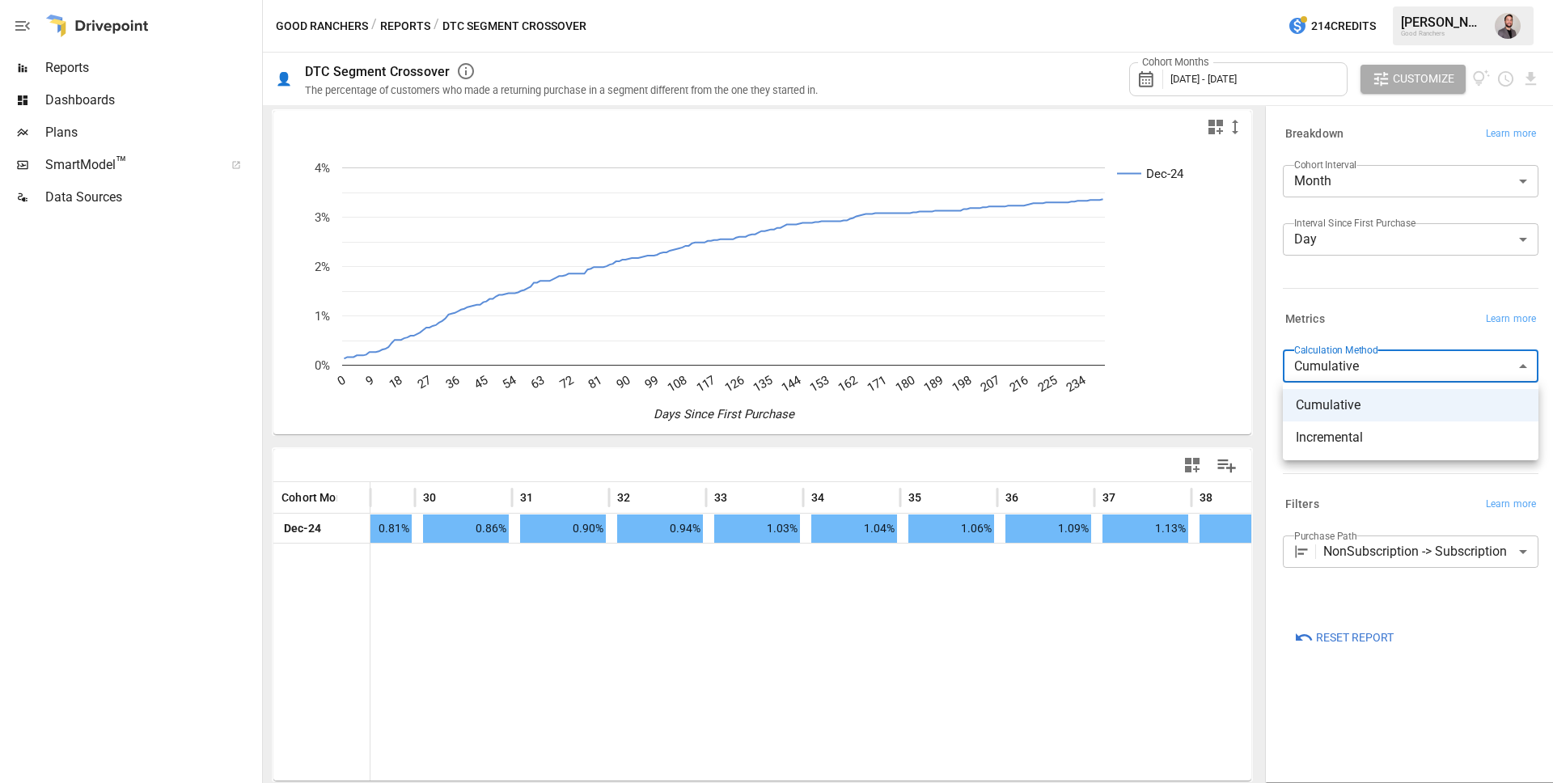
click at [1479, 0] on body "**********" at bounding box center [776, 0] width 1553 height 0
click at [1370, 435] on span "Incremental" at bounding box center [1411, 437] width 230 height 19
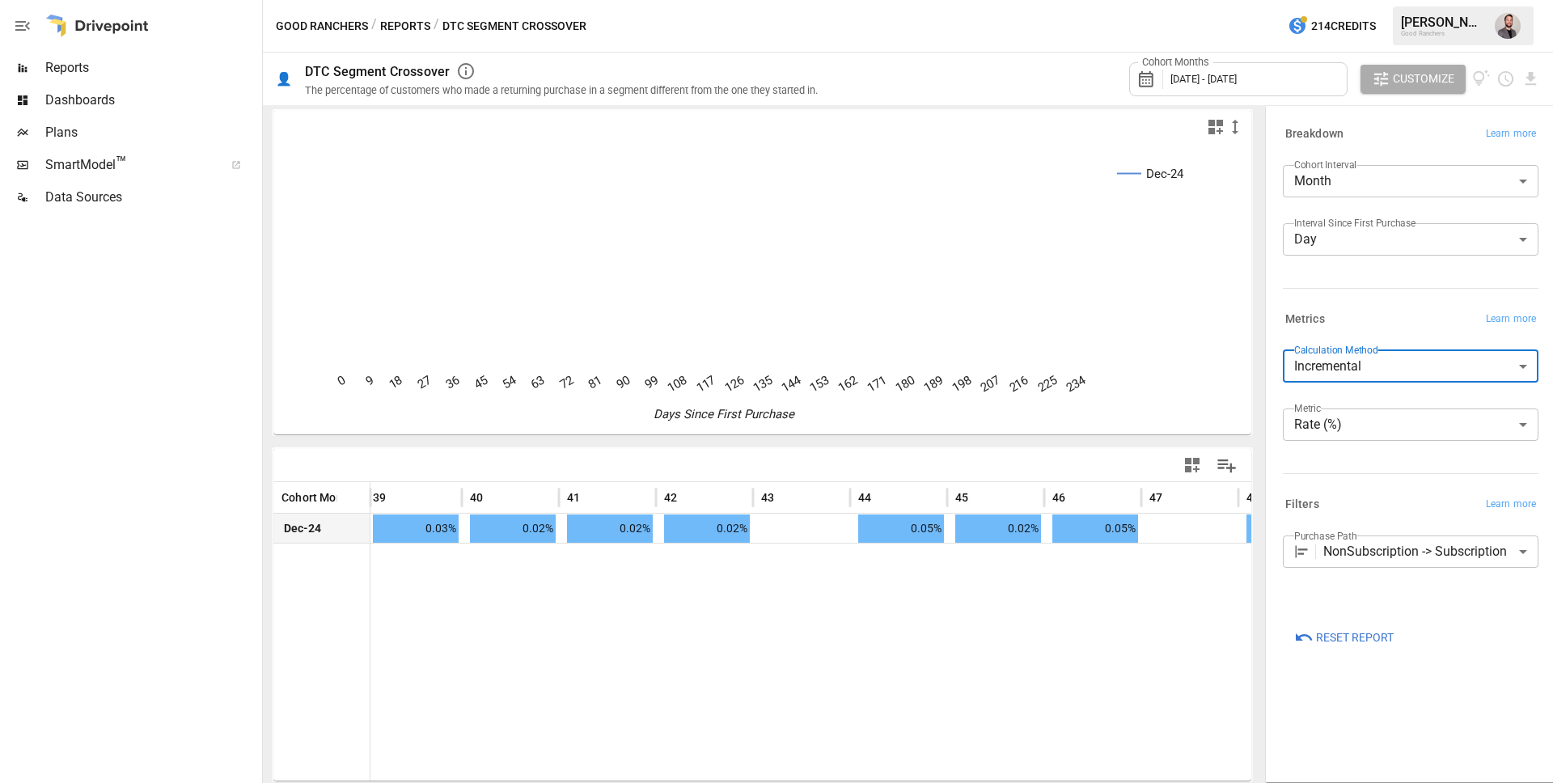
scroll to position [0, 4046]
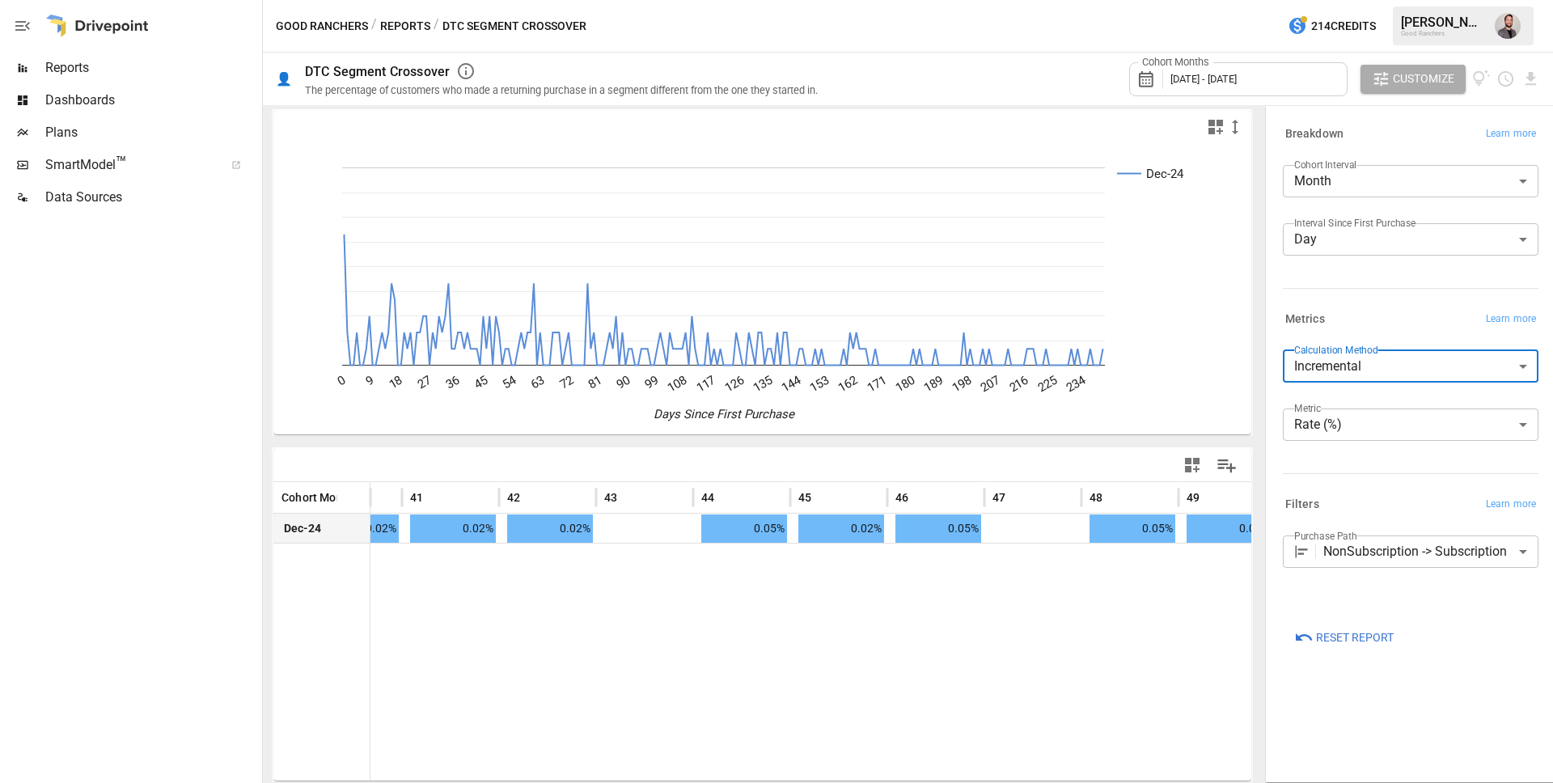
click at [1436, 0] on body "**********" at bounding box center [776, 0] width 1553 height 0
click at [1366, 402] on span "Cumulative" at bounding box center [1411, 405] width 230 height 19
type input "**********"
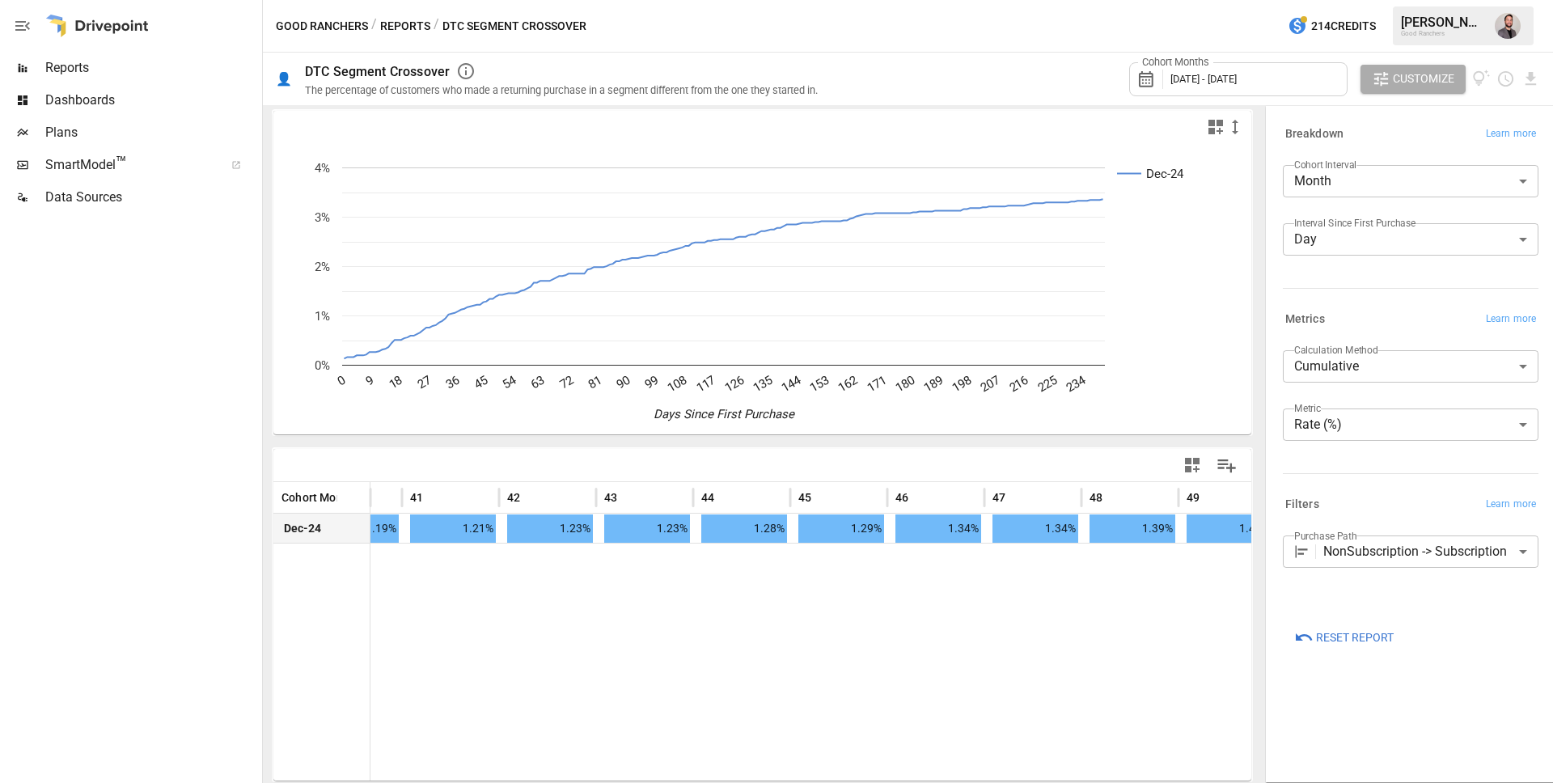
click at [1145, 82] on icon at bounding box center [1151, 79] width 28 height 19
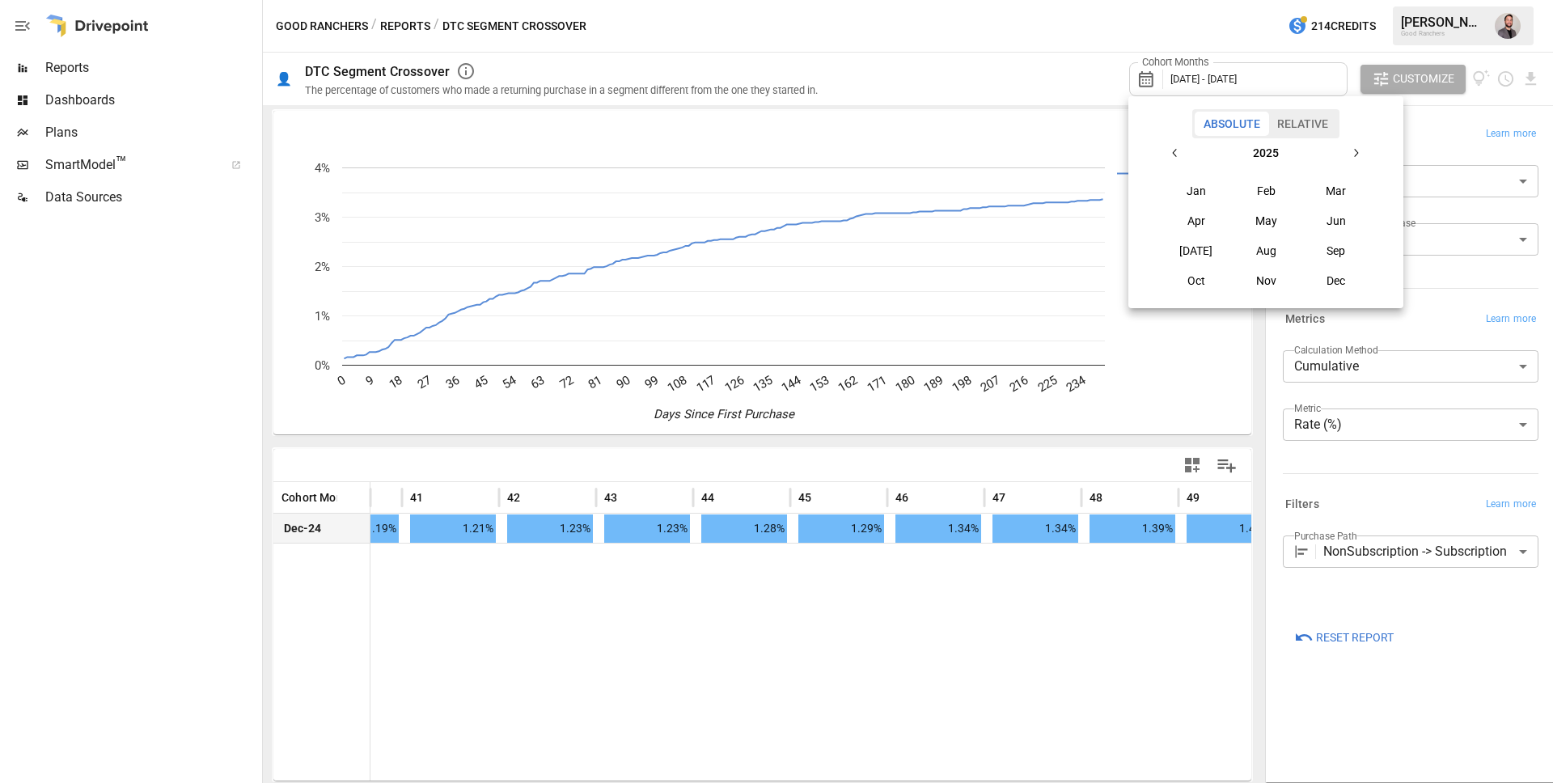
click at [1170, 148] on icon "button" at bounding box center [1175, 152] width 13 height 13
click at [1260, 278] on button "Nov" at bounding box center [1266, 280] width 70 height 29
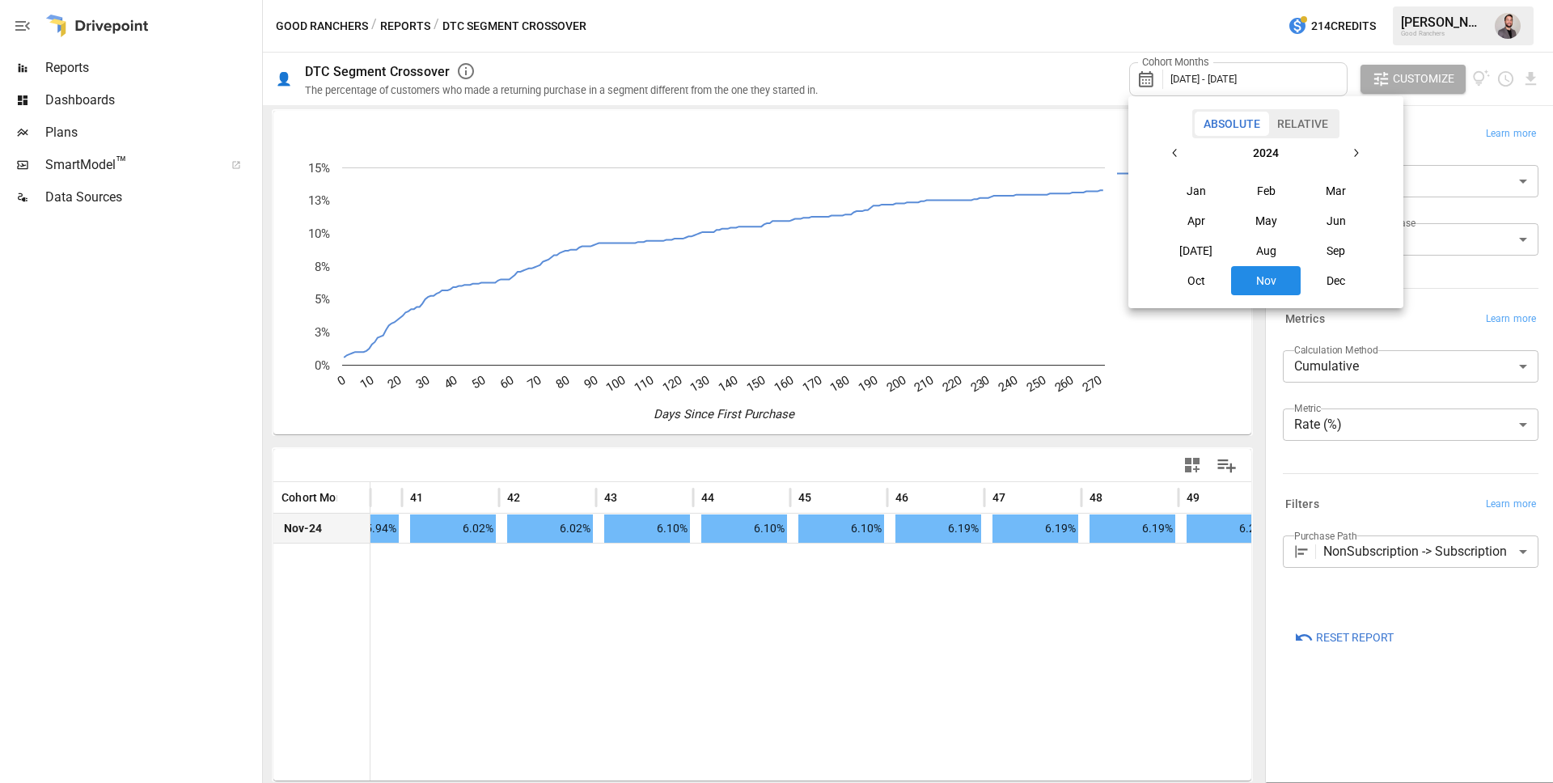
click at [943, 80] on div at bounding box center [776, 391] width 1553 height 783
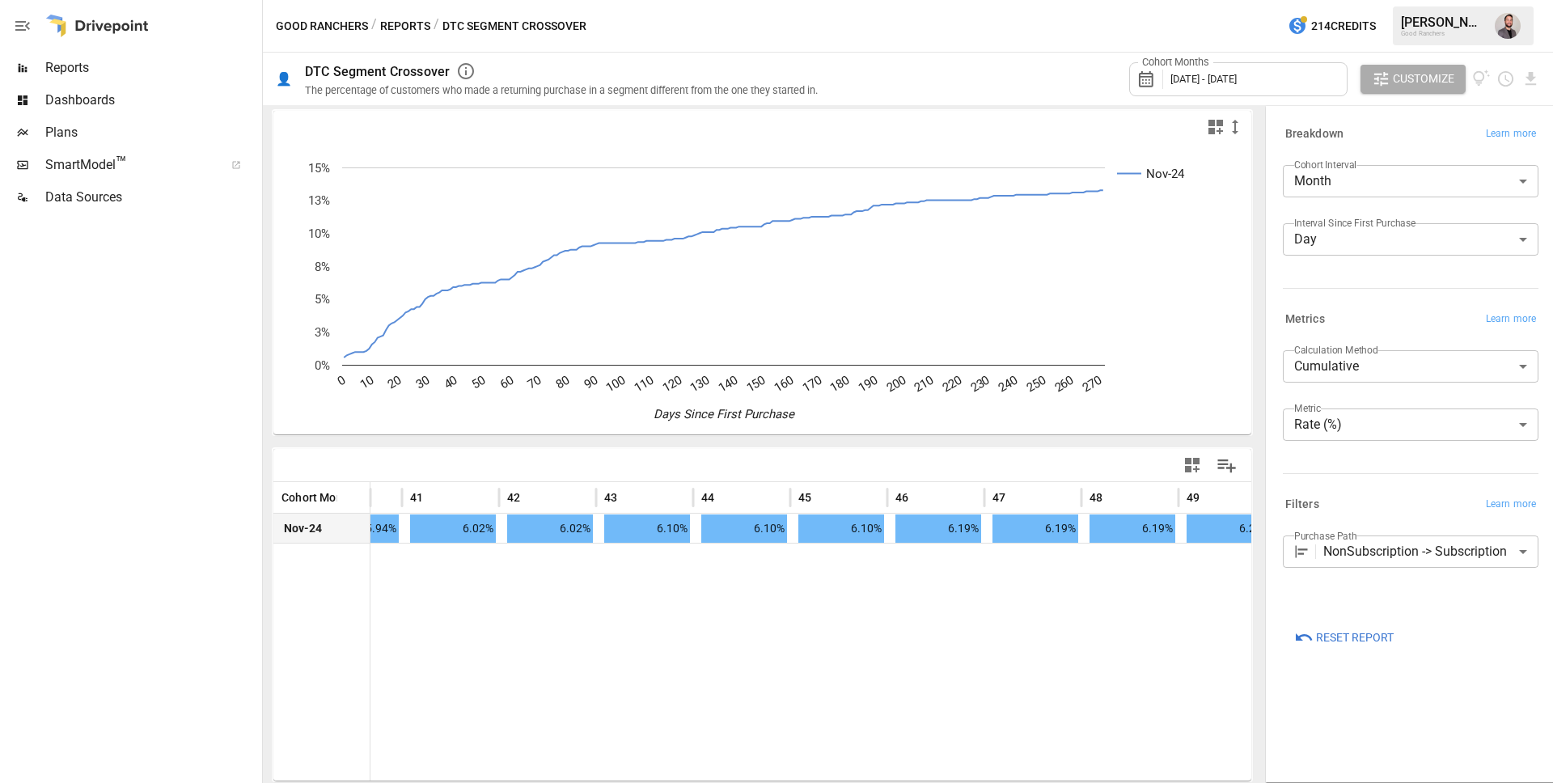
click at [1183, 83] on span "[DATE] - [DATE]" at bounding box center [1204, 79] width 66 height 12
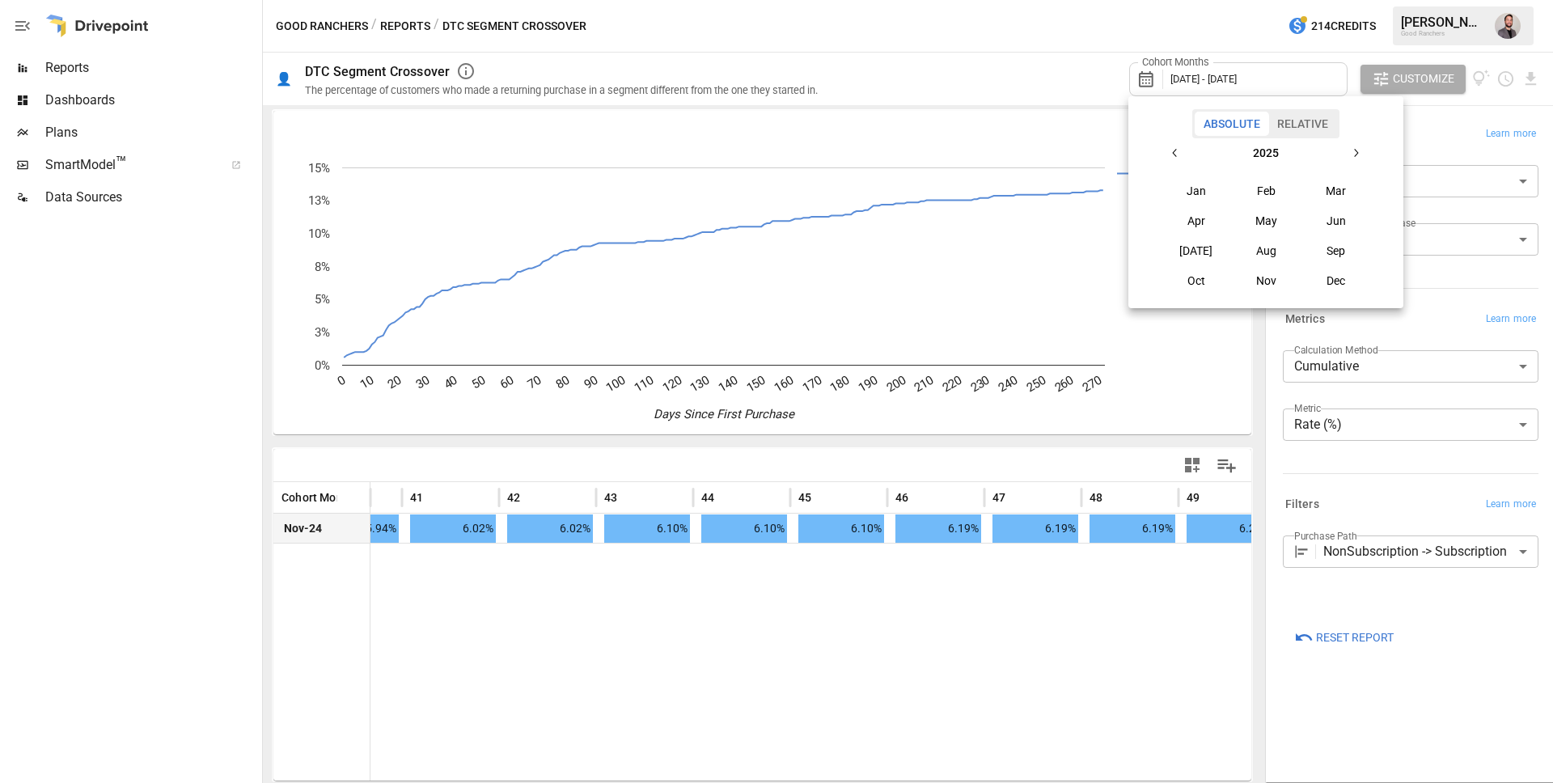
click at [1452, 210] on div at bounding box center [776, 391] width 1553 height 783
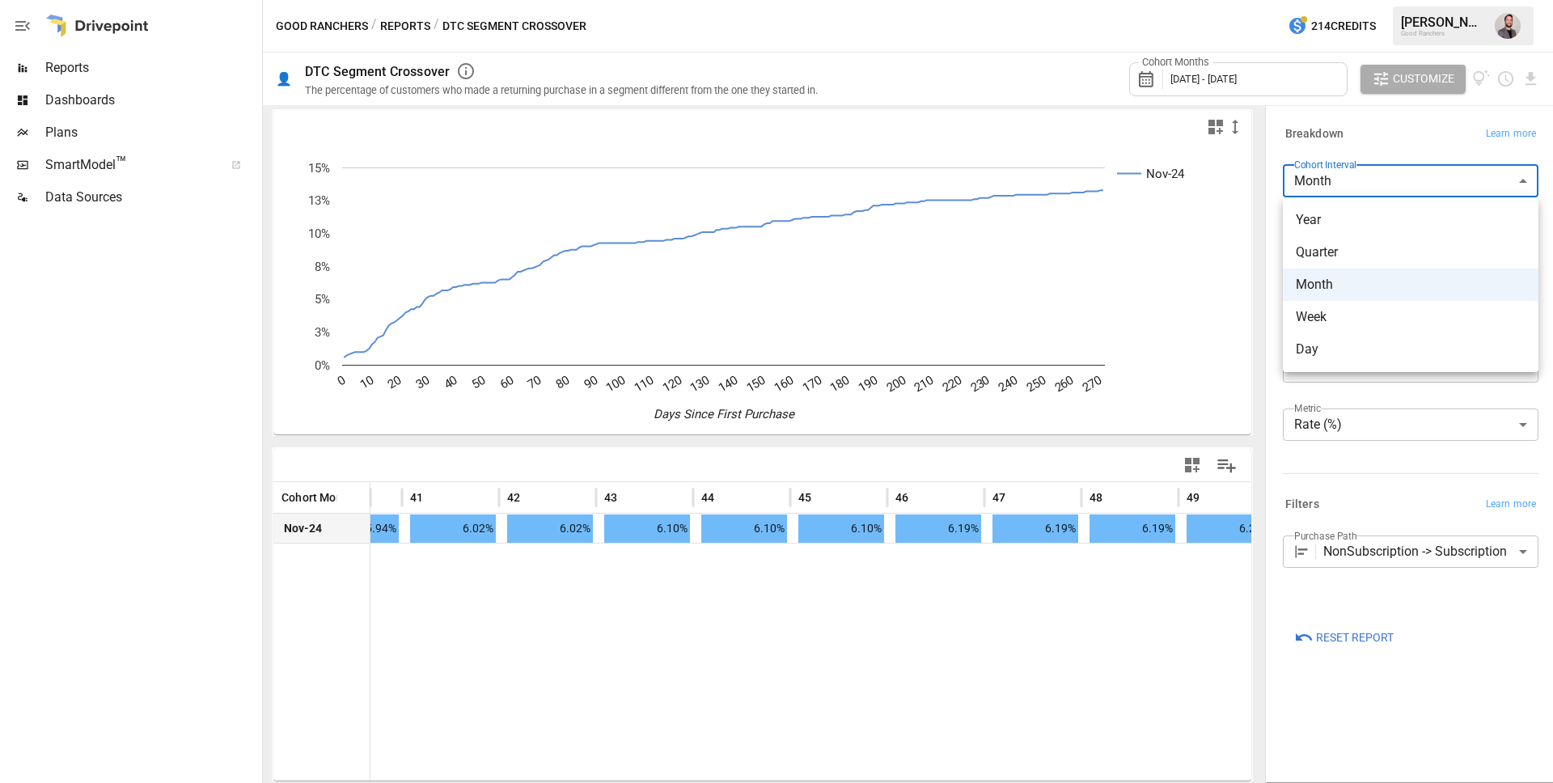
click at [1422, 0] on body "**********" at bounding box center [776, 0] width 1553 height 0
click at [1367, 221] on span "Year" at bounding box center [1411, 219] width 230 height 19
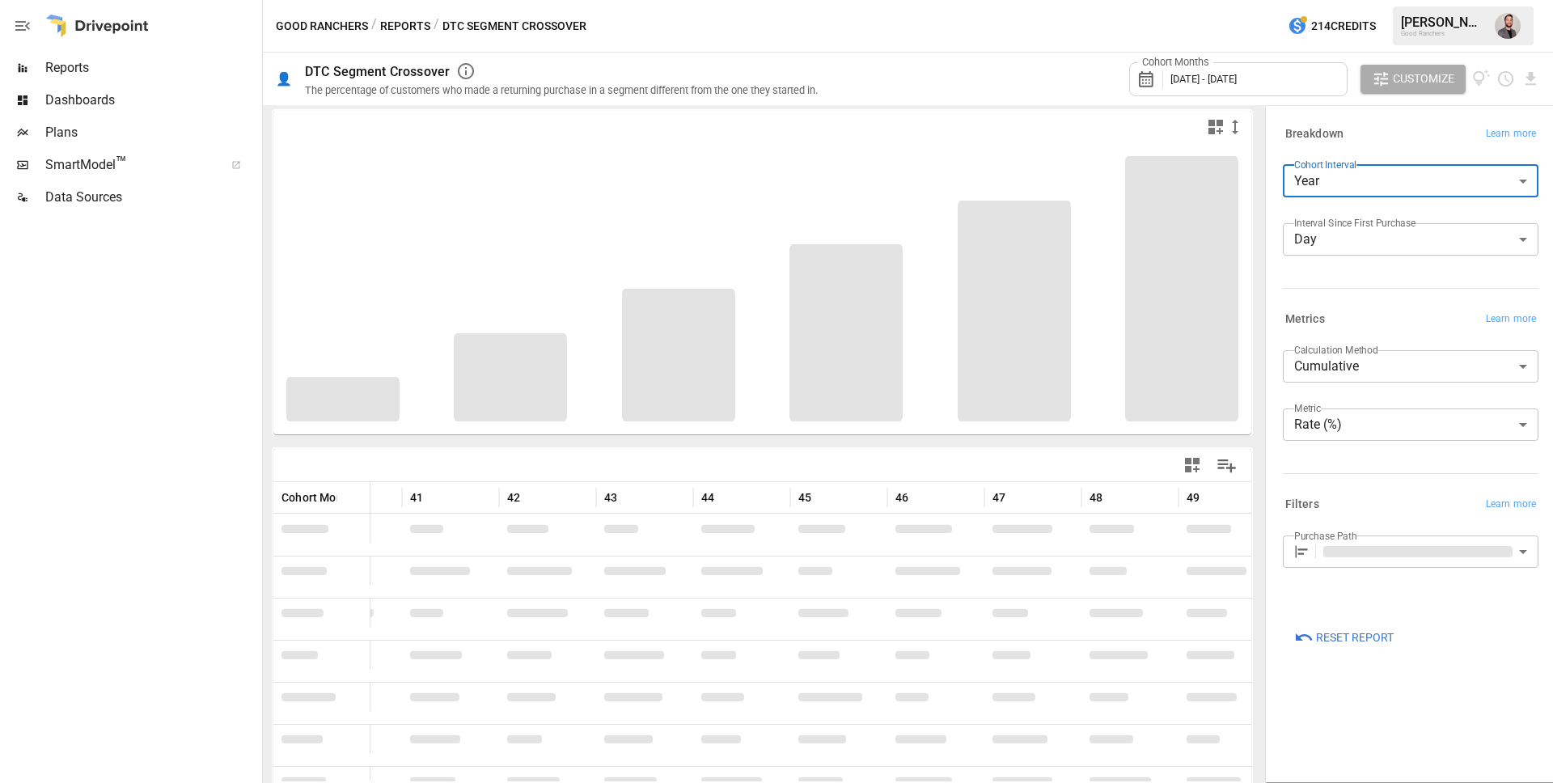
click at [1144, 87] on icon at bounding box center [1151, 79] width 28 height 19
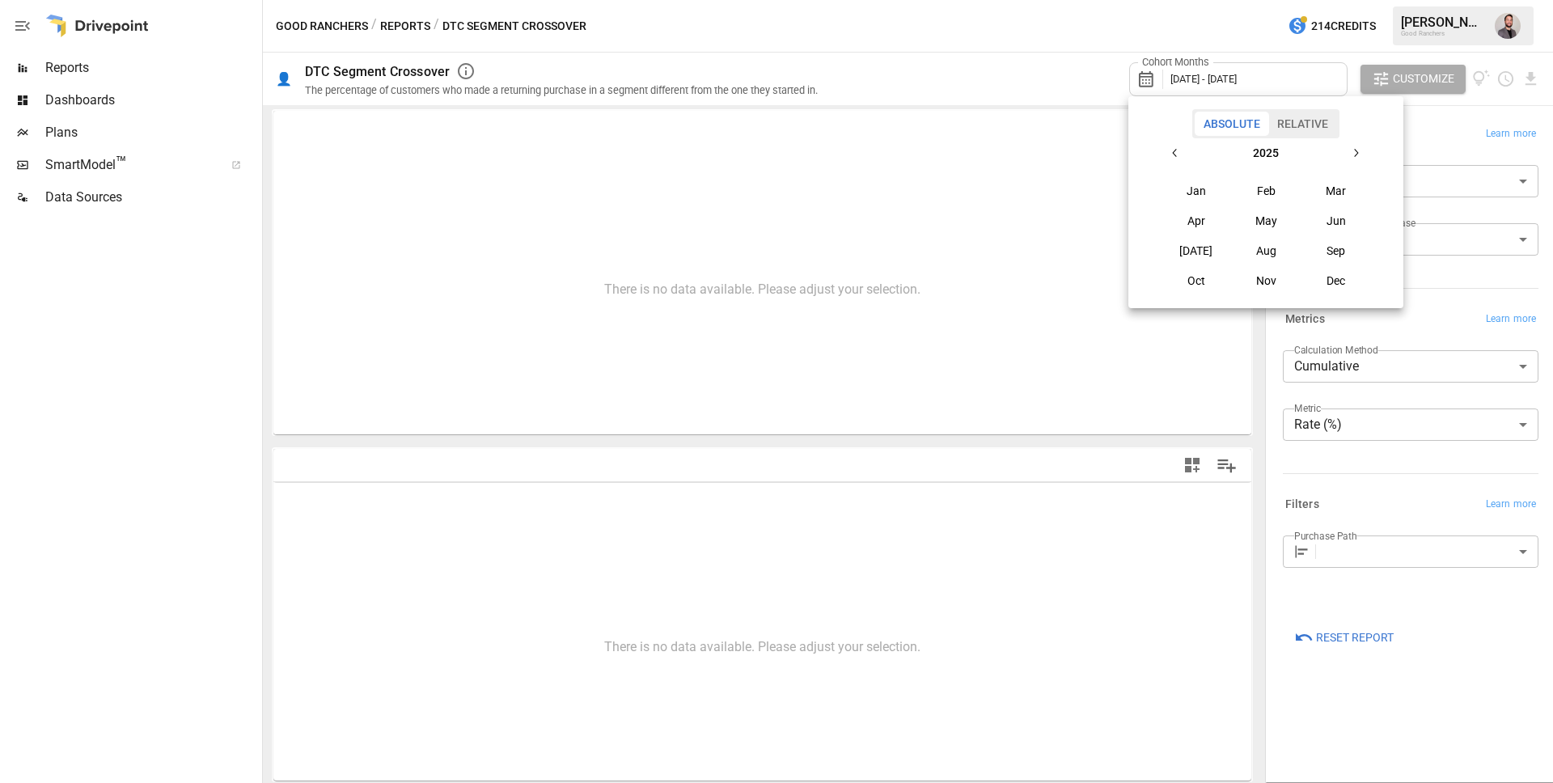
click at [1434, 112] on div at bounding box center [776, 391] width 1553 height 783
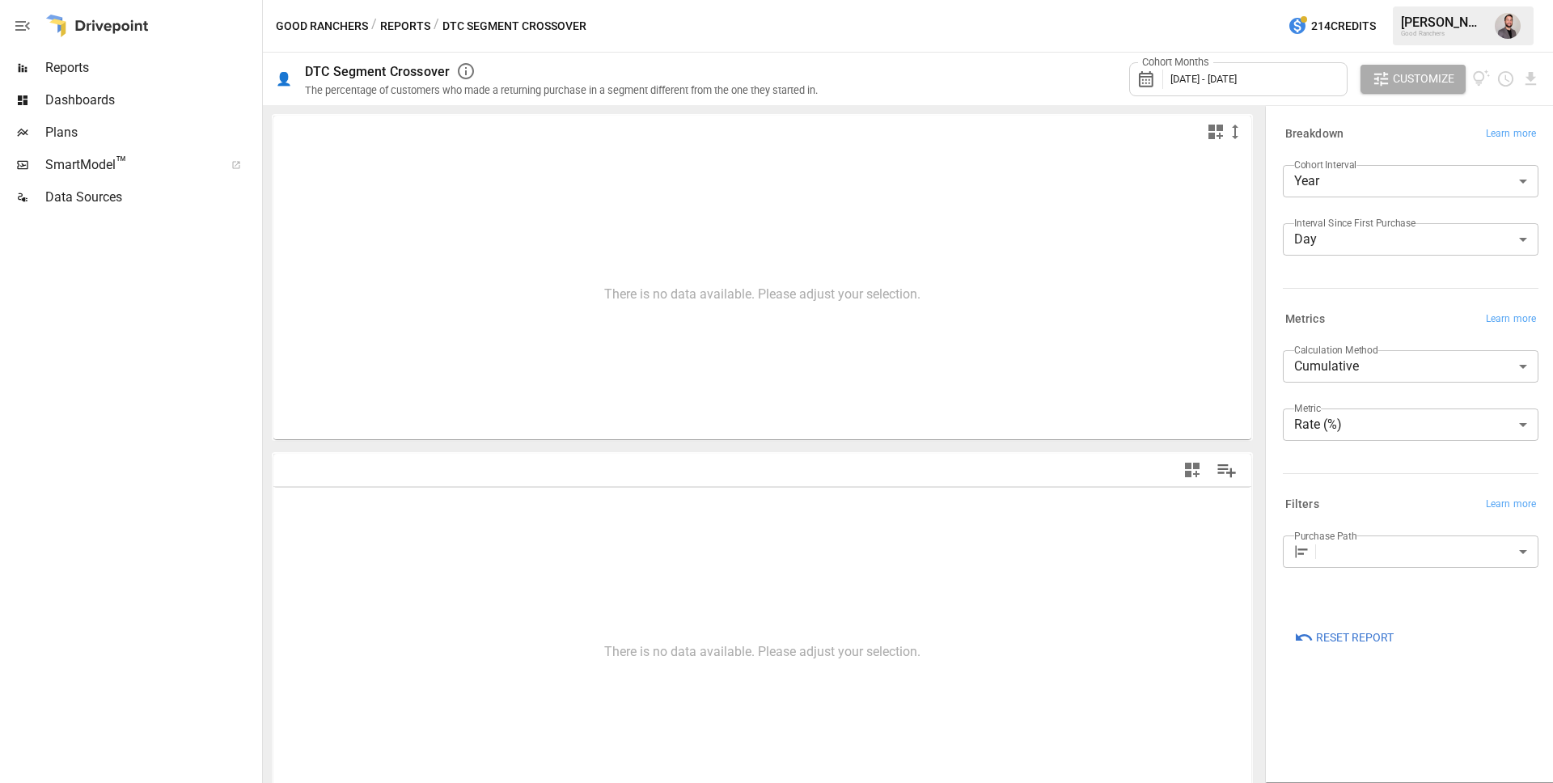
click at [1147, 70] on icon at bounding box center [1151, 79] width 28 height 19
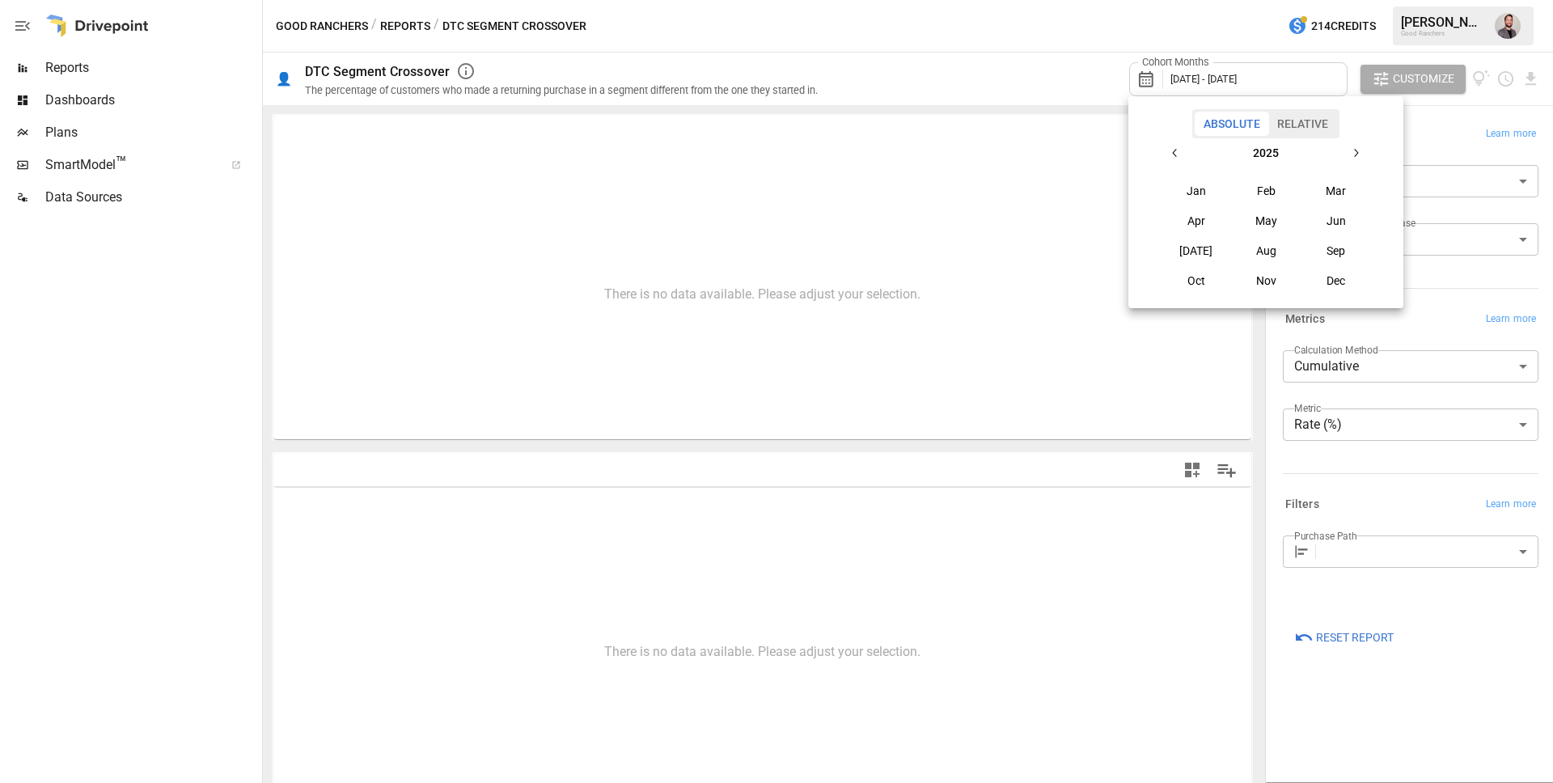
click at [1364, 151] on button "button" at bounding box center [1355, 152] width 29 height 29
click at [1310, 125] on button "Relative" at bounding box center [1303, 124] width 69 height 24
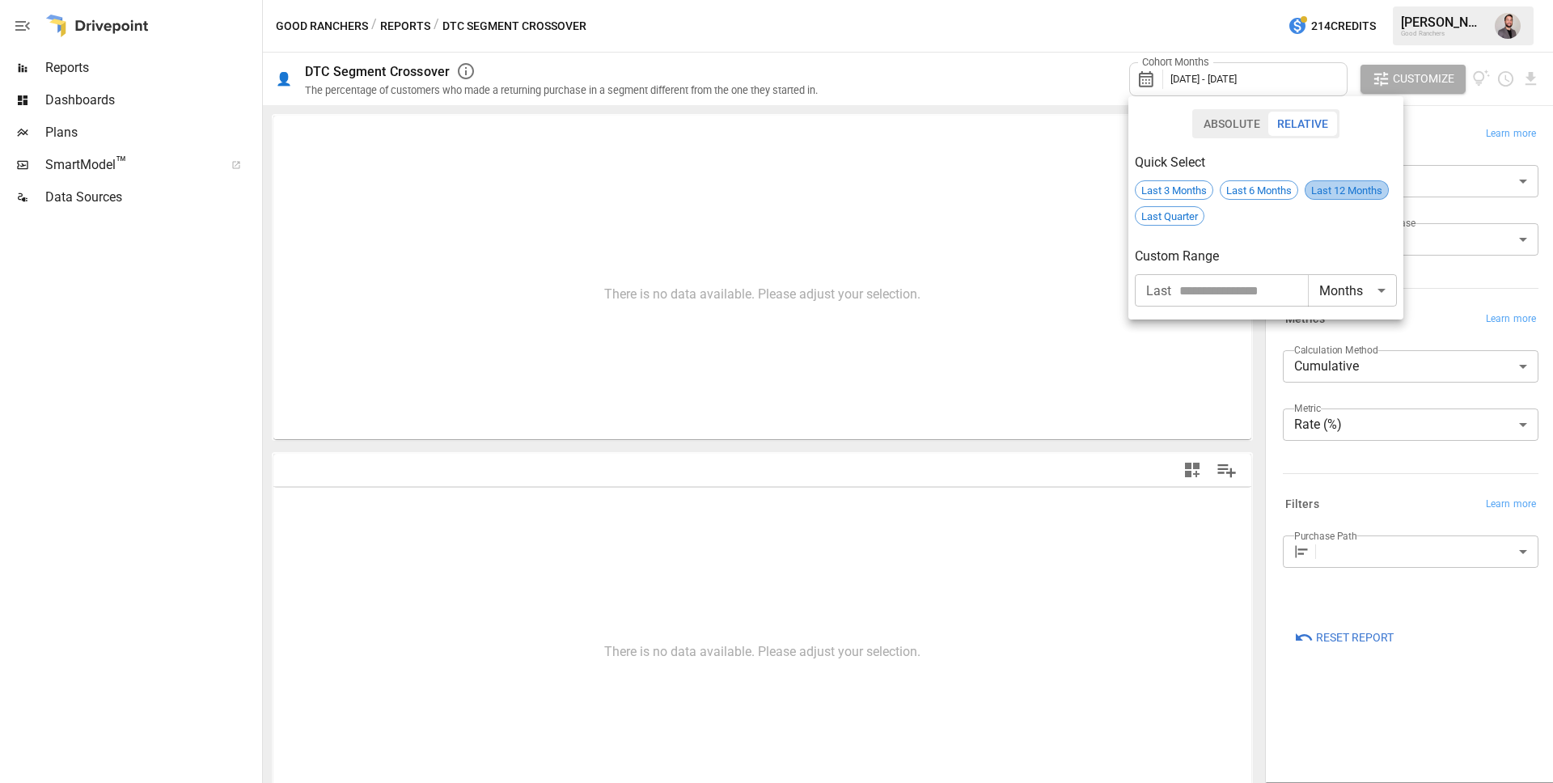
click at [1343, 196] on span "Last 12 Months" at bounding box center [1347, 190] width 83 height 12
click at [1242, 188] on span "Last 6 Months" at bounding box center [1259, 190] width 77 height 12
click at [977, 65] on div at bounding box center [776, 391] width 1553 height 783
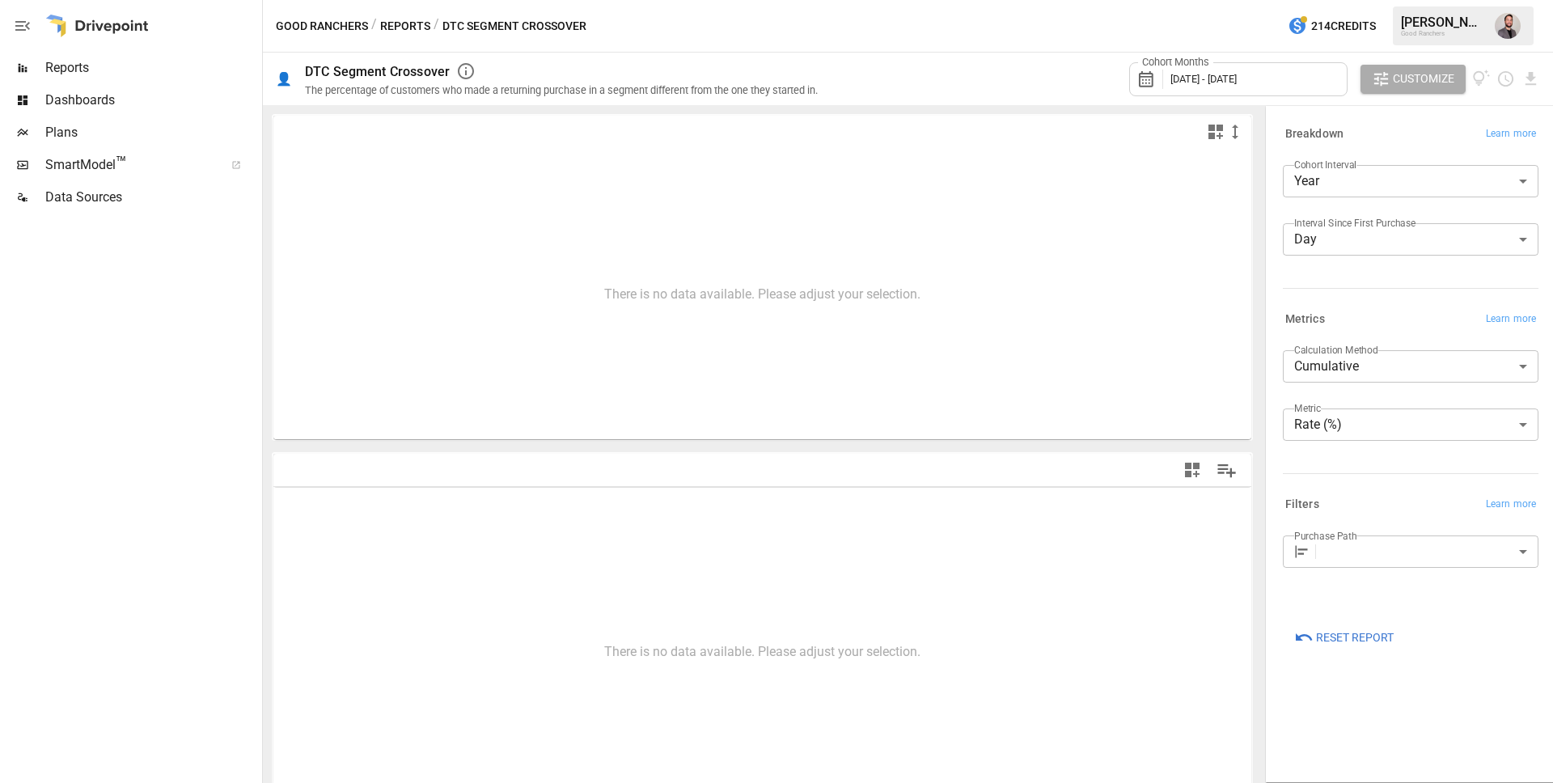
click at [1396, 0] on body "**********" at bounding box center [776, 0] width 1553 height 0
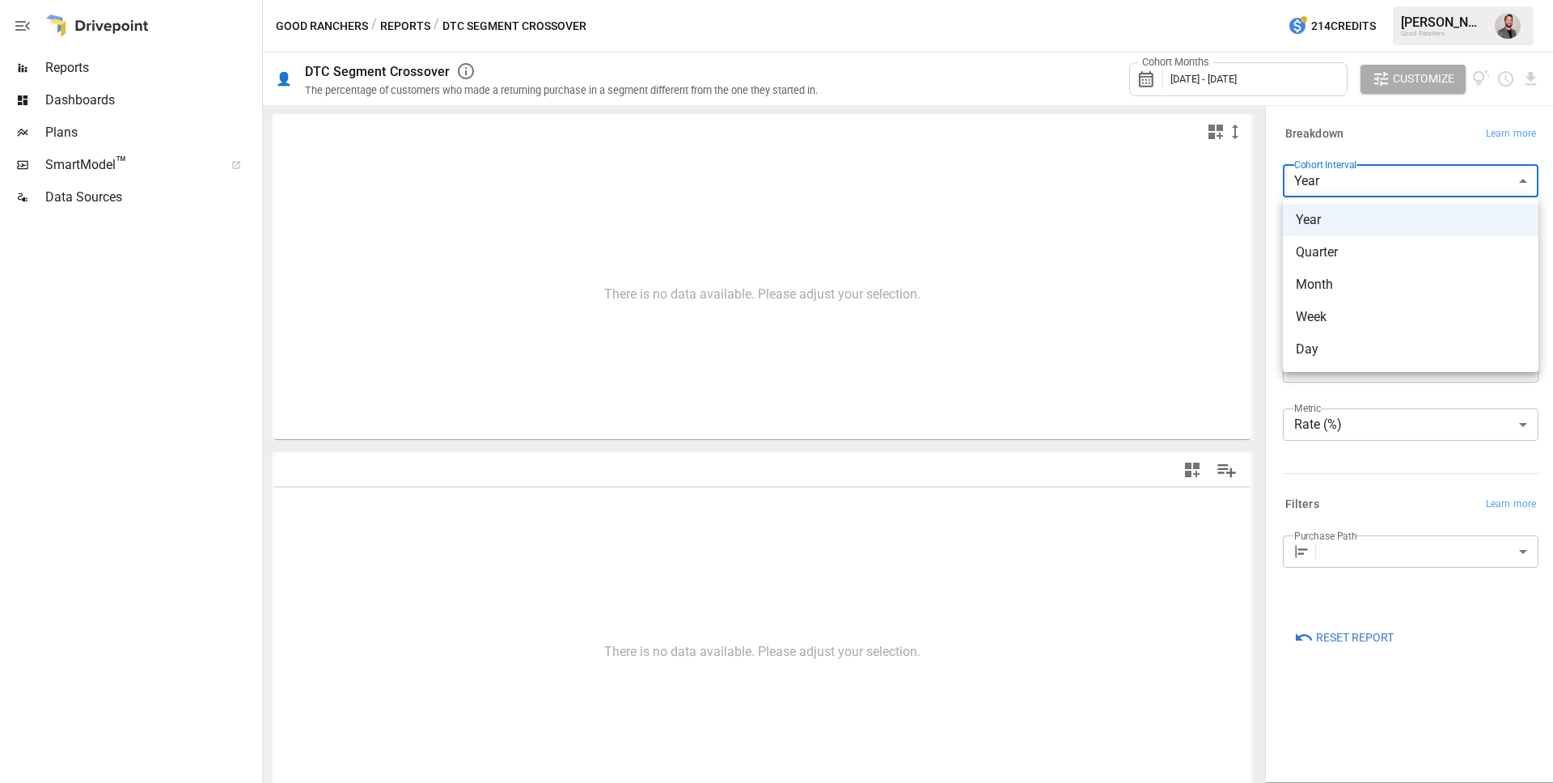
click at [1345, 287] on span "Month" at bounding box center [1411, 284] width 230 height 19
type input "*****"
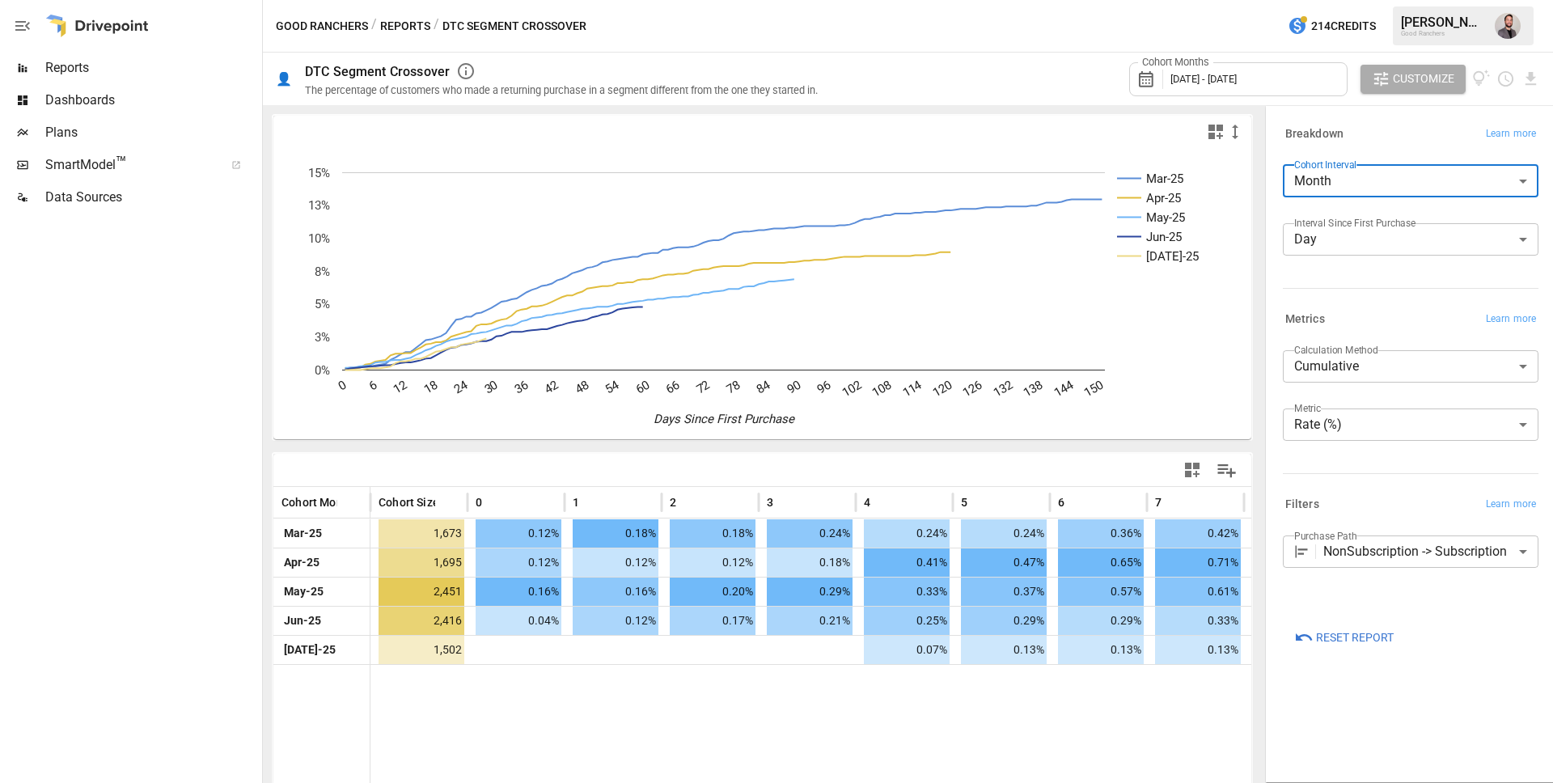
click at [1237, 84] on span "[DATE] - [DATE]" at bounding box center [1204, 79] width 66 height 12
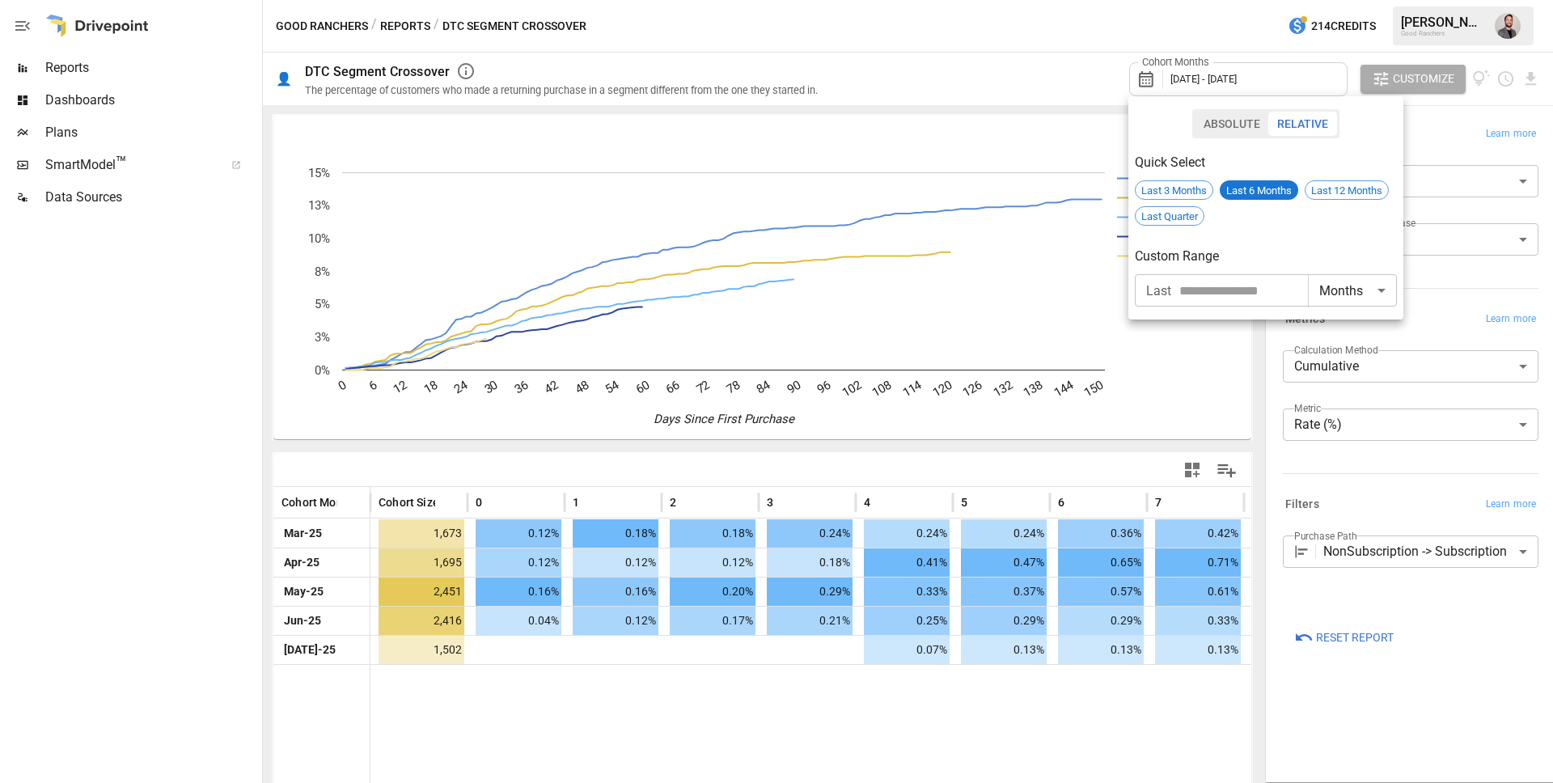
click at [1143, 81] on div at bounding box center [776, 391] width 1553 height 783
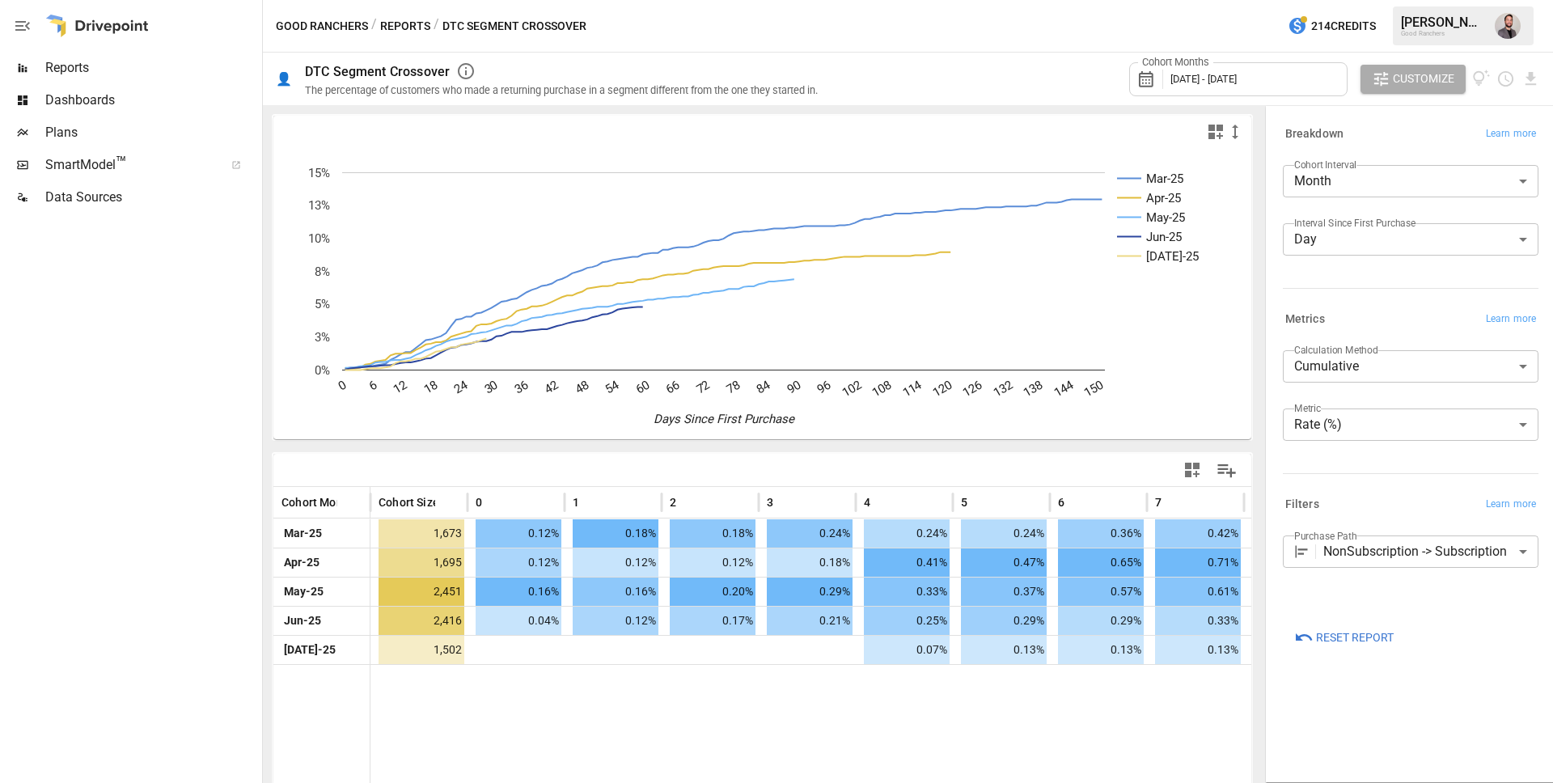
click at [1146, 76] on icon at bounding box center [1146, 79] width 15 height 16
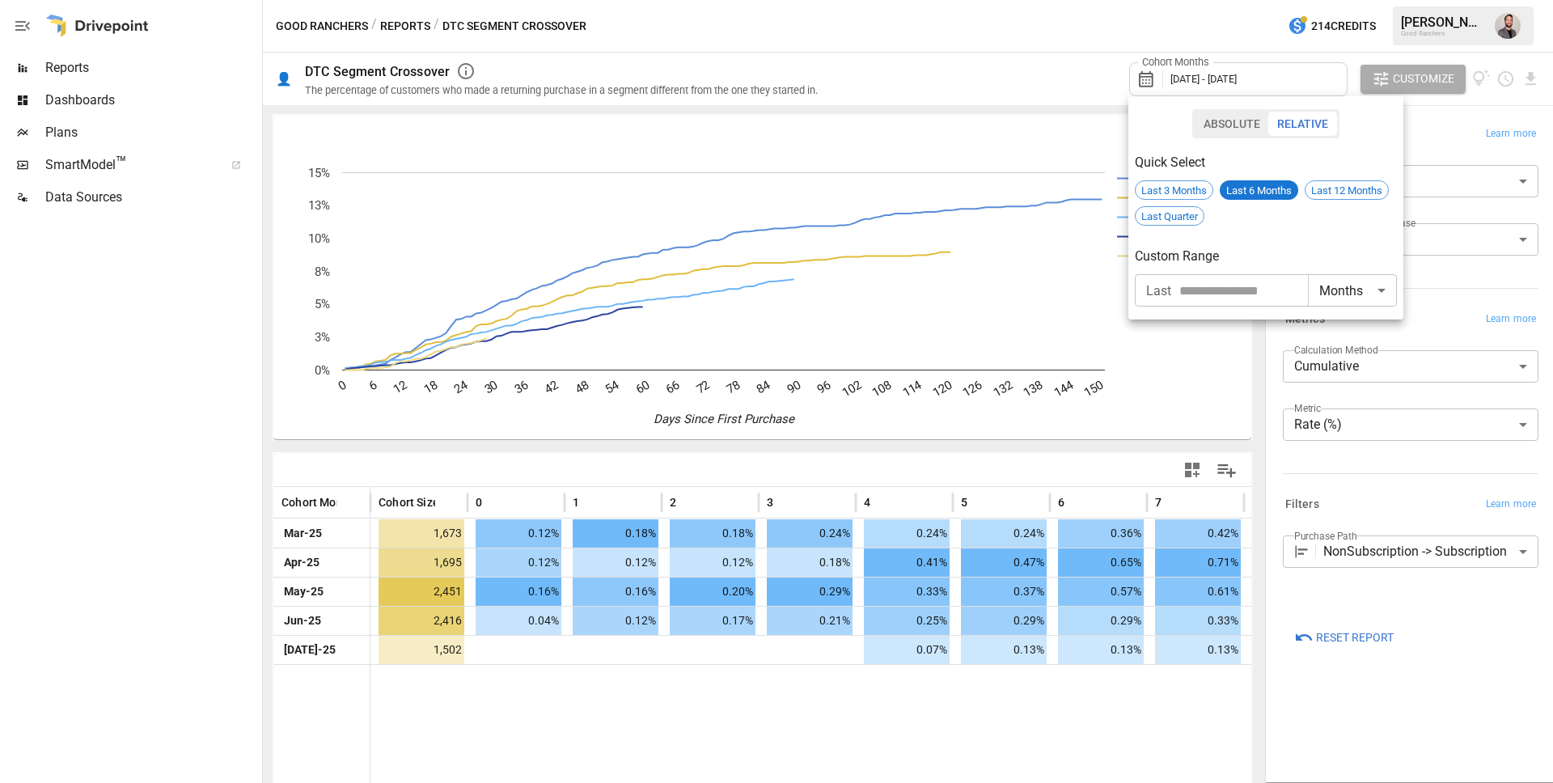
click at [1187, 82] on div at bounding box center [776, 391] width 1553 height 783
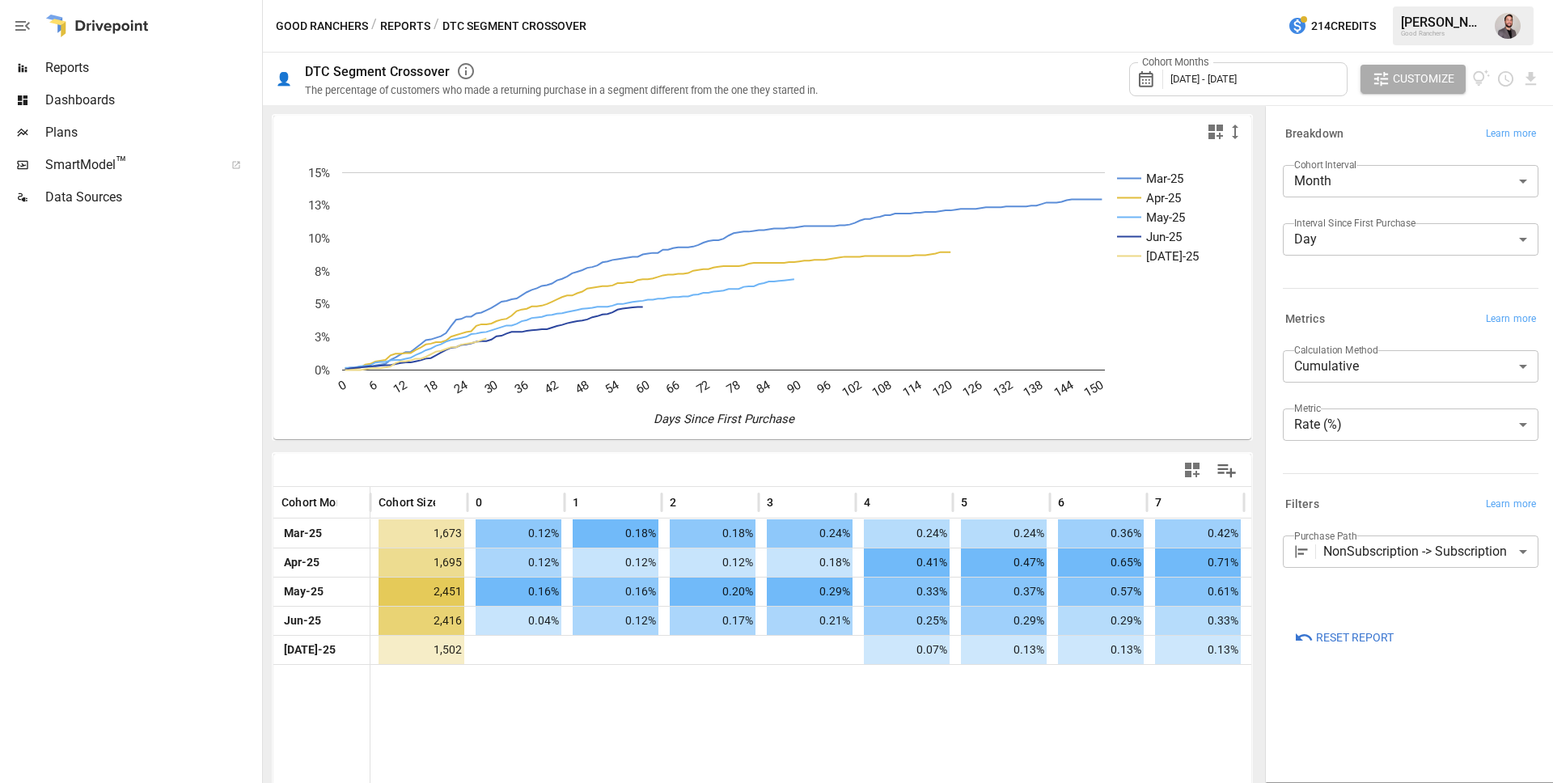
click at [1187, 82] on span "[DATE] - [DATE]" at bounding box center [1204, 79] width 66 height 12
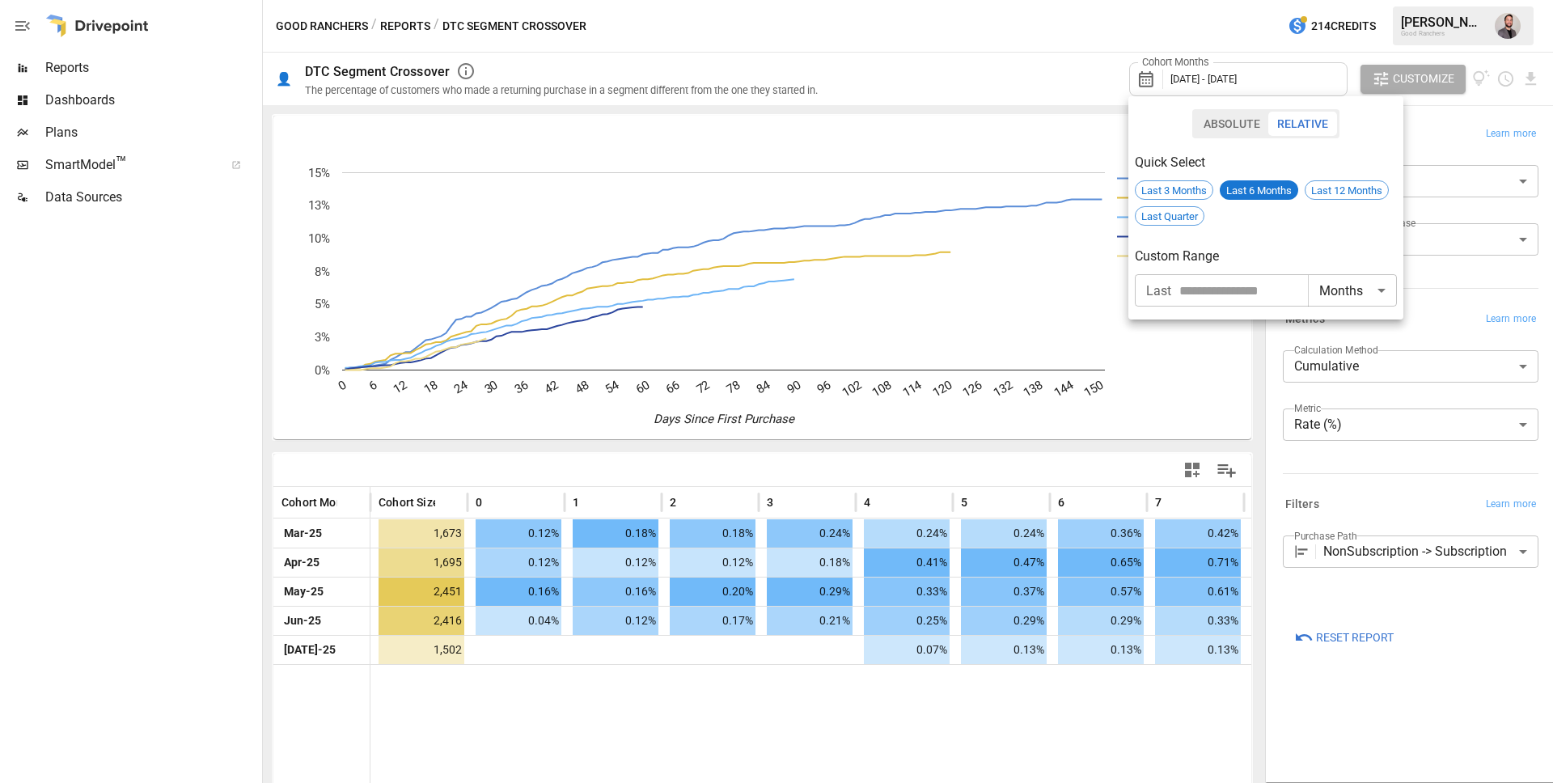
click at [1297, 123] on button "Relative" at bounding box center [1303, 124] width 69 height 24
click at [1252, 124] on button "Absolute" at bounding box center [1232, 124] width 74 height 24
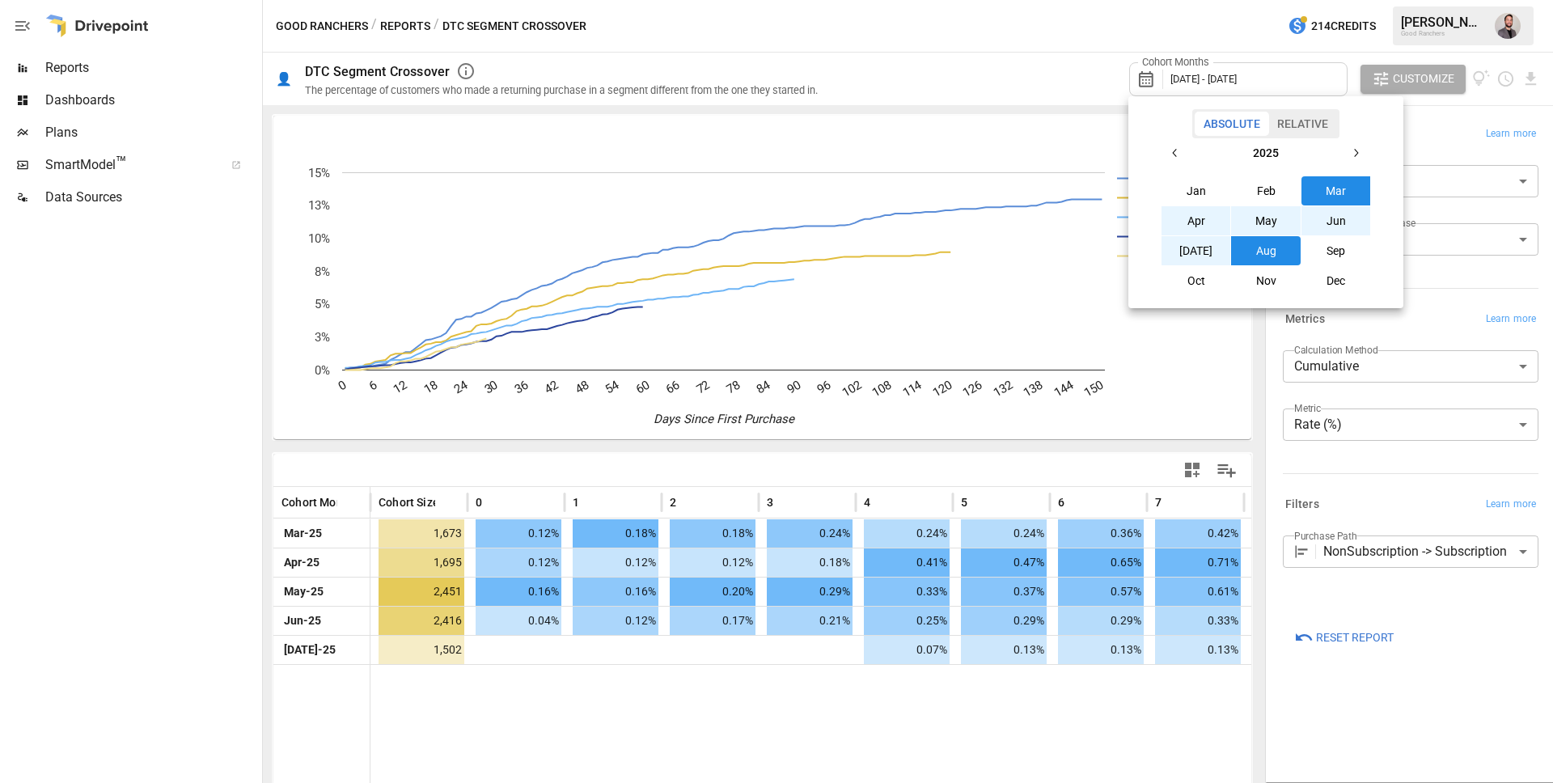
click at [1173, 158] on icon "button" at bounding box center [1175, 152] width 13 height 13
click at [1176, 150] on icon "button" at bounding box center [1175, 153] width 4 height 8
click at [1189, 197] on button "Jan" at bounding box center [1197, 190] width 70 height 29
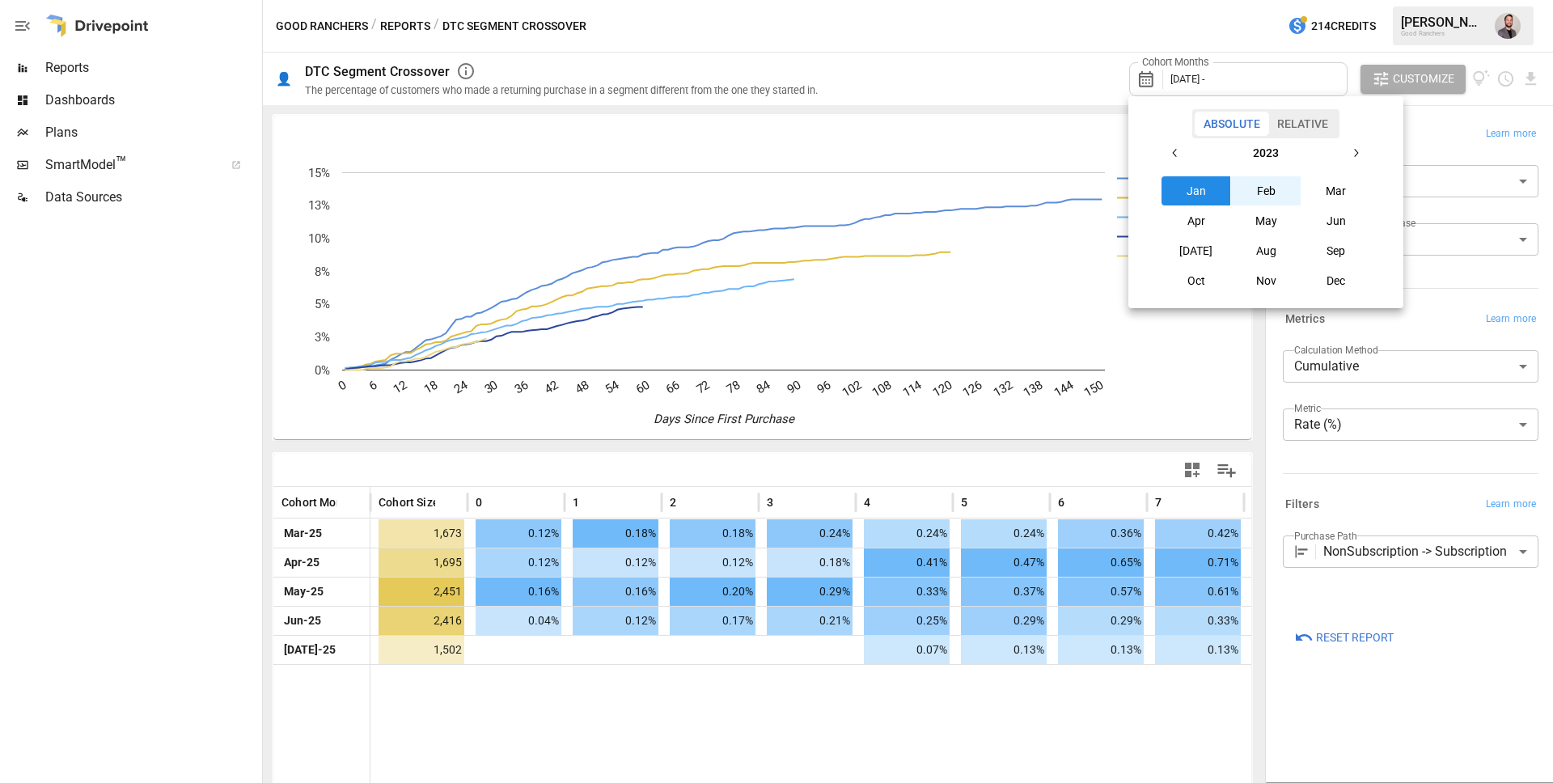
click at [1345, 154] on button "button" at bounding box center [1355, 152] width 29 height 29
click at [1267, 250] on button "Aug" at bounding box center [1266, 250] width 70 height 29
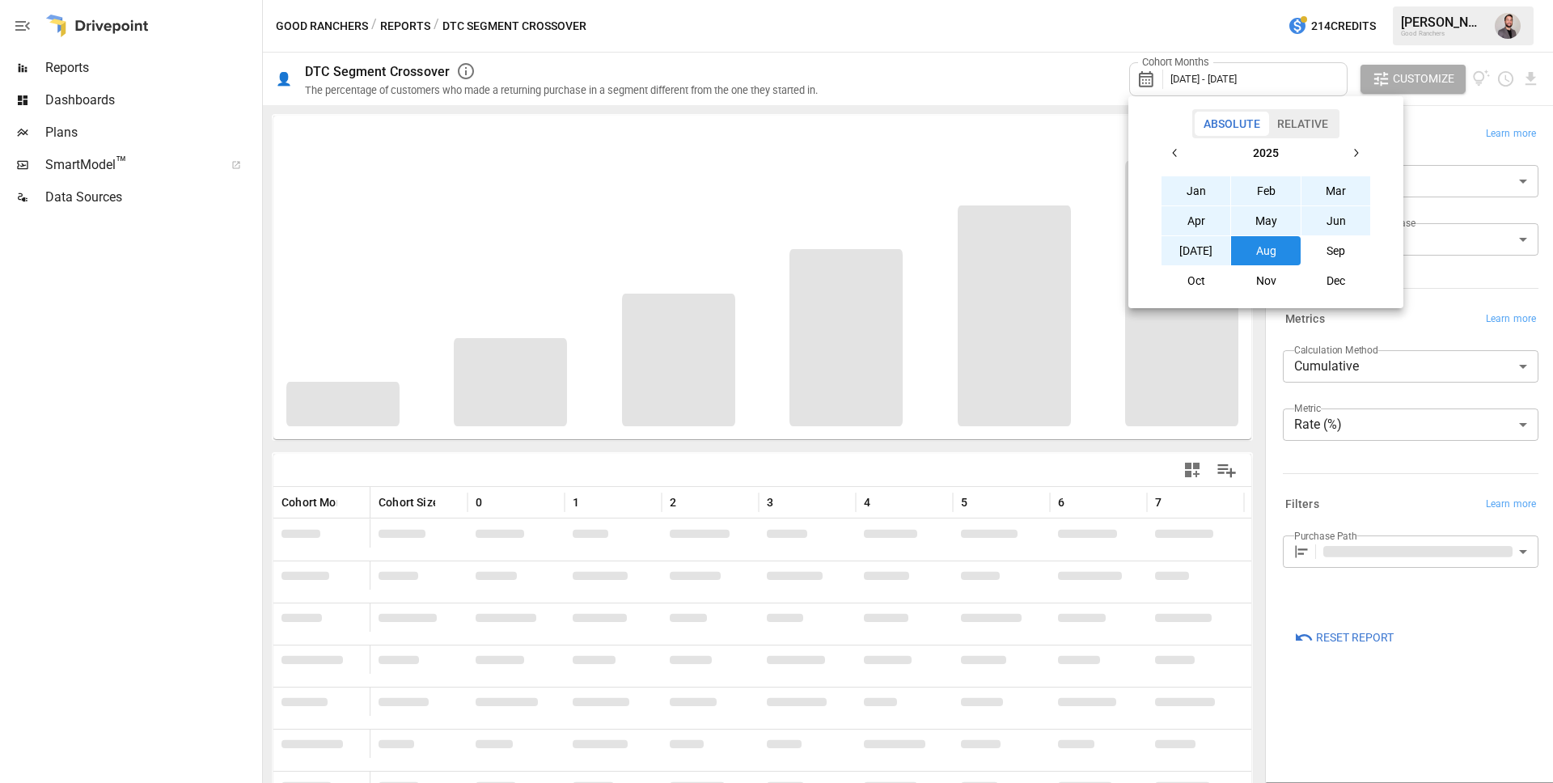
click at [987, 61] on div at bounding box center [776, 391] width 1553 height 783
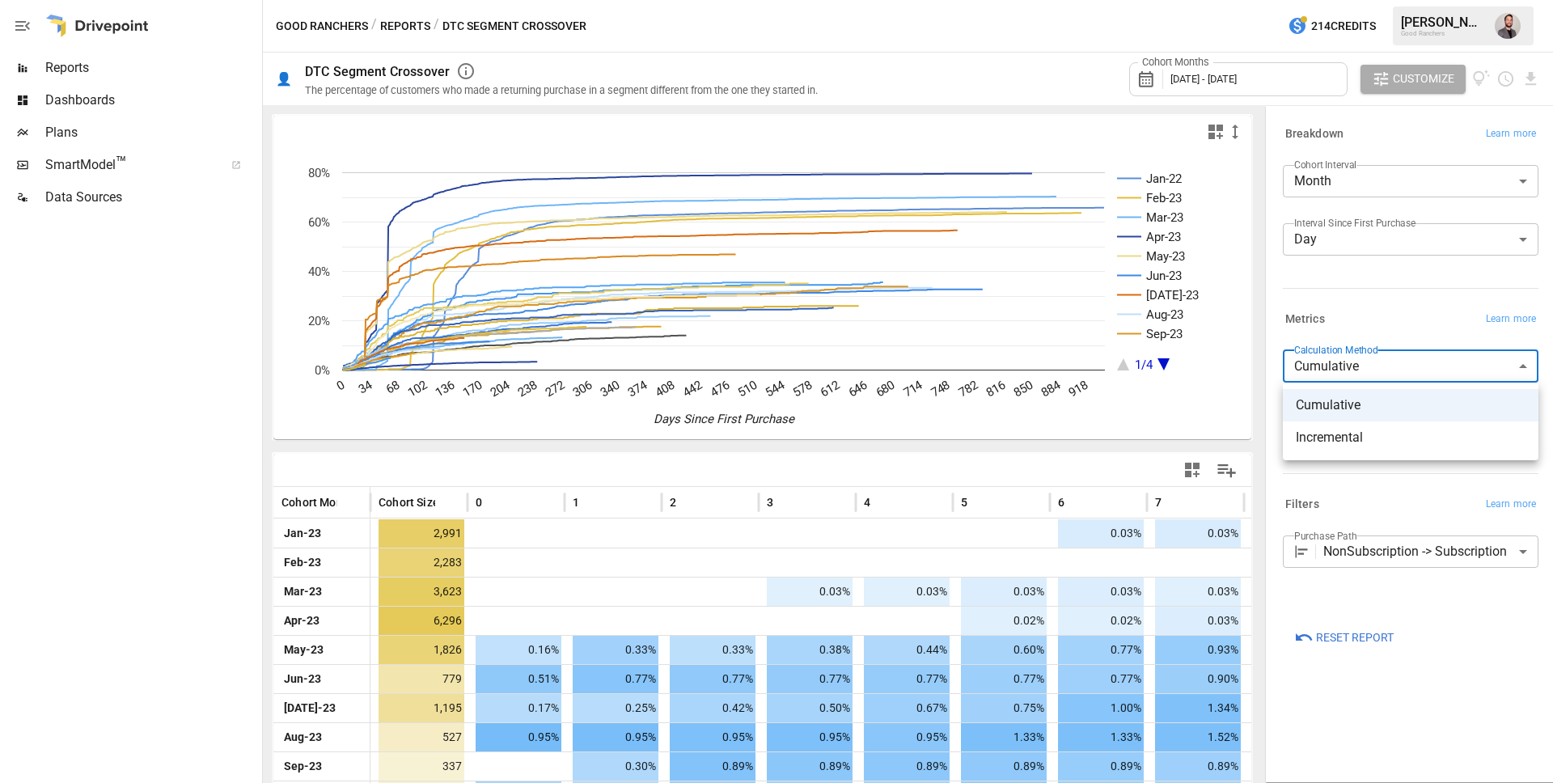
click at [1357, 0] on body "Reports Dashboards Plans SmartModel ™ Data Sources Good Ranchers / Reports / DT…" at bounding box center [776, 0] width 1553 height 0
click at [1342, 430] on span "Incremental" at bounding box center [1411, 437] width 230 height 19
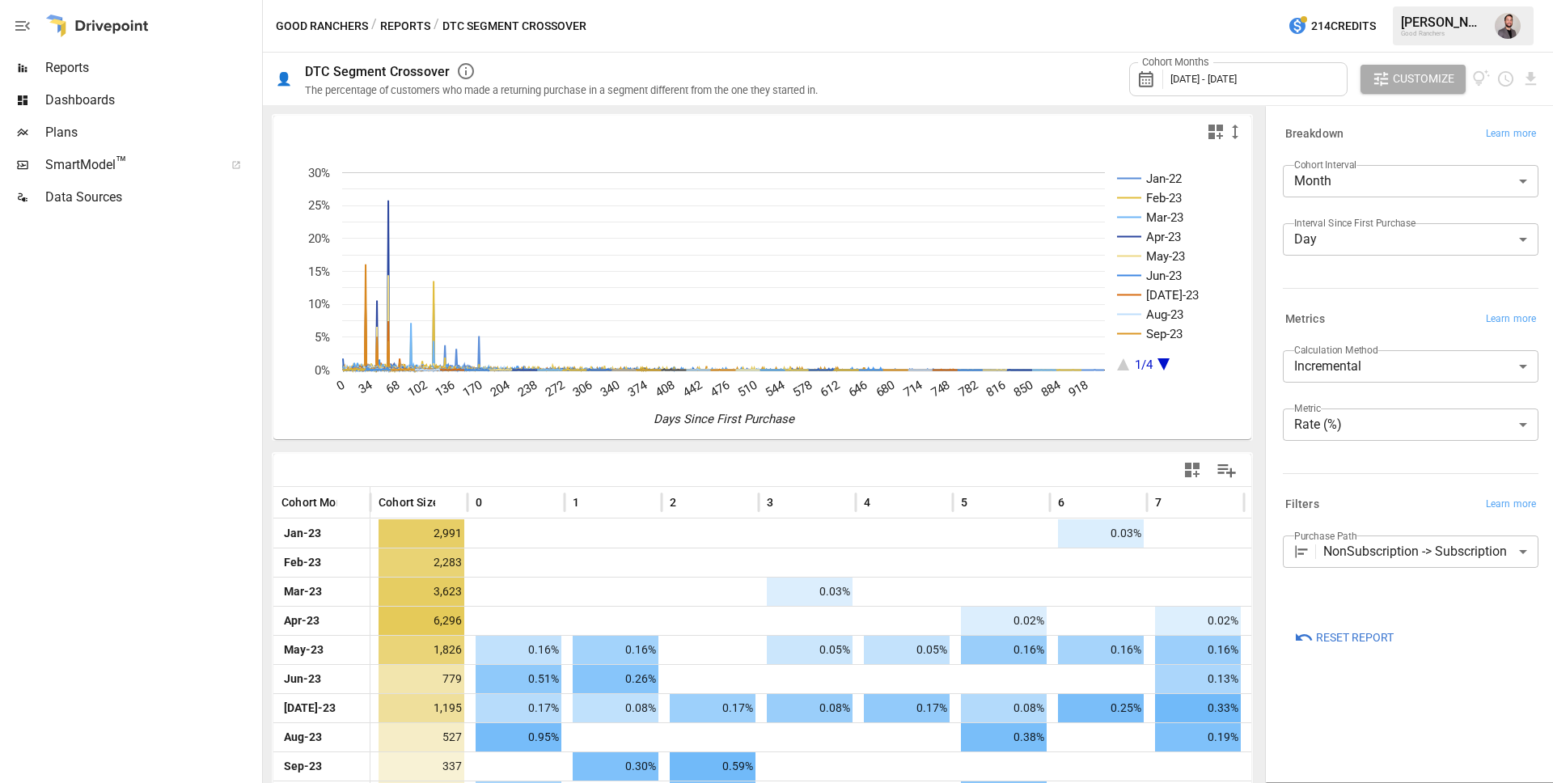
click at [1150, 83] on icon at bounding box center [1151, 79] width 28 height 19
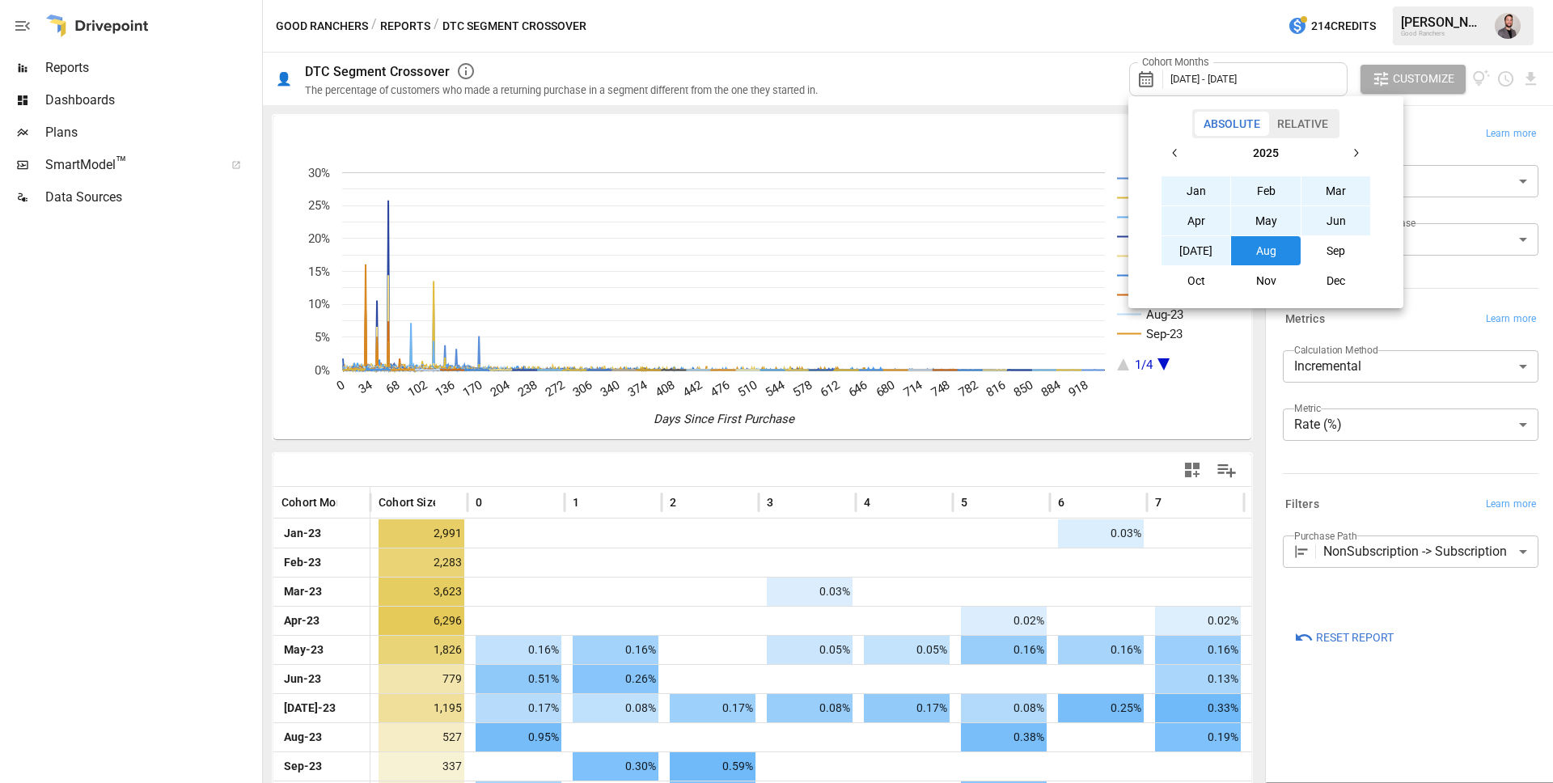
click at [1181, 159] on icon "button" at bounding box center [1175, 152] width 13 height 13
click at [1185, 194] on button "Jan" at bounding box center [1197, 190] width 70 height 29
click at [1358, 151] on icon "button" at bounding box center [1356, 152] width 13 height 13
click at [1264, 256] on button "Aug" at bounding box center [1266, 250] width 70 height 29
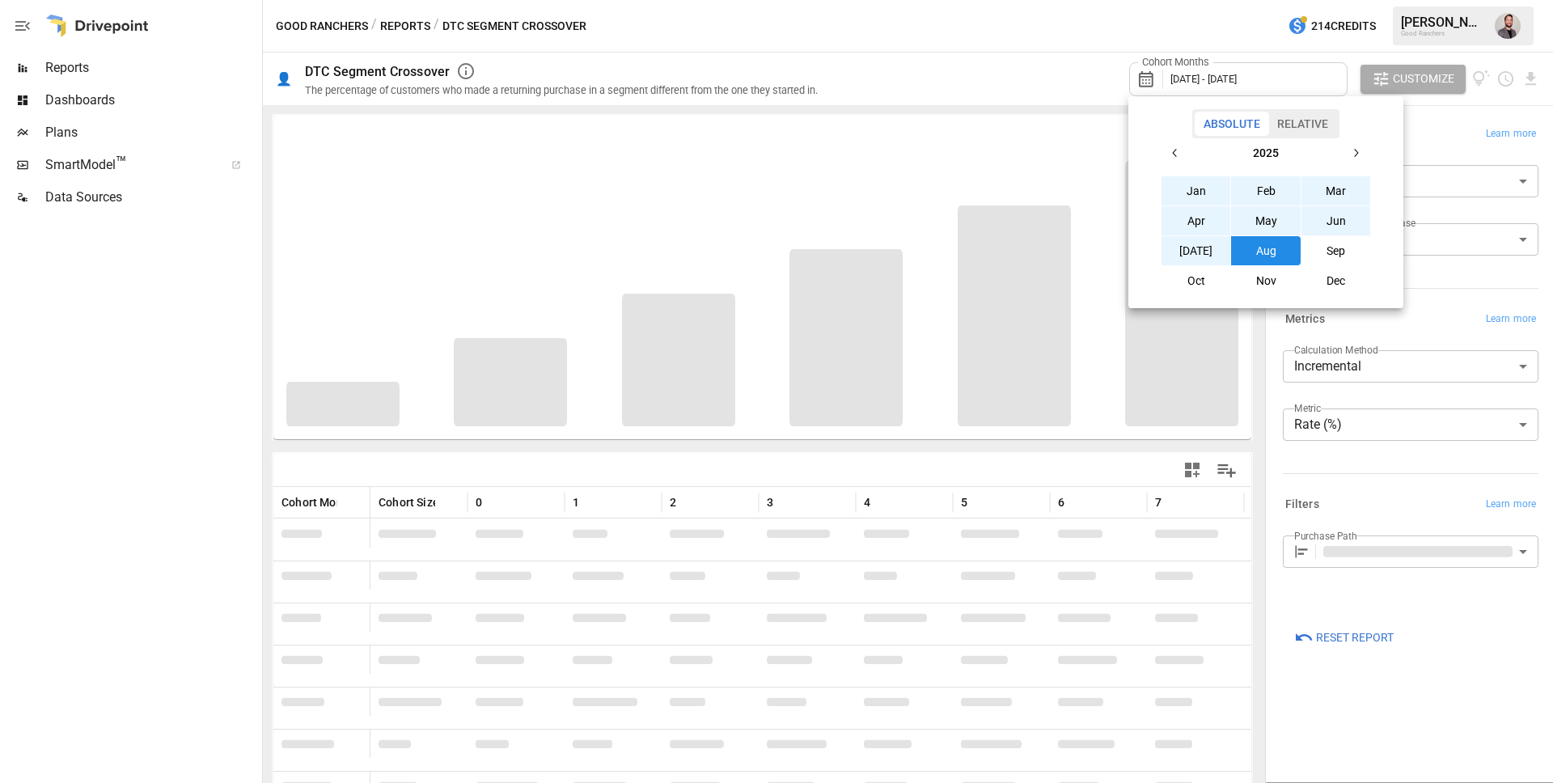
click at [1415, 145] on div at bounding box center [776, 391] width 1553 height 783
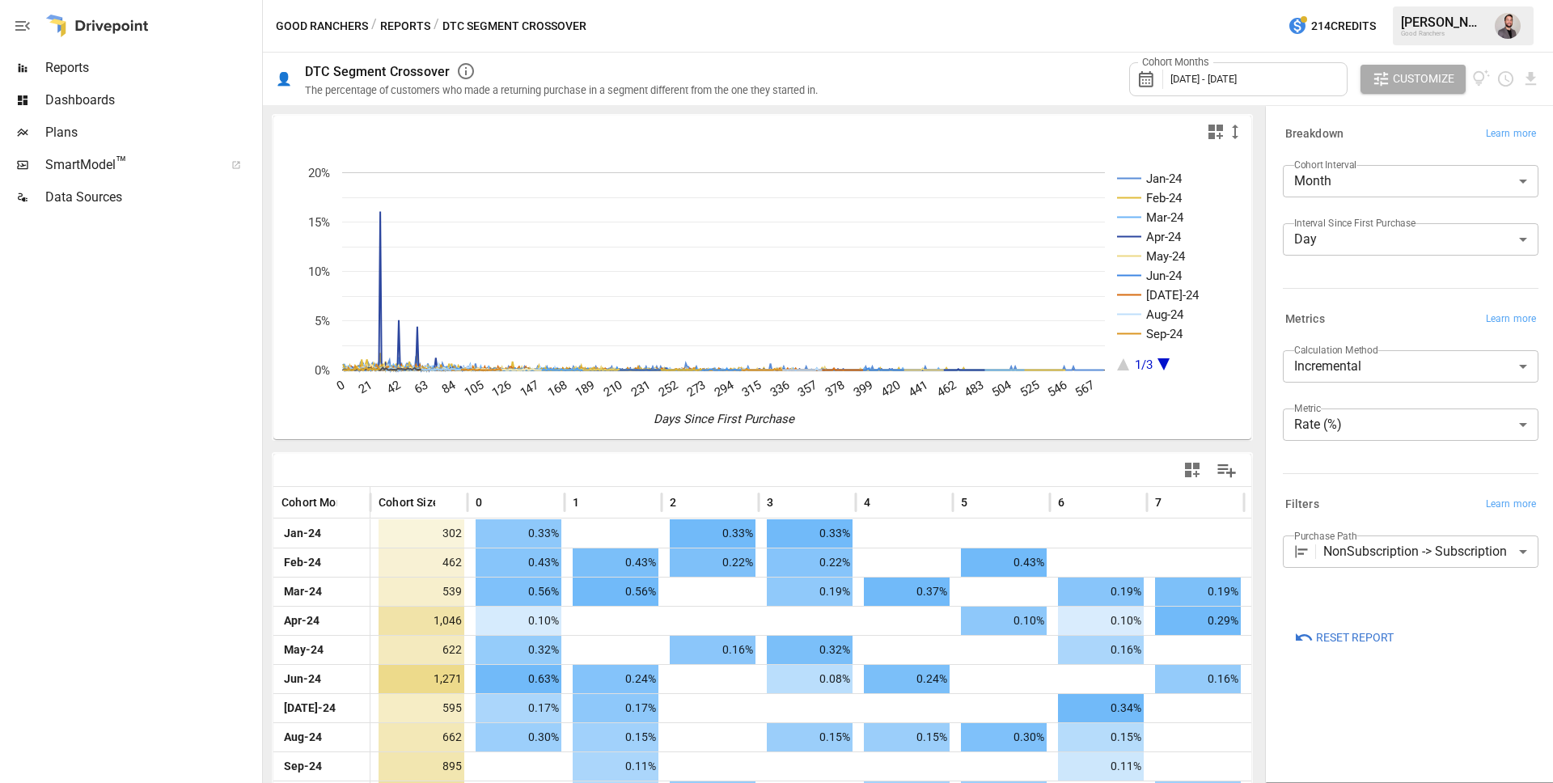
click at [1428, 0] on body "Reports Dashboards Plans SmartModel ™ Data Sources Good Ranchers / Reports / DT…" at bounding box center [776, 0] width 1553 height 0
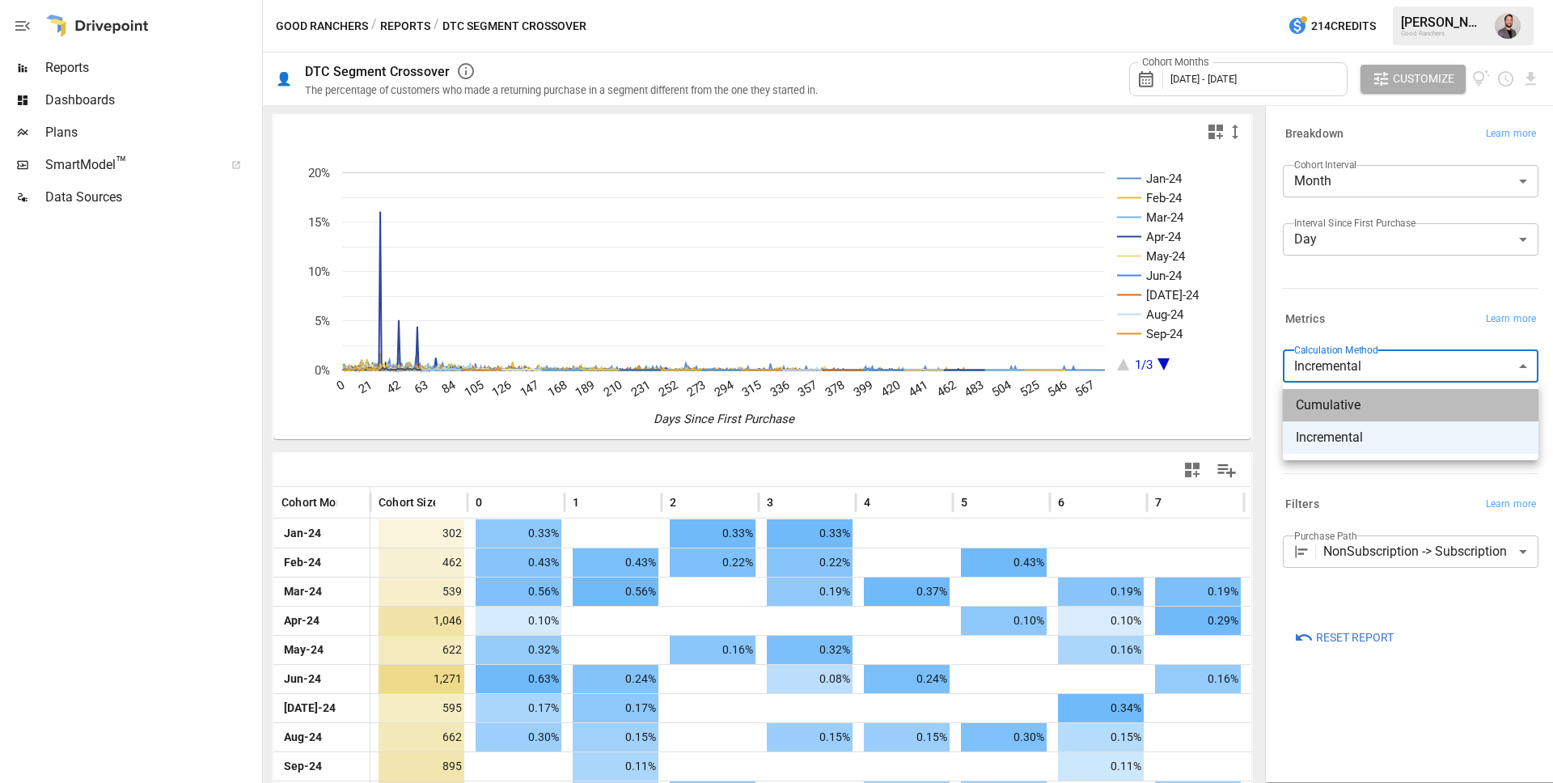
click at [1384, 398] on span "Cumulative" at bounding box center [1411, 405] width 230 height 19
type input "**********"
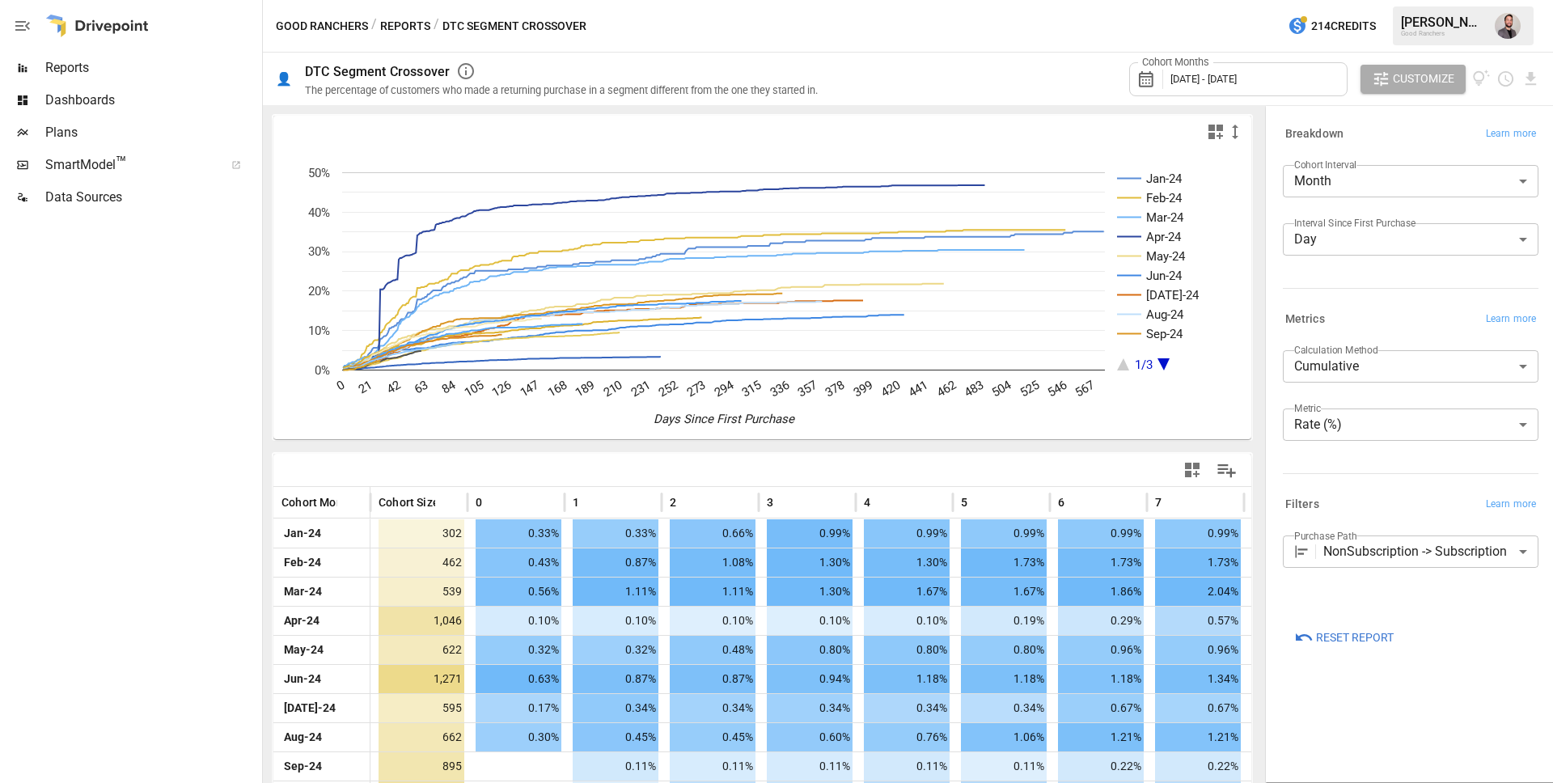
click at [1155, 80] on icon at bounding box center [1151, 79] width 28 height 19
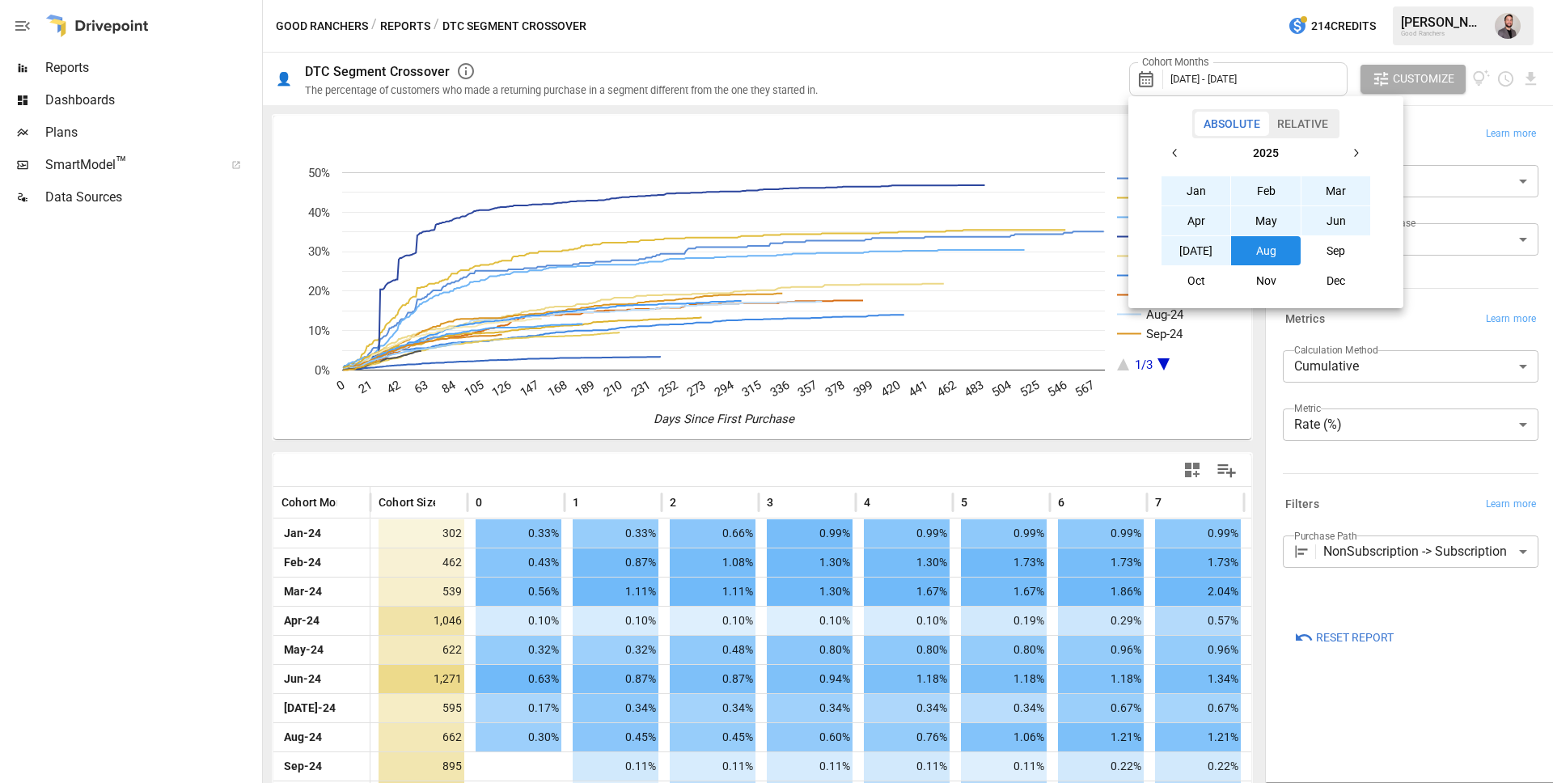
click at [1174, 156] on icon "button" at bounding box center [1175, 152] width 13 height 13
click at [1261, 252] on button "Aug" at bounding box center [1266, 250] width 70 height 29
click at [1354, 150] on icon "button" at bounding box center [1356, 152] width 13 height 13
click at [1282, 248] on button "Aug" at bounding box center [1266, 250] width 70 height 29
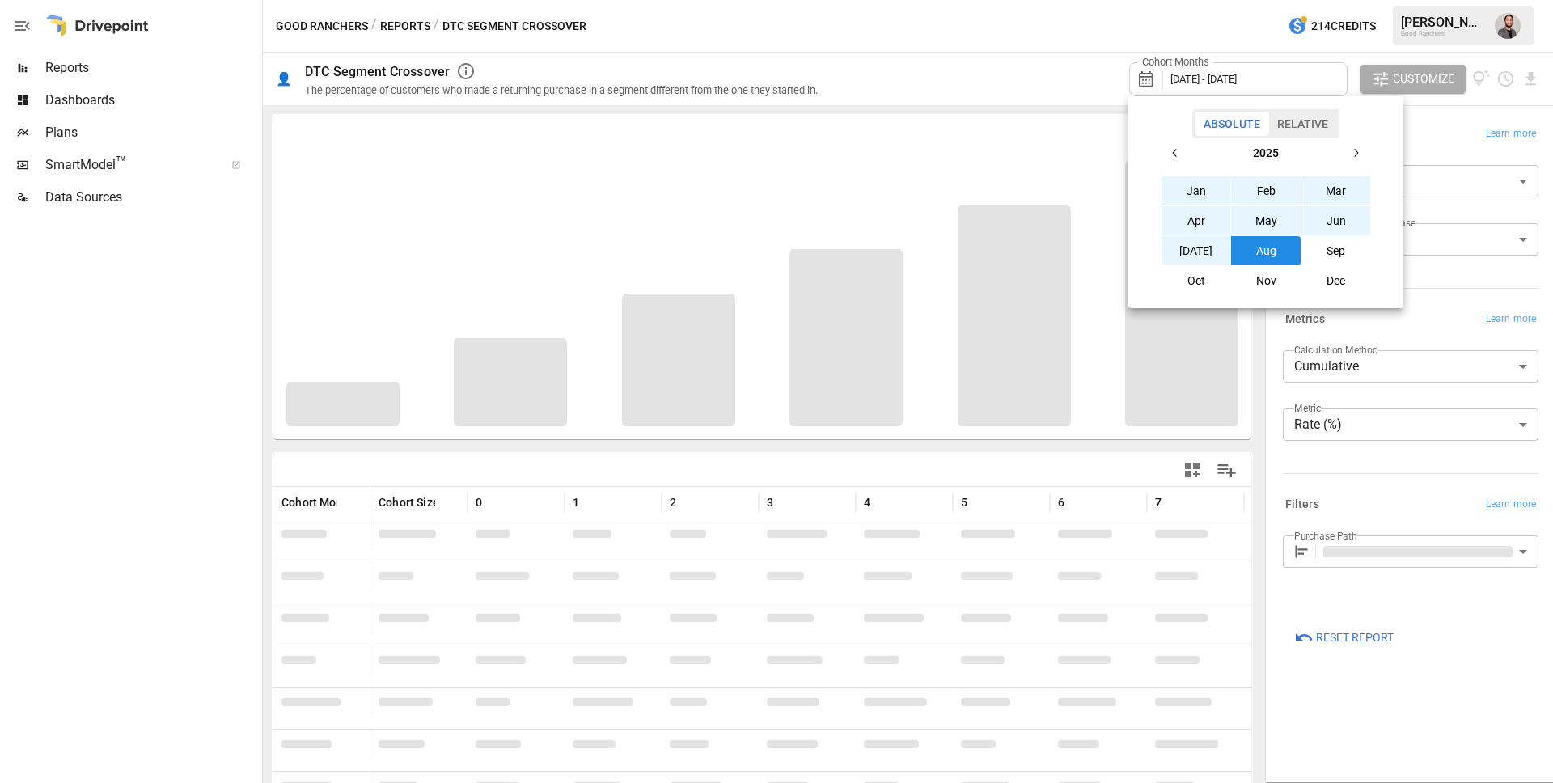
click at [1002, 91] on div at bounding box center [776, 391] width 1553 height 783
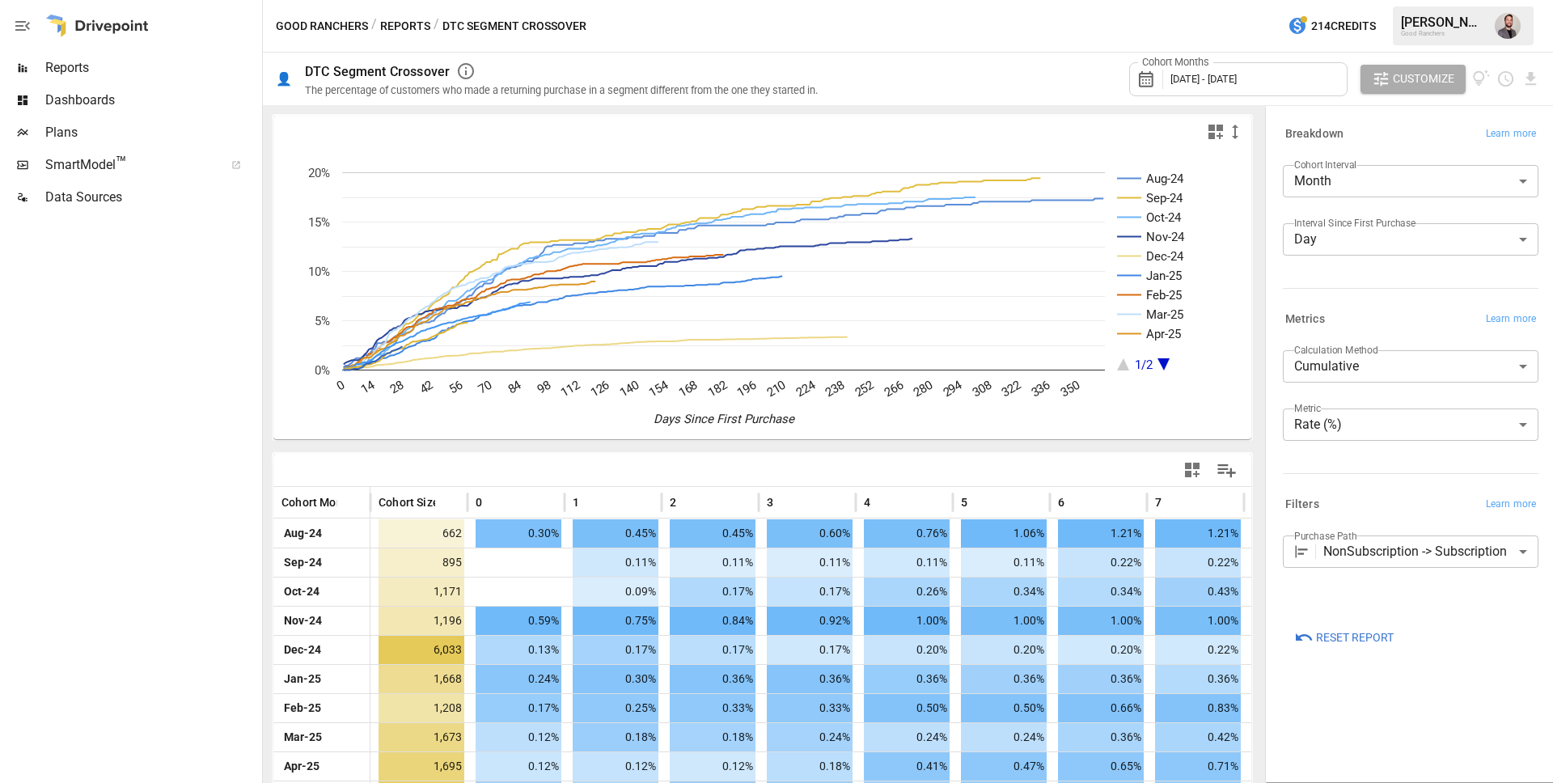
click at [1349, 0] on body "Reports Dashboards Plans SmartModel ™ Data Sources Good Ranchers / Reports / DT…" at bounding box center [776, 0] width 1553 height 0
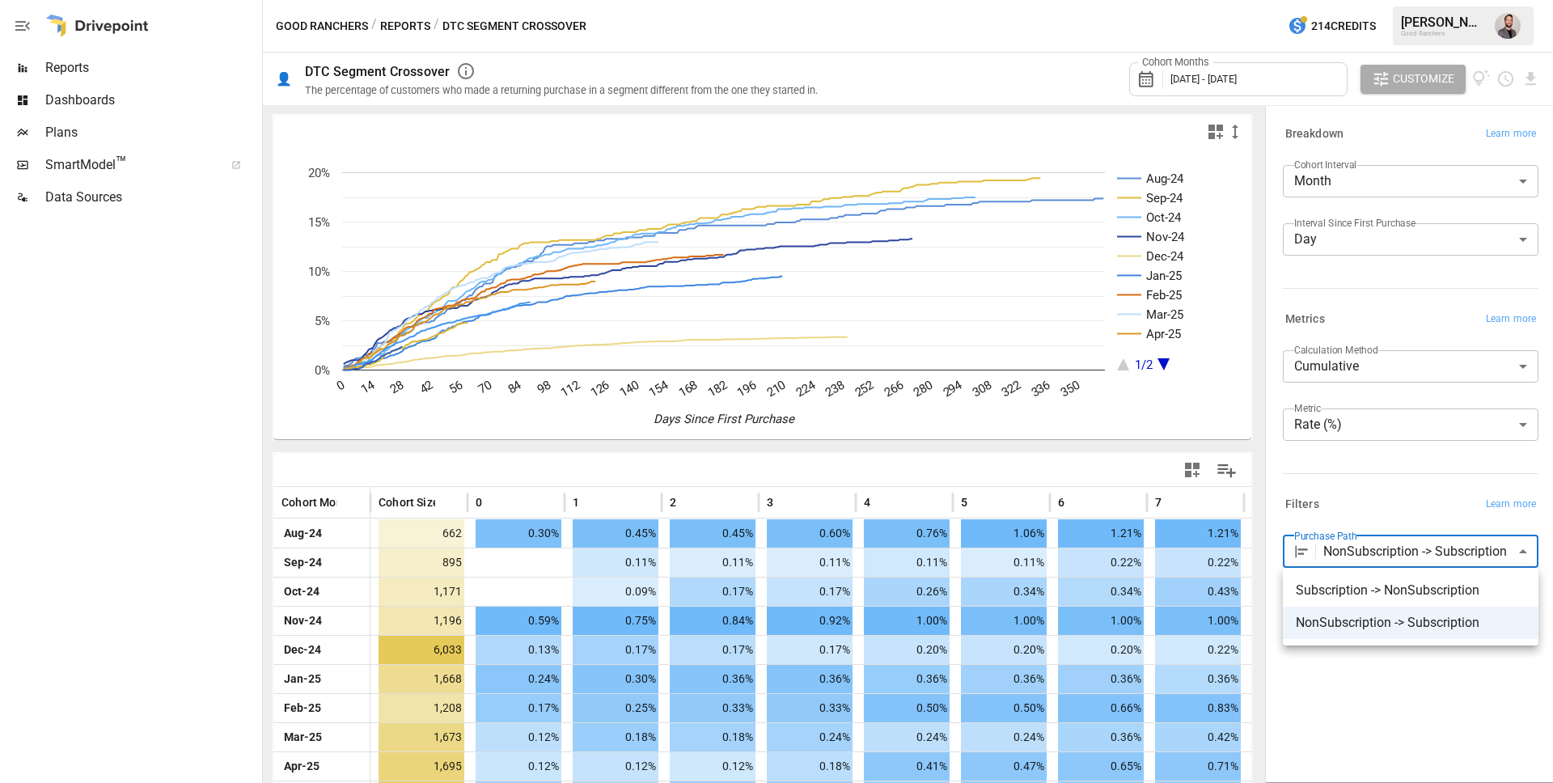
click at [95, 64] on div at bounding box center [776, 391] width 1553 height 783
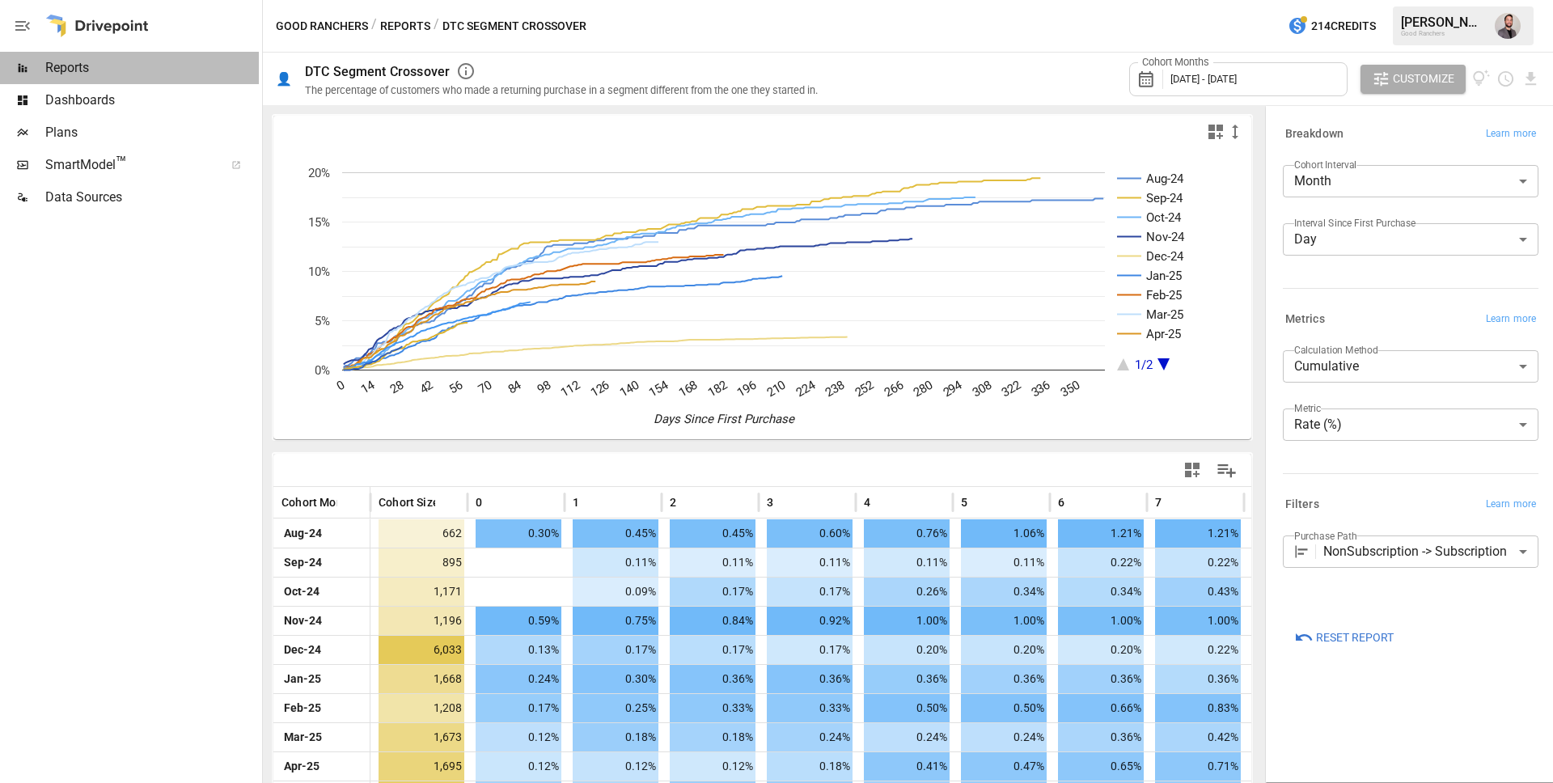
click at [74, 66] on span "Reports" at bounding box center [152, 67] width 214 height 19
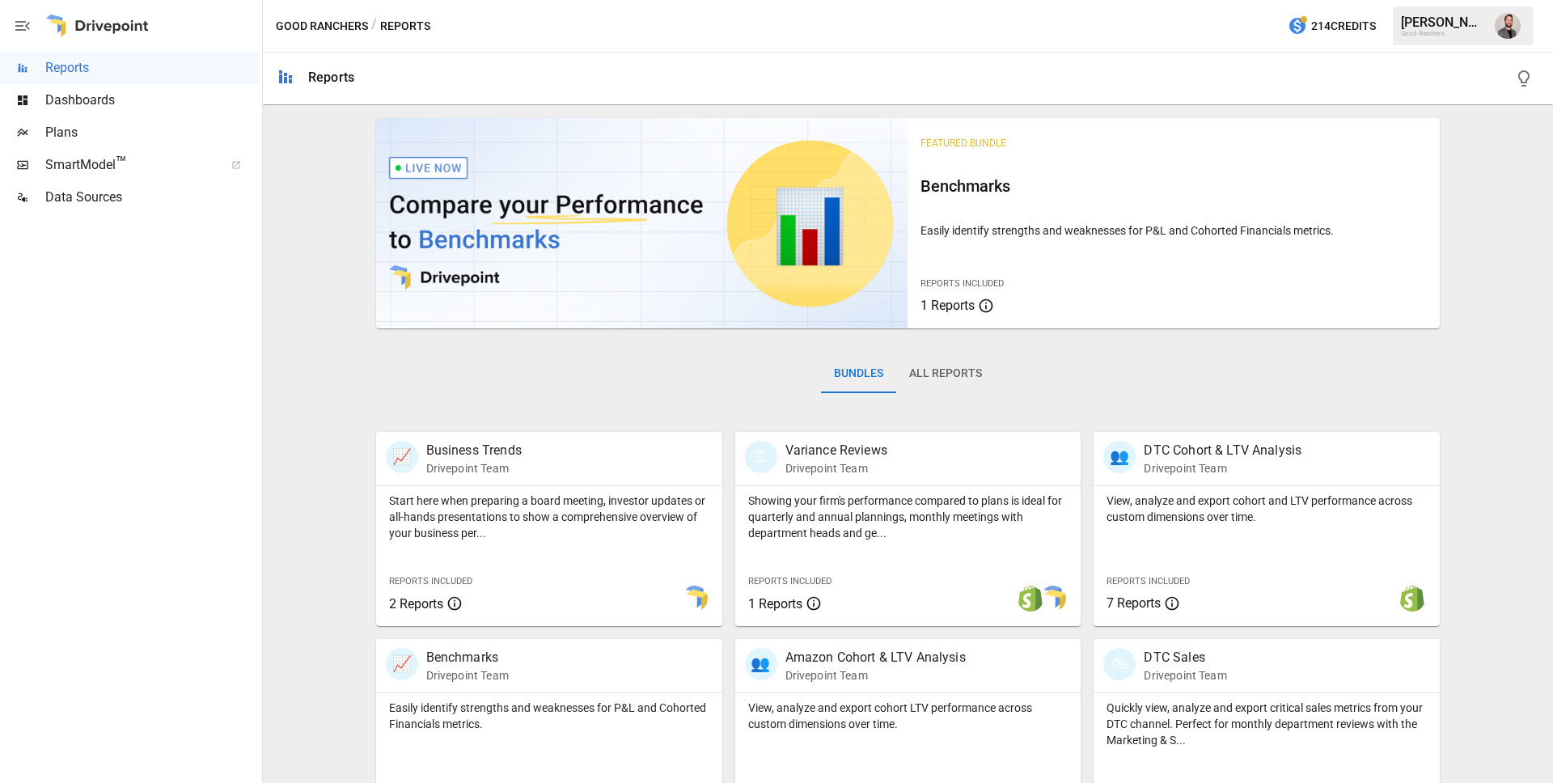
click at [939, 367] on button "All Reports" at bounding box center [945, 373] width 99 height 39
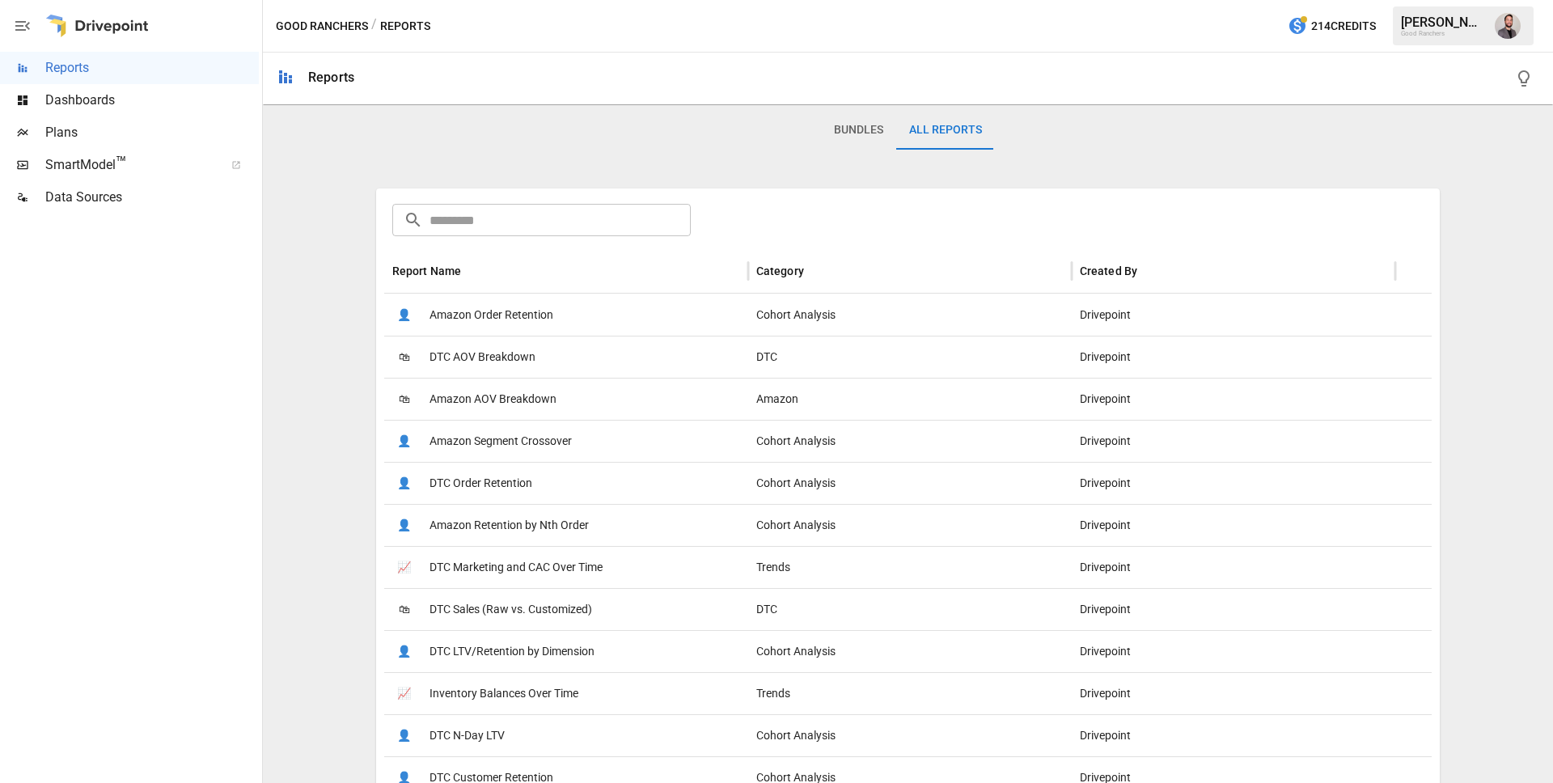
scroll to position [405, 0]
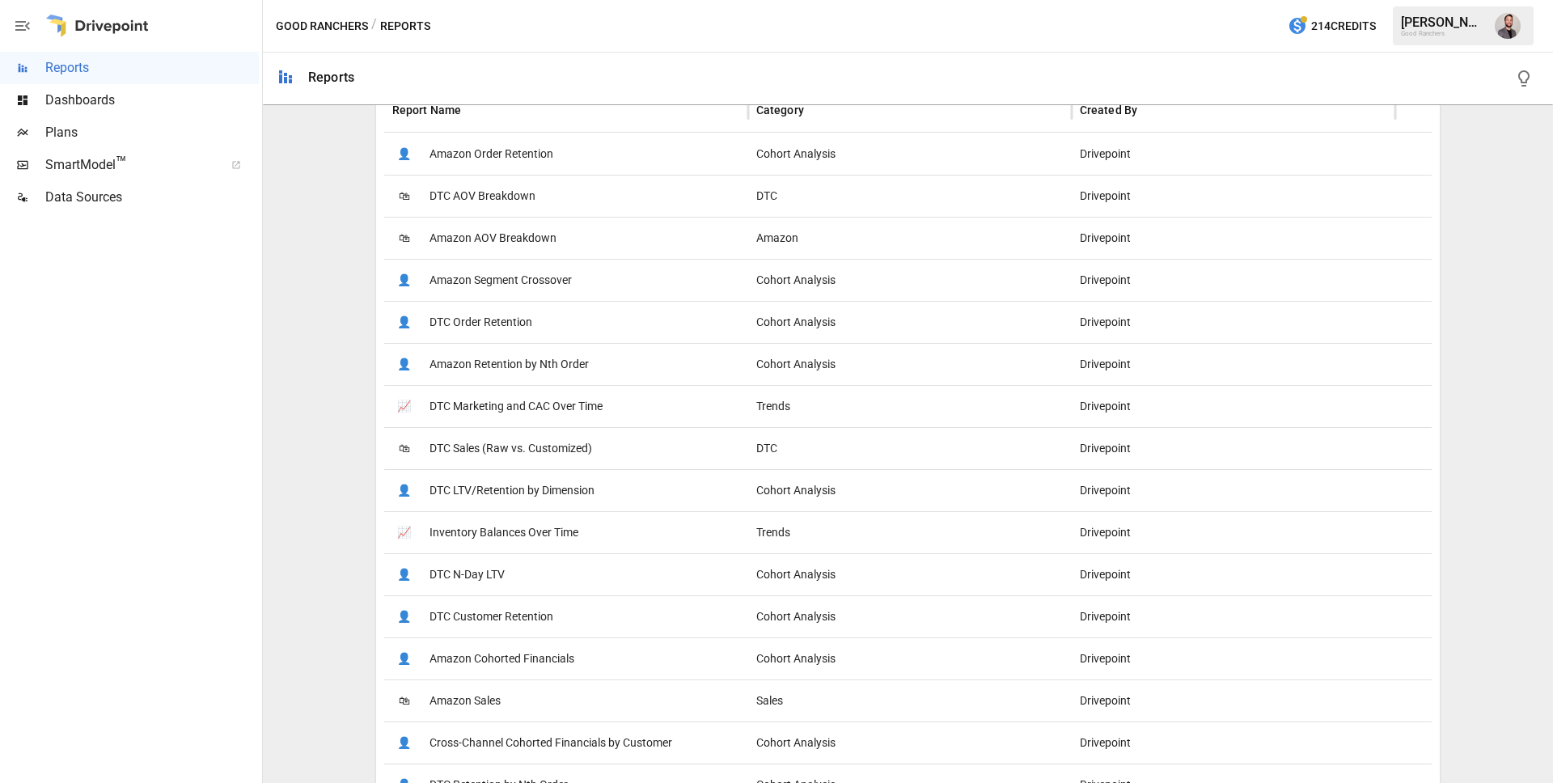
click at [502, 324] on span "DTC Order Retention" at bounding box center [481, 322] width 103 height 41
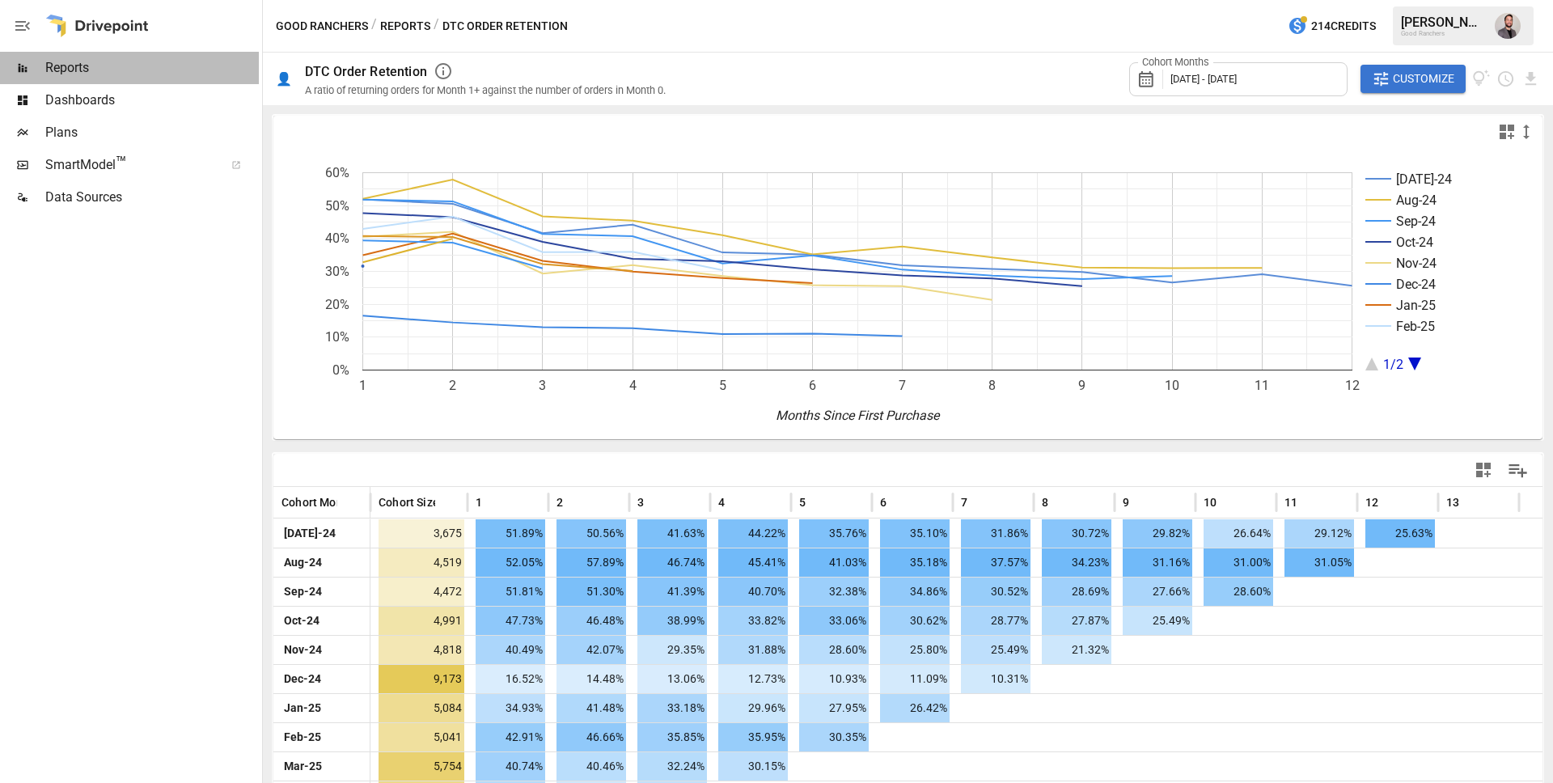
click at [87, 68] on span "Reports" at bounding box center [152, 67] width 214 height 19
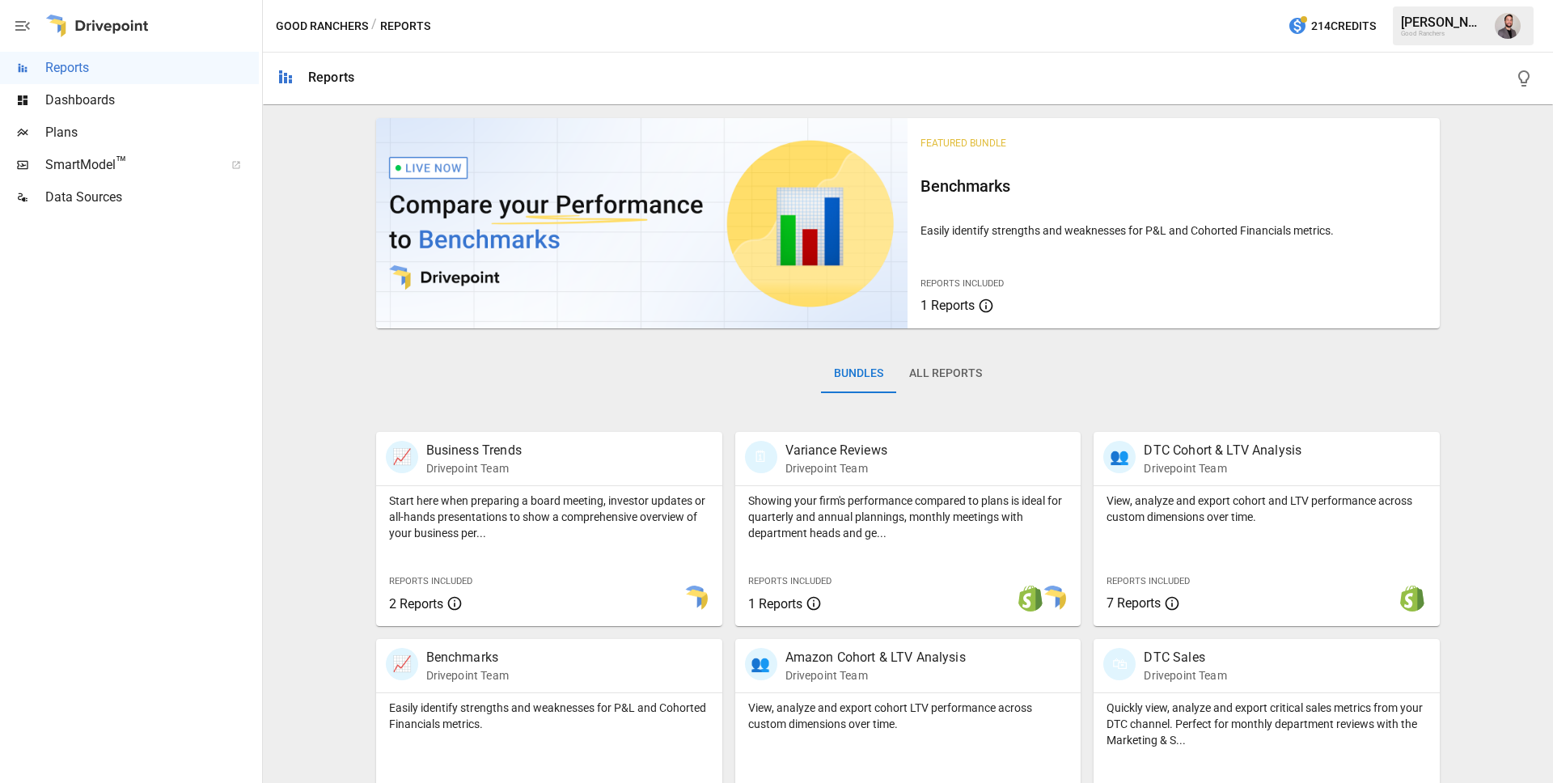
click at [76, 87] on div "Dashboards" at bounding box center [129, 100] width 259 height 32
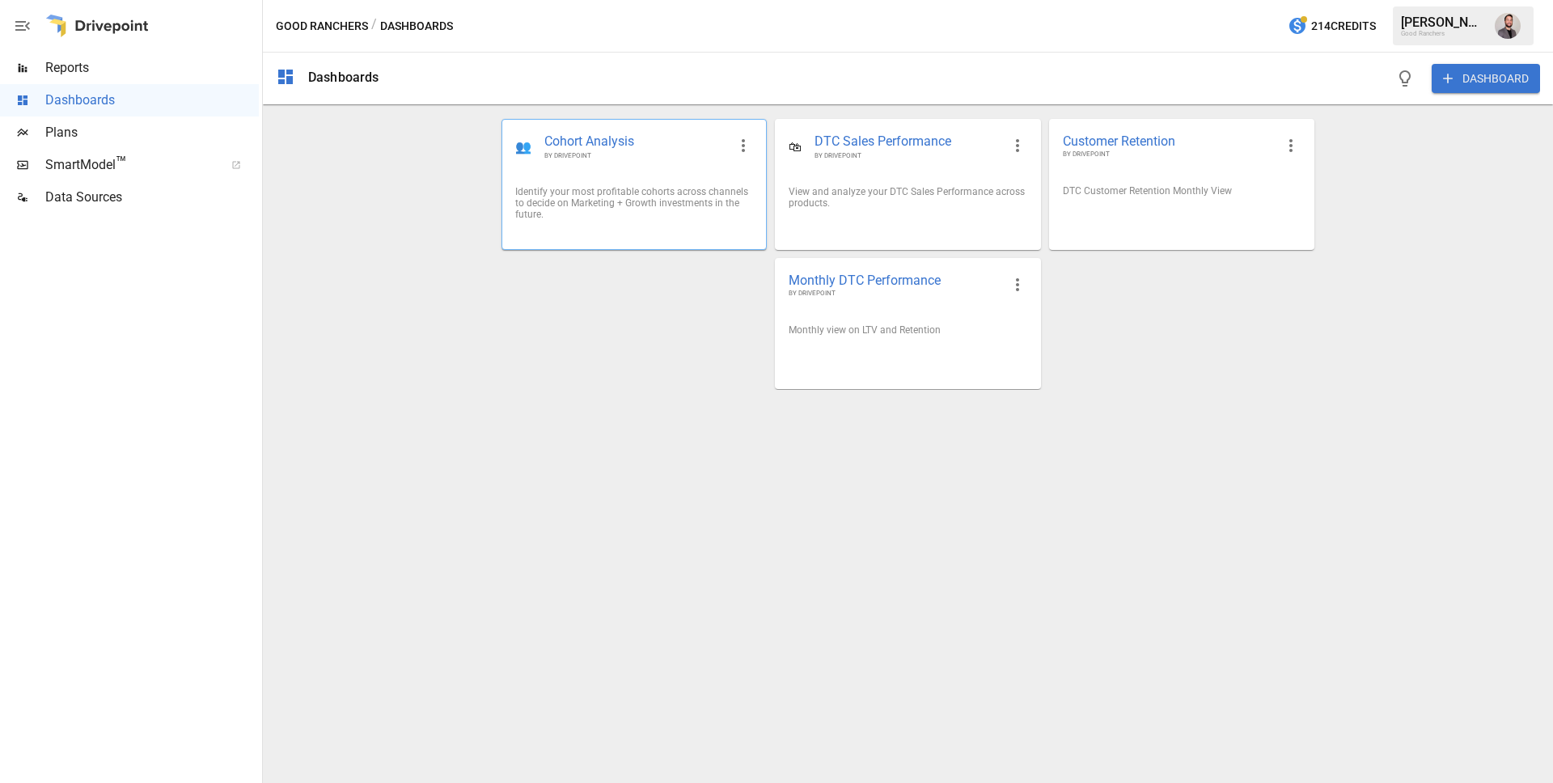
click at [638, 209] on div "Identify your most profitable cohorts across channels to decide on Marketing + …" at bounding box center [634, 203] width 238 height 34
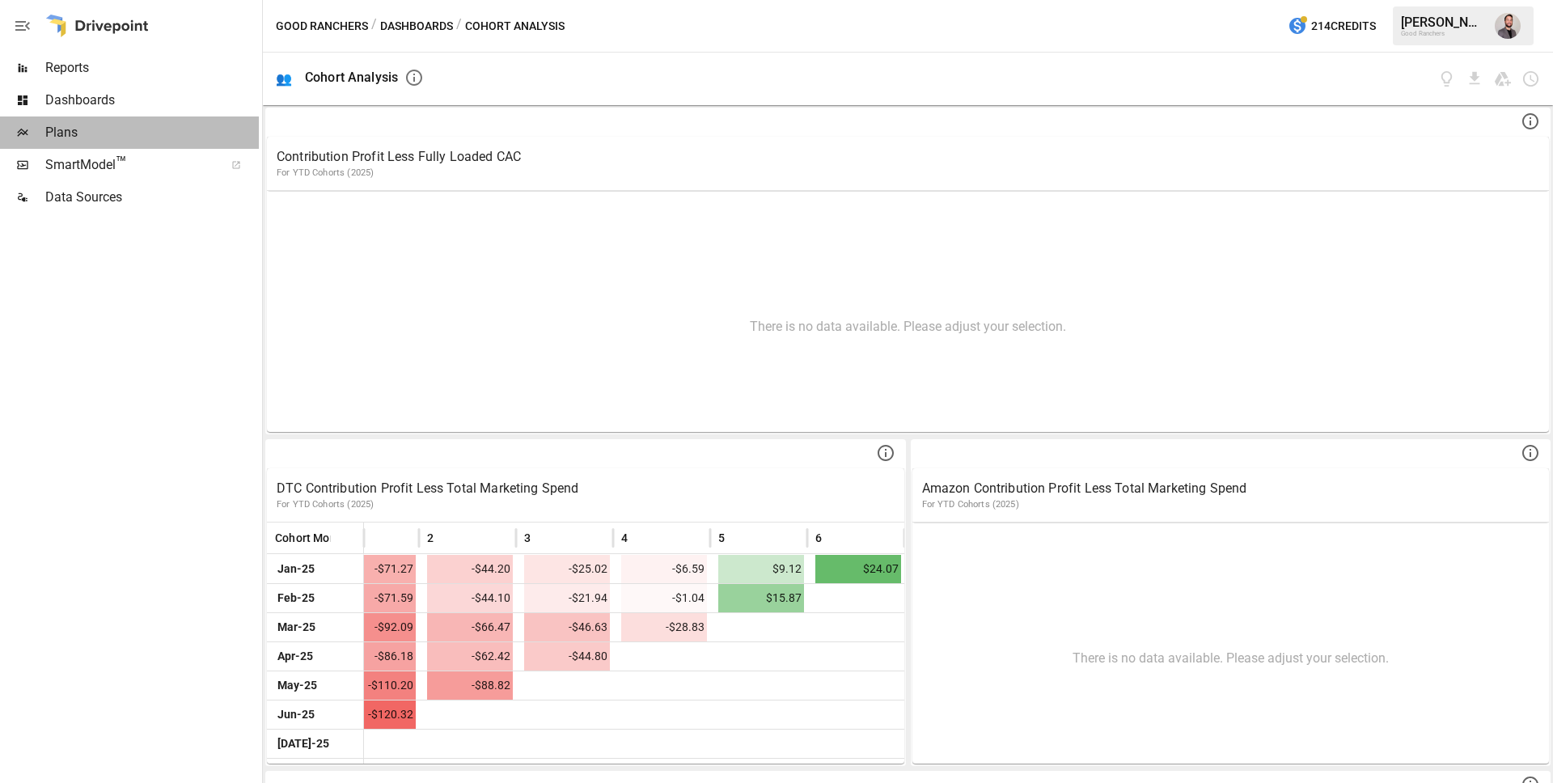
click at [63, 138] on span "Plans" at bounding box center [152, 132] width 214 height 19
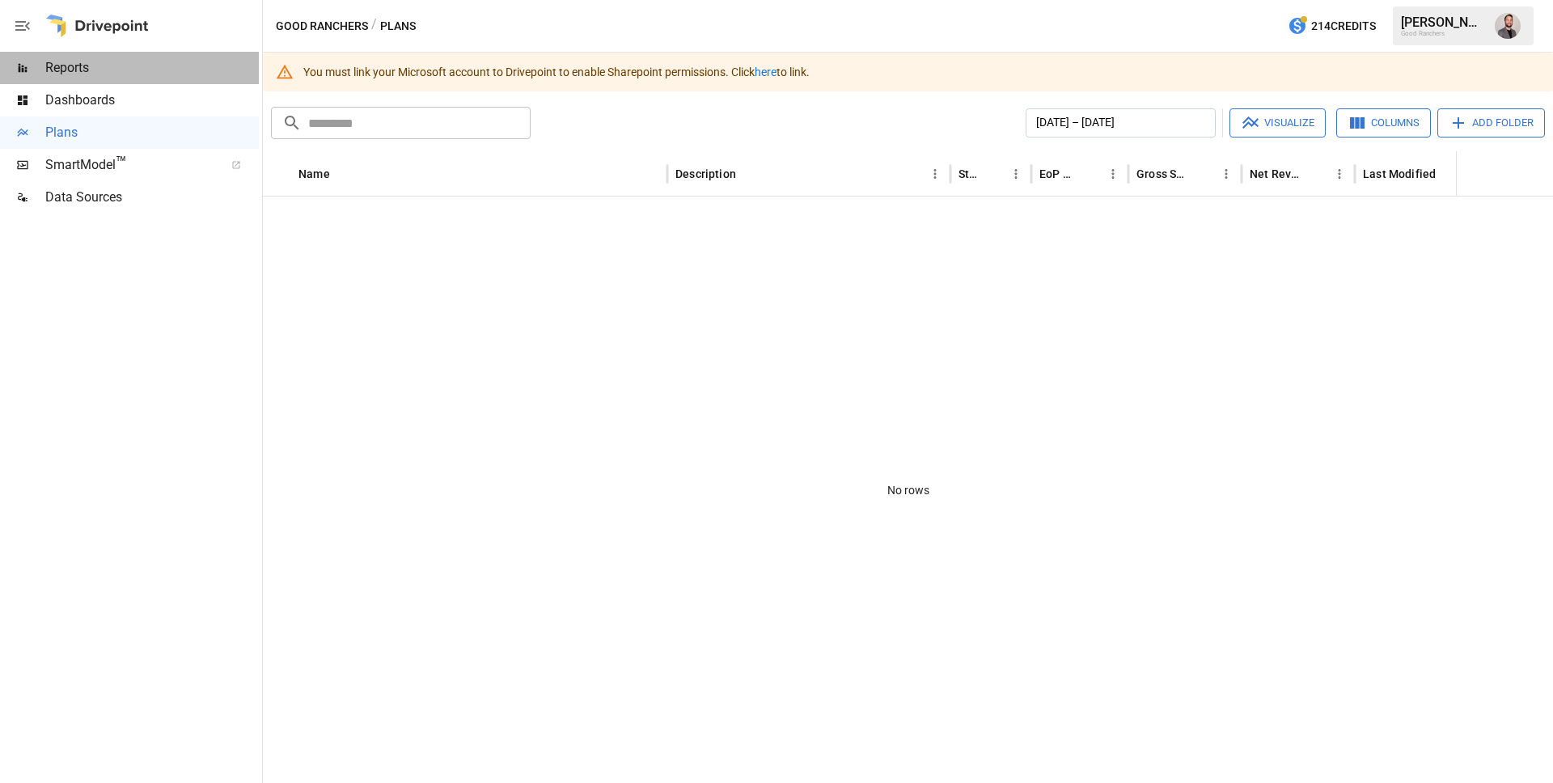
click at [58, 73] on span "Reports" at bounding box center [152, 67] width 214 height 19
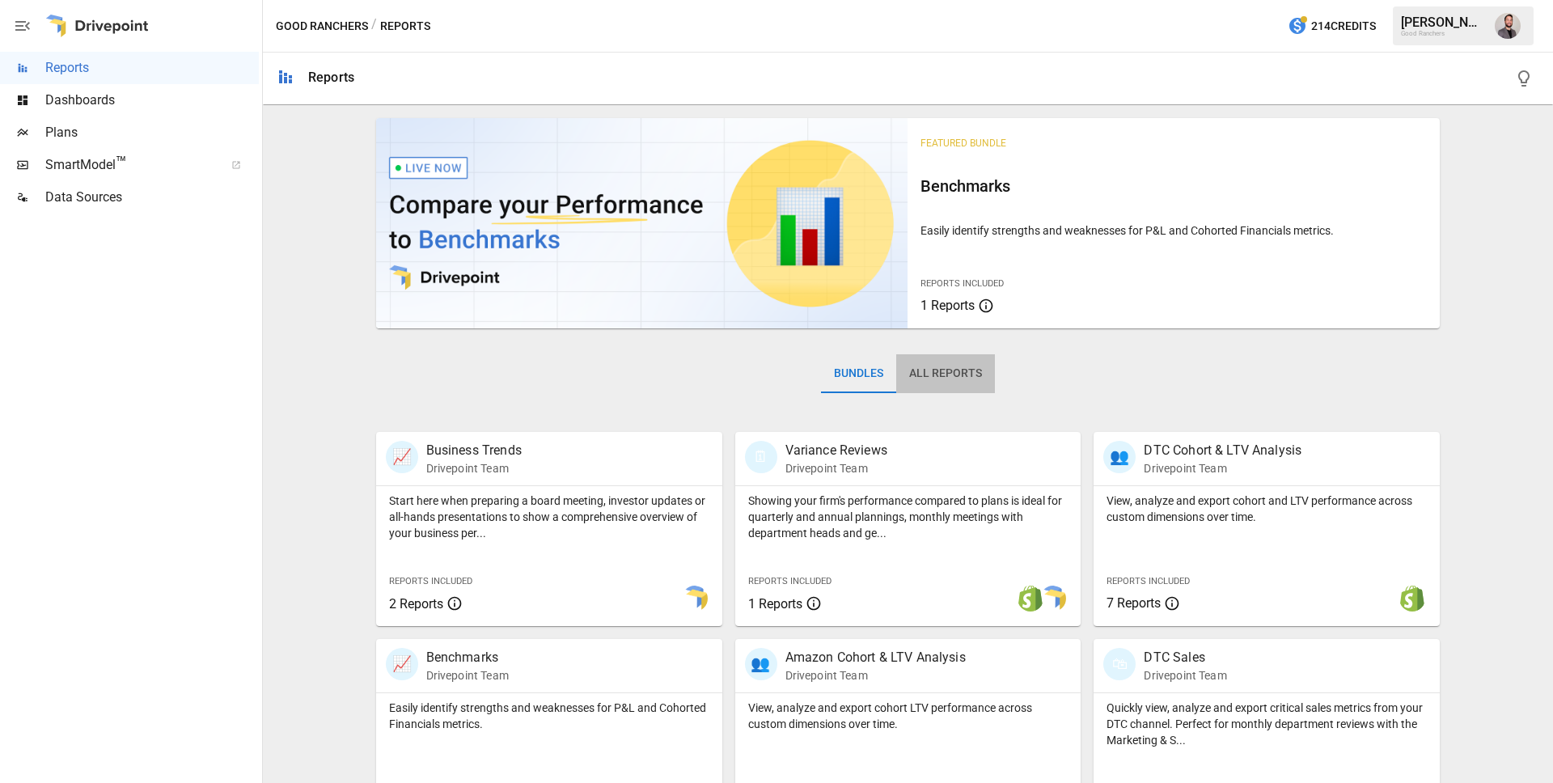
click at [960, 365] on button "All Reports" at bounding box center [945, 373] width 99 height 39
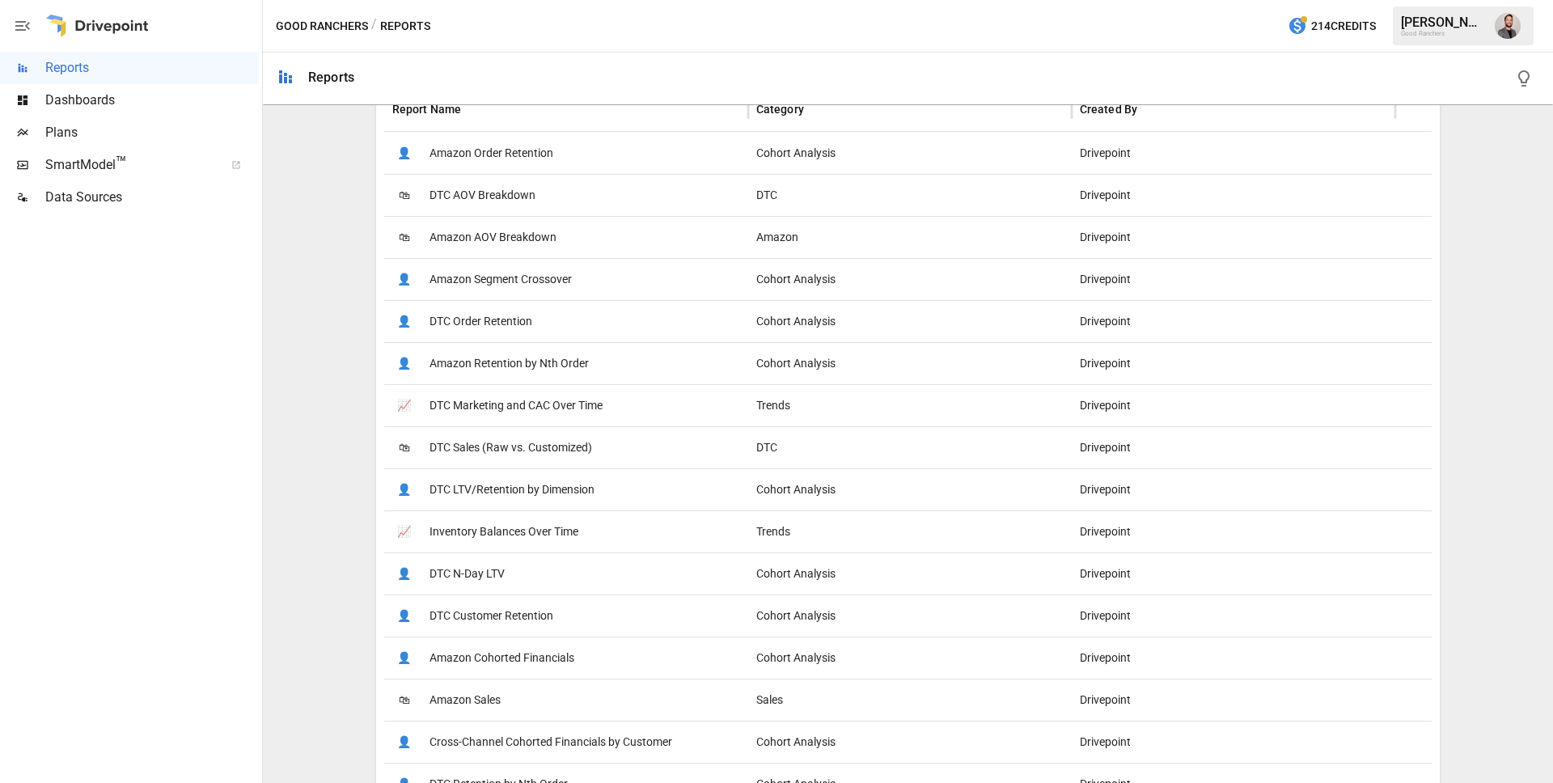
scroll to position [406, 0]
click at [577, 409] on span "DTC Marketing and CAC Over Time" at bounding box center [516, 404] width 173 height 41
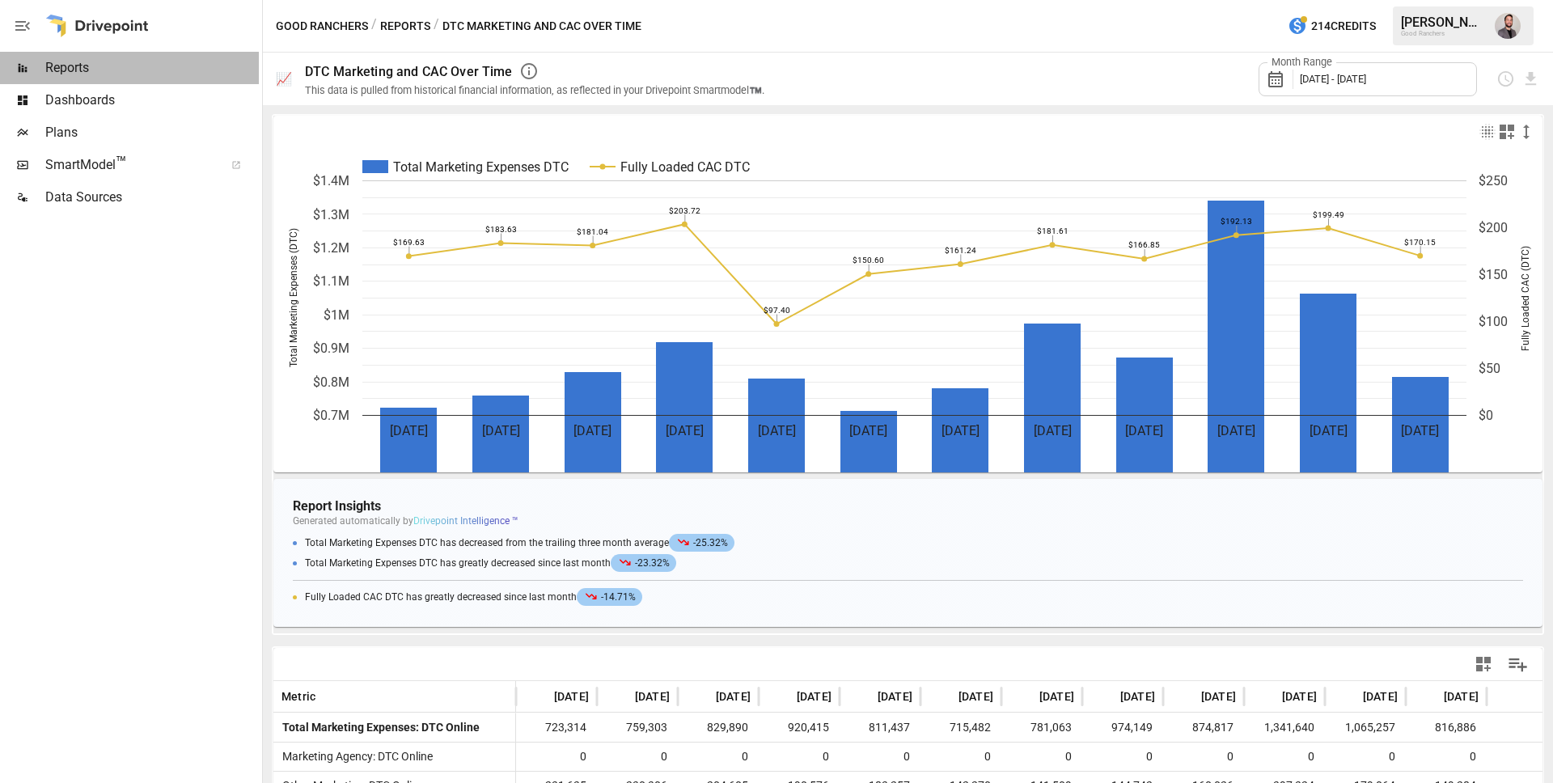
click at [112, 73] on span "Reports" at bounding box center [152, 67] width 214 height 19
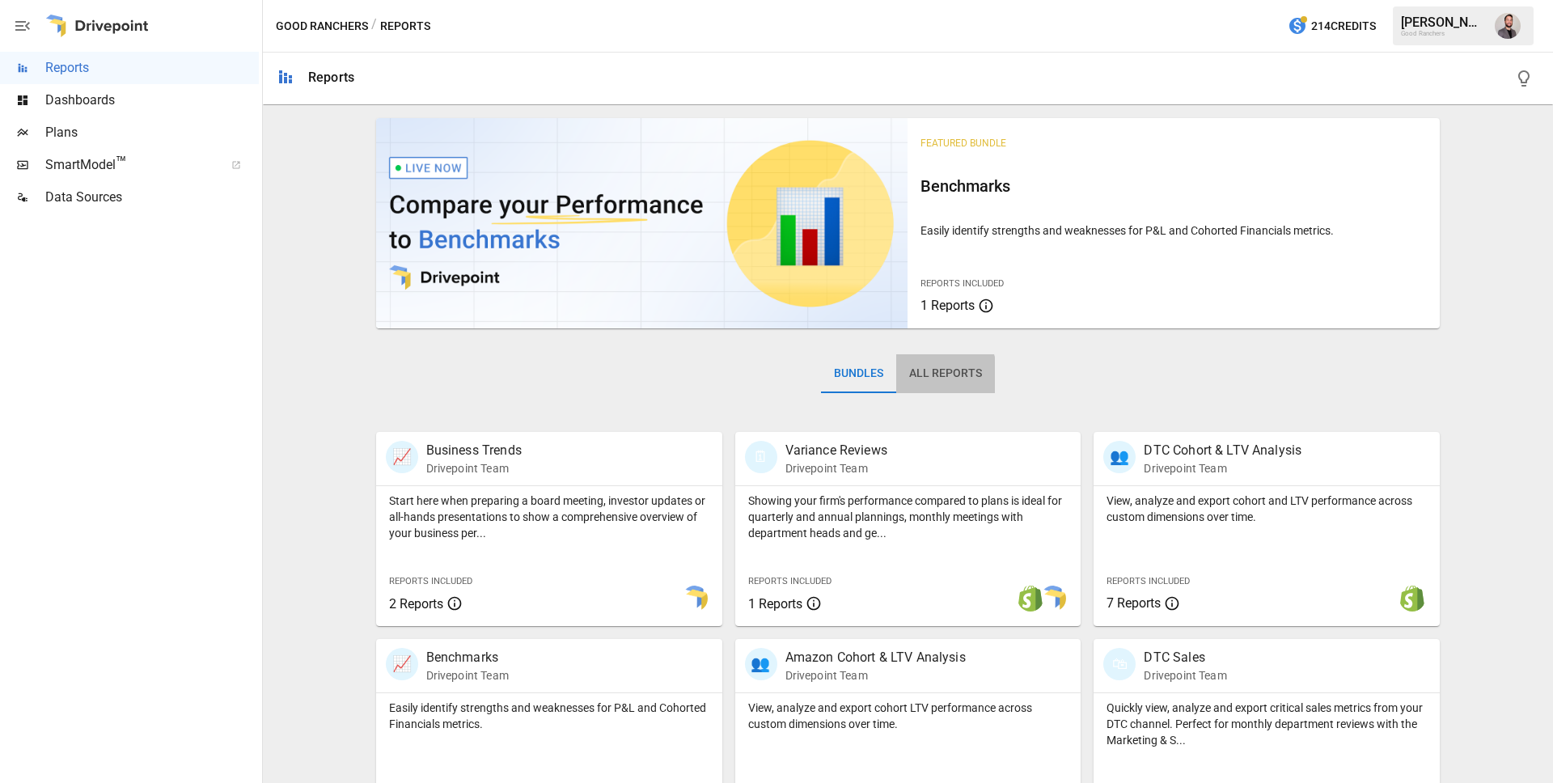
click at [928, 375] on button "All Reports" at bounding box center [945, 373] width 99 height 39
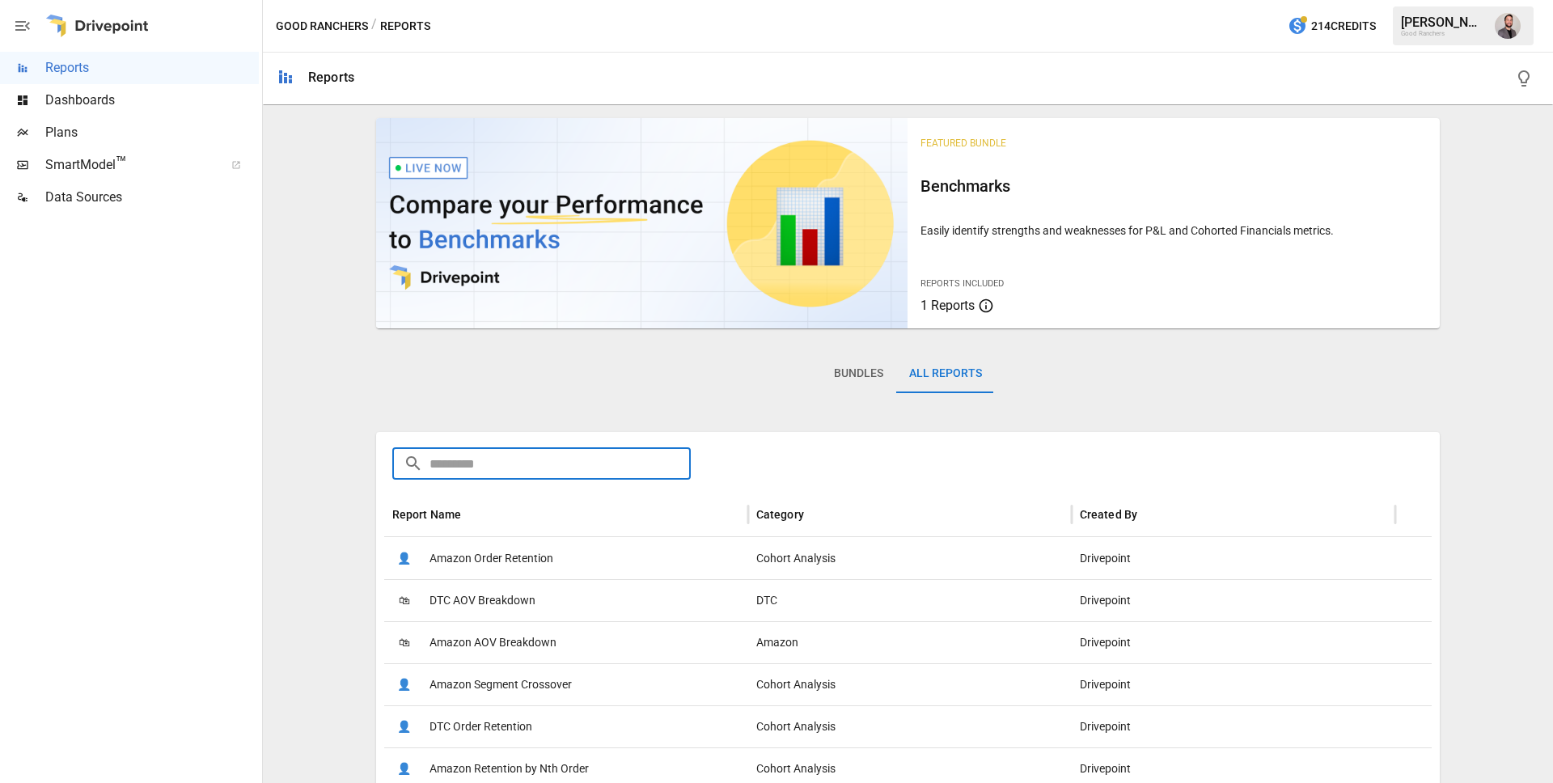
click at [631, 455] on input "text" at bounding box center [561, 463] width 262 height 32
click at [442, 463] on input "text" at bounding box center [561, 463] width 262 height 32
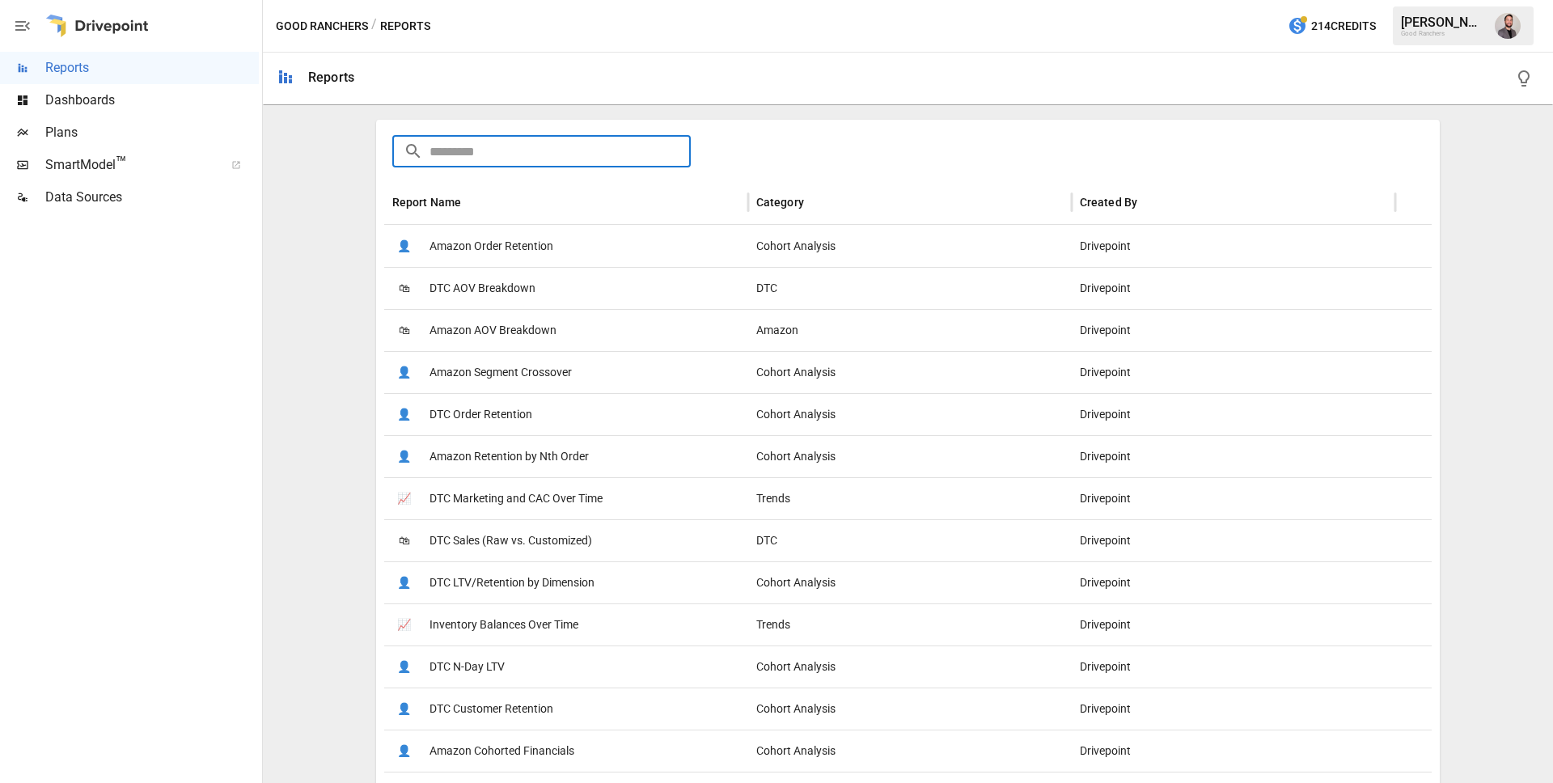
scroll to position [324, 0]
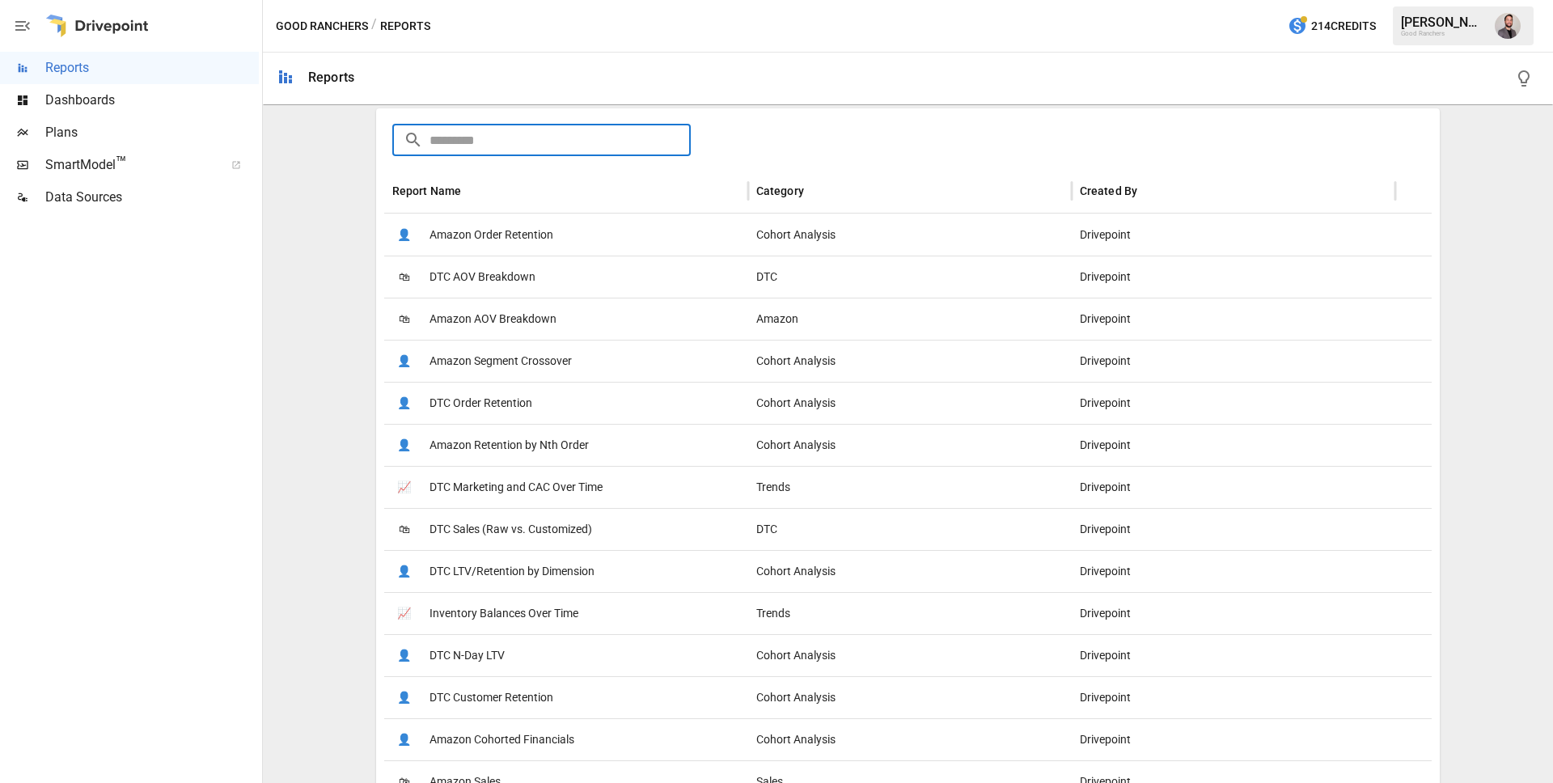
click at [511, 403] on span "DTC Order Retention" at bounding box center [481, 403] width 103 height 41
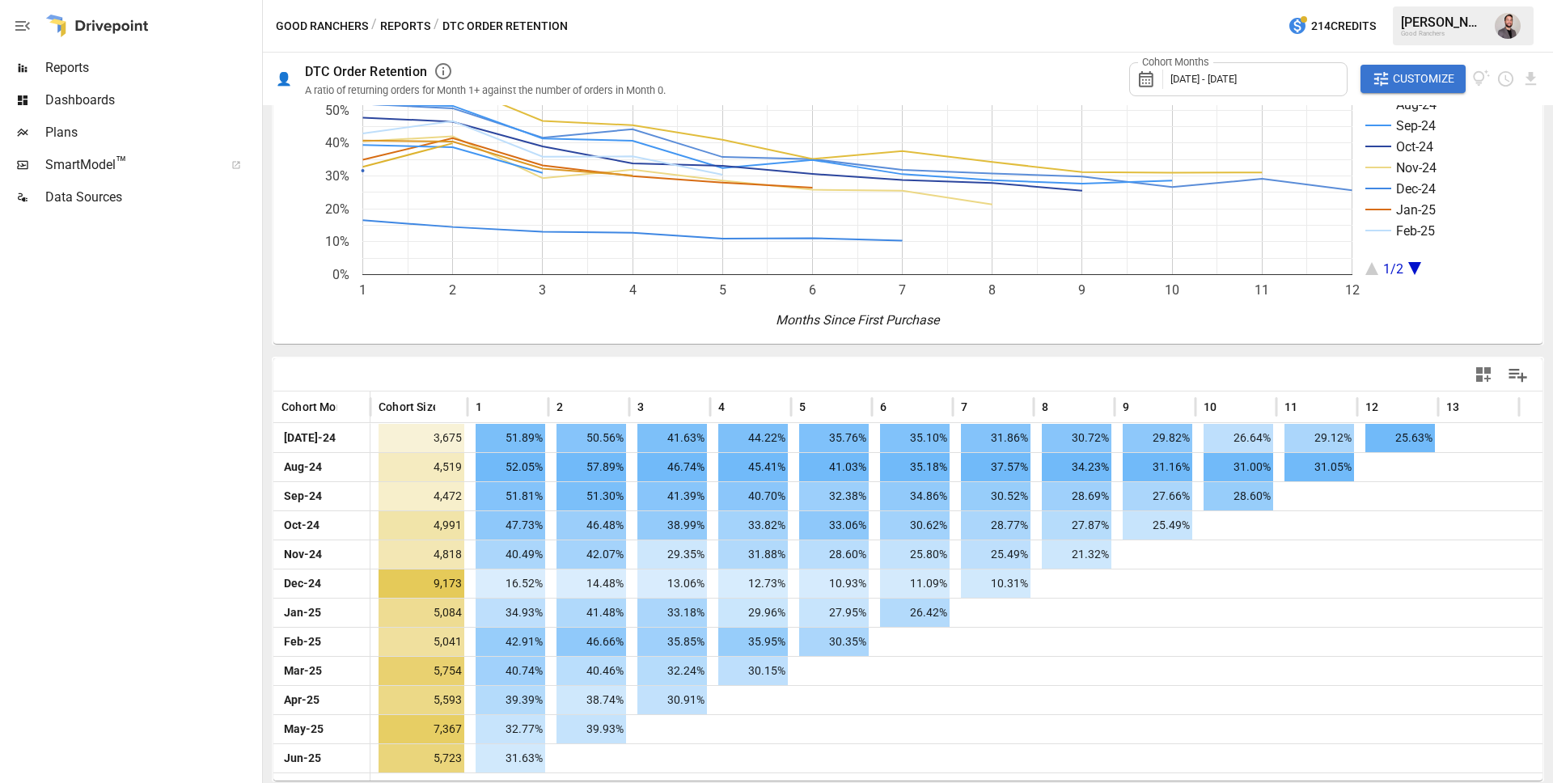
scroll to position [62, 0]
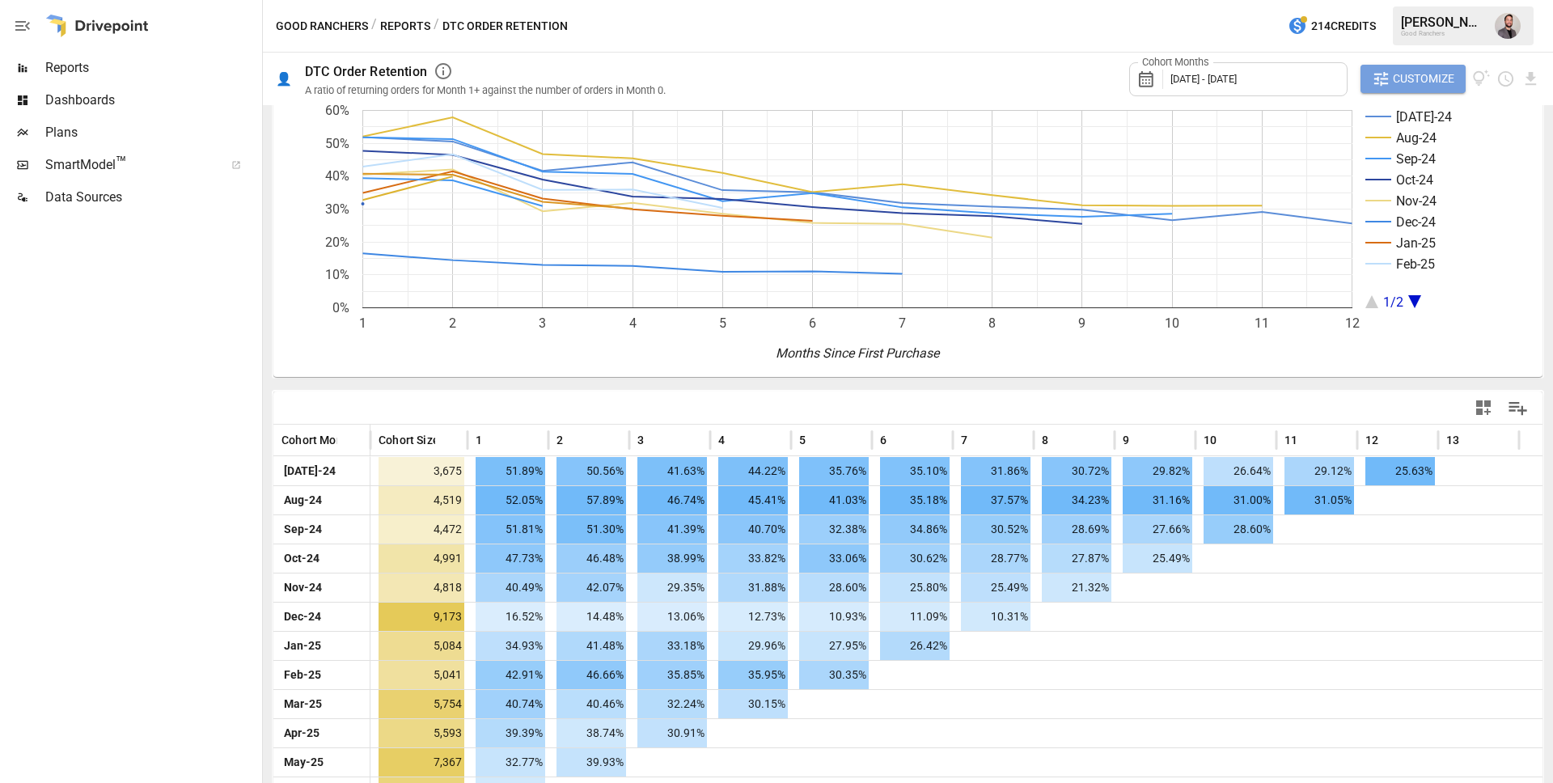
click at [1409, 80] on span "Customize" at bounding box center [1423, 79] width 61 height 20
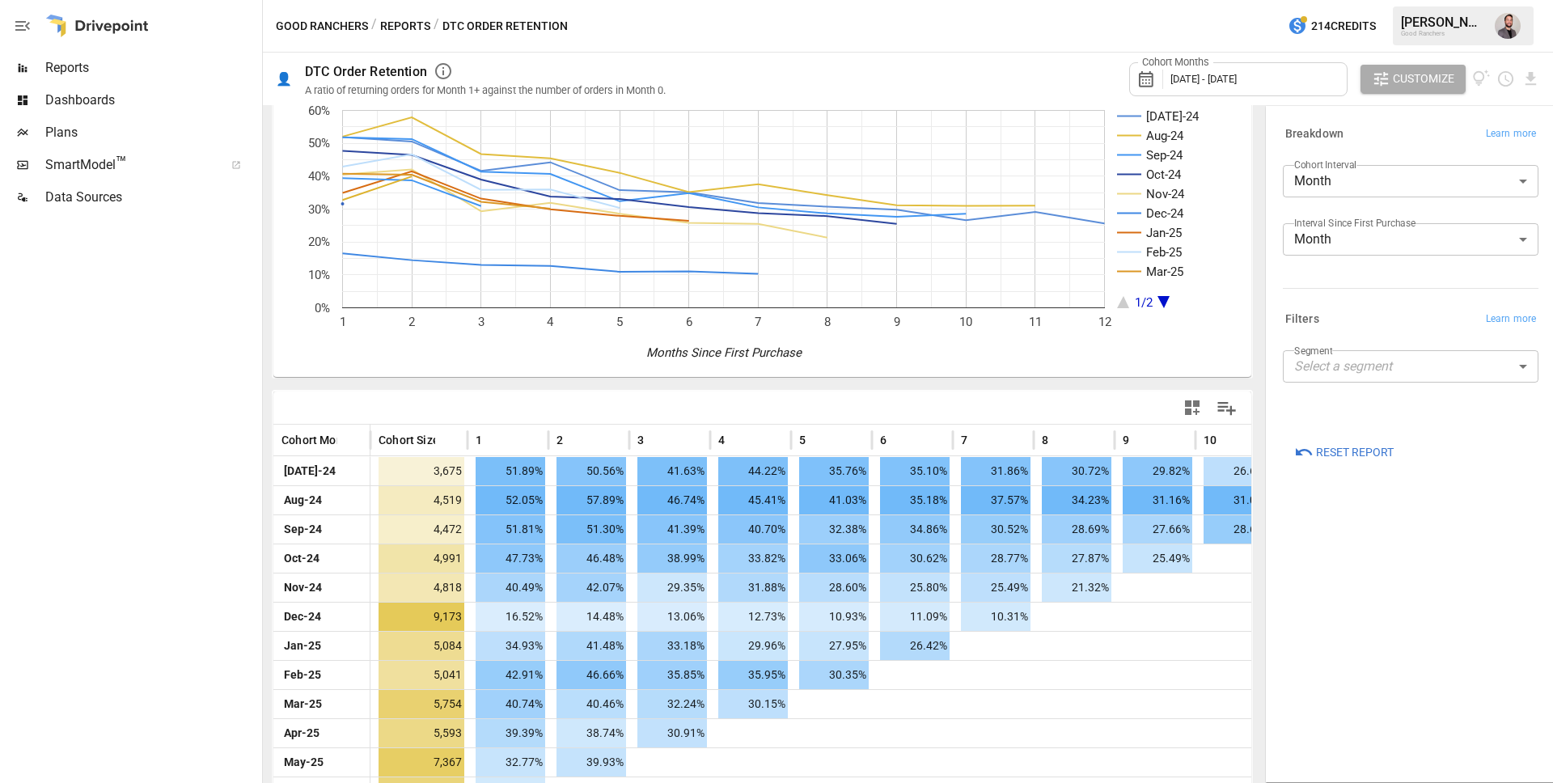
click at [1475, 0] on body "Reports Dashboards Plans SmartModel ™ Data Sources Good Ranchers / Reports / DT…" at bounding box center [776, 0] width 1553 height 0
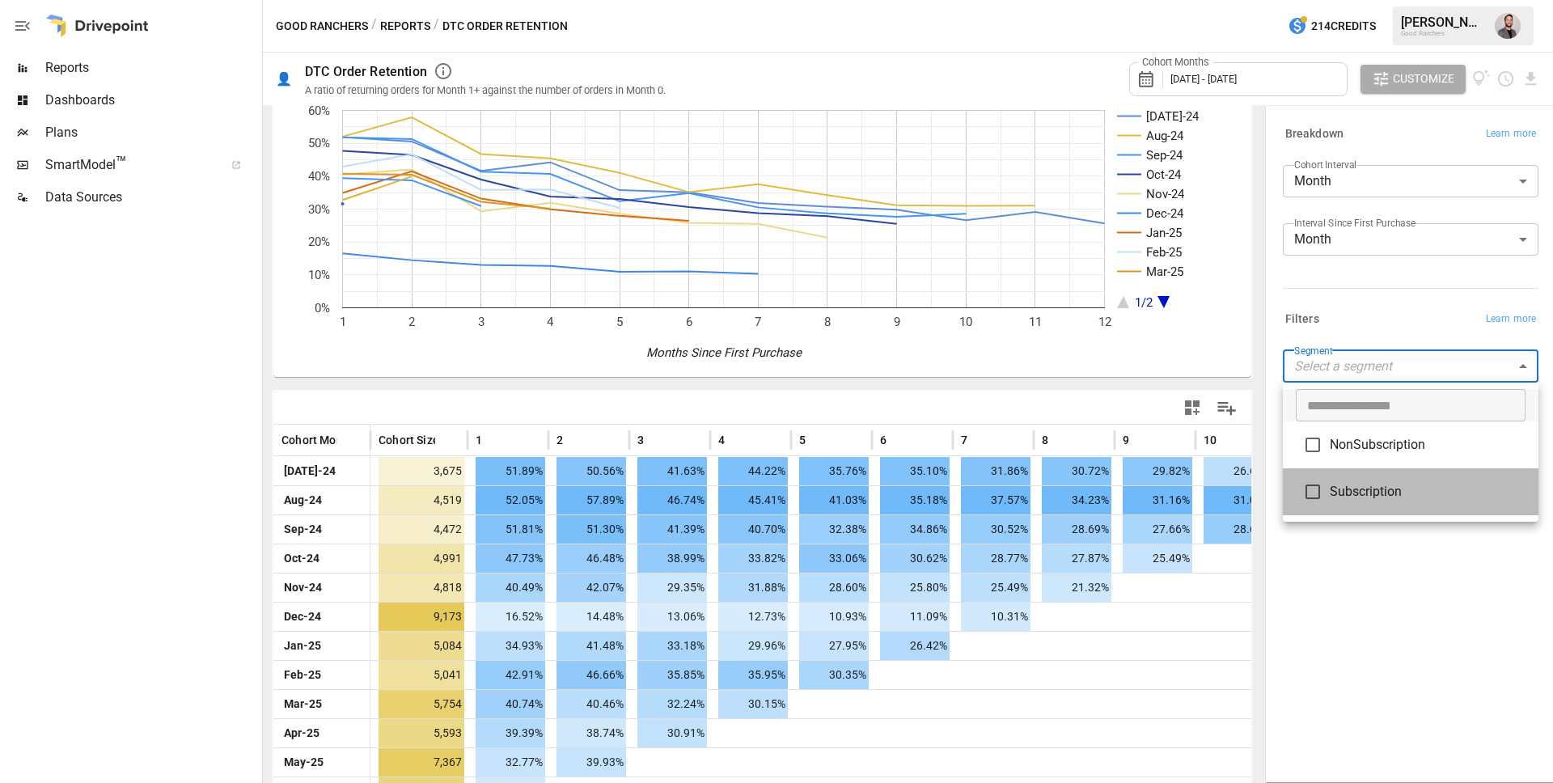
click at [1358, 499] on span "Subscription" at bounding box center [1428, 491] width 196 height 19
type input "**********"
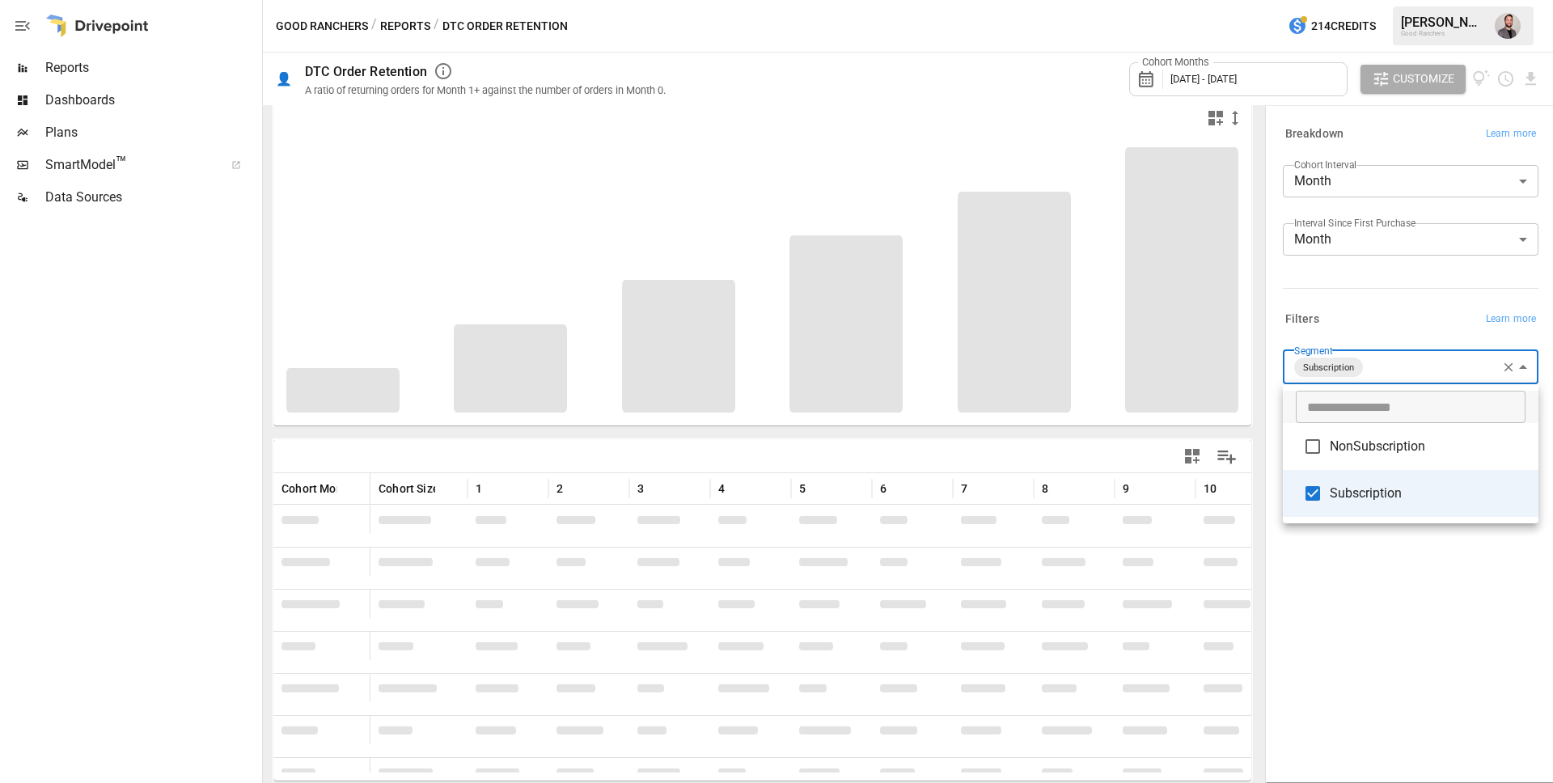
scroll to position [62, 0]
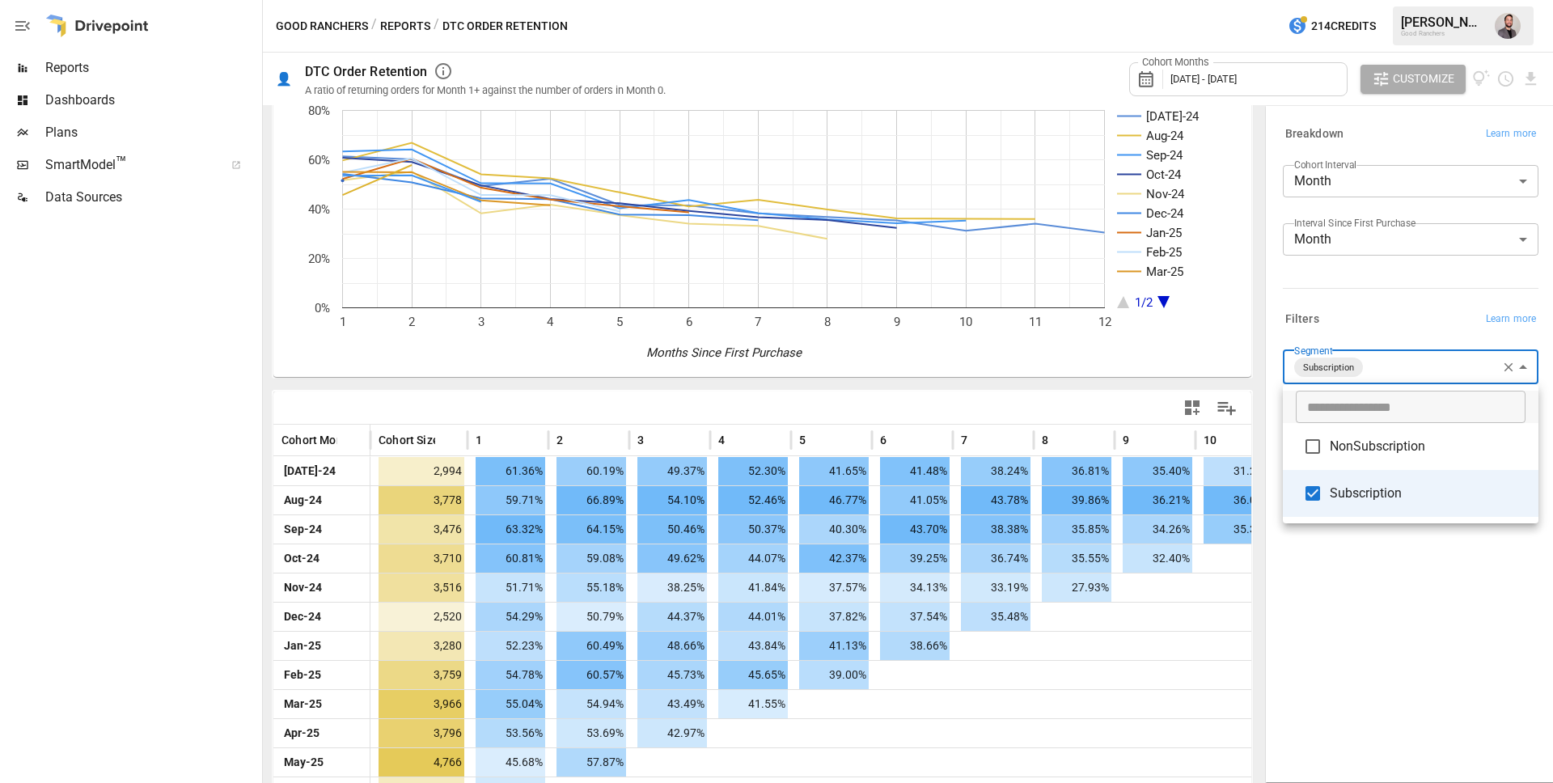
click at [110, 203] on div at bounding box center [776, 391] width 1553 height 783
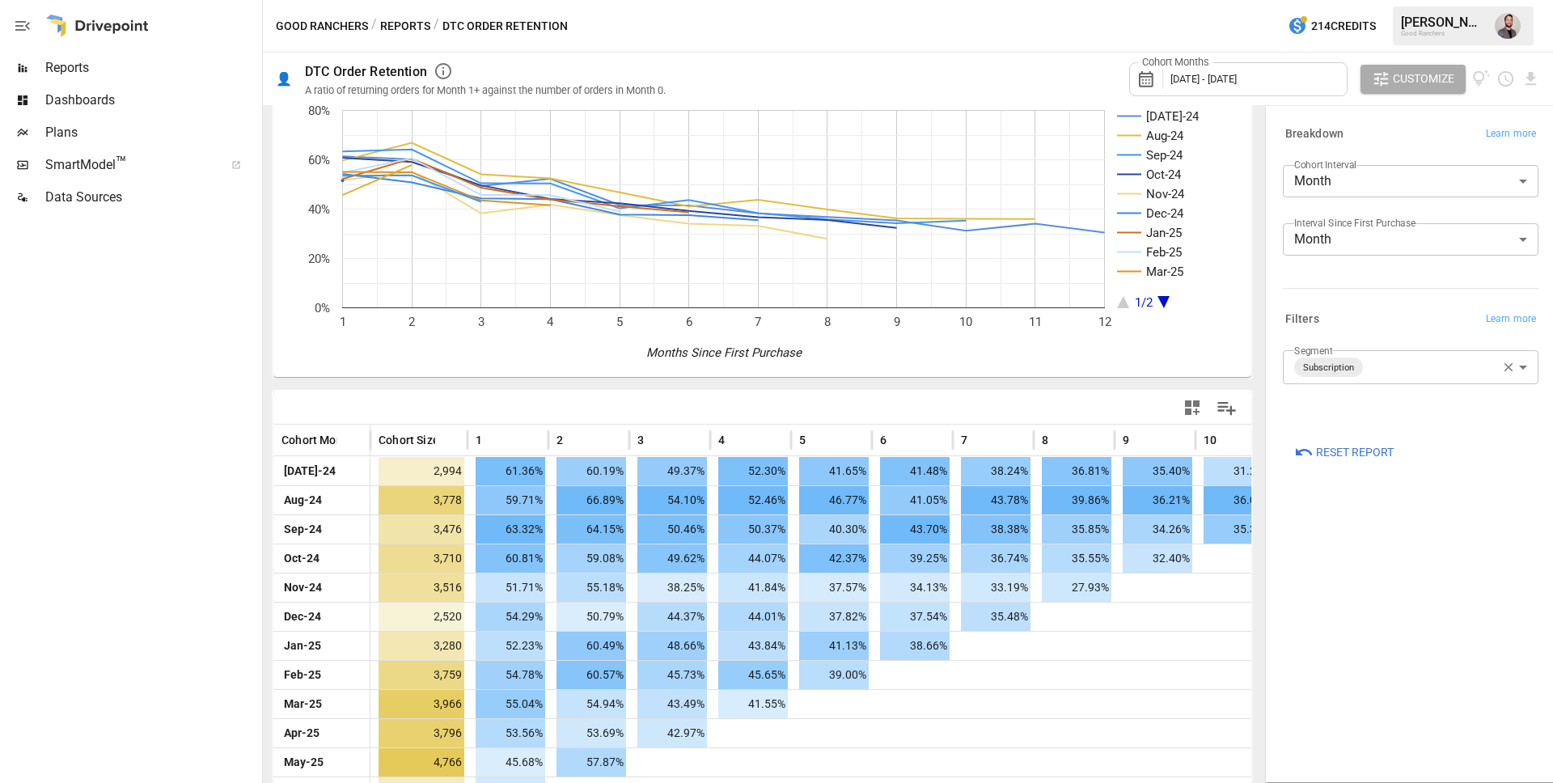
click at [117, 193] on span "Data Sources" at bounding box center [152, 197] width 214 height 19
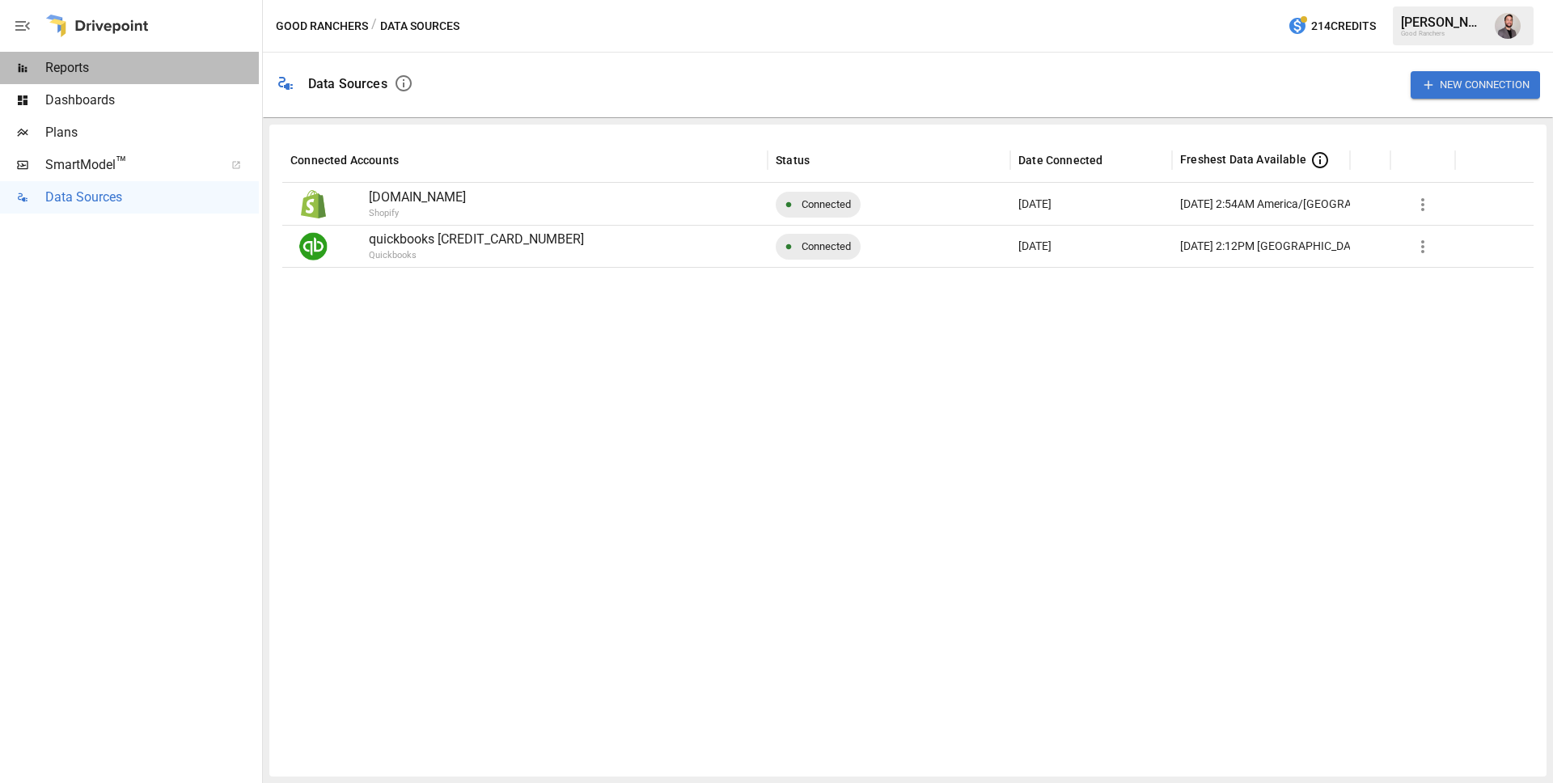
click at [78, 61] on span "Reports" at bounding box center [152, 67] width 214 height 19
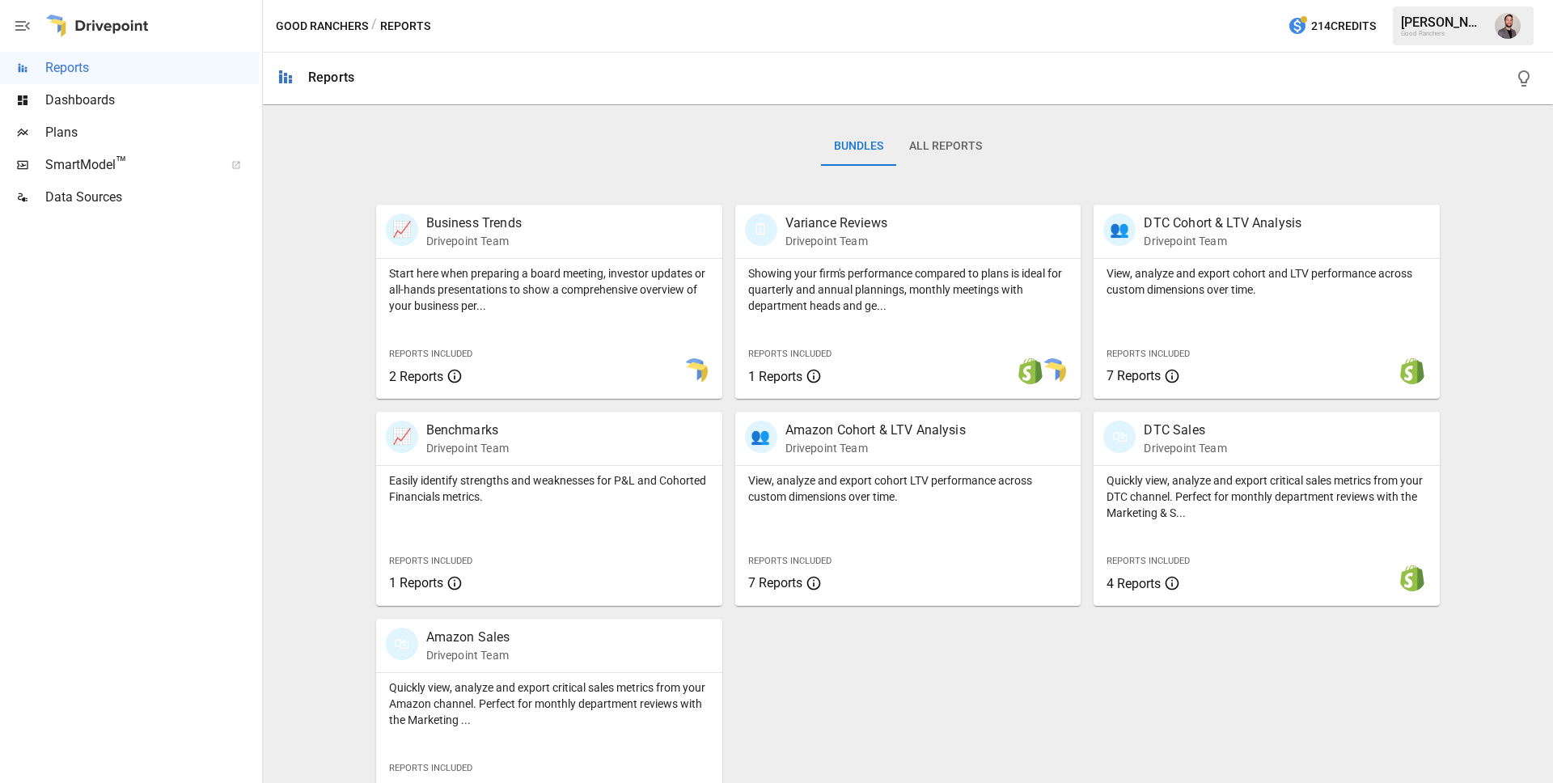
scroll to position [264, 0]
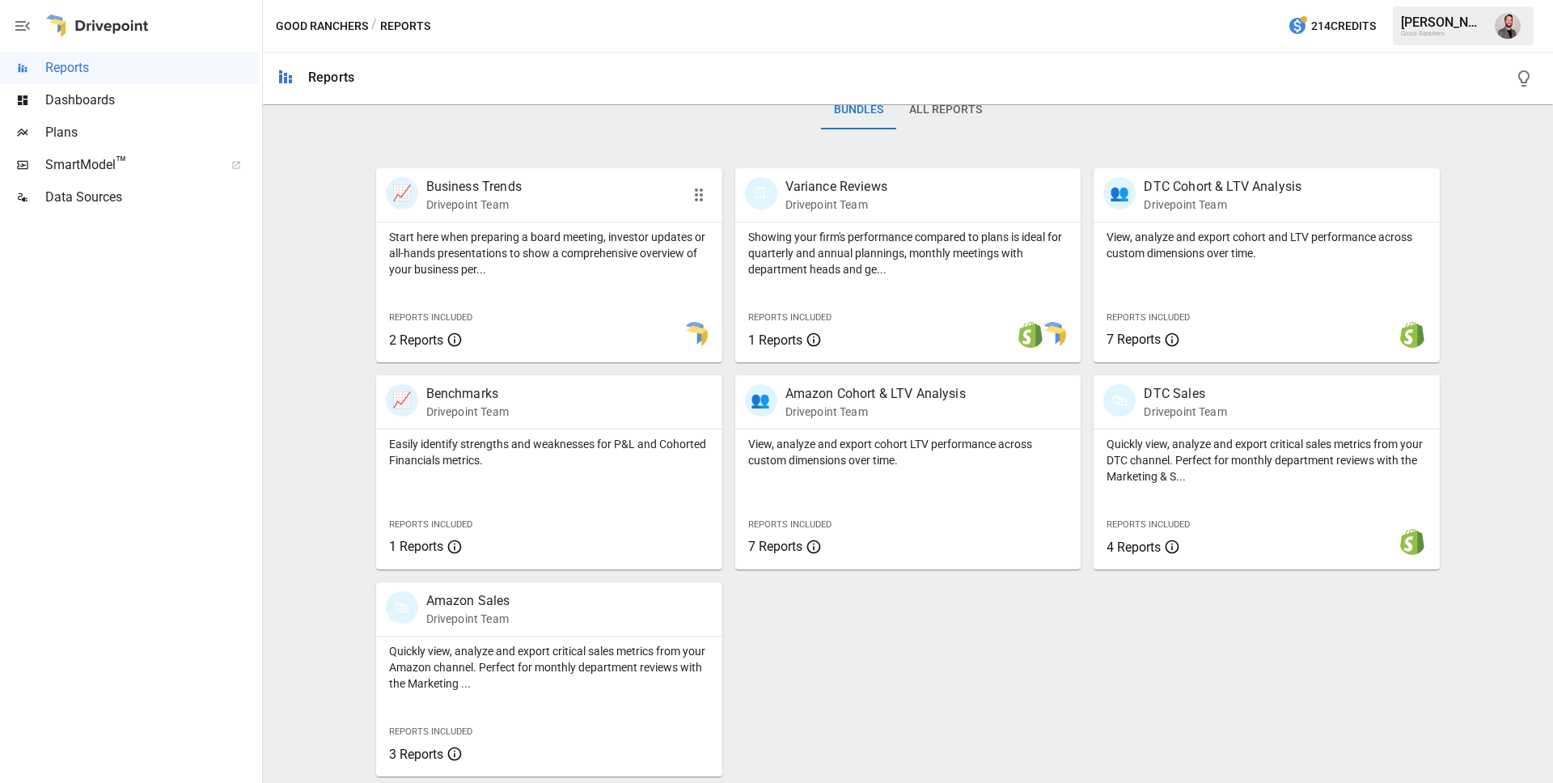
click at [442, 188] on p "Business Trends" at bounding box center [473, 186] width 95 height 19
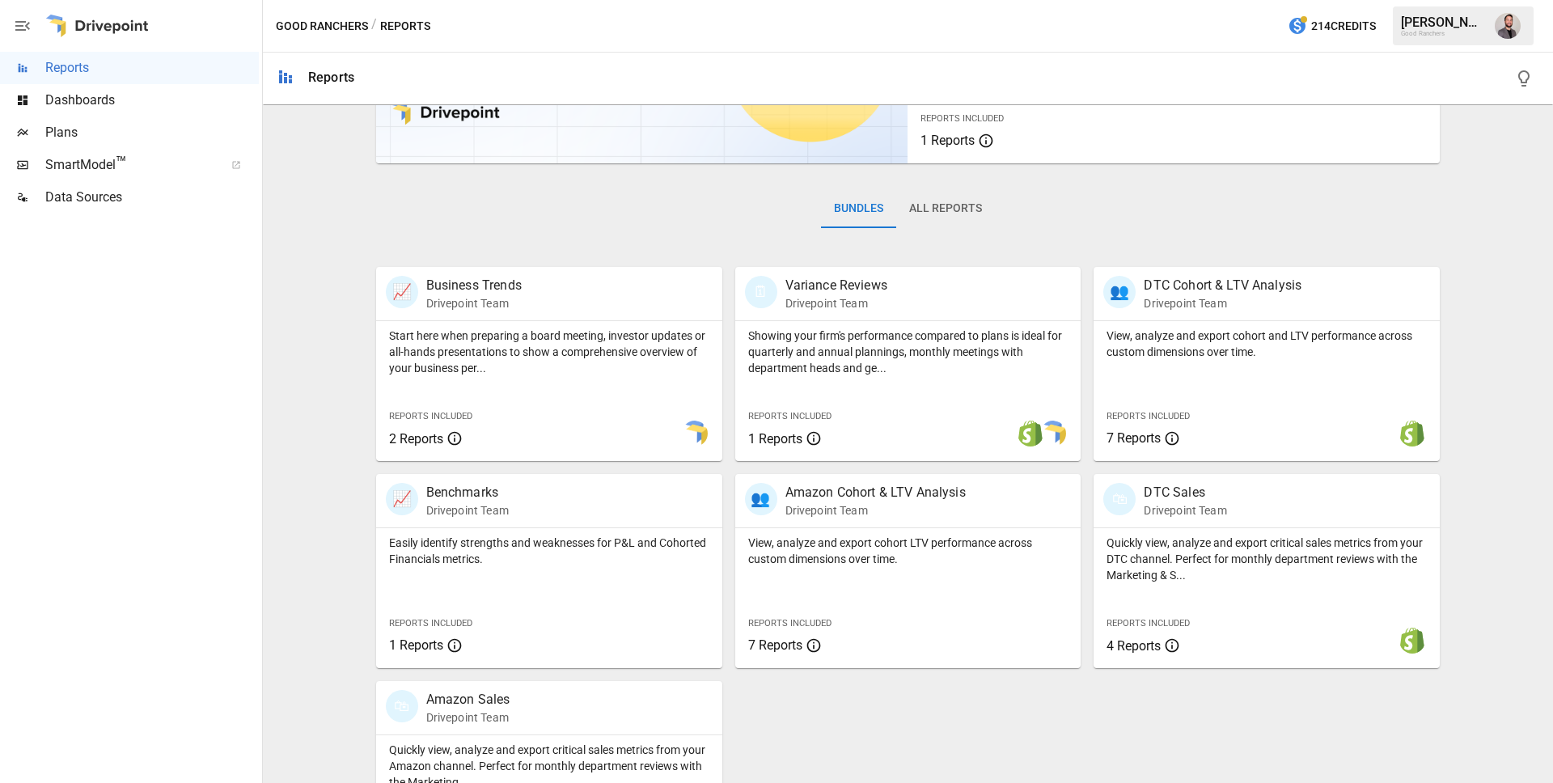
scroll to position [264, 0]
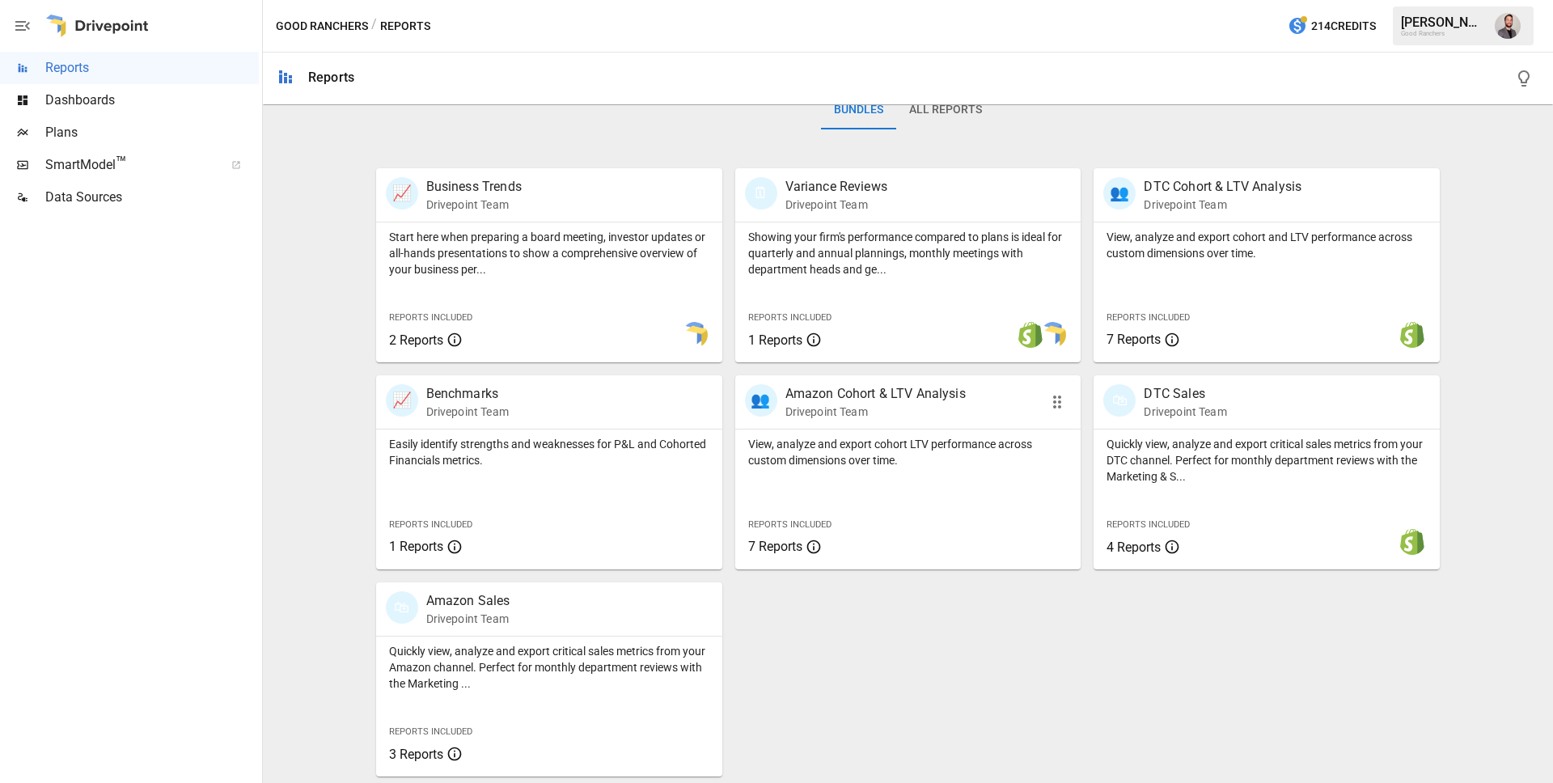
click at [893, 393] on p "Amazon Cohort & LTV Analysis" at bounding box center [876, 393] width 180 height 19
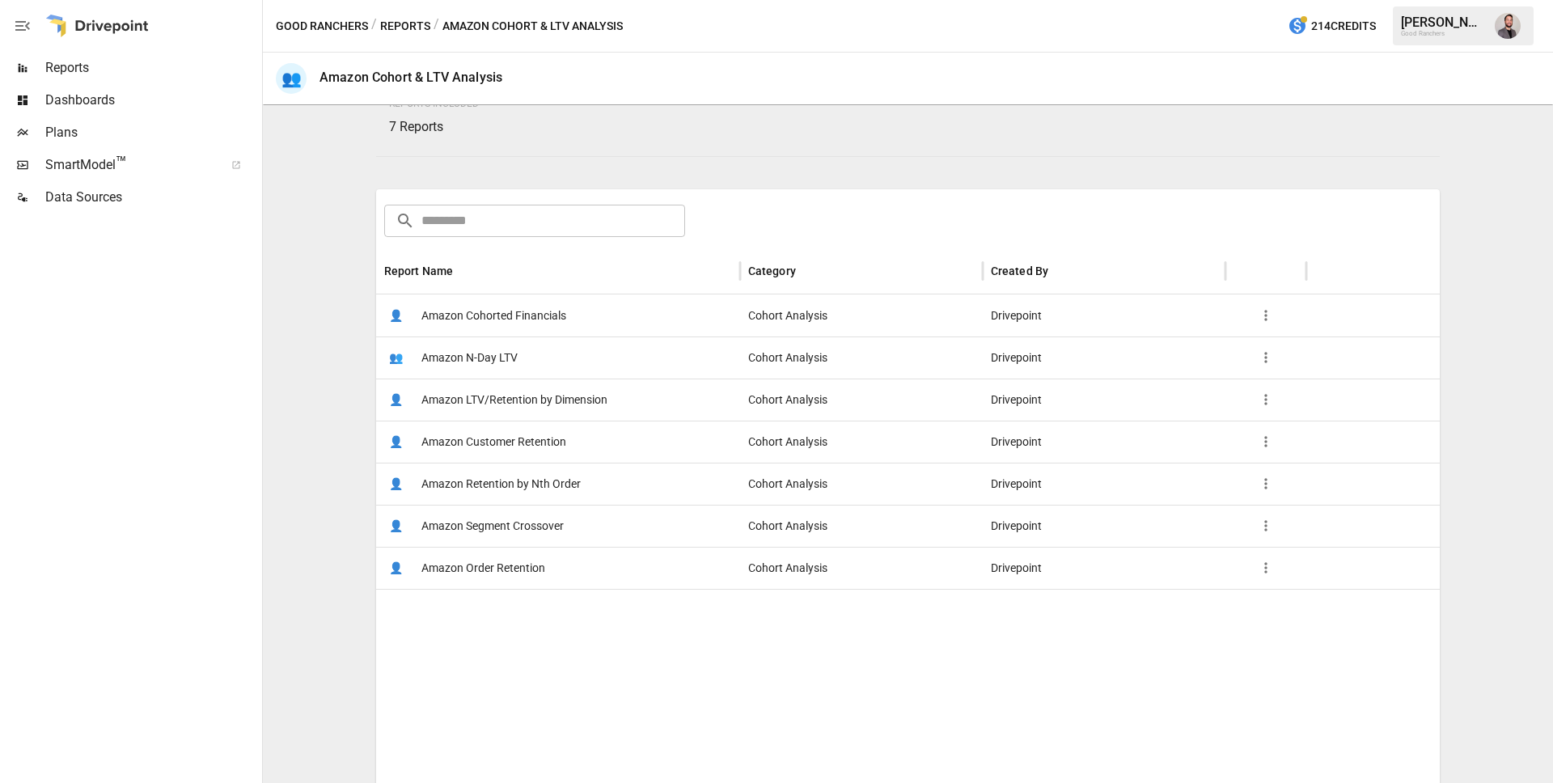
scroll to position [154, 0]
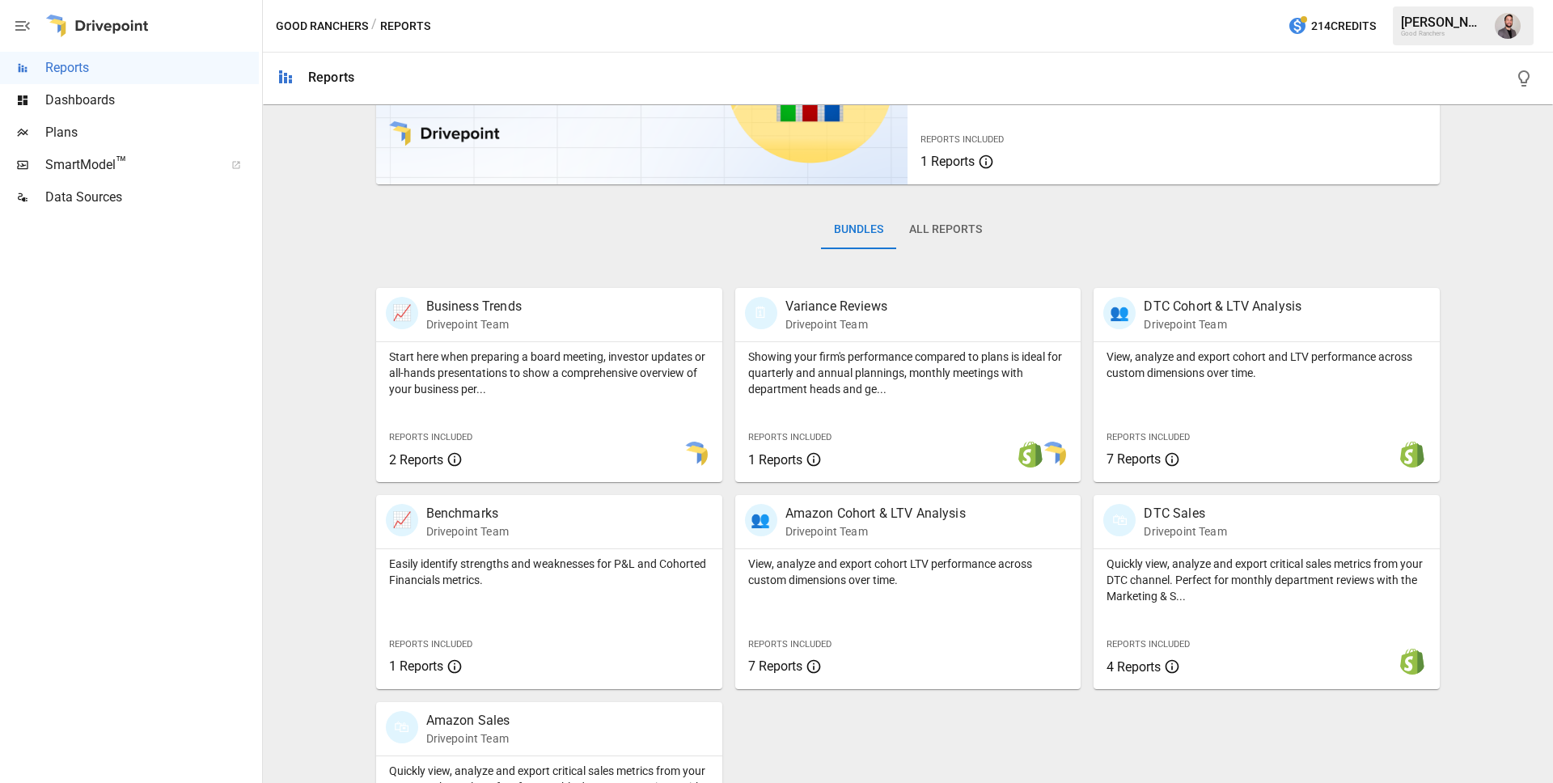
scroll to position [146, 0]
click at [1169, 440] on span "Reports Included" at bounding box center [1148, 435] width 83 height 11
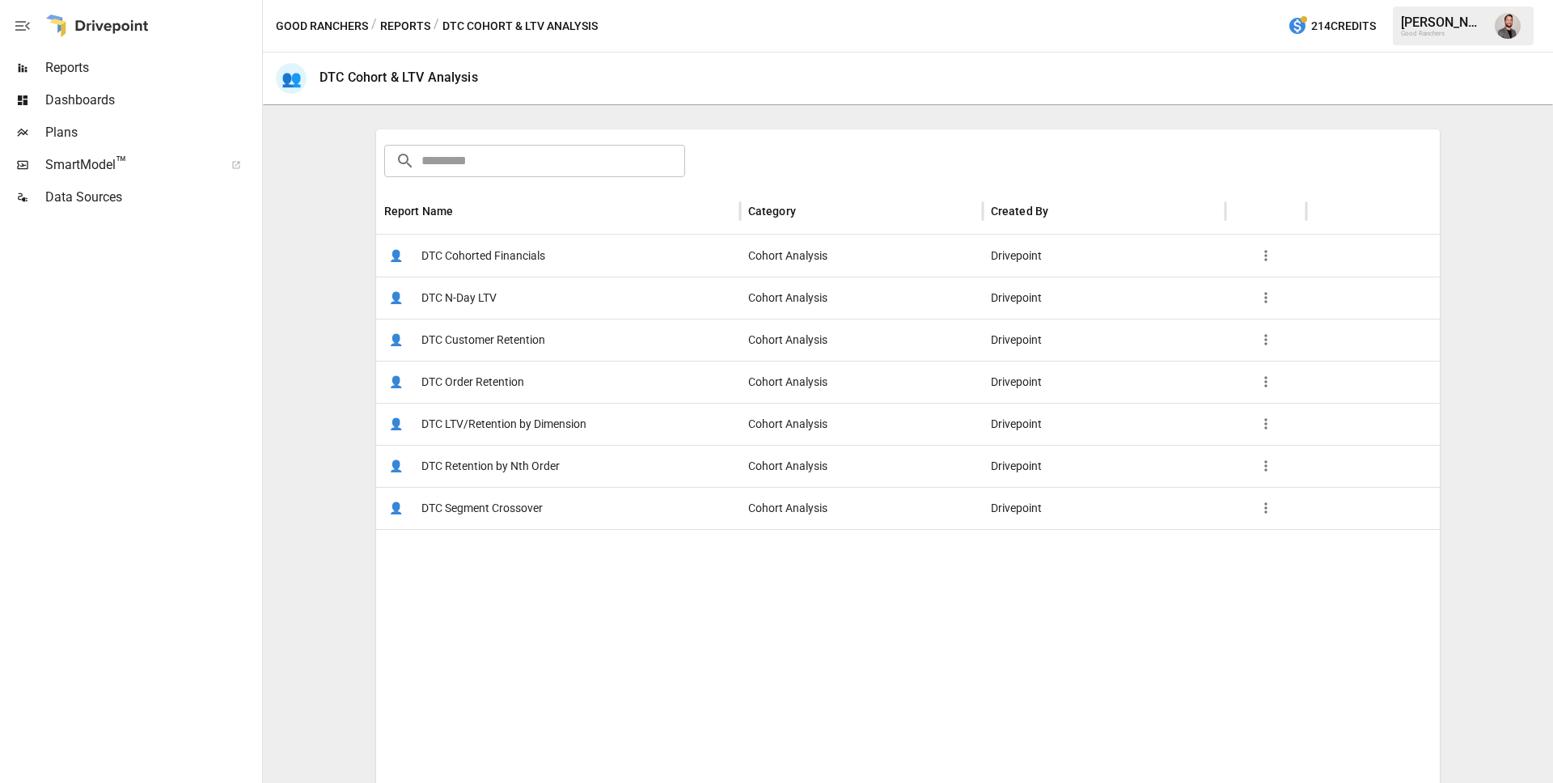
scroll to position [232, 0]
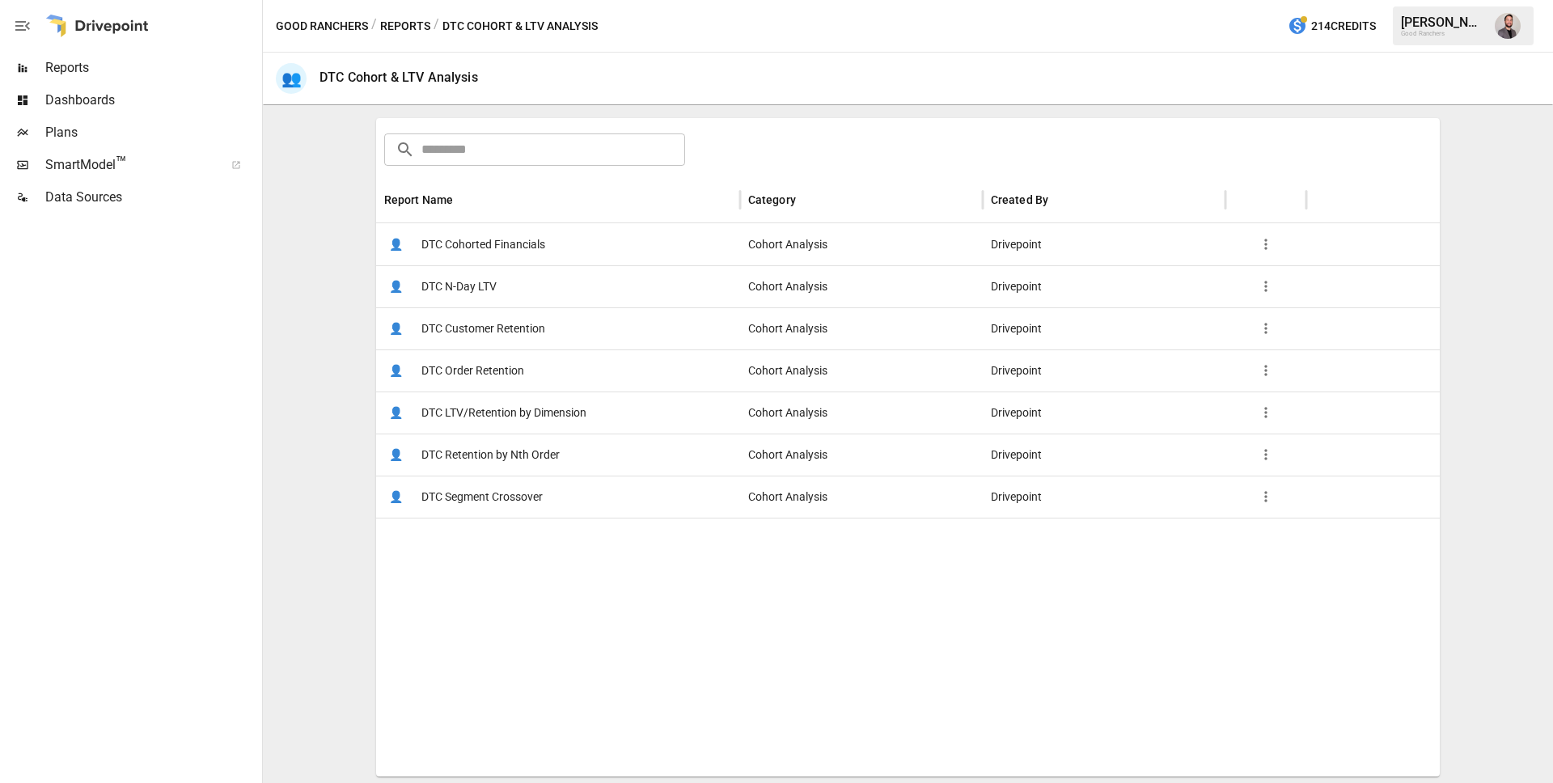
click at [527, 458] on span "DTC Retention by Nth Order" at bounding box center [491, 454] width 138 height 41
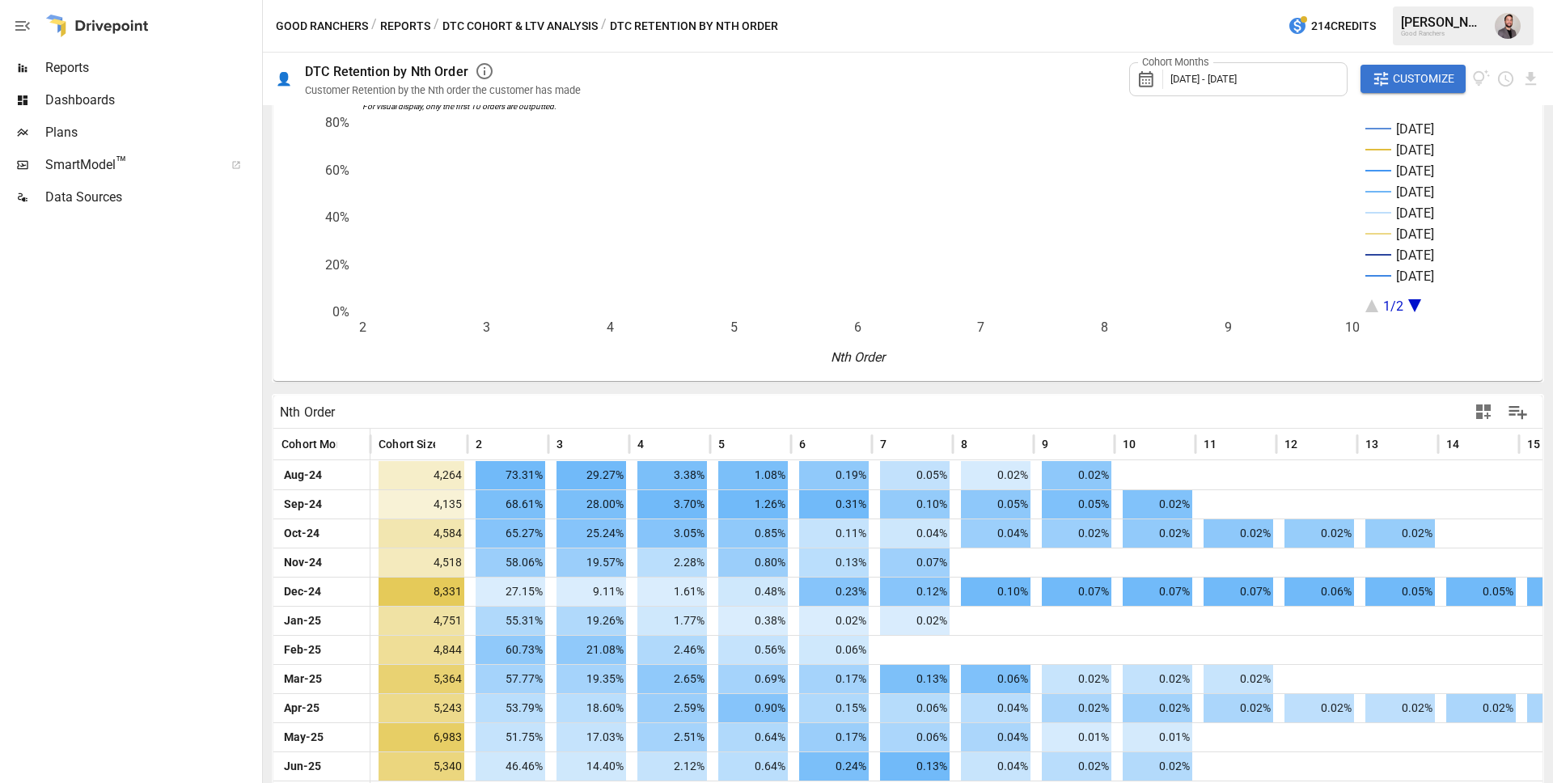
scroll to position [66, 0]
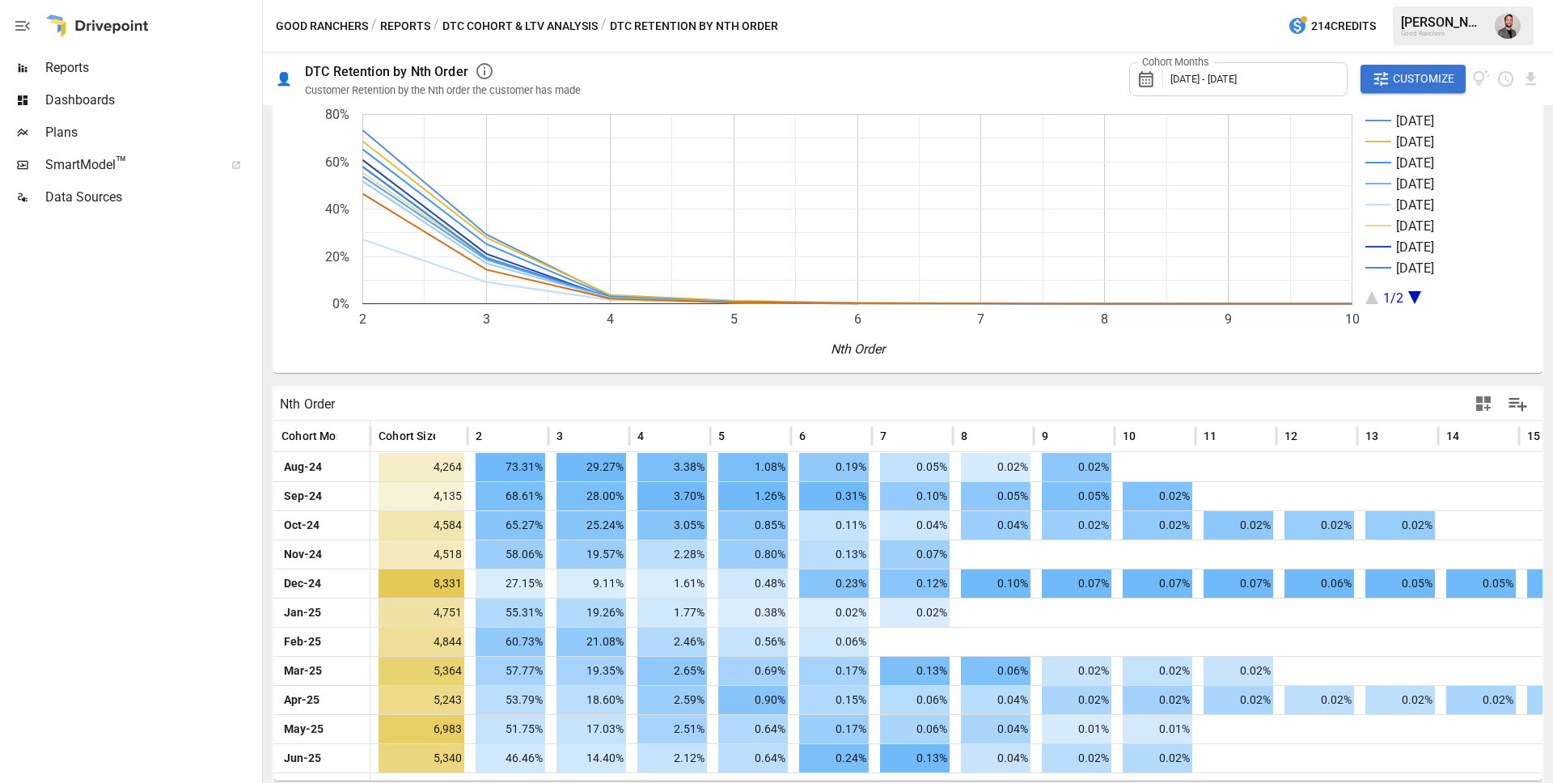
click at [1478, 407] on icon "button" at bounding box center [1484, 403] width 15 height 15
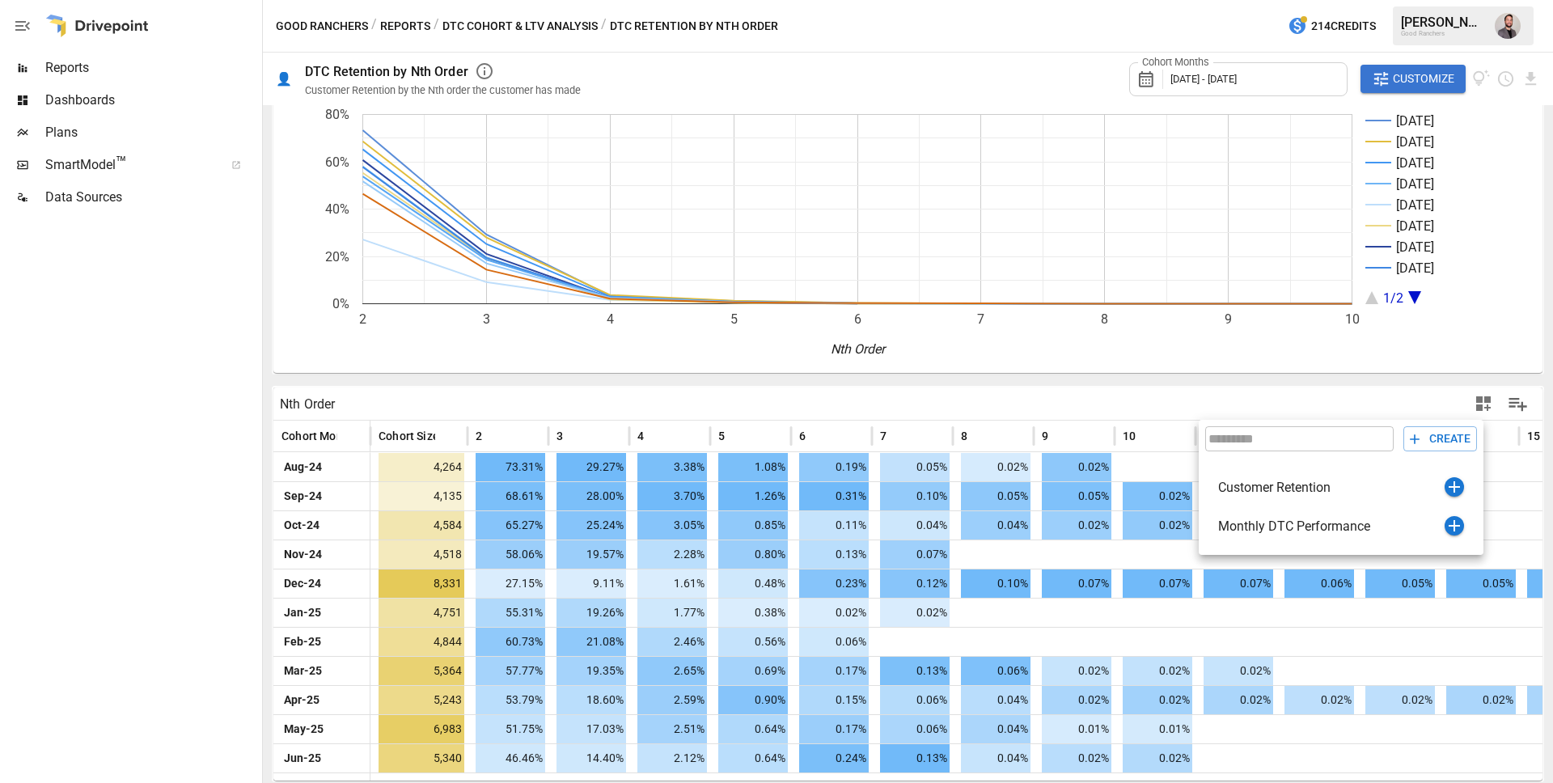
click at [1342, 390] on div at bounding box center [776, 391] width 1553 height 783
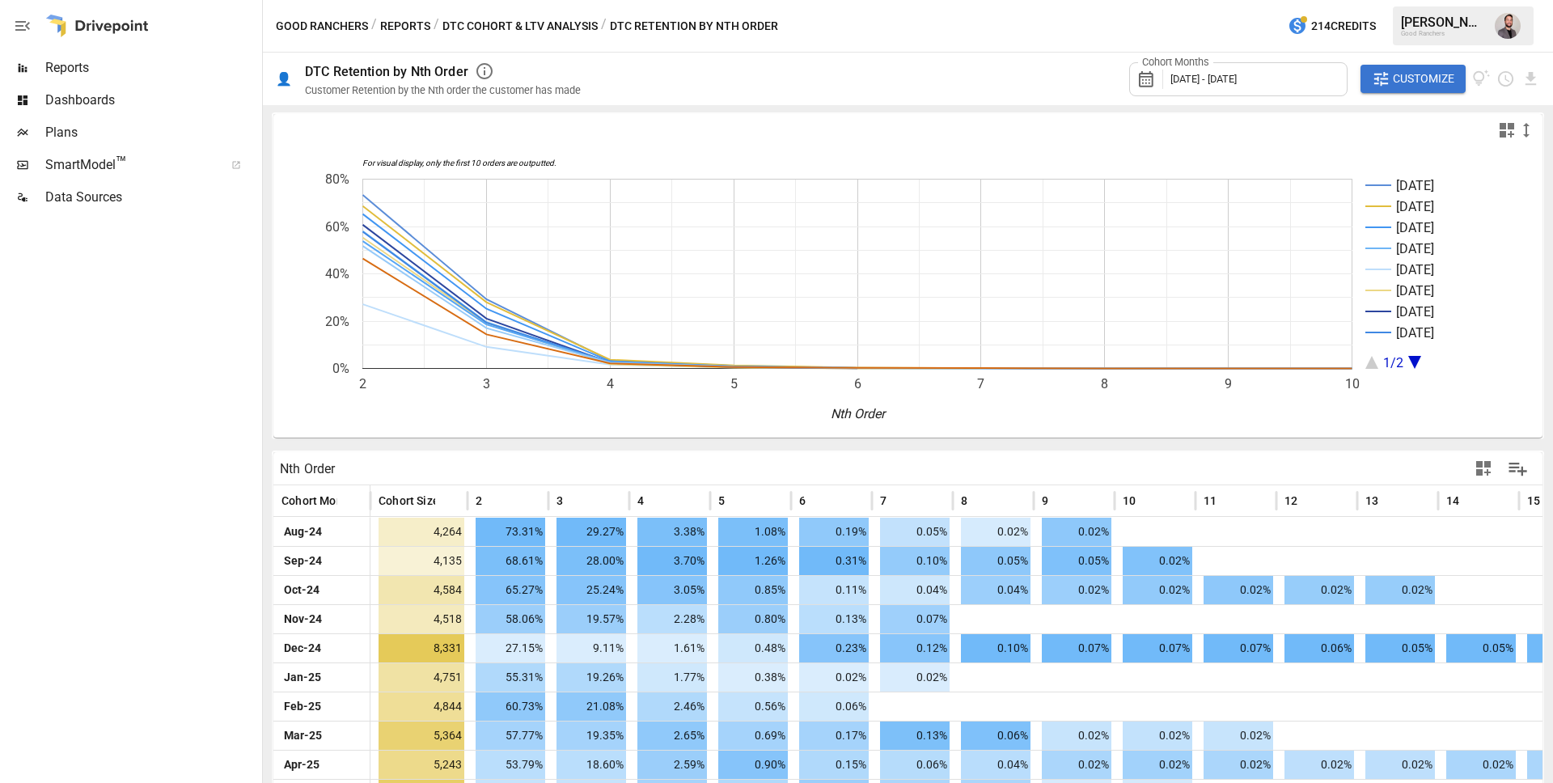
scroll to position [0, 0]
